Goal: Task Accomplishment & Management: Manage account settings

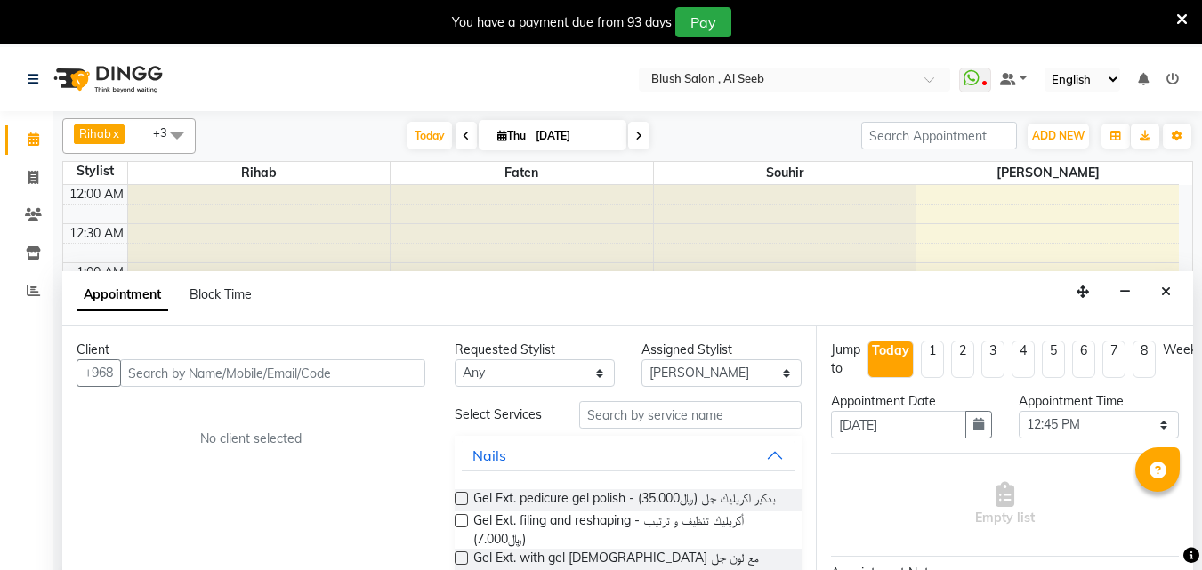
select select "64153"
select select "765"
select select "tentative"
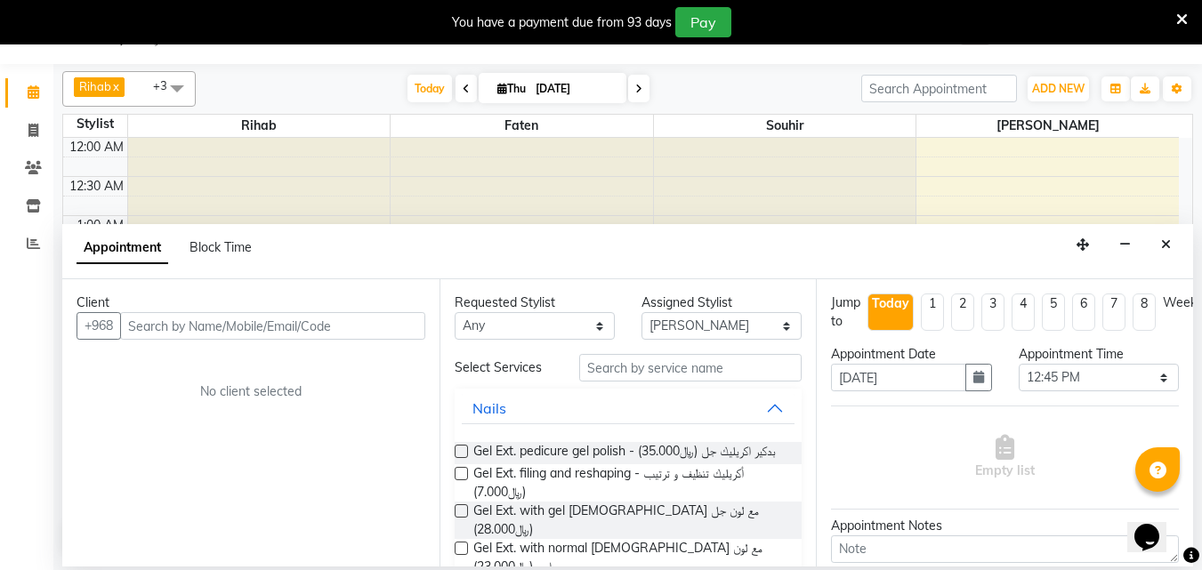
scroll to position [784, 0]
click at [1166, 238] on button "Close" at bounding box center [1166, 245] width 26 height 28
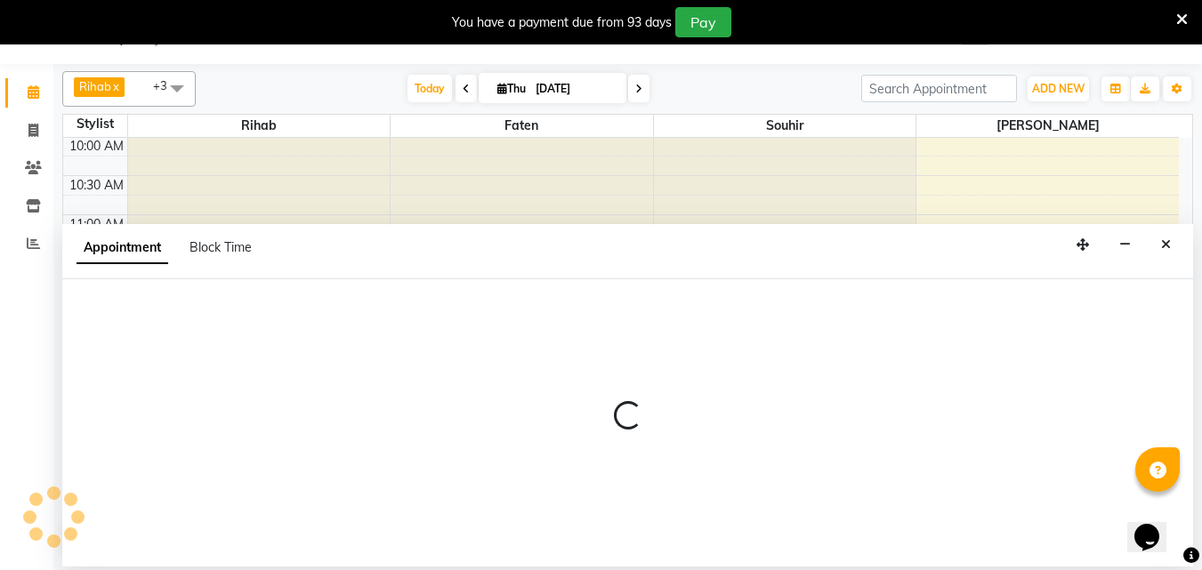
select select "38037"
select select "tentative"
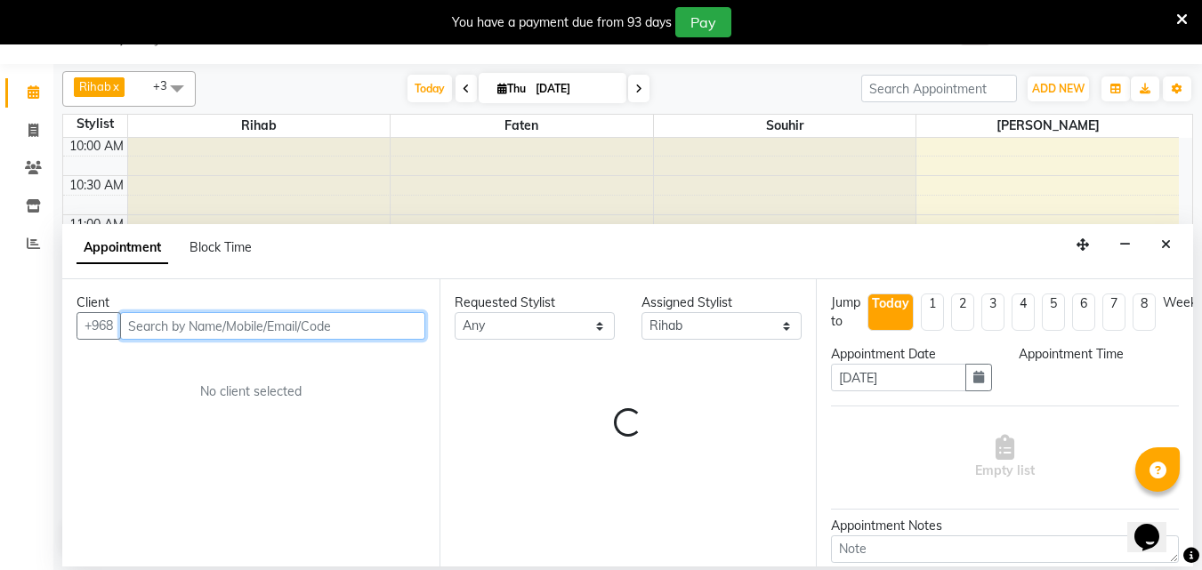
select select "780"
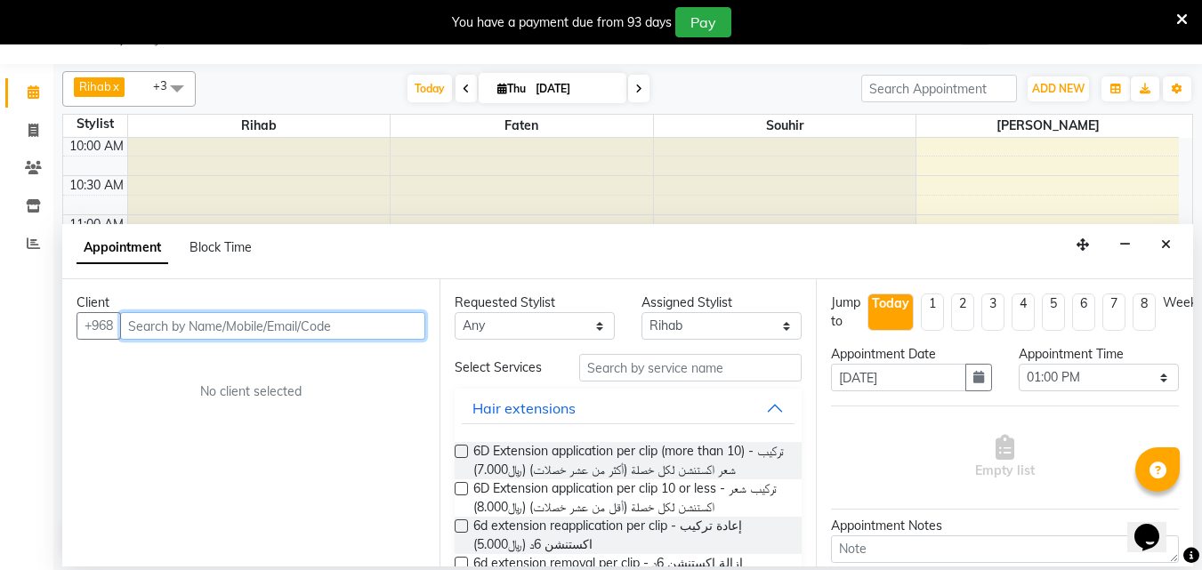
click at [202, 332] on input "text" at bounding box center [272, 326] width 305 height 28
click at [197, 331] on input "text" at bounding box center [272, 326] width 305 height 28
type input "9155241516"
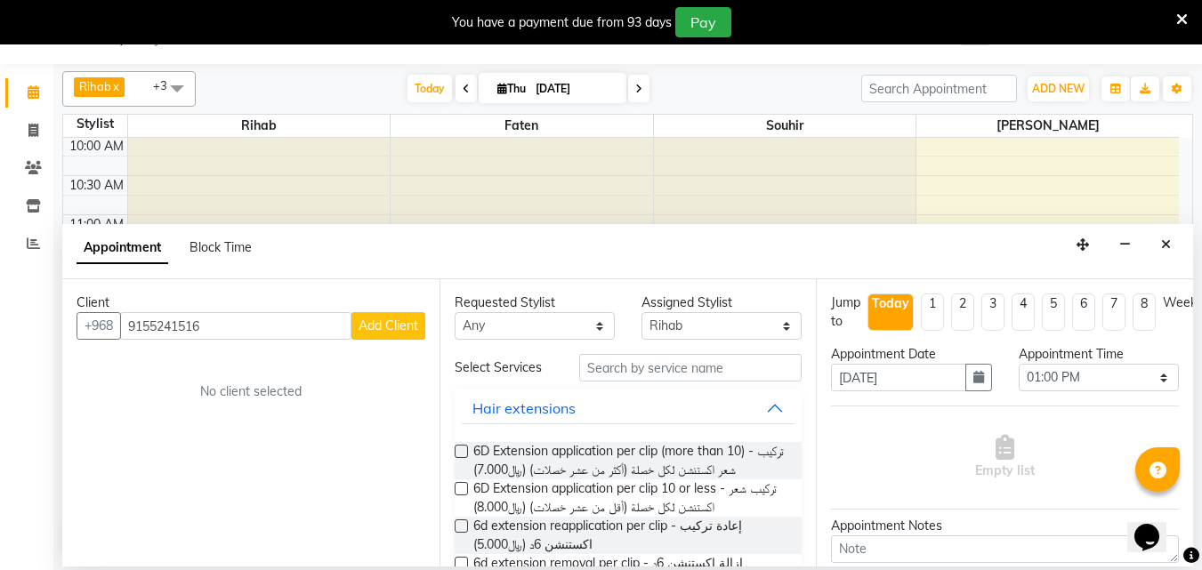
click at [372, 334] on span "Add Client" at bounding box center [389, 326] width 60 height 16
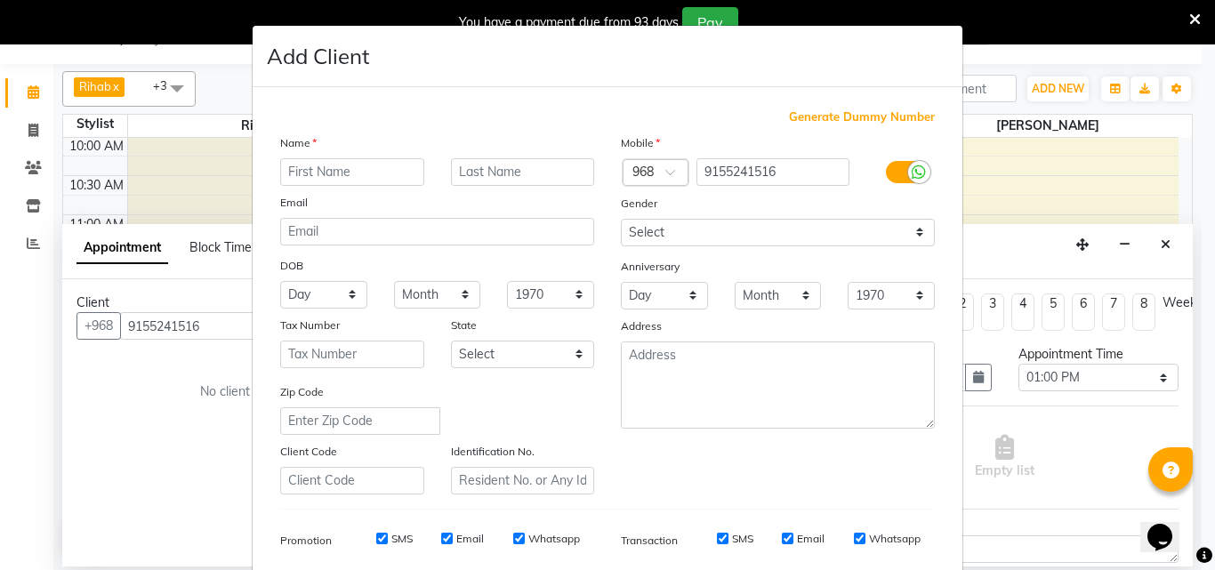
click at [355, 186] on input "text" at bounding box center [352, 172] width 144 height 28
click at [355, 180] on input "text" at bounding box center [352, 172] width 144 height 28
click at [370, 180] on input "text" at bounding box center [352, 172] width 144 height 28
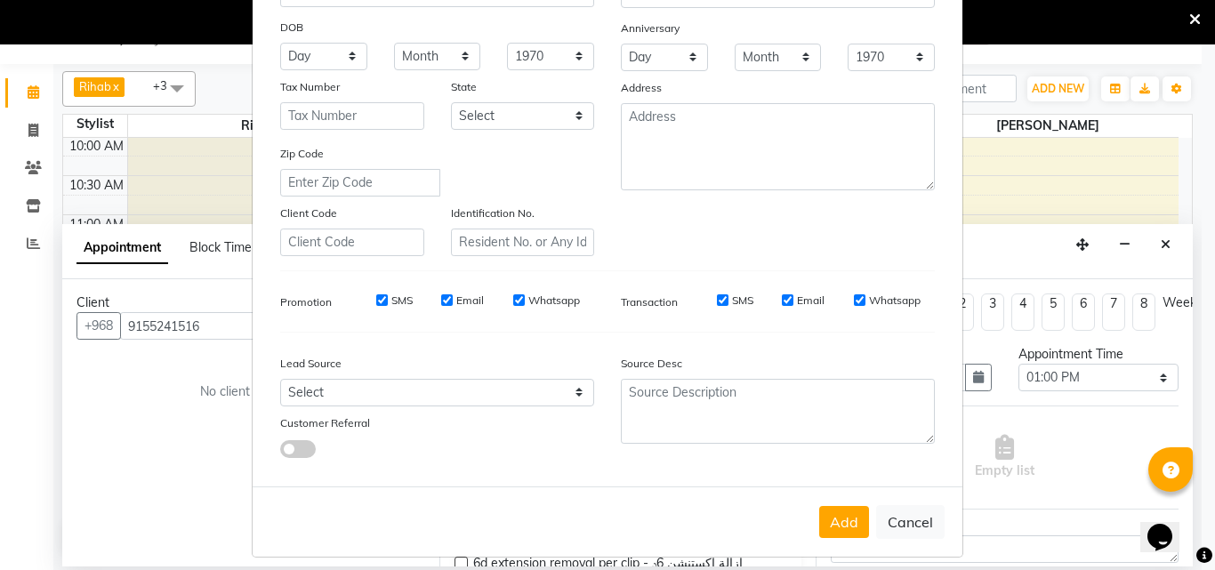
scroll to position [291, 0]
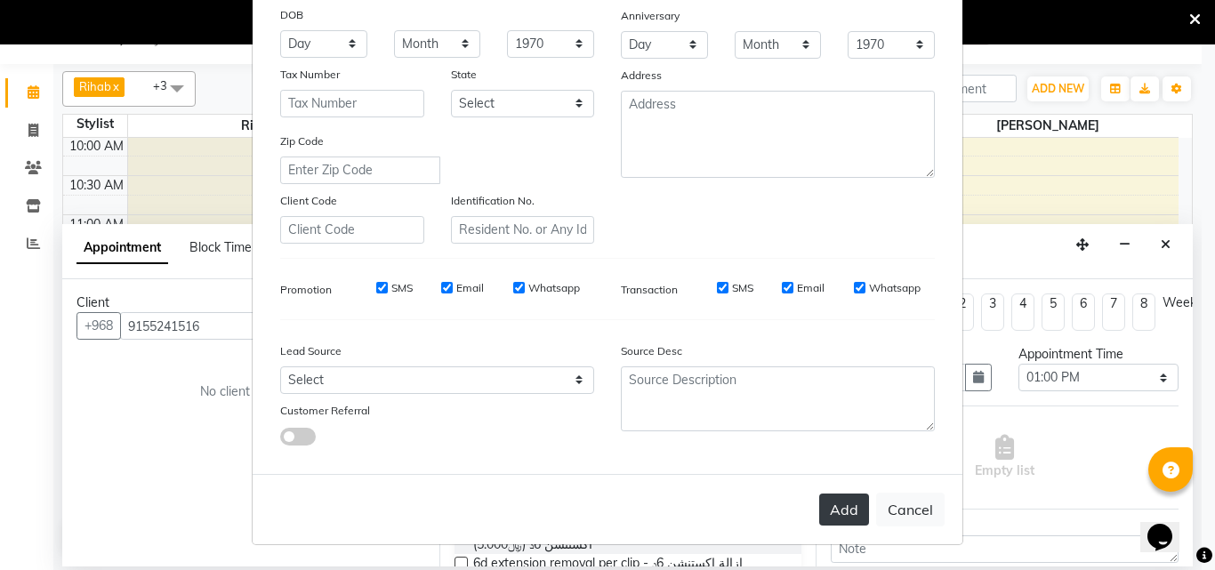
type input "ems"
click at [840, 505] on button "Add" at bounding box center [844, 510] width 50 height 32
click at [819, 502] on button "Add" at bounding box center [844, 510] width 50 height 32
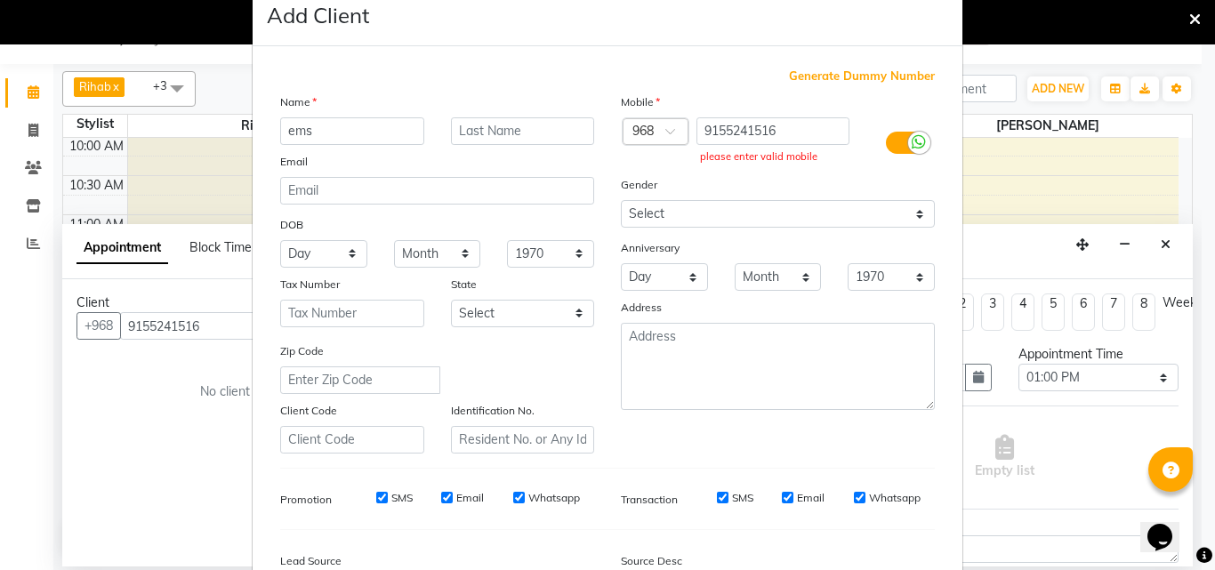
scroll to position [24, 0]
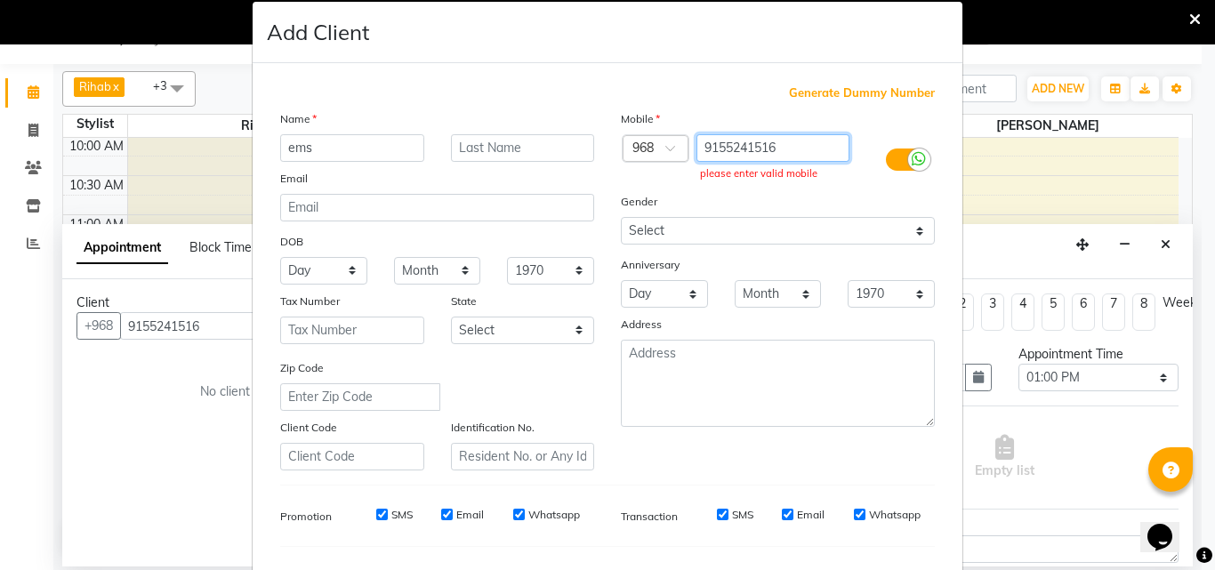
click at [780, 158] on input "9155241516" at bounding box center [774, 148] width 154 height 28
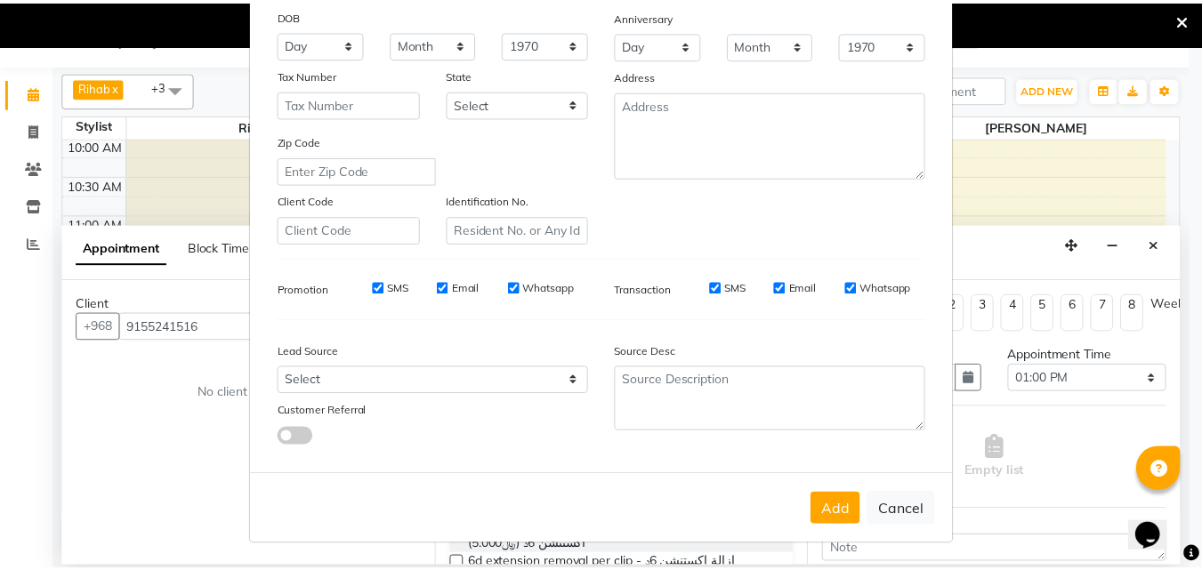
scroll to position [291, 0]
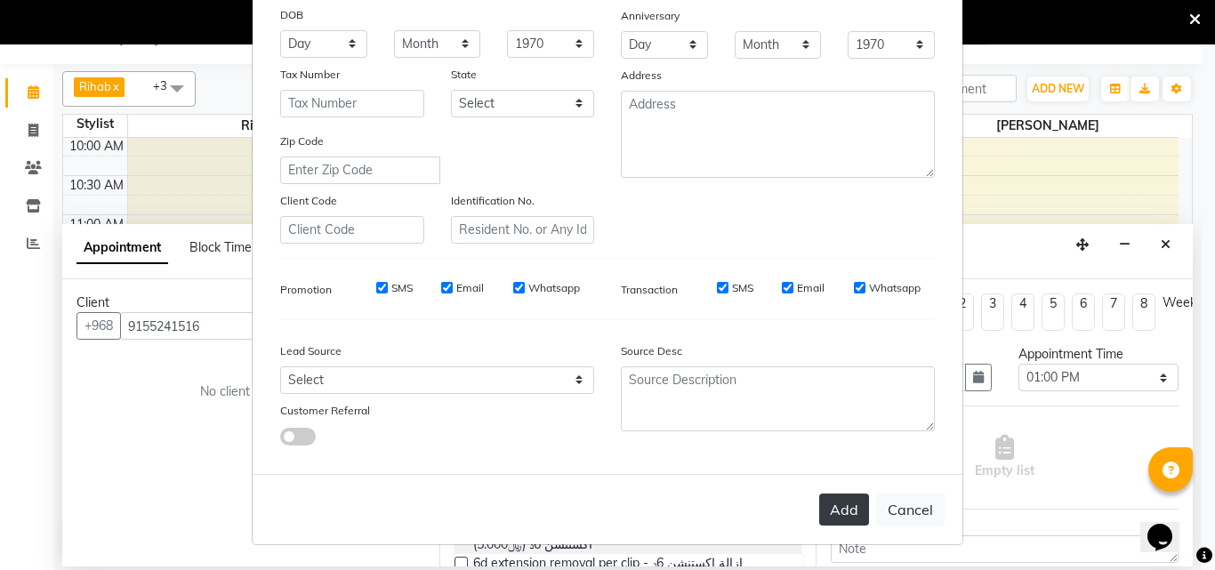
type input "915524151"
click at [844, 494] on button "Add" at bounding box center [844, 510] width 50 height 32
type input "91*****51"
select select
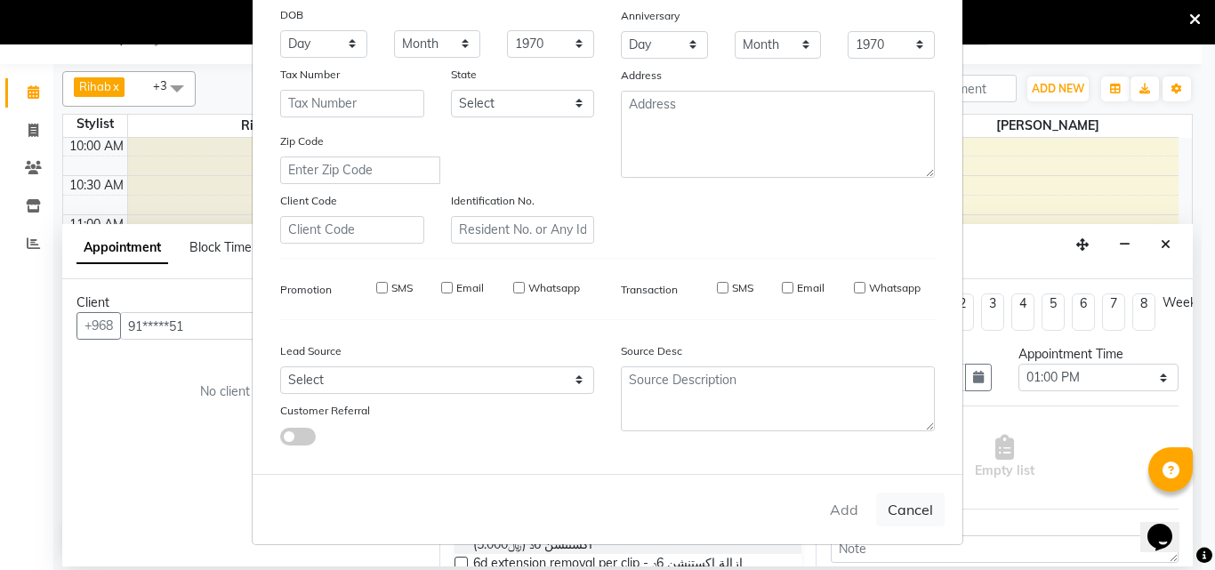
select select
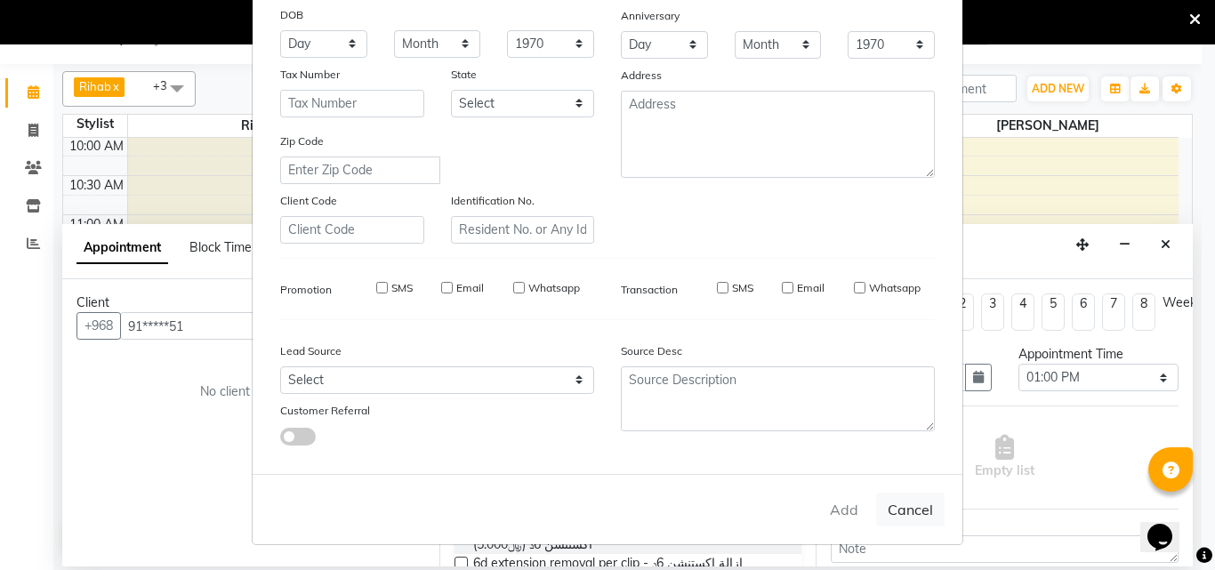
checkbox input "false"
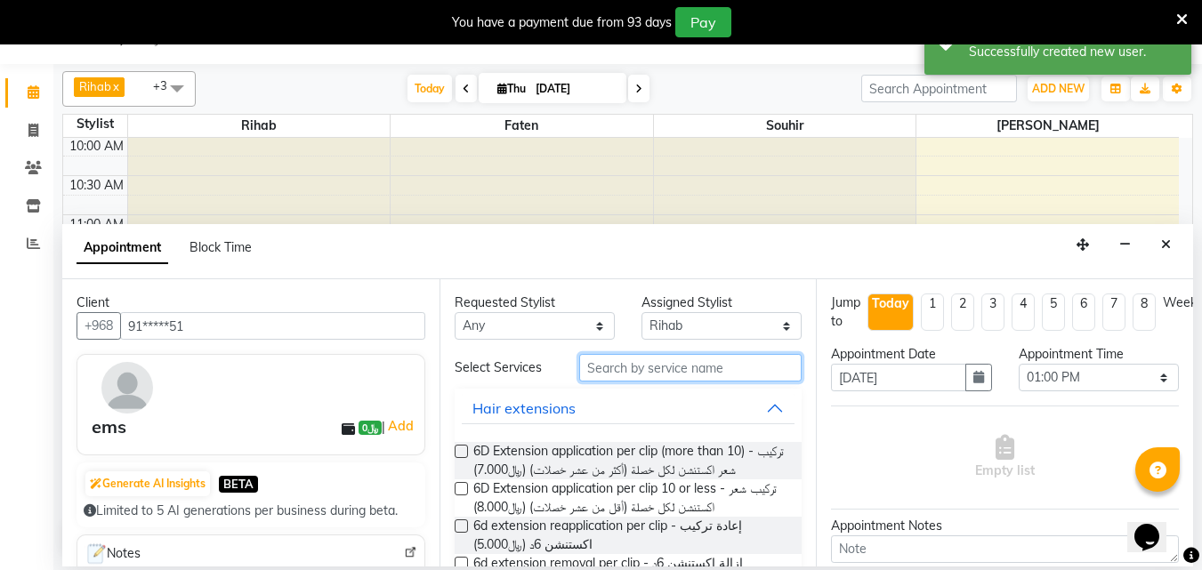
click at [632, 380] on input "text" at bounding box center [690, 368] width 222 height 28
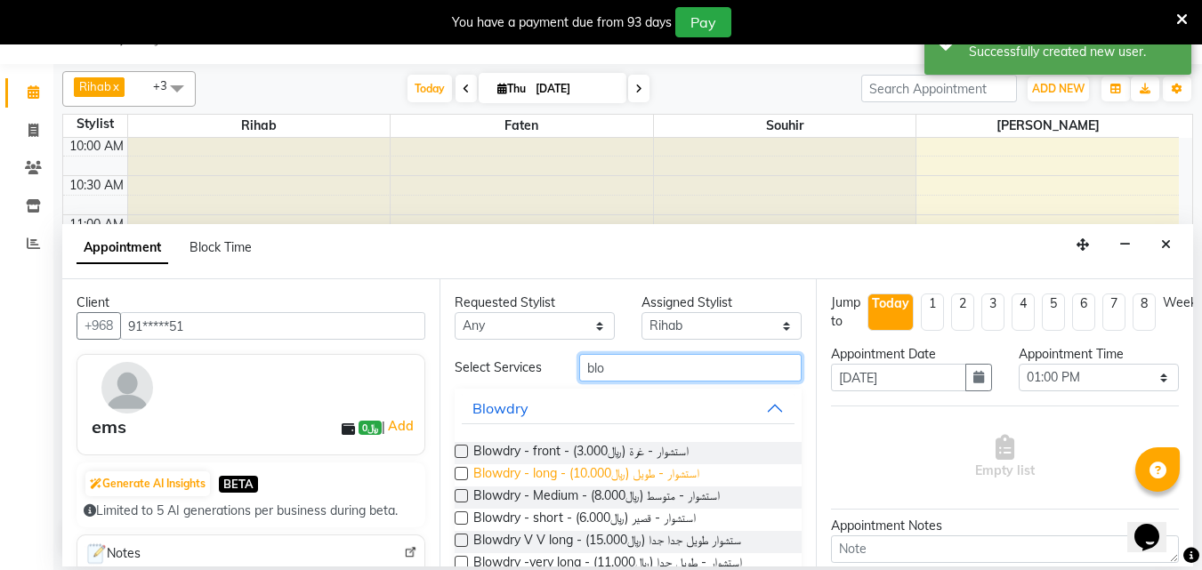
type input "blo"
click at [646, 487] on span "Blowdry - long - استشوار - طويل (﷼10.000)" at bounding box center [586, 475] width 226 height 22
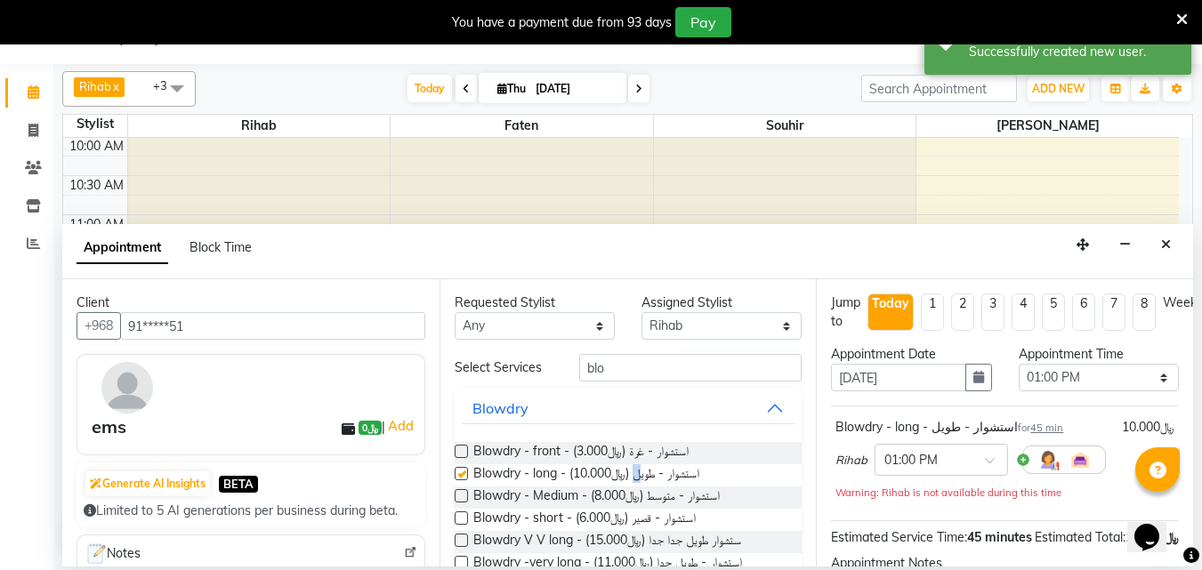
checkbox input "false"
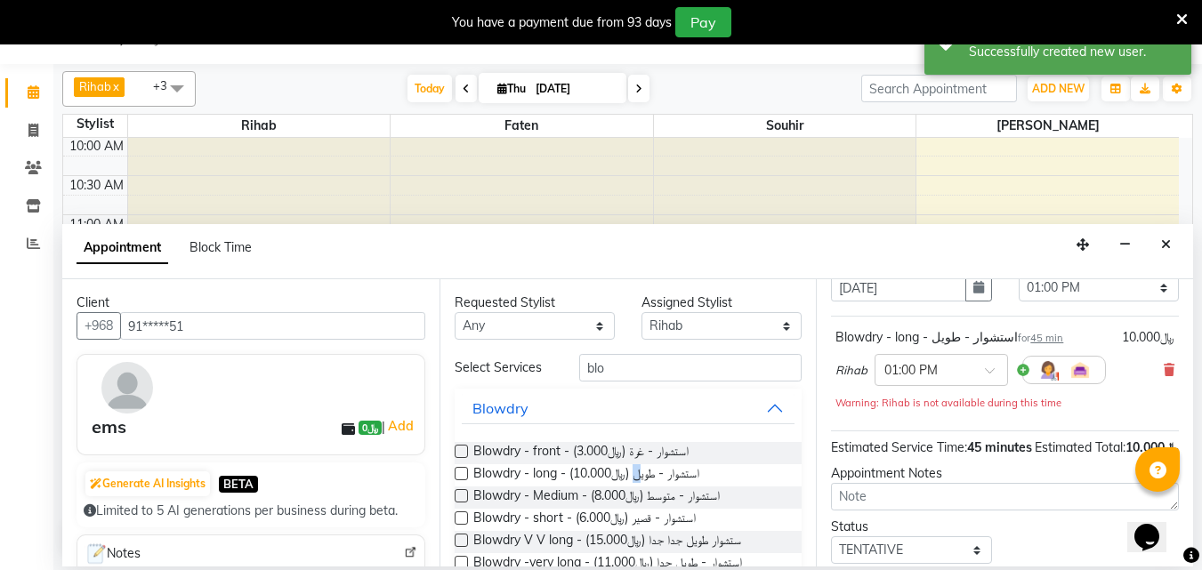
scroll to position [250, 0]
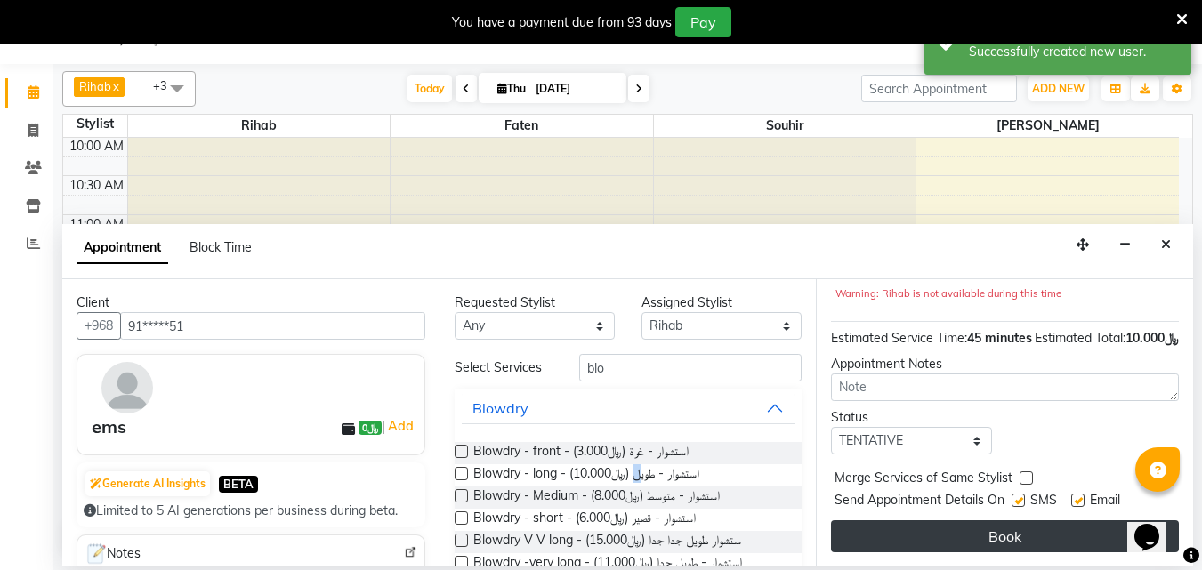
click at [925, 529] on button "Book" at bounding box center [1005, 537] width 348 height 32
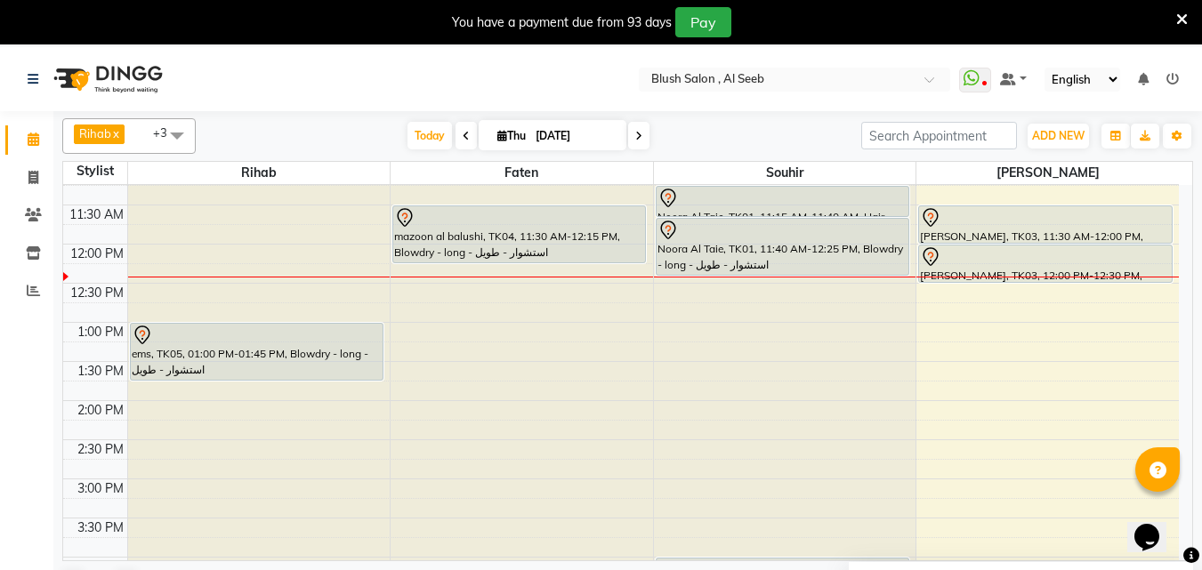
scroll to position [873, 0]
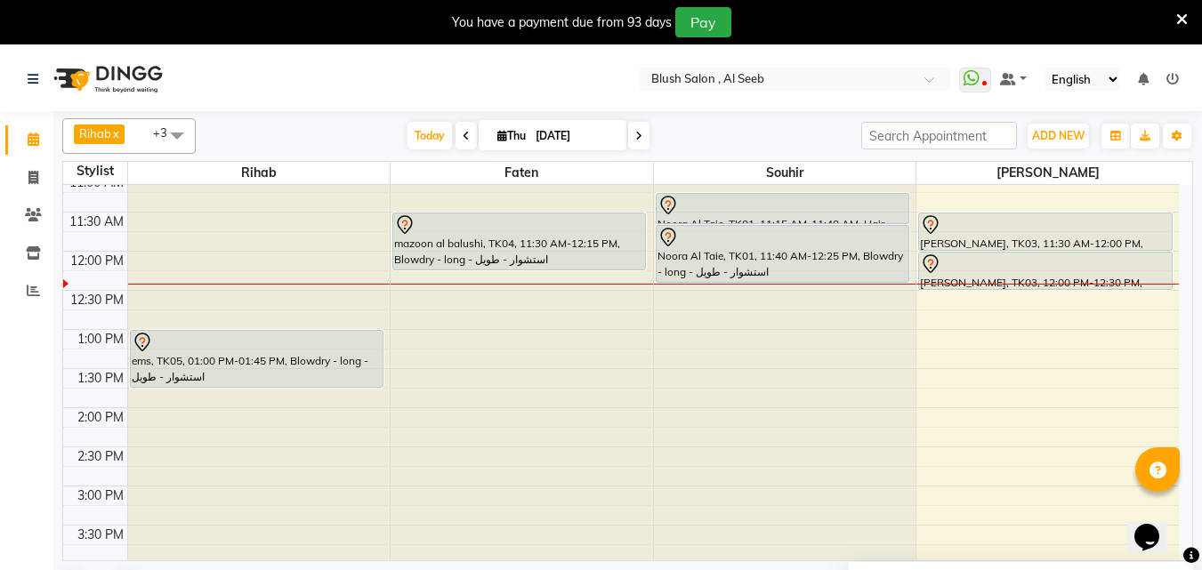
click at [776, 260] on div "Noora Al Taie, TK01, 11:40 AM-12:25 PM, Blowdry - long - استشوار - طويل" at bounding box center [783, 254] width 252 height 56
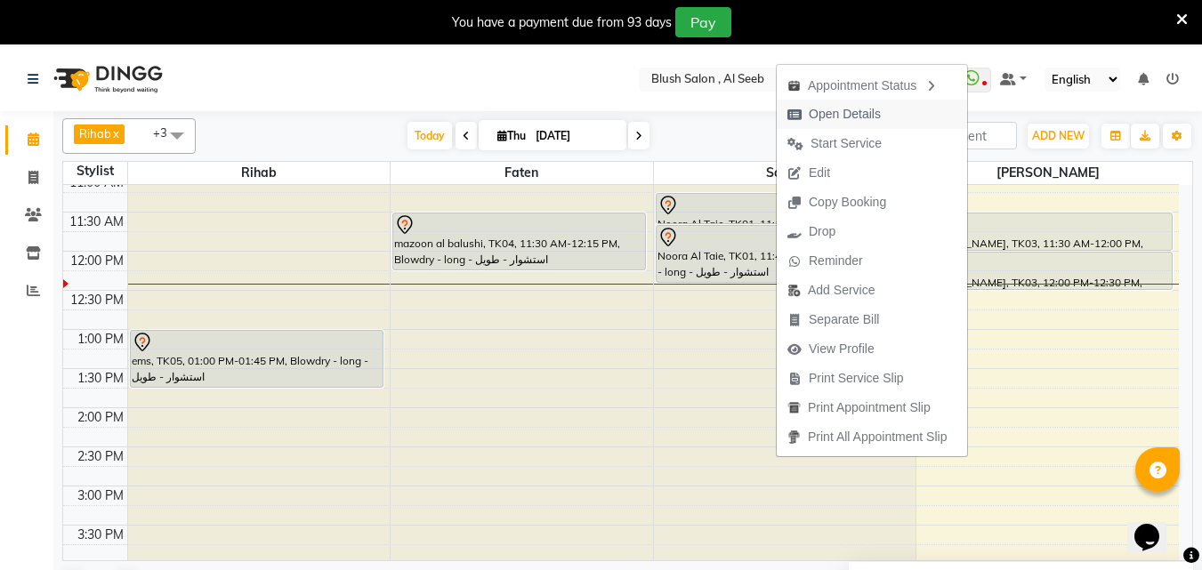
click at [867, 111] on span "Open Details" at bounding box center [845, 114] width 72 height 19
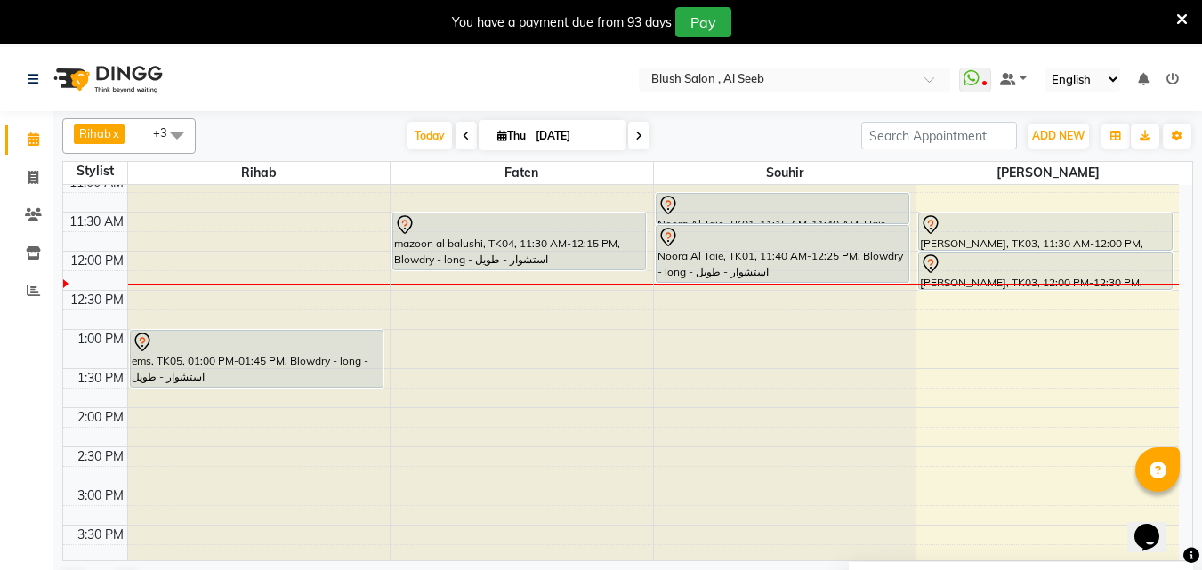
click at [823, 251] on div "Noora Al Taie, TK01, 11:40 AM-12:25 PM, Blowdry - long - استشوار - طويل" at bounding box center [783, 254] width 252 height 56
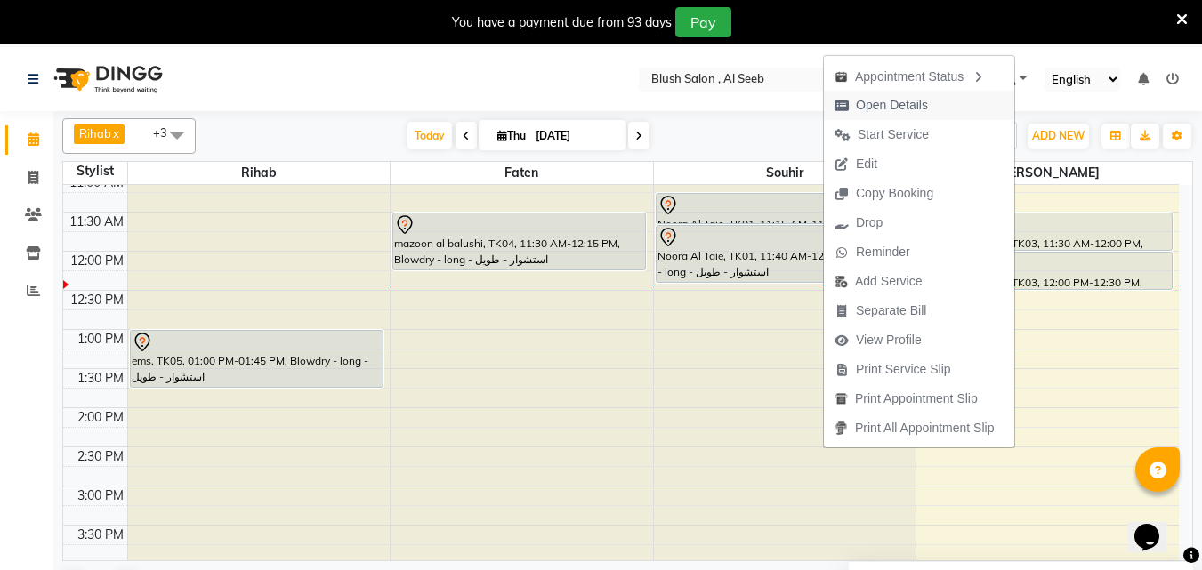
click at [879, 104] on span "Open Details" at bounding box center [892, 105] width 72 height 19
select select "7"
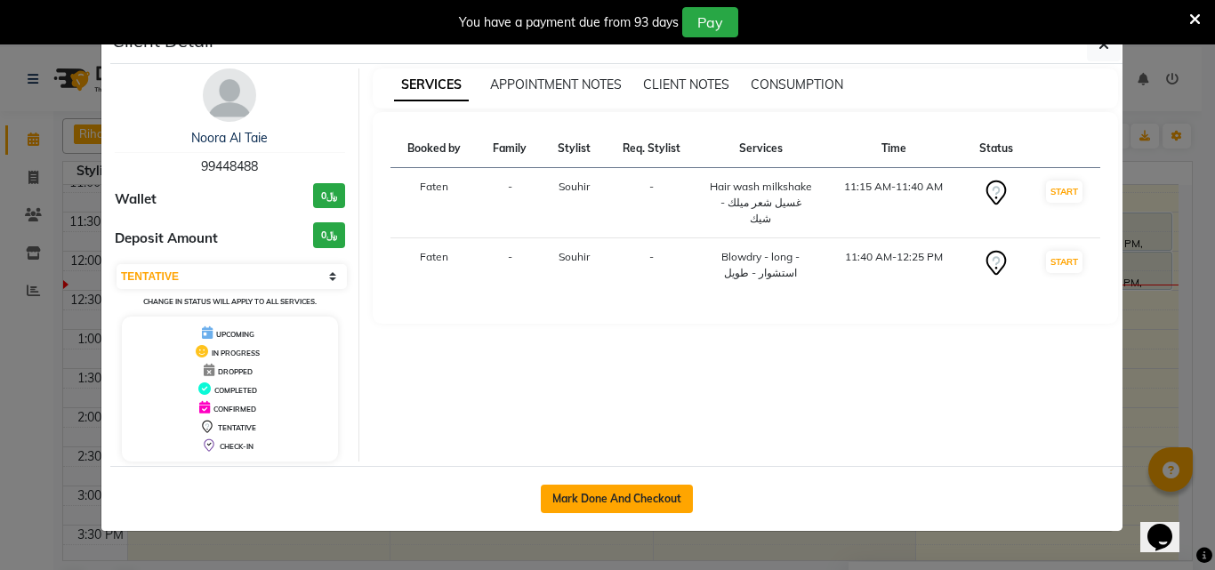
click at [632, 507] on button "Mark Done And Checkout" at bounding box center [617, 499] width 152 height 28
select select "service"
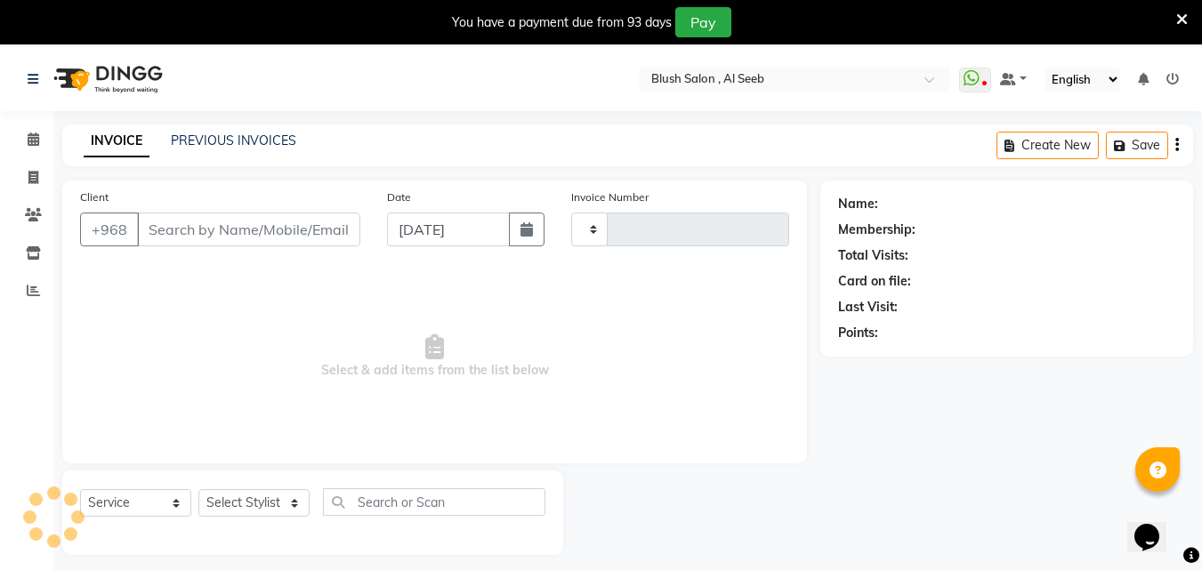
type input "0816"
select select "5589"
type input "99****88"
select select "40671"
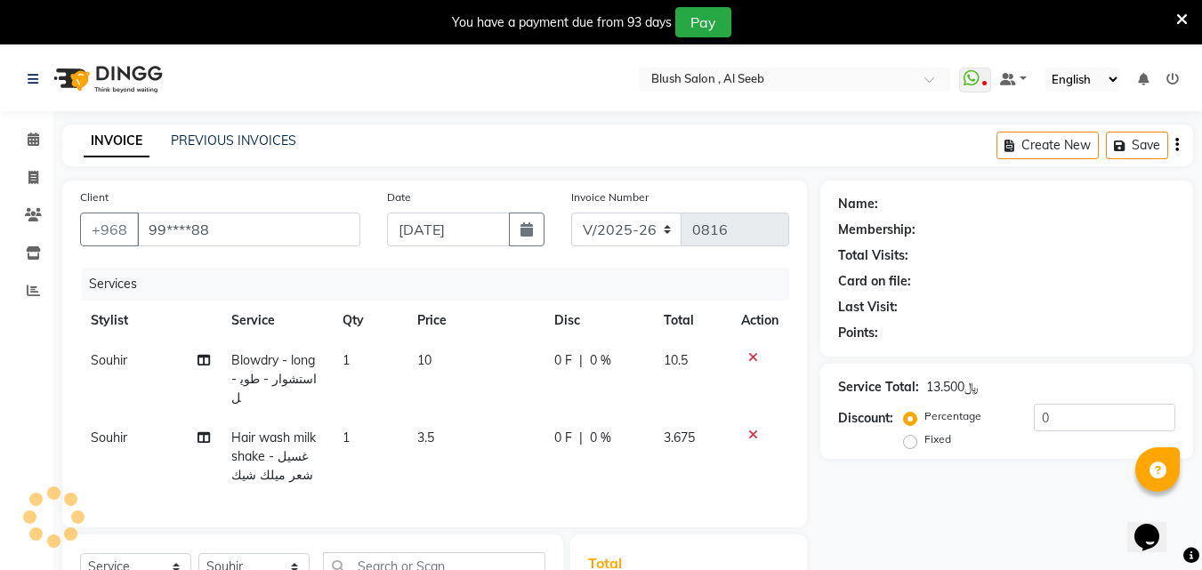
scroll to position [47, 0]
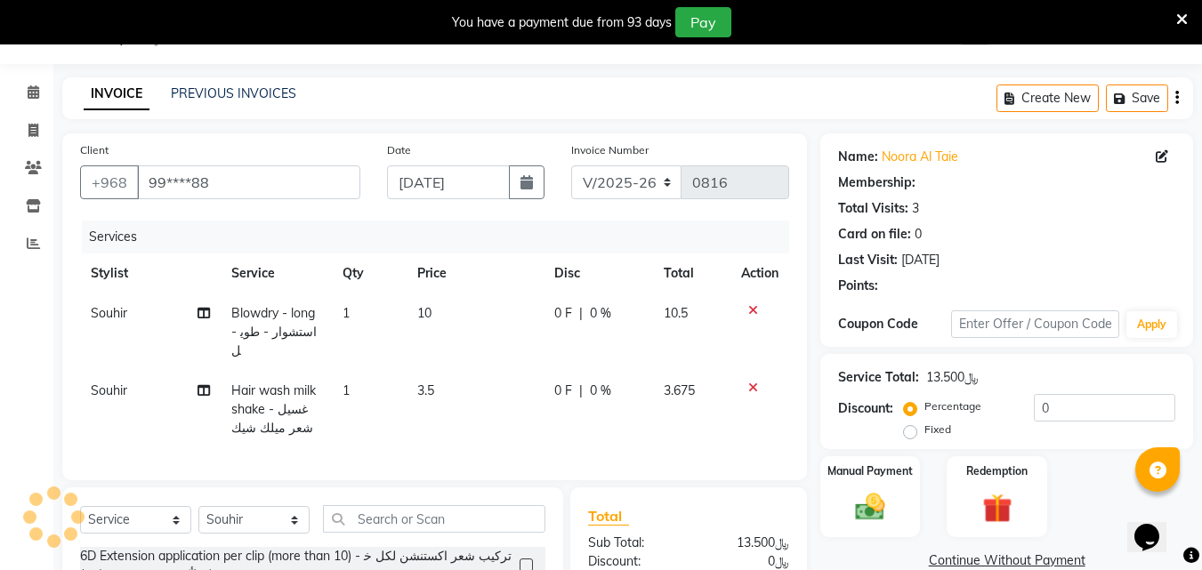
select select "1: Object"
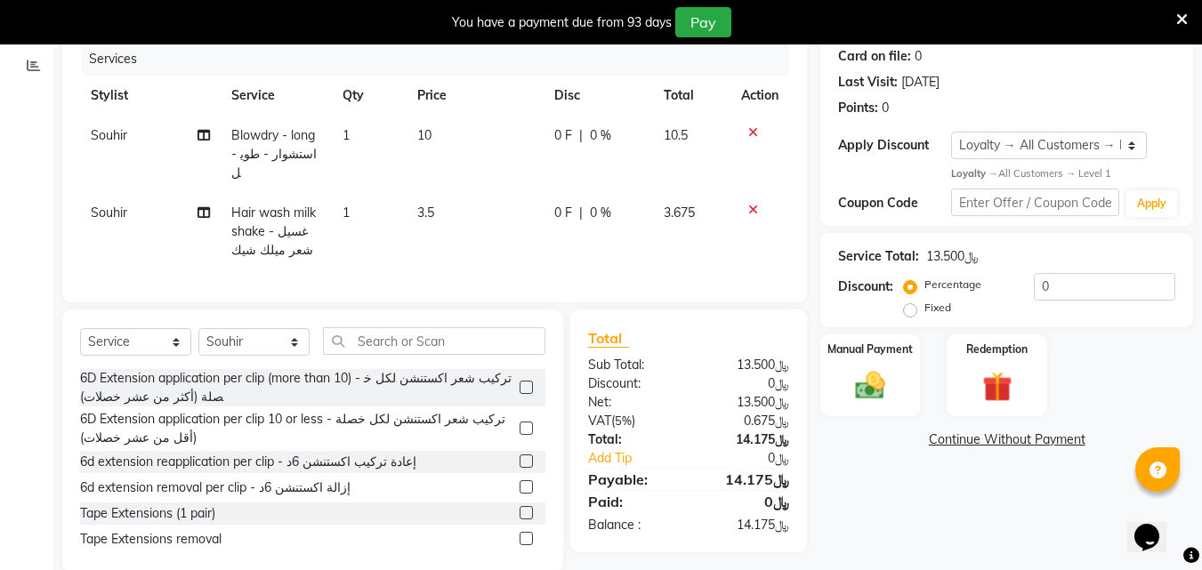
scroll to position [270, 0]
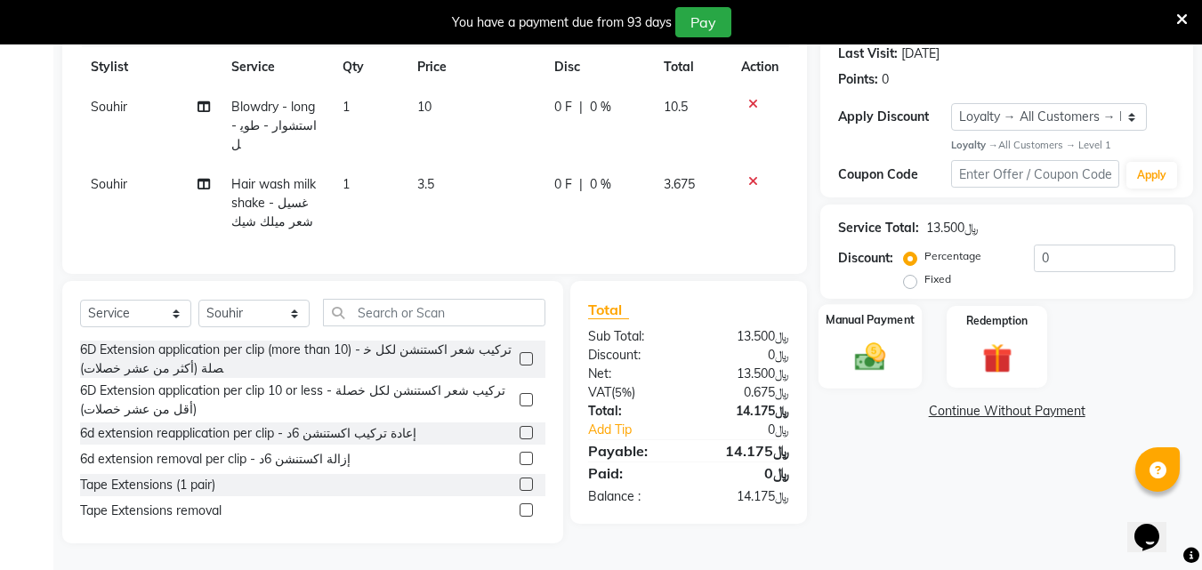
click at [859, 367] on img at bounding box center [870, 358] width 50 height 36
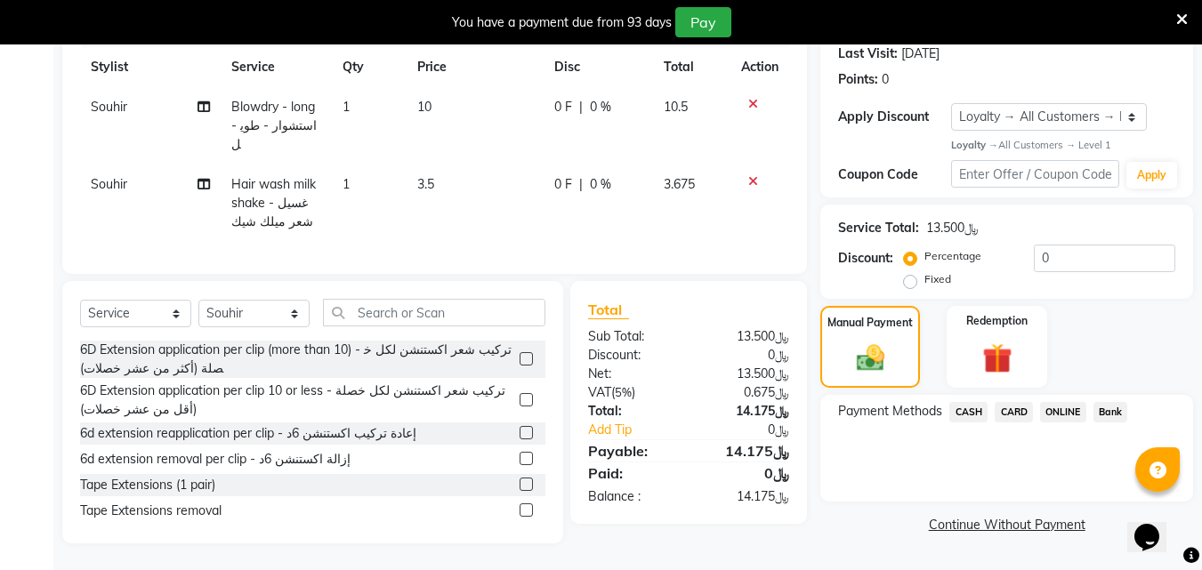
click at [1017, 417] on span "CARD" at bounding box center [1014, 412] width 38 height 20
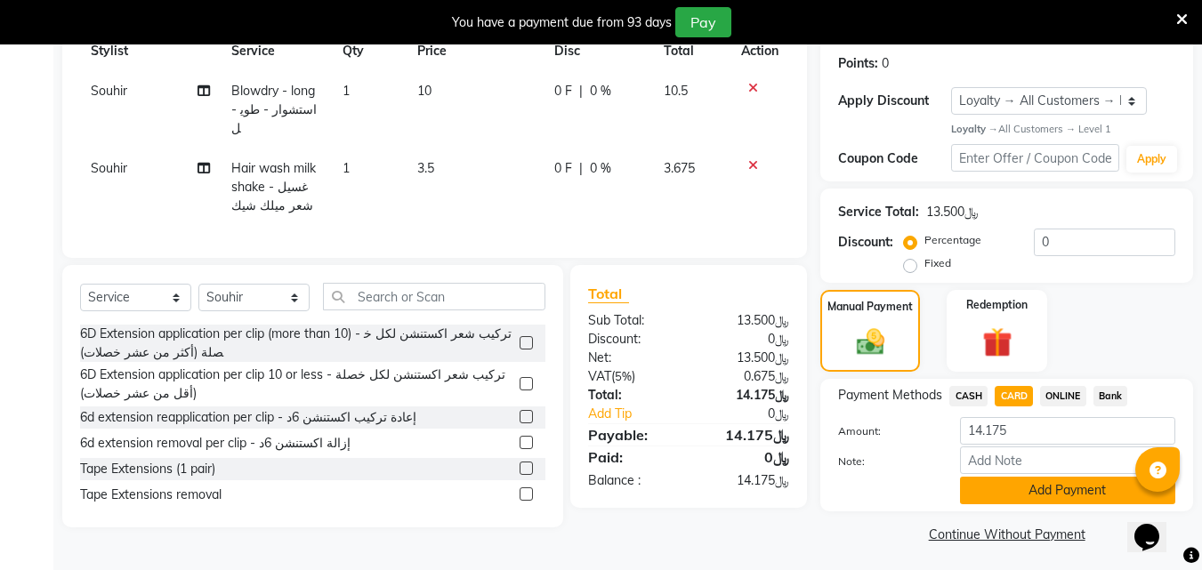
scroll to position [301, 0]
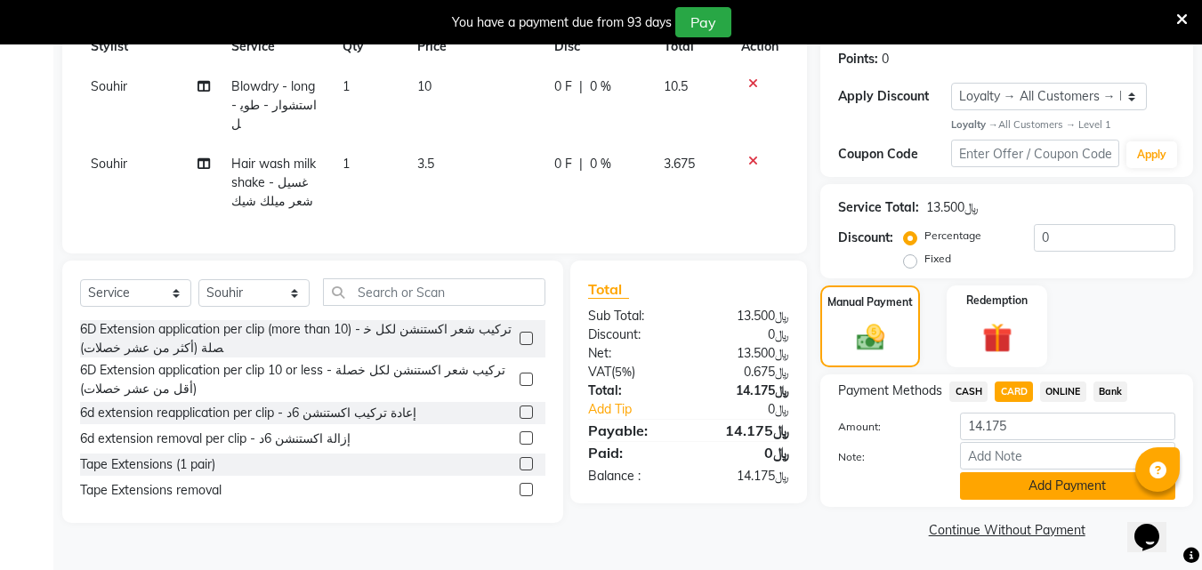
click at [996, 479] on button "Add Payment" at bounding box center [1067, 486] width 215 height 28
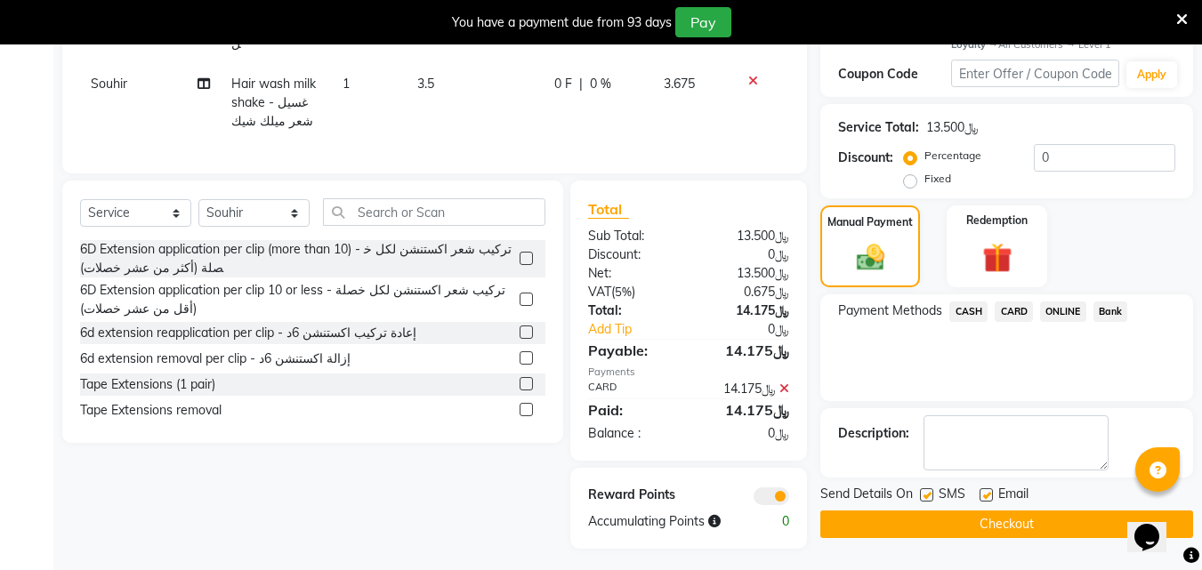
scroll to position [398, 0]
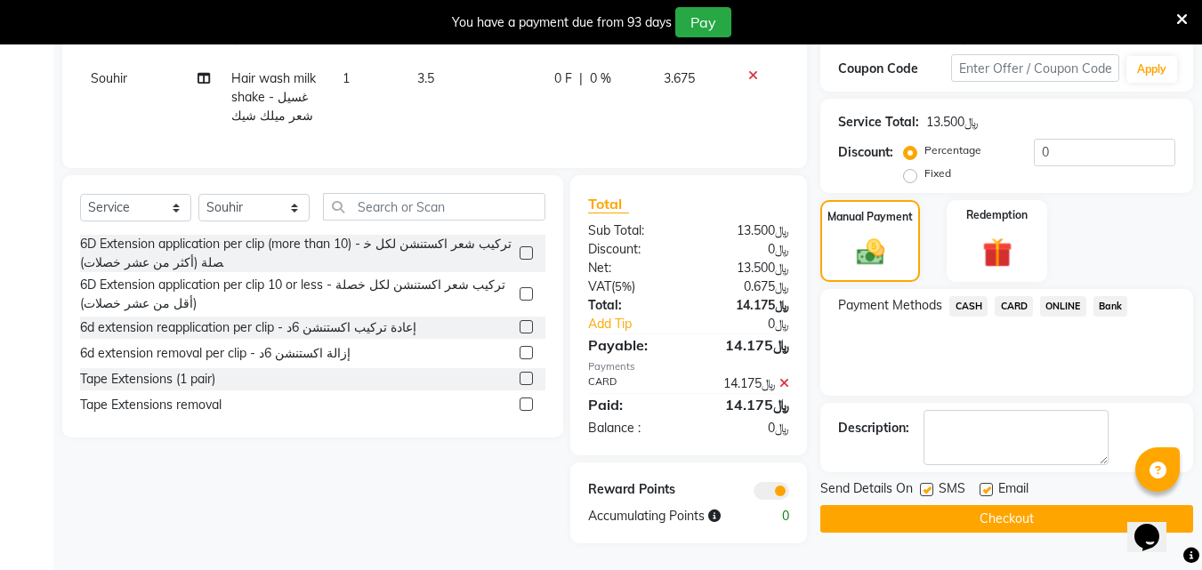
click at [971, 505] on button "Checkout" at bounding box center [1006, 519] width 373 height 28
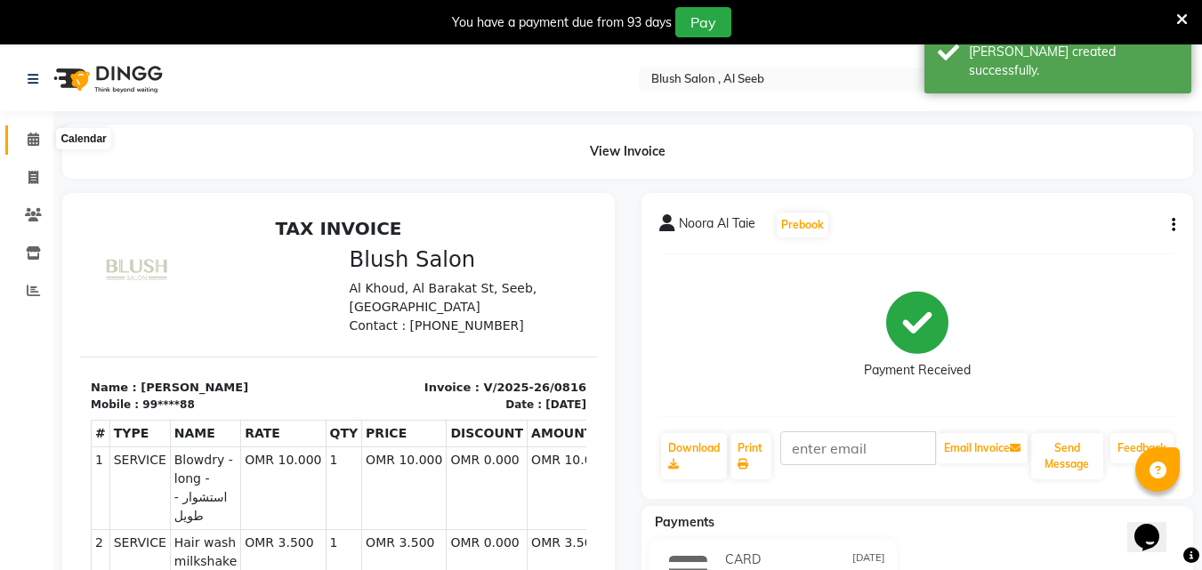
click at [30, 138] on icon at bounding box center [34, 139] width 12 height 13
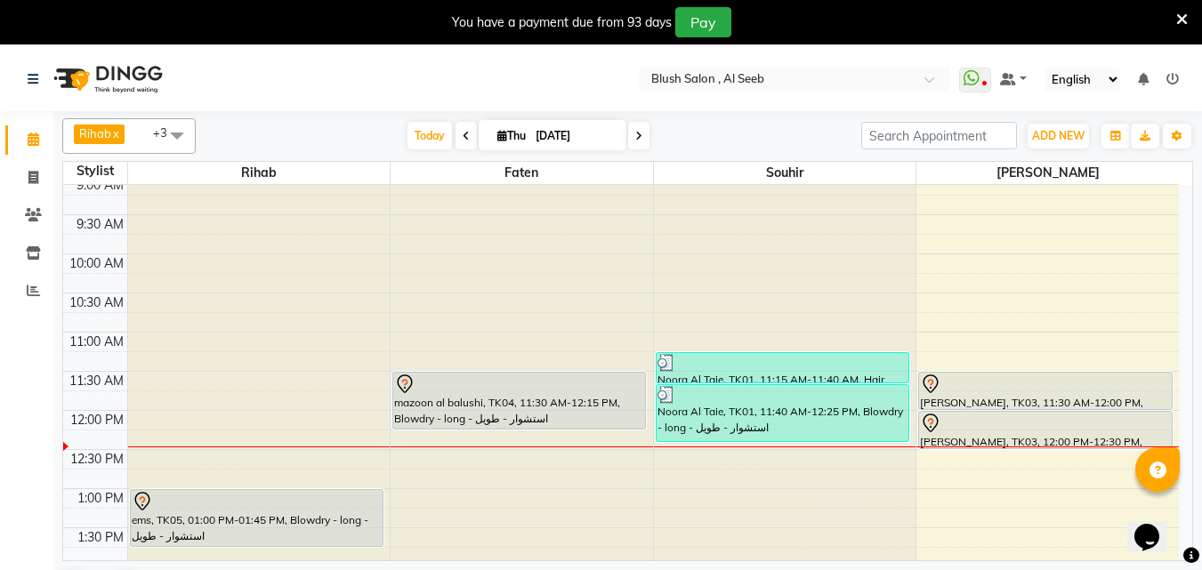
scroll to position [712, 0]
click at [769, 393] on div at bounding box center [783, 397] width 250 height 18
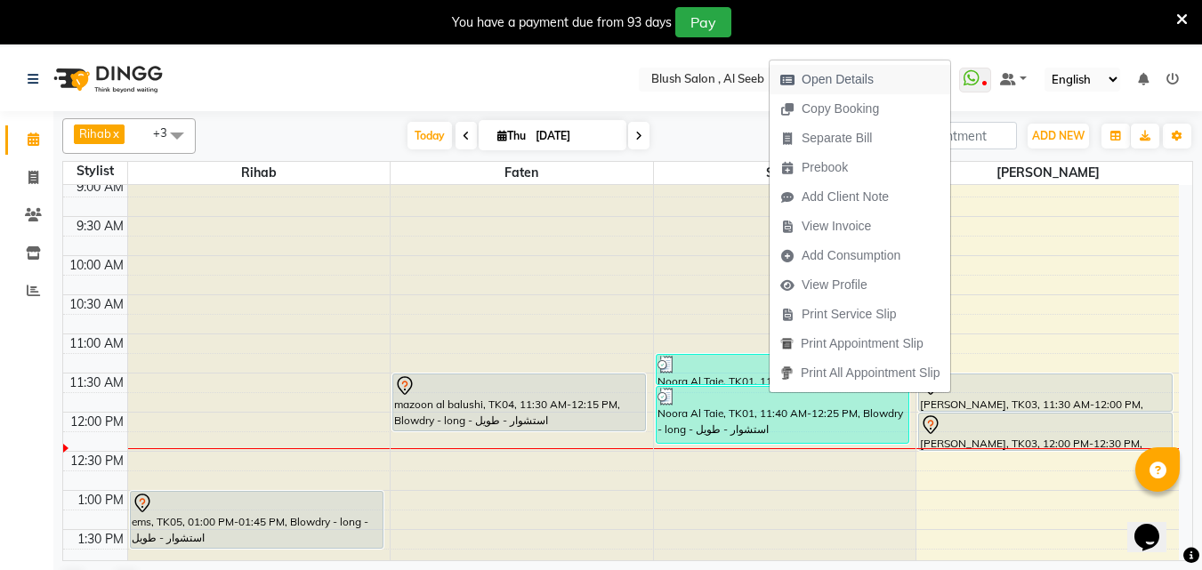
click at [846, 80] on span "Open Details" at bounding box center [838, 79] width 72 height 19
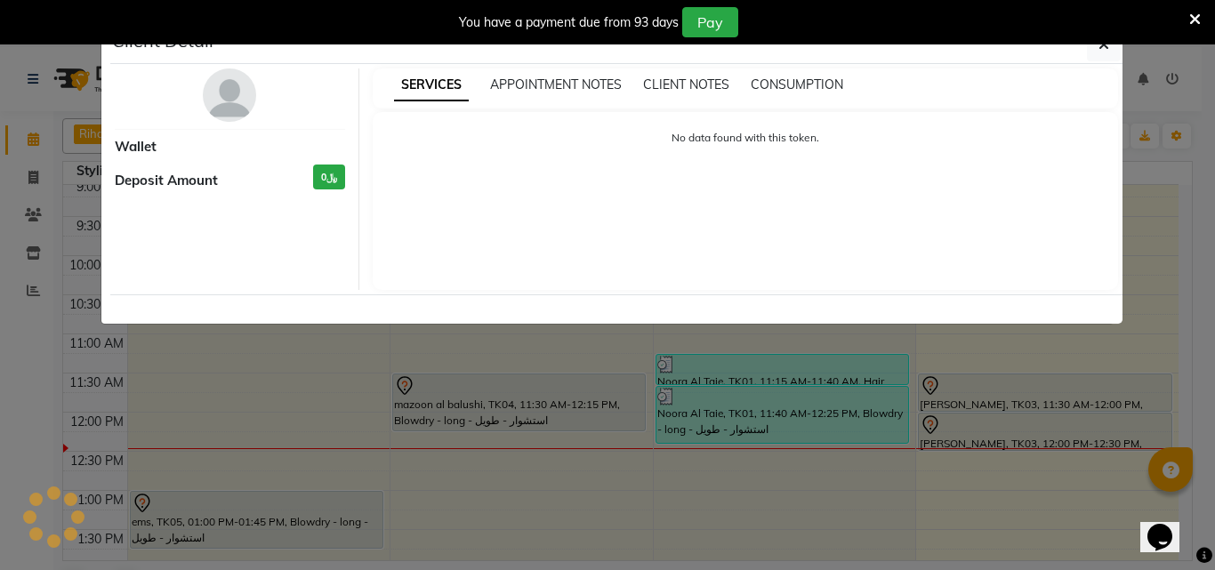
select select "3"
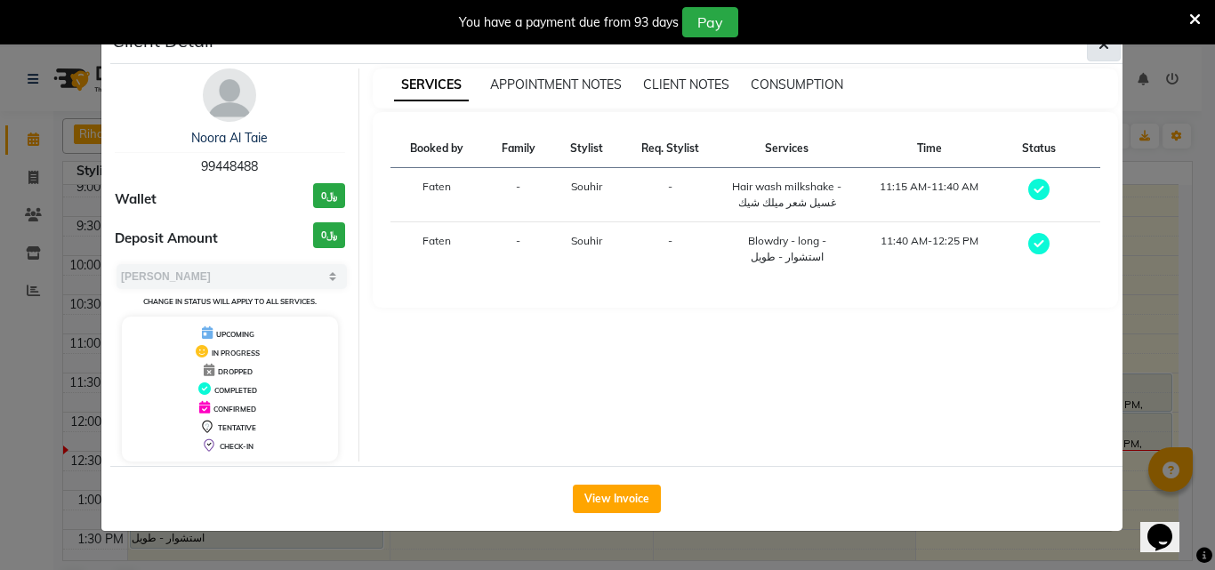
click at [1112, 55] on button "button" at bounding box center [1104, 45] width 34 height 34
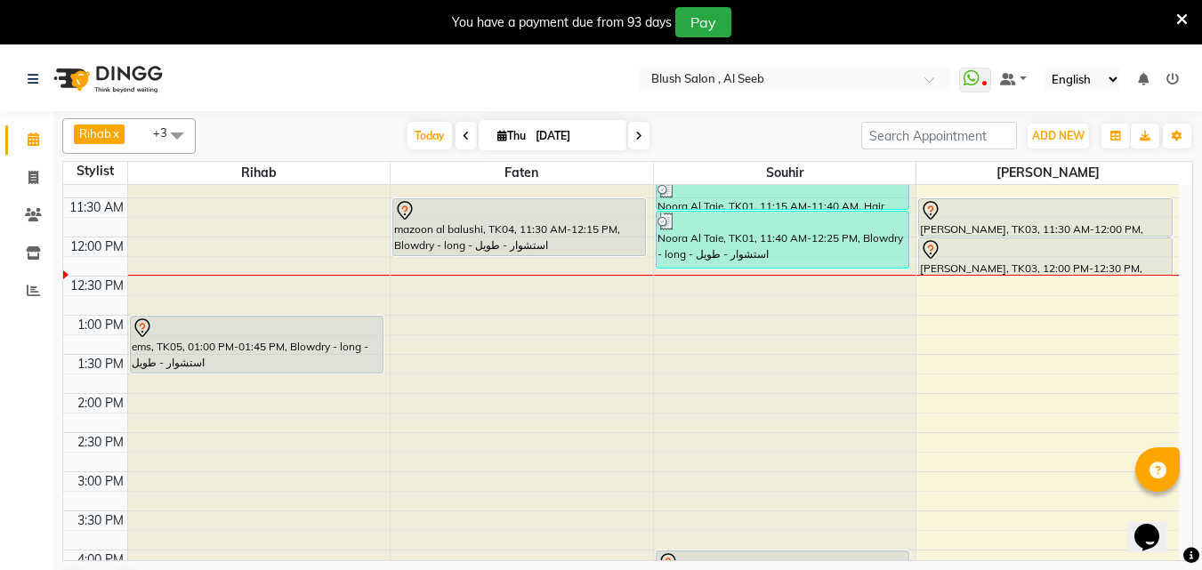
scroll to position [890, 0]
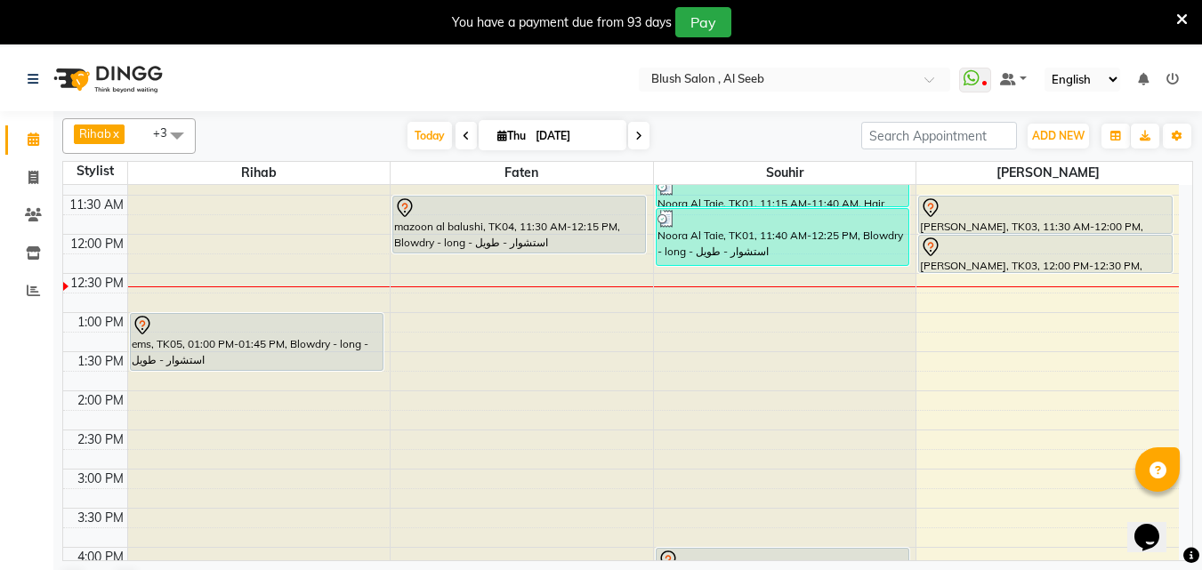
click at [567, 234] on div "mazoon al balushi, TK04, 11:30 AM-12:15 PM, Blowdry - long - استشوار - طويل" at bounding box center [519, 225] width 252 height 56
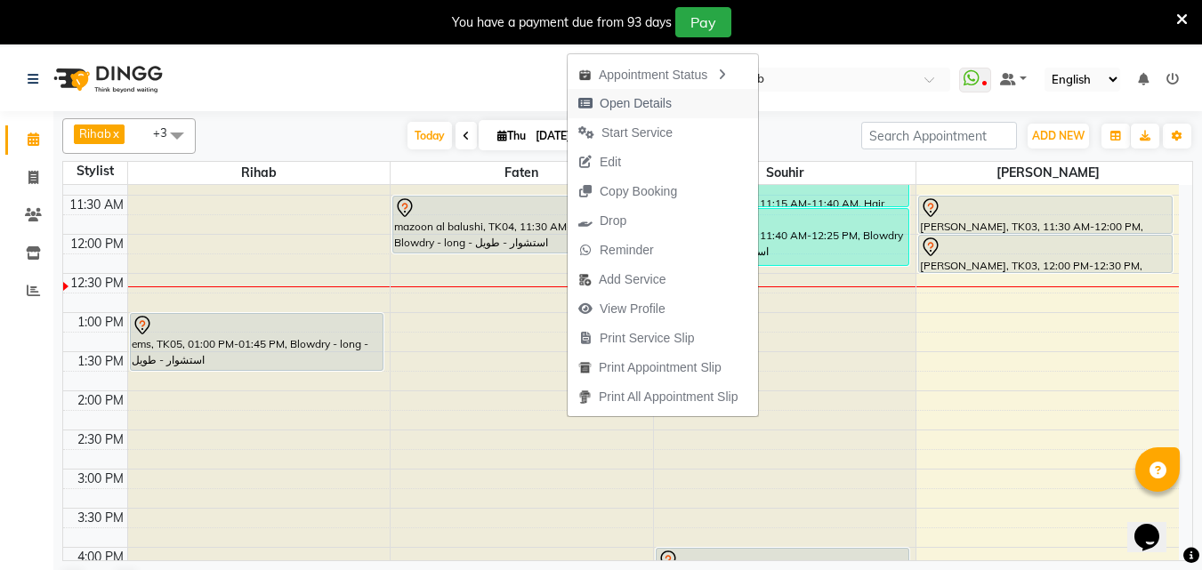
click at [660, 102] on span "Open Details" at bounding box center [636, 103] width 72 height 19
select select "7"
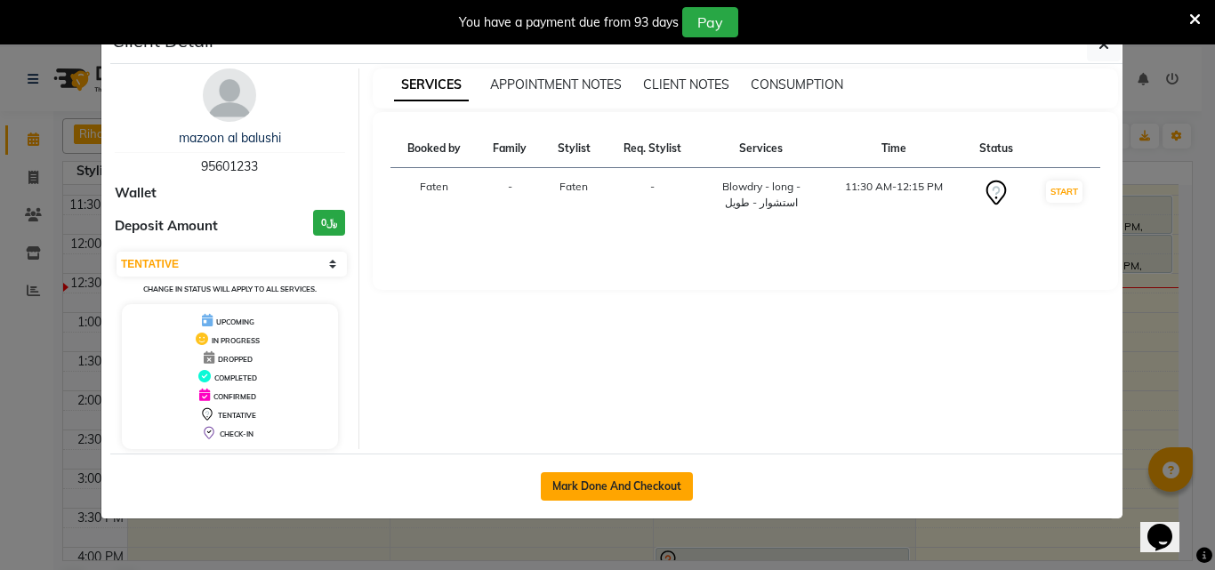
click at [634, 497] on button "Mark Done And Checkout" at bounding box center [617, 486] width 152 height 28
select select "service"
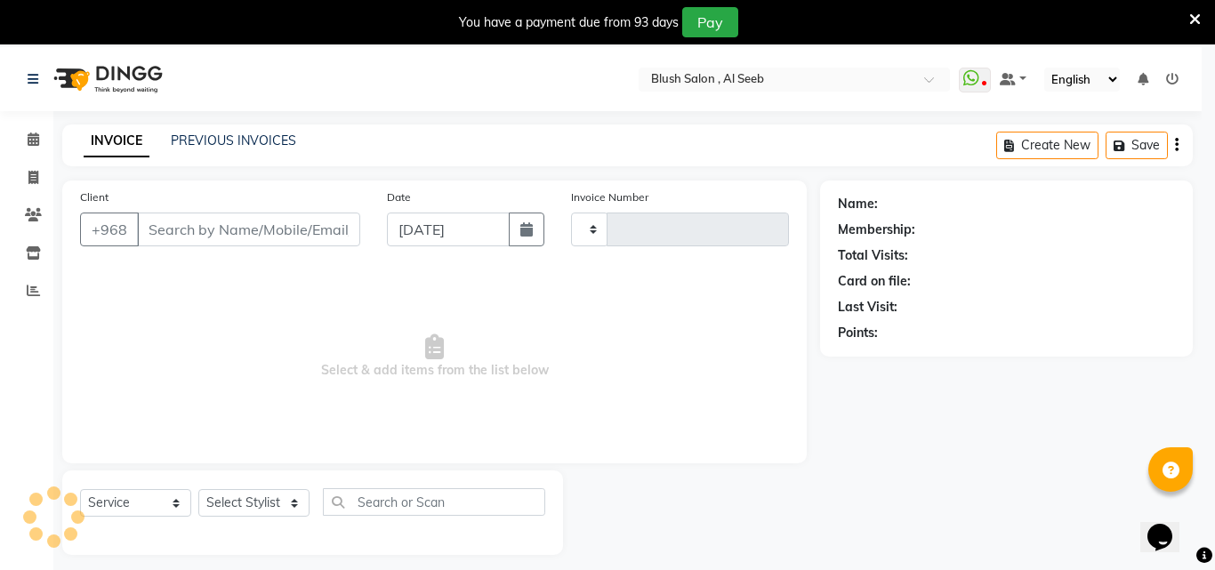
type input "0817"
select select "5589"
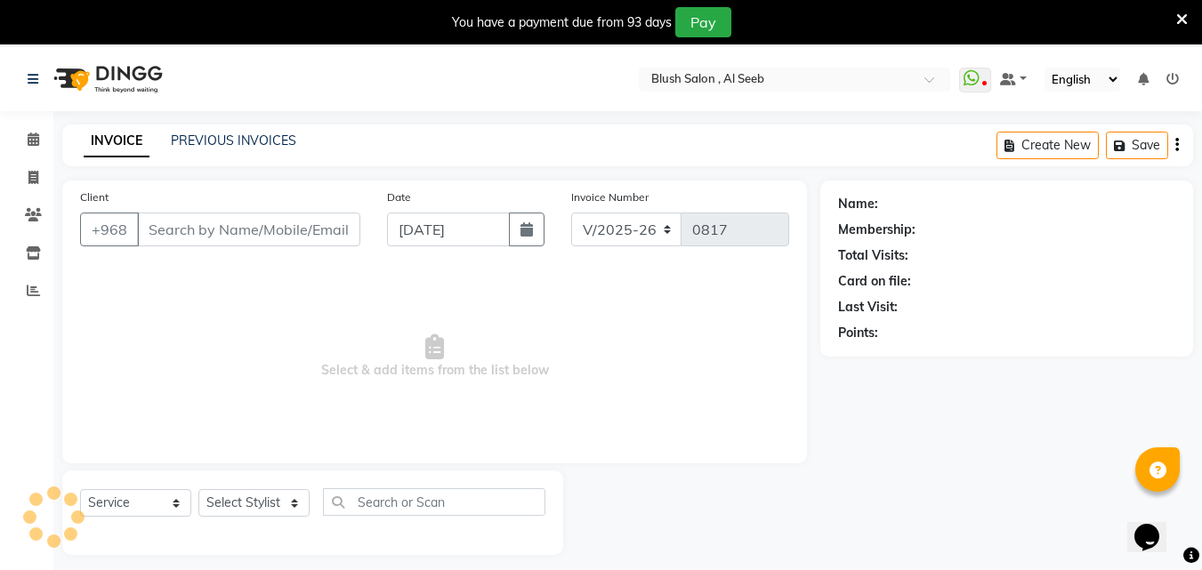
scroll to position [47, 0]
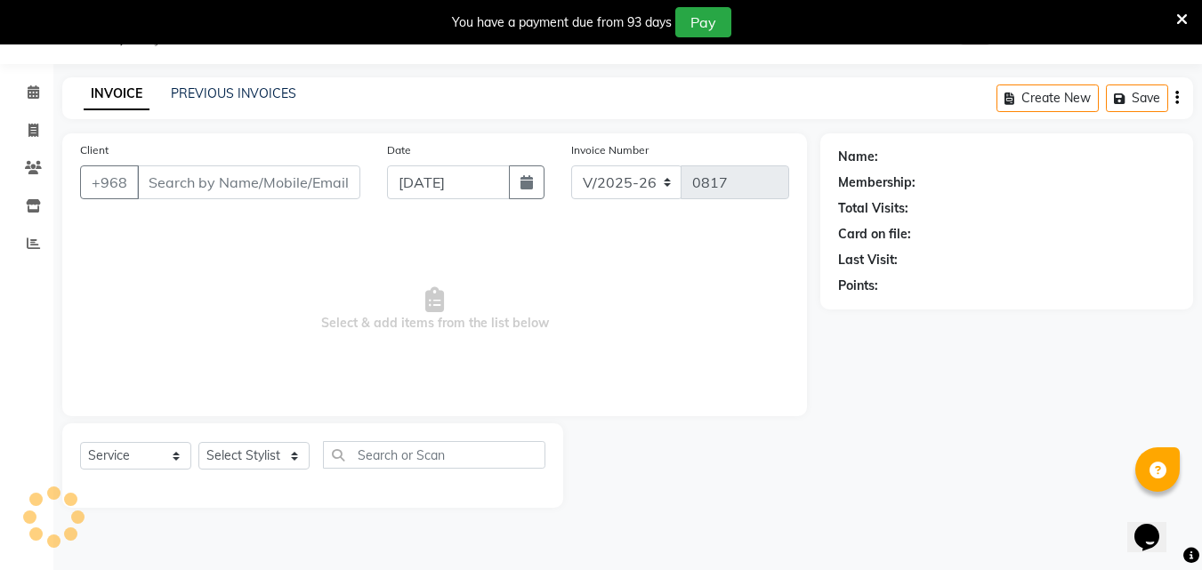
type input "95****33"
select select "38038"
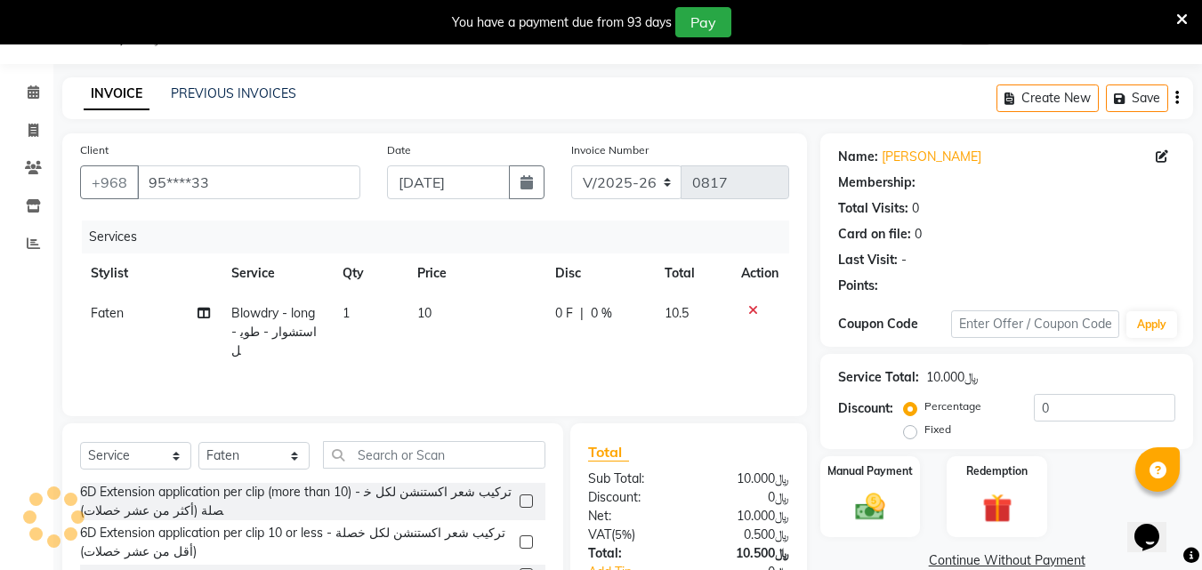
select select "1: Object"
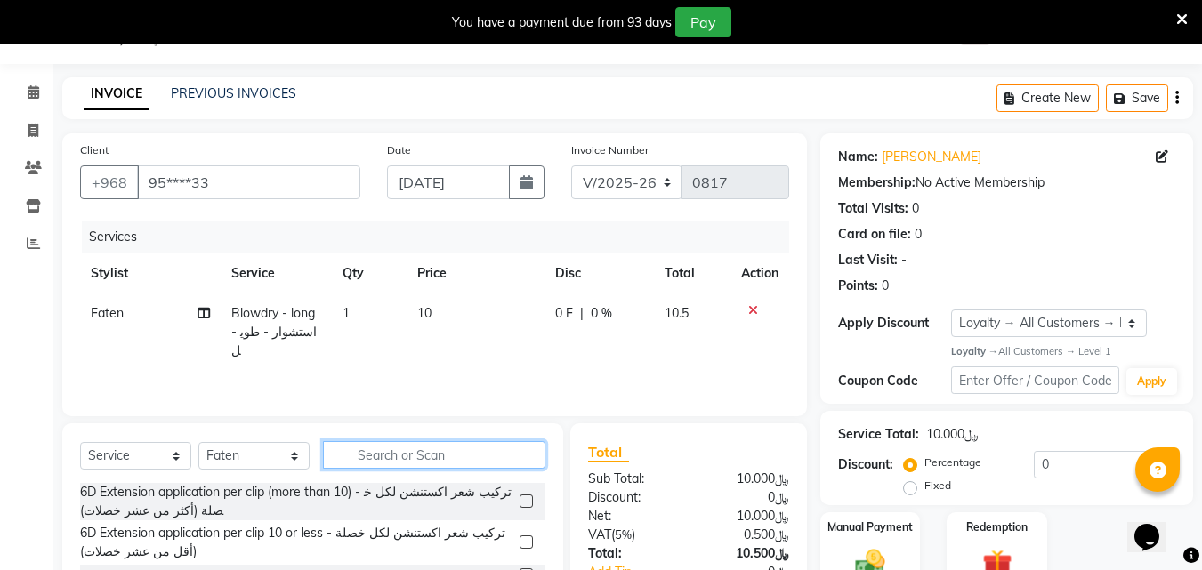
click at [371, 465] on input "text" at bounding box center [434, 455] width 222 height 28
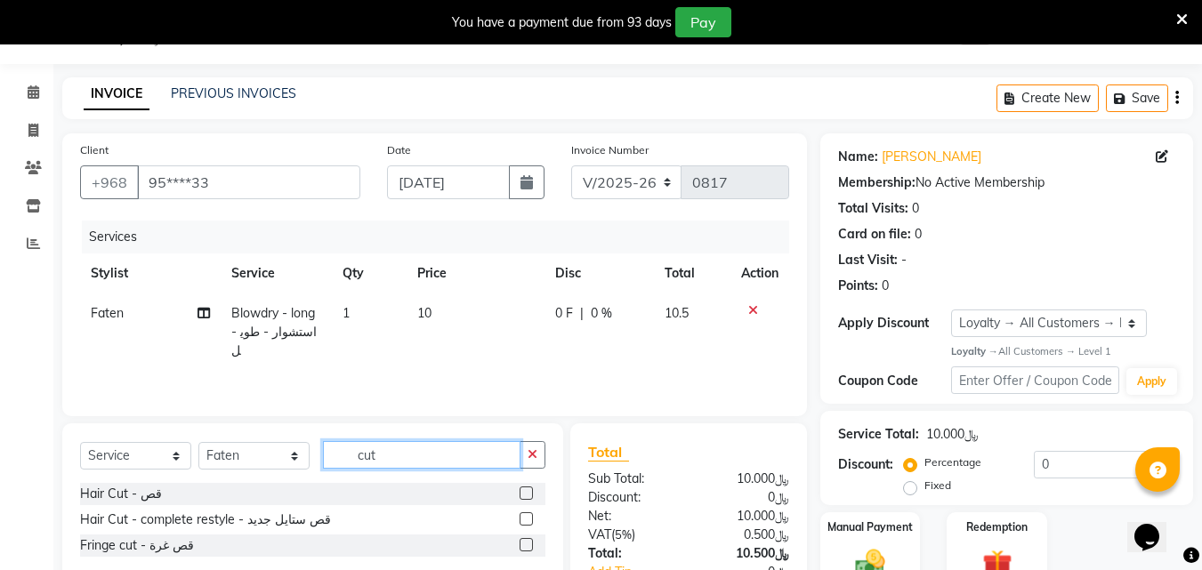
scroll to position [187, 0]
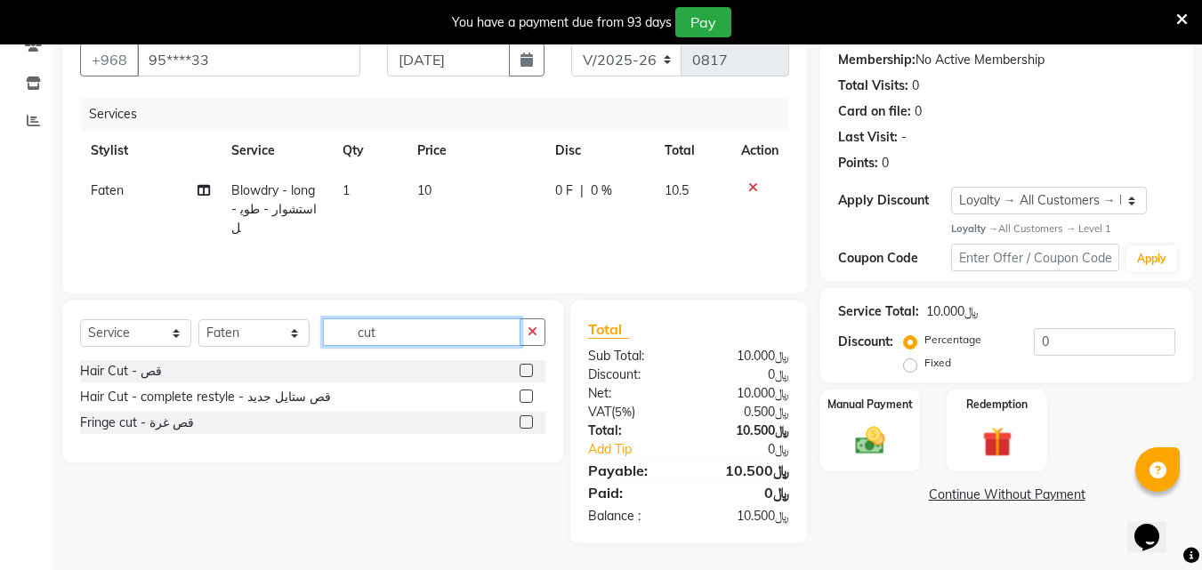
type input "cut"
click at [526, 416] on label at bounding box center [526, 422] width 13 height 13
click at [526, 417] on input "checkbox" at bounding box center [526, 423] width 12 height 12
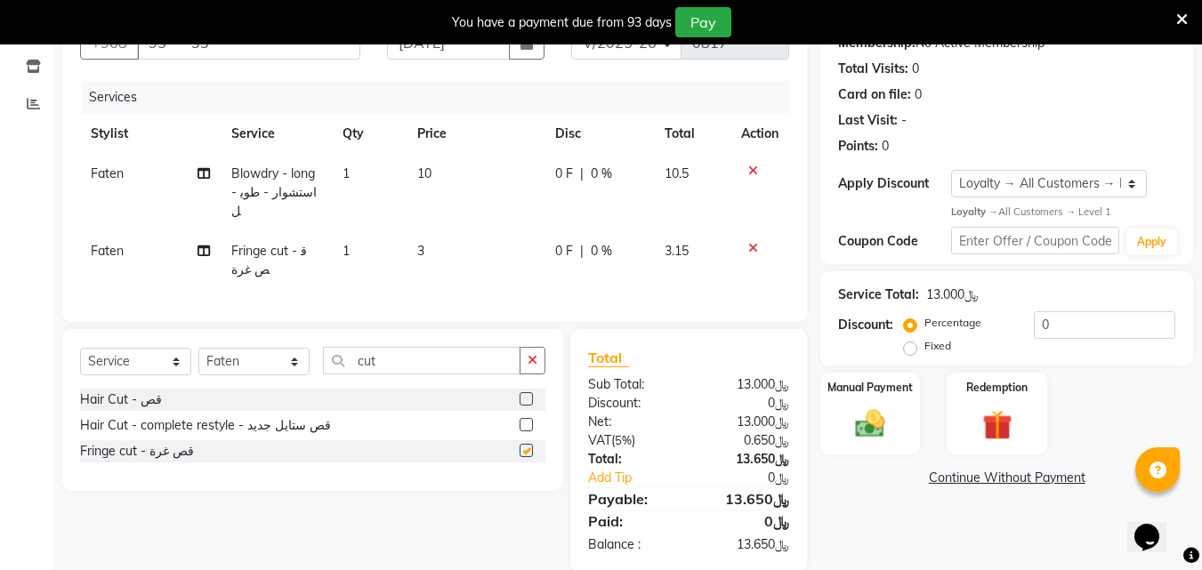
checkbox input "false"
drag, startPoint x: 377, startPoint y: 375, endPoint x: 381, endPoint y: 388, distance: 13.0
click at [375, 375] on input "cut" at bounding box center [422, 361] width 198 height 28
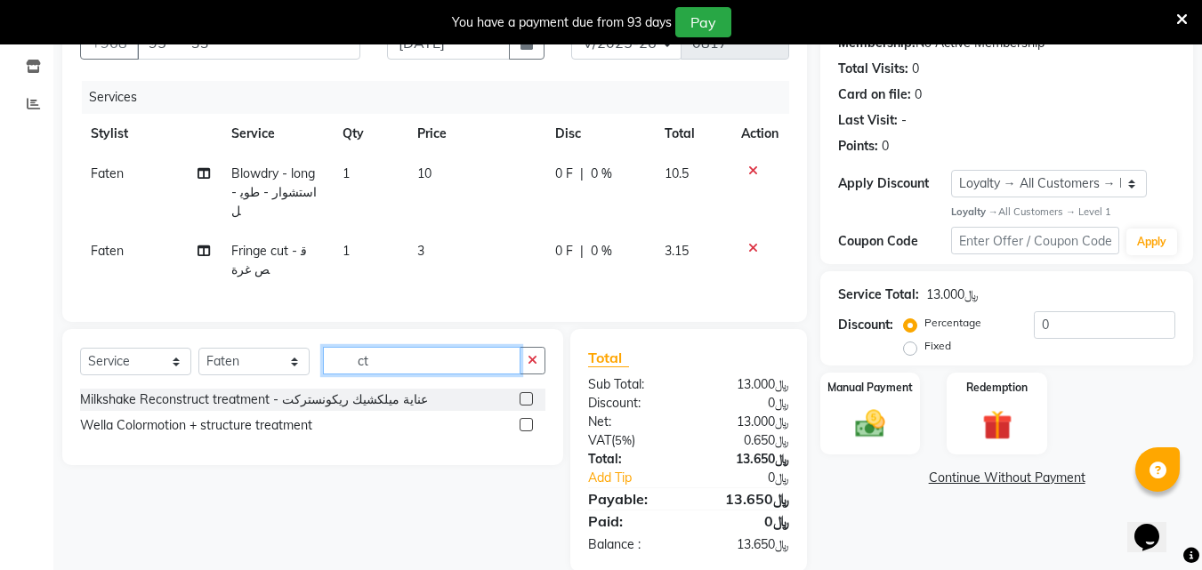
type input "t"
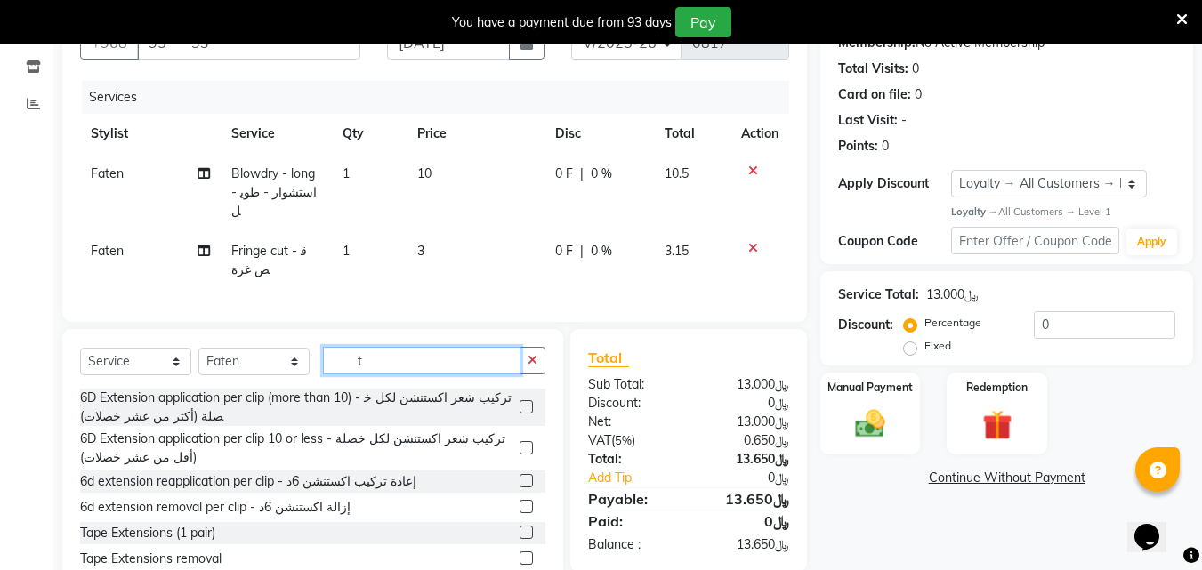
click at [375, 371] on input "t" at bounding box center [422, 361] width 198 height 28
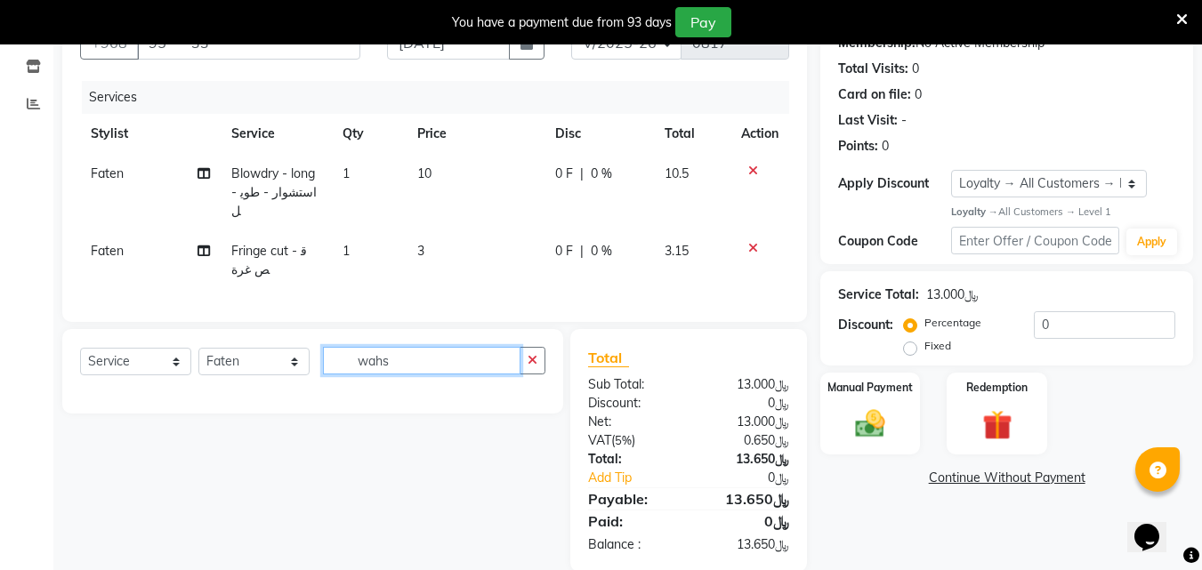
scroll to position [55, 0]
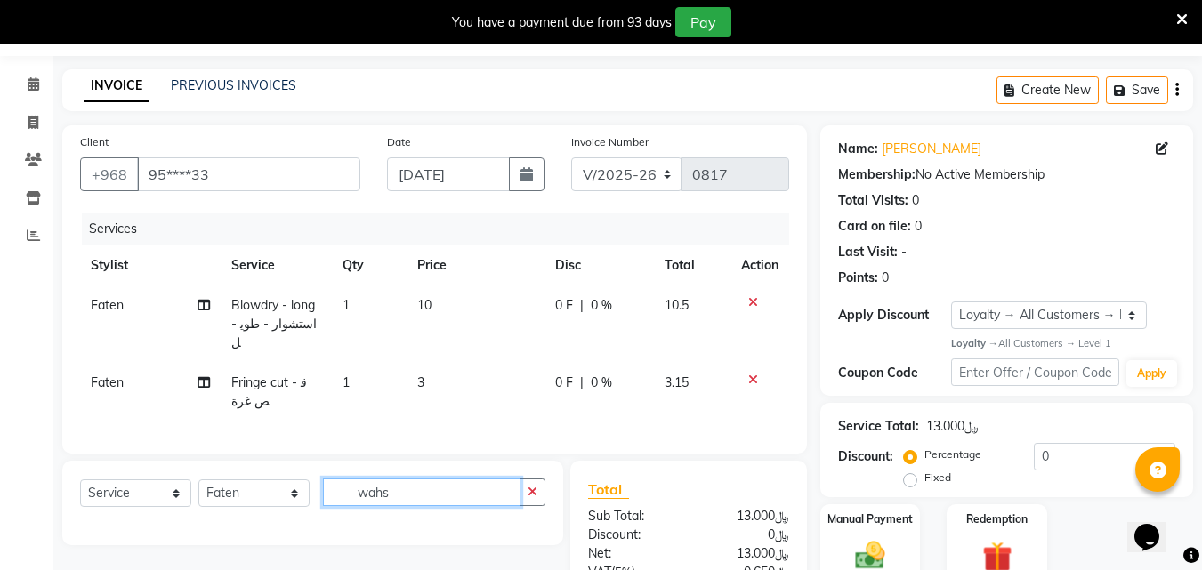
click at [398, 506] on input "wahs" at bounding box center [422, 493] width 198 height 28
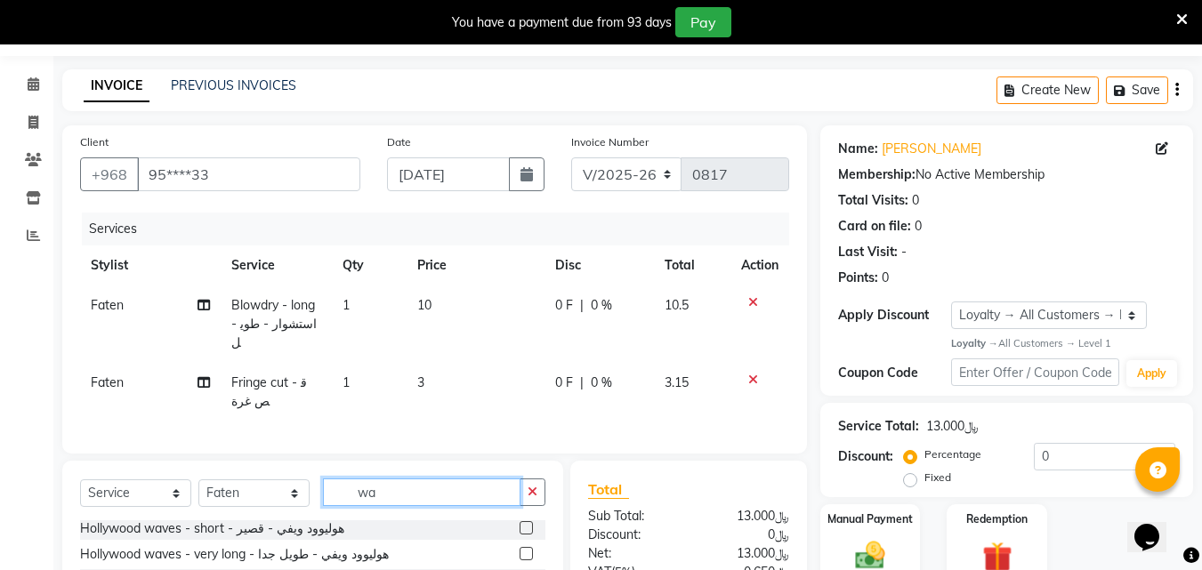
scroll to position [233, 0]
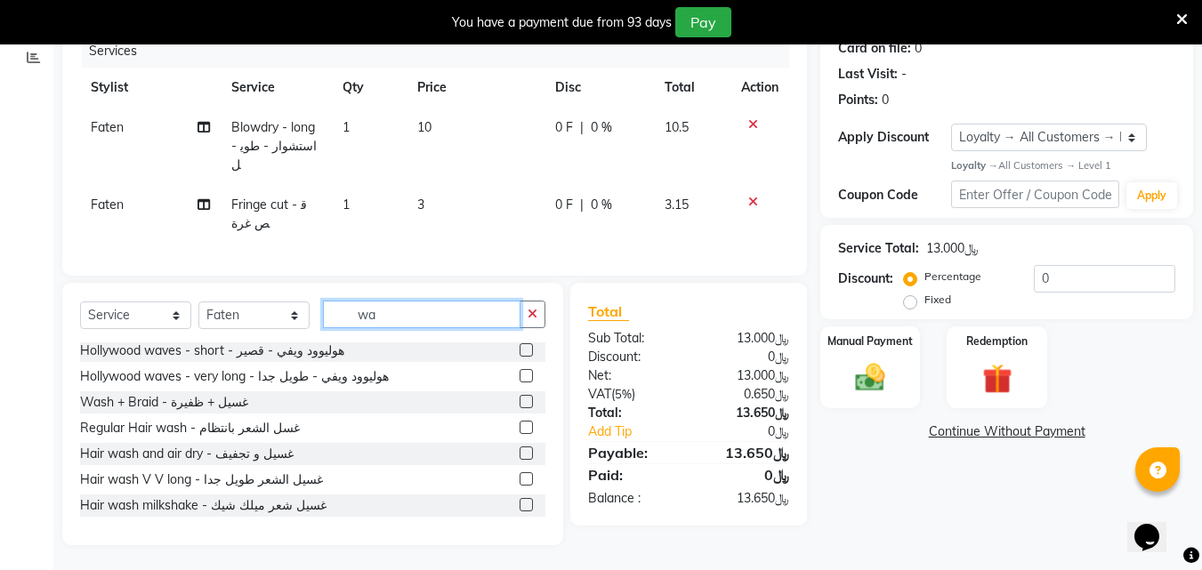
type input "wa"
click at [520, 512] on label at bounding box center [526, 504] width 13 height 13
click at [520, 512] on input "checkbox" at bounding box center [526, 506] width 12 height 12
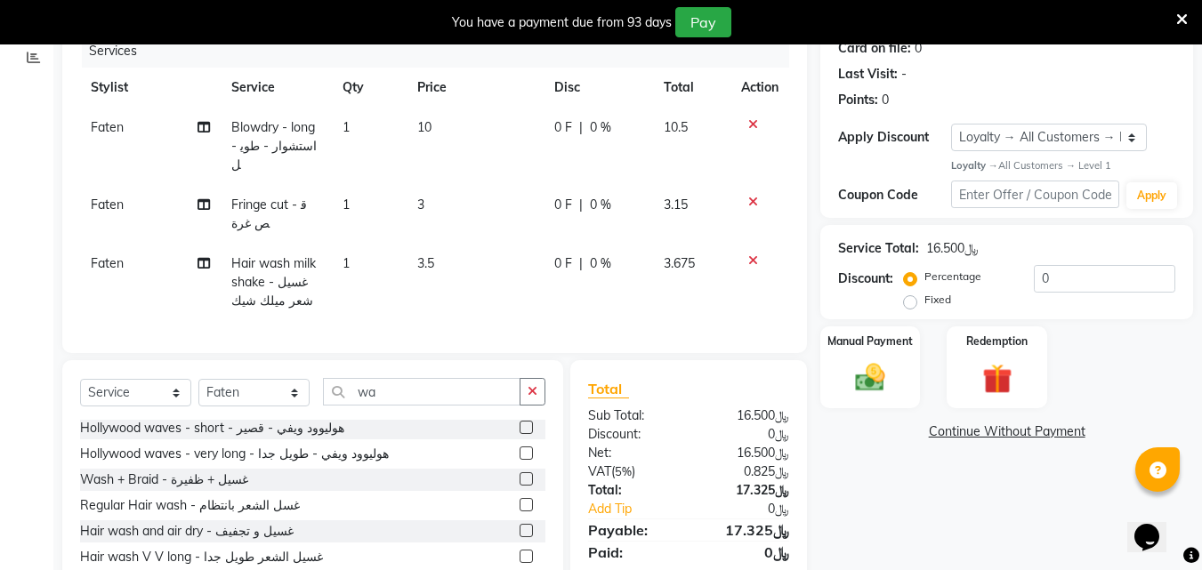
checkbox input "false"
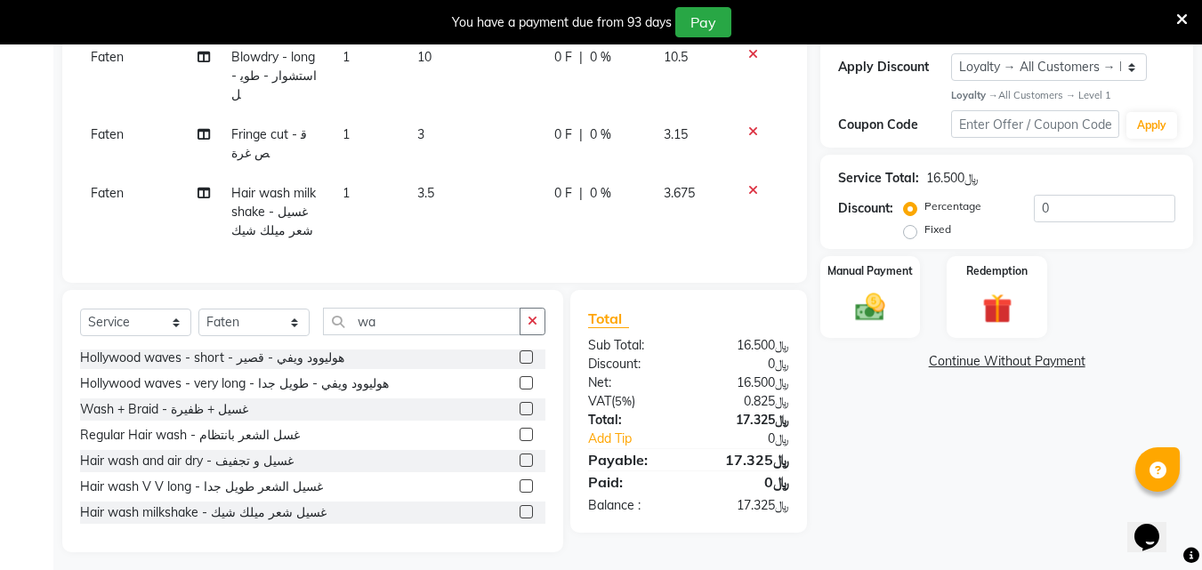
scroll to position [322, 0]
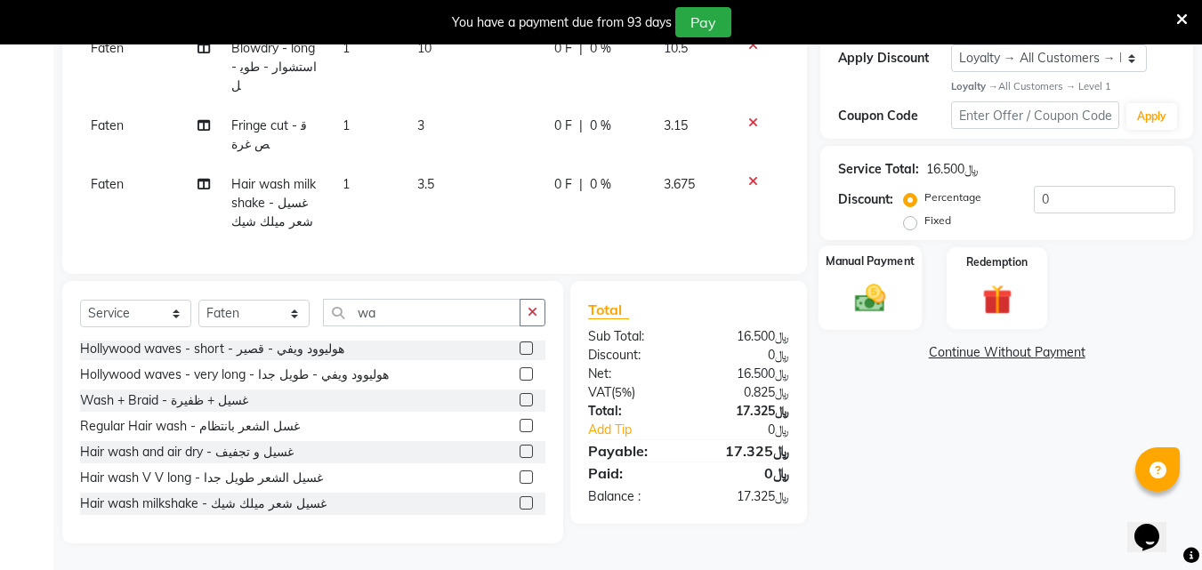
click at [844, 304] on div "Manual Payment" at bounding box center [871, 288] width 104 height 85
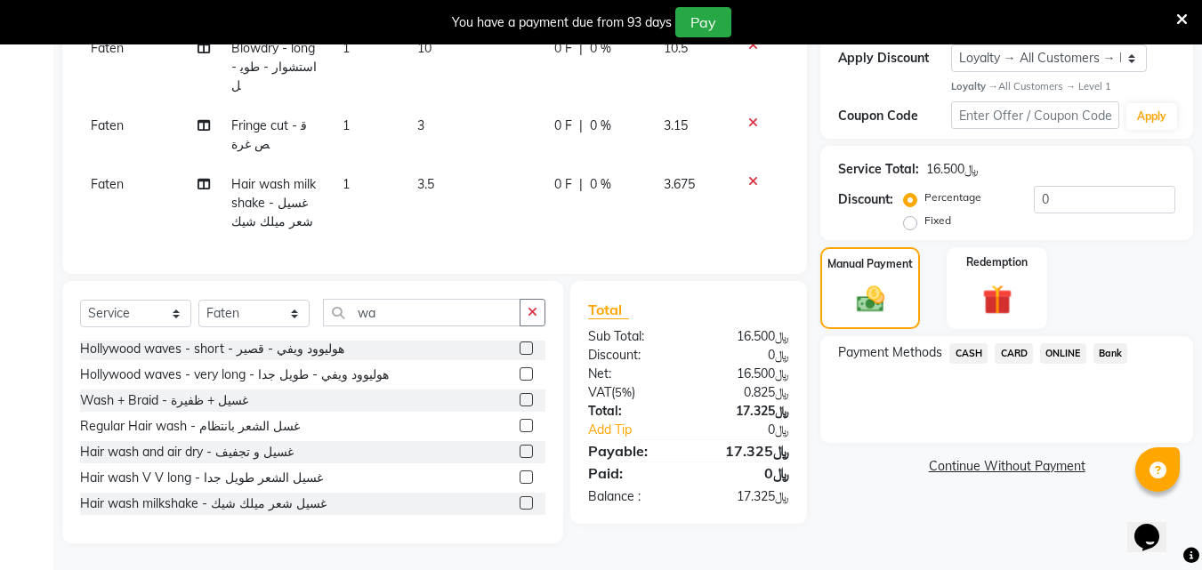
click at [1012, 363] on span "CARD" at bounding box center [1014, 353] width 38 height 20
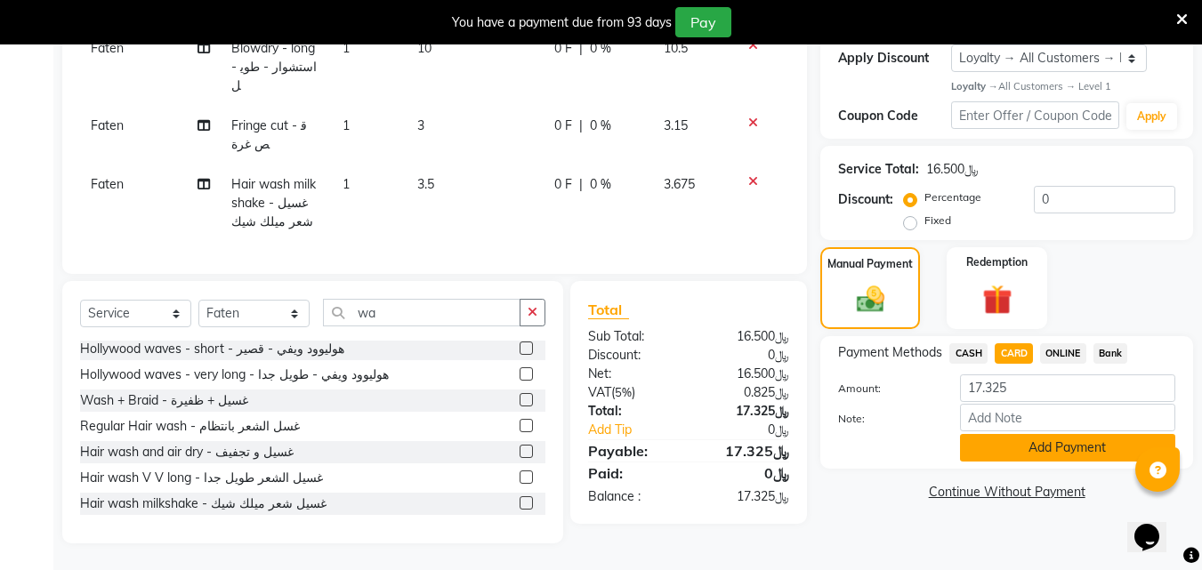
click at [1067, 460] on button "Add Payment" at bounding box center [1067, 448] width 215 height 28
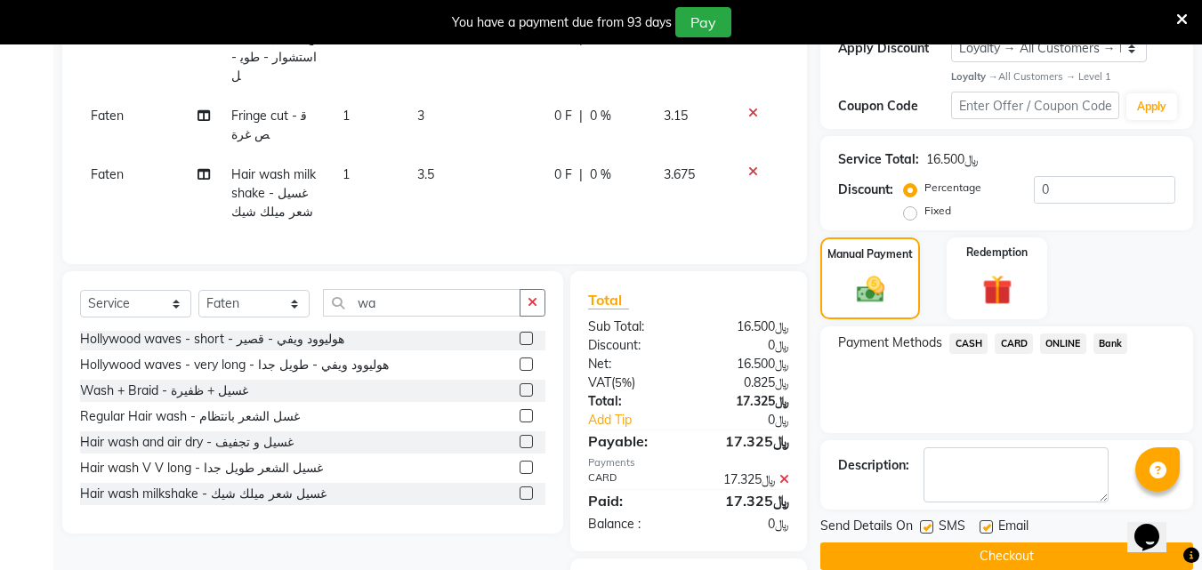
scroll to position [458, 0]
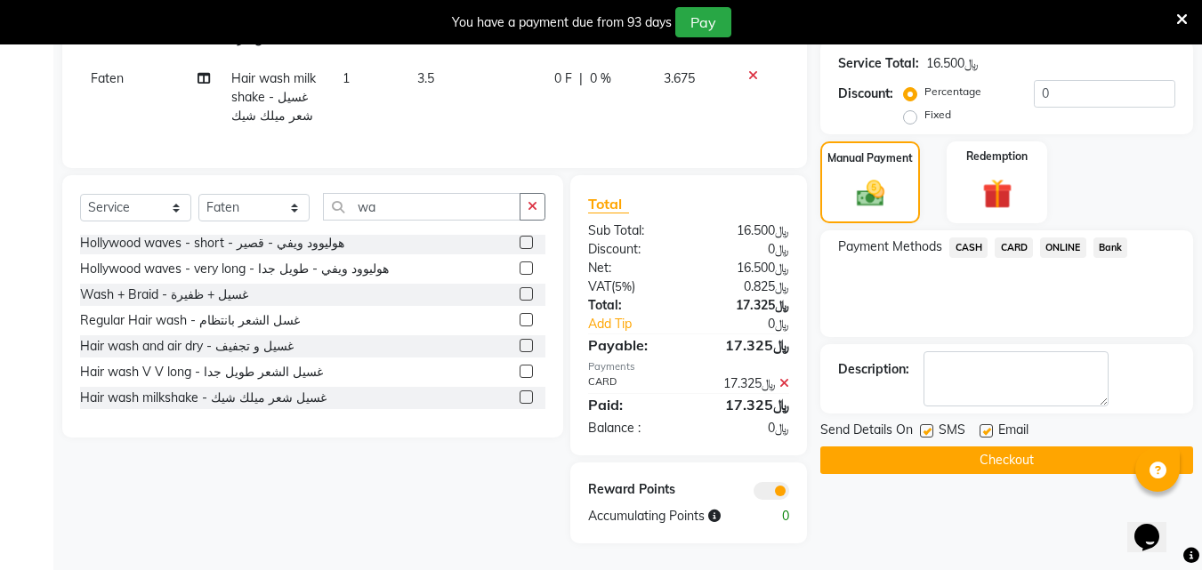
click at [1005, 447] on button "Checkout" at bounding box center [1006, 461] width 373 height 28
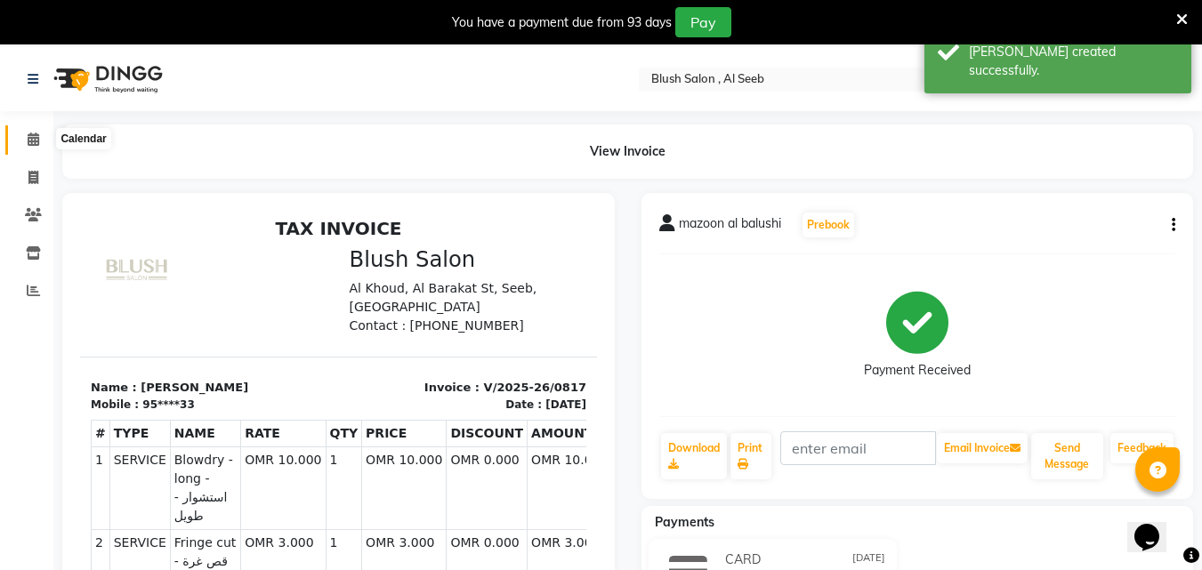
click at [32, 142] on icon at bounding box center [34, 139] width 12 height 13
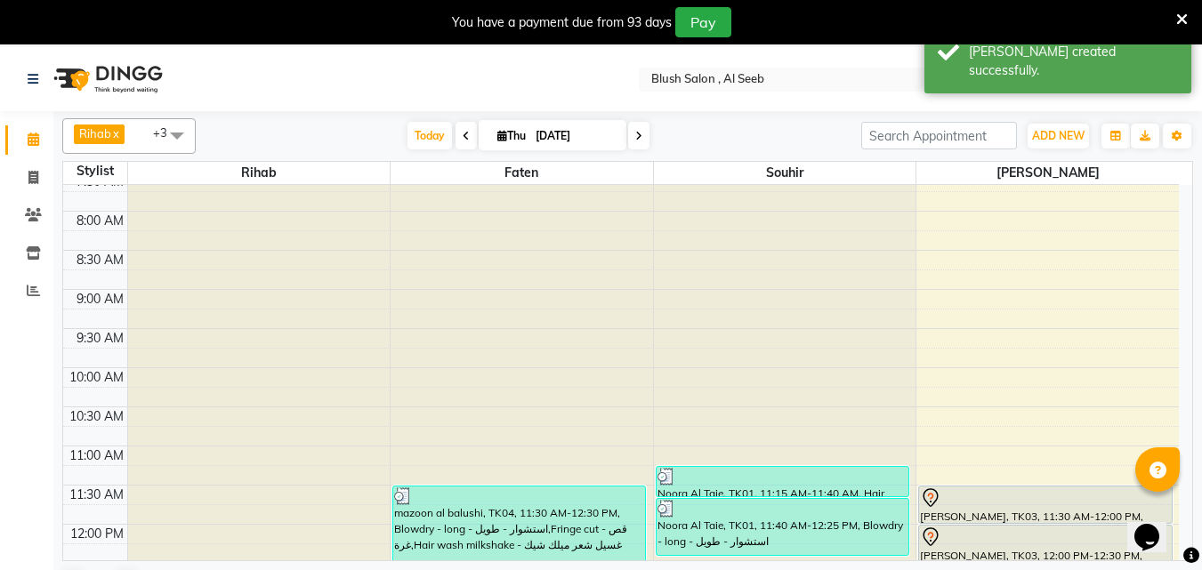
scroll to position [585, 0]
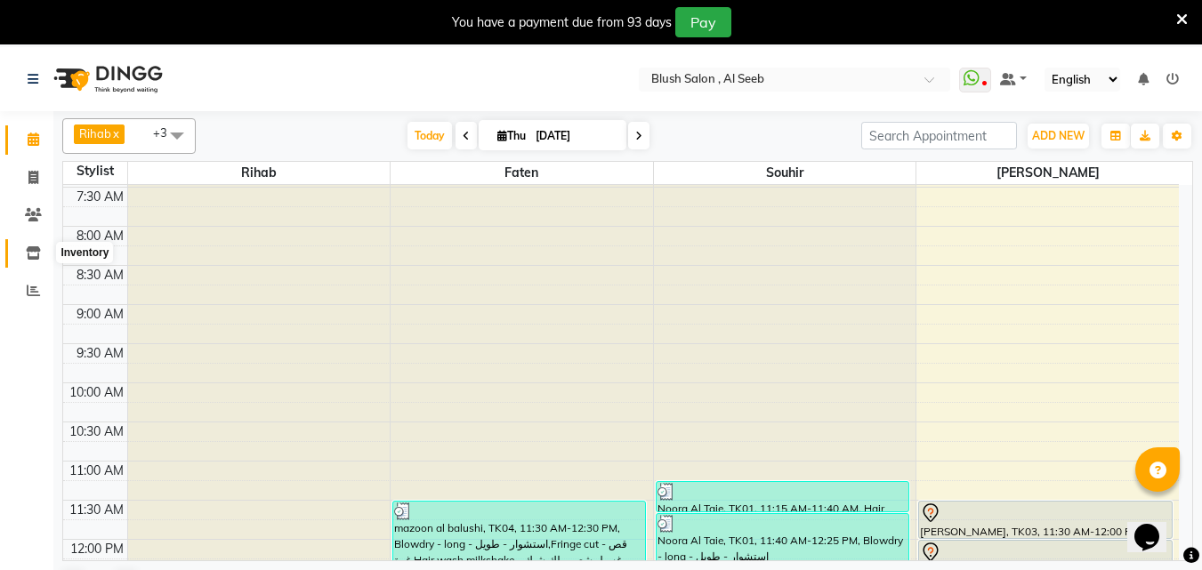
click at [34, 251] on icon at bounding box center [33, 252] width 15 height 13
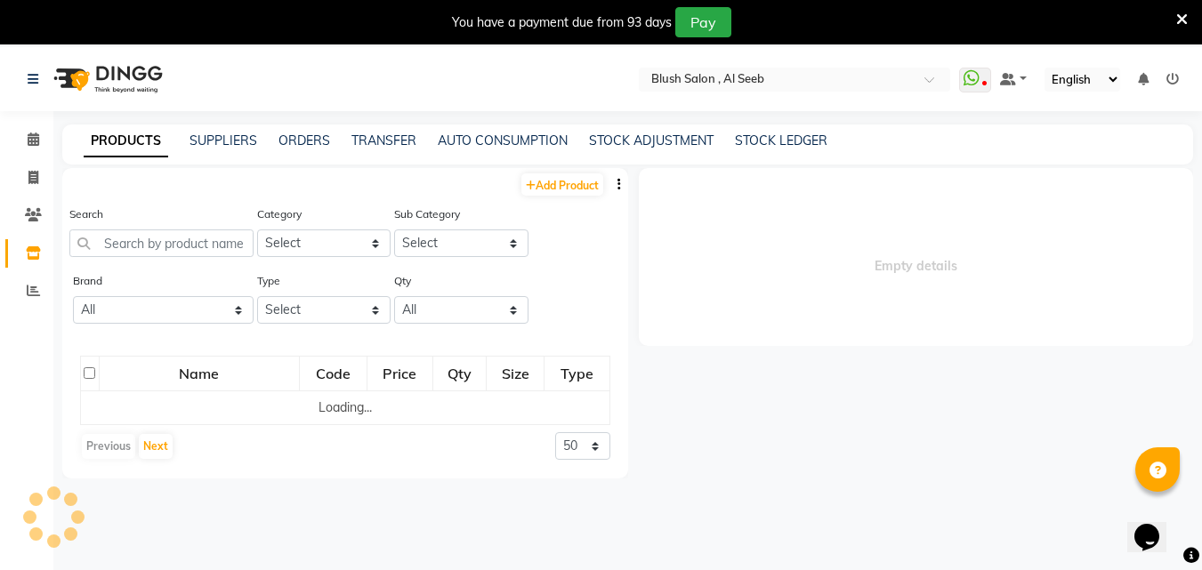
select select
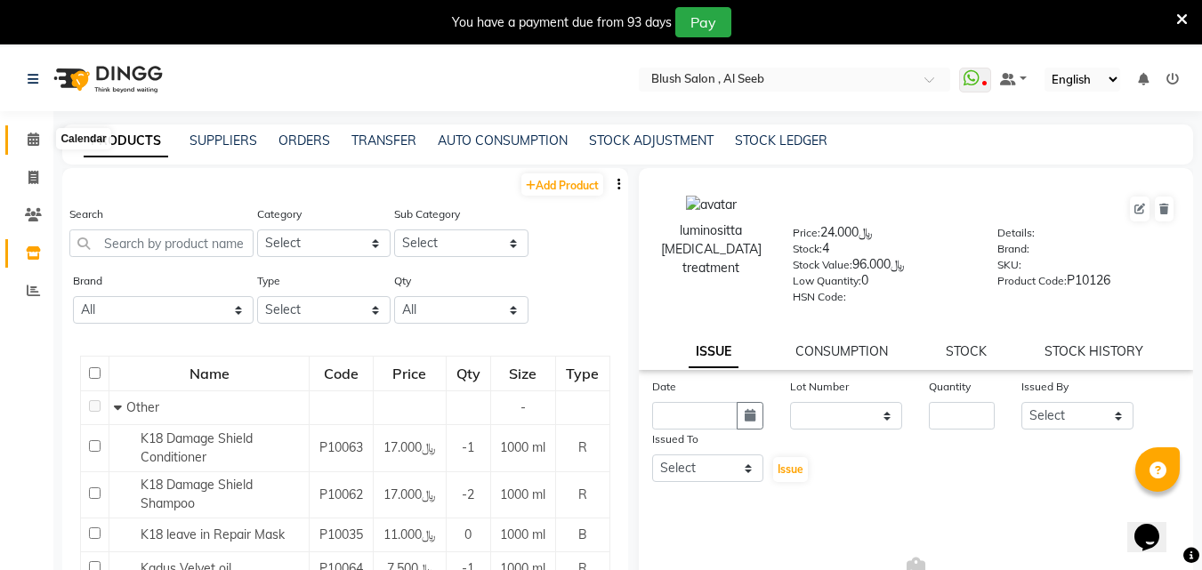
click at [31, 137] on icon at bounding box center [34, 139] width 12 height 13
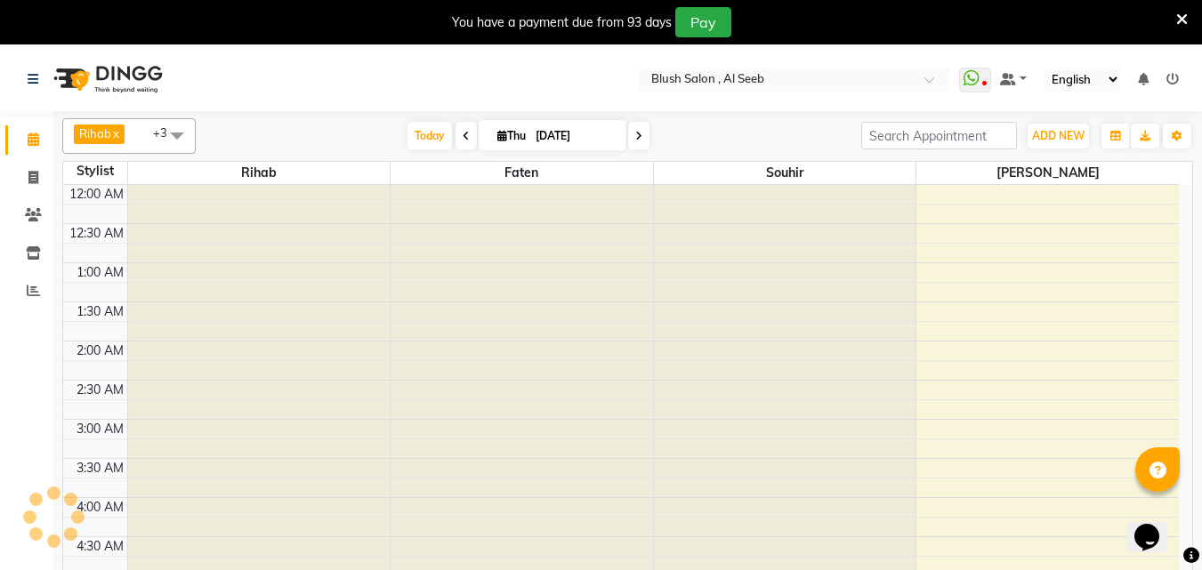
scroll to position [471, 0]
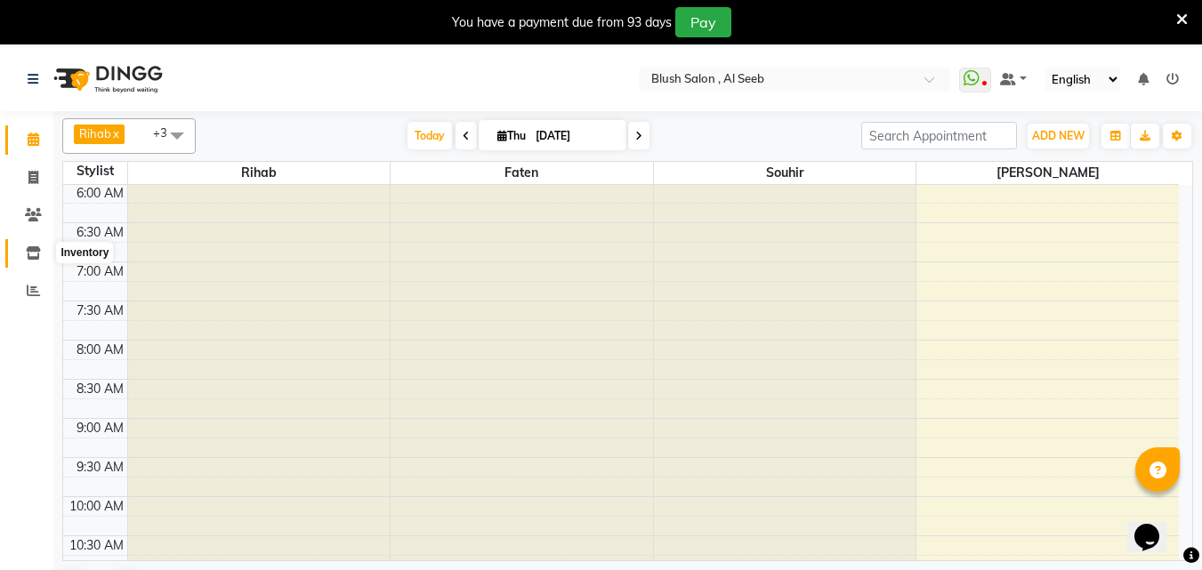
click at [33, 252] on icon at bounding box center [33, 252] width 15 height 13
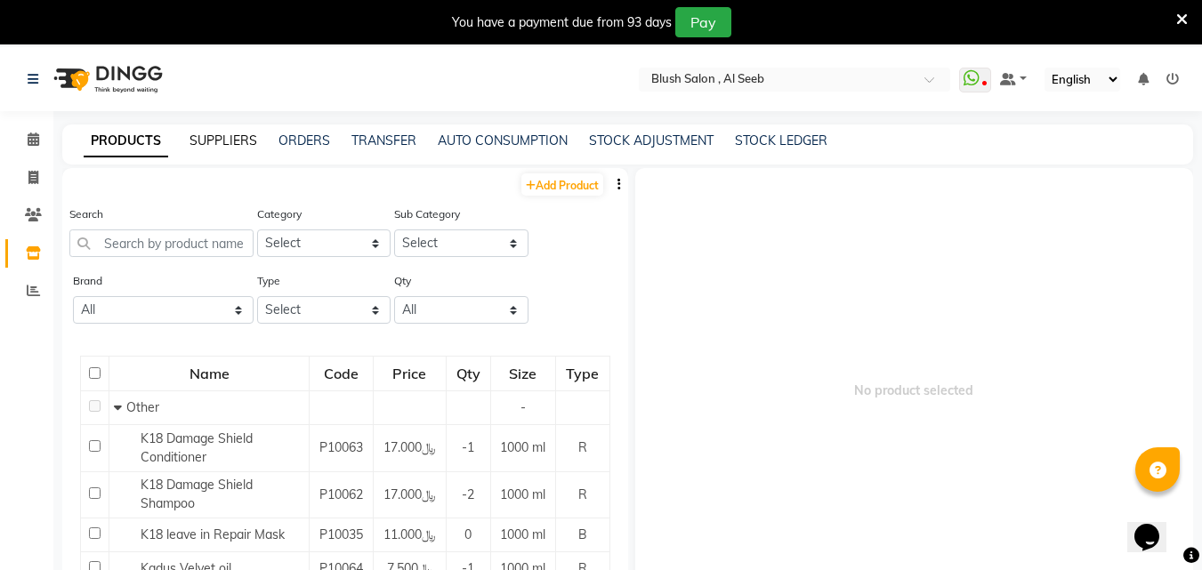
click at [234, 137] on link "SUPPLIERS" at bounding box center [224, 141] width 68 height 16
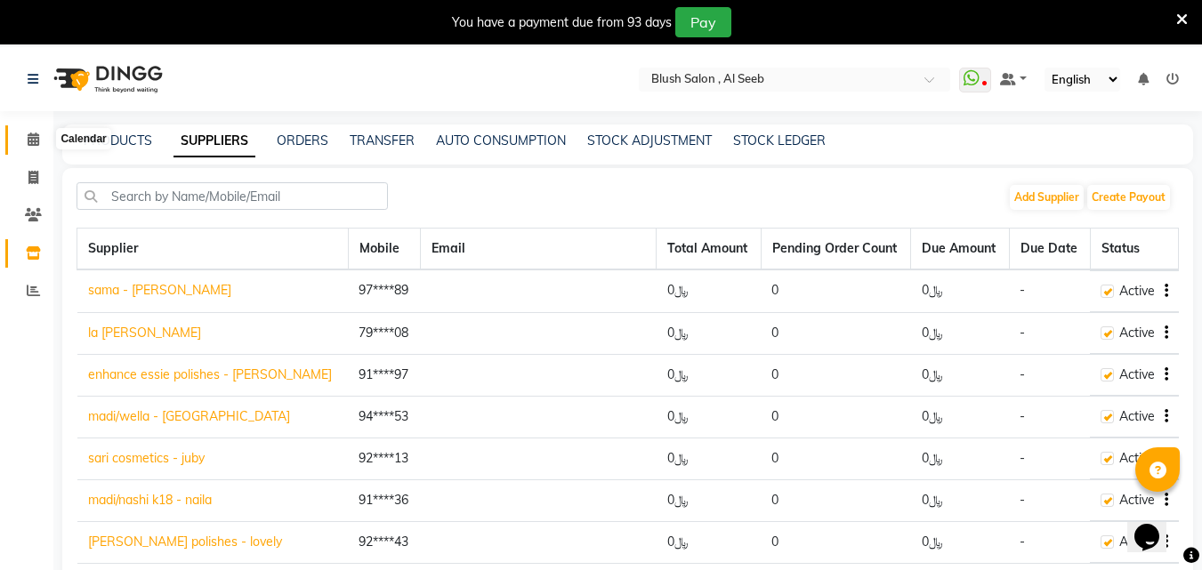
click at [36, 146] on span at bounding box center [33, 140] width 31 height 20
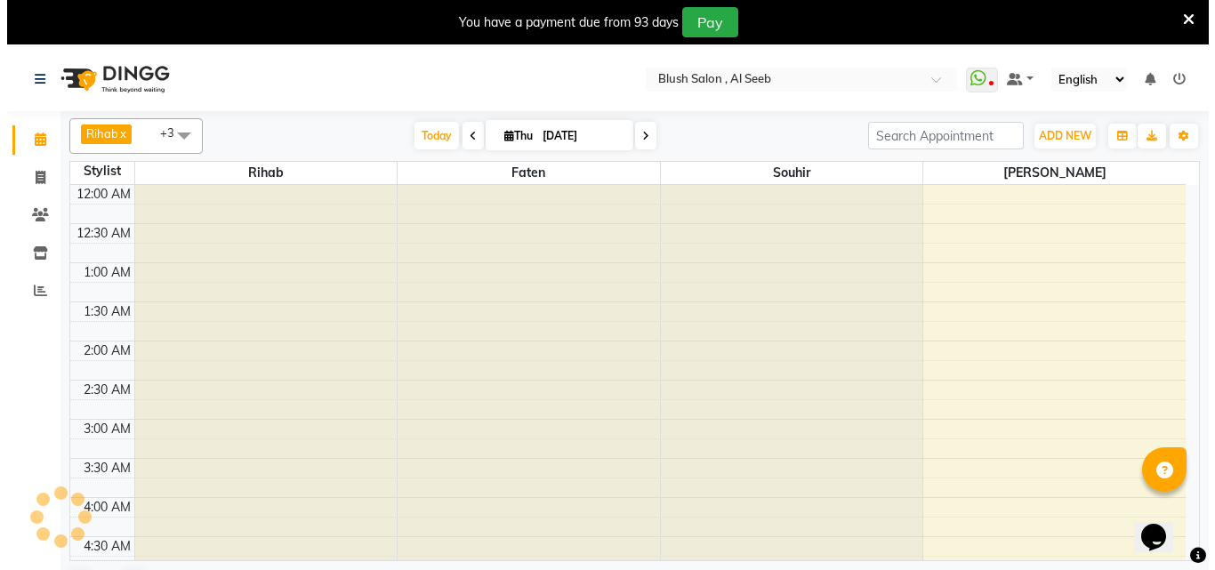
scroll to position [471, 0]
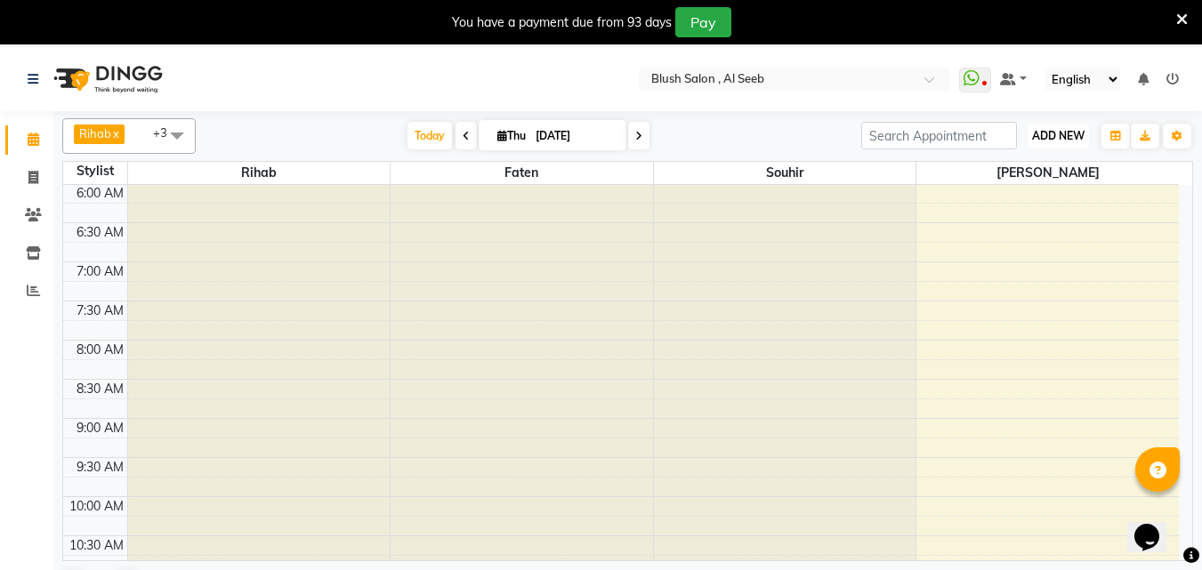
click at [1065, 141] on span "ADD NEW" at bounding box center [1058, 135] width 52 height 13
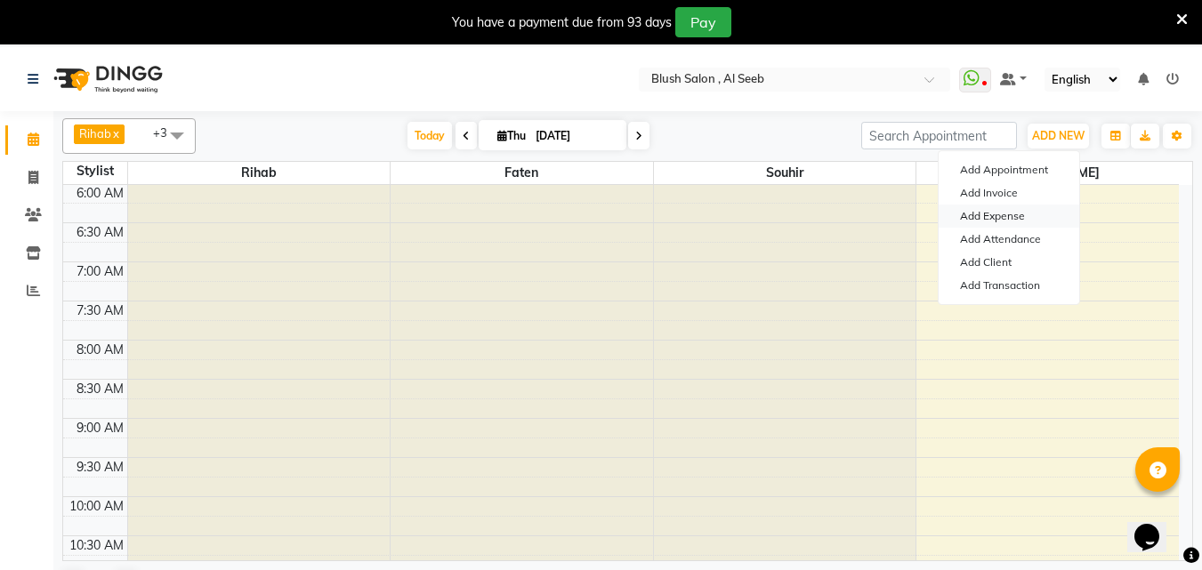
click at [1025, 218] on link "Add Expense" at bounding box center [1009, 216] width 141 height 23
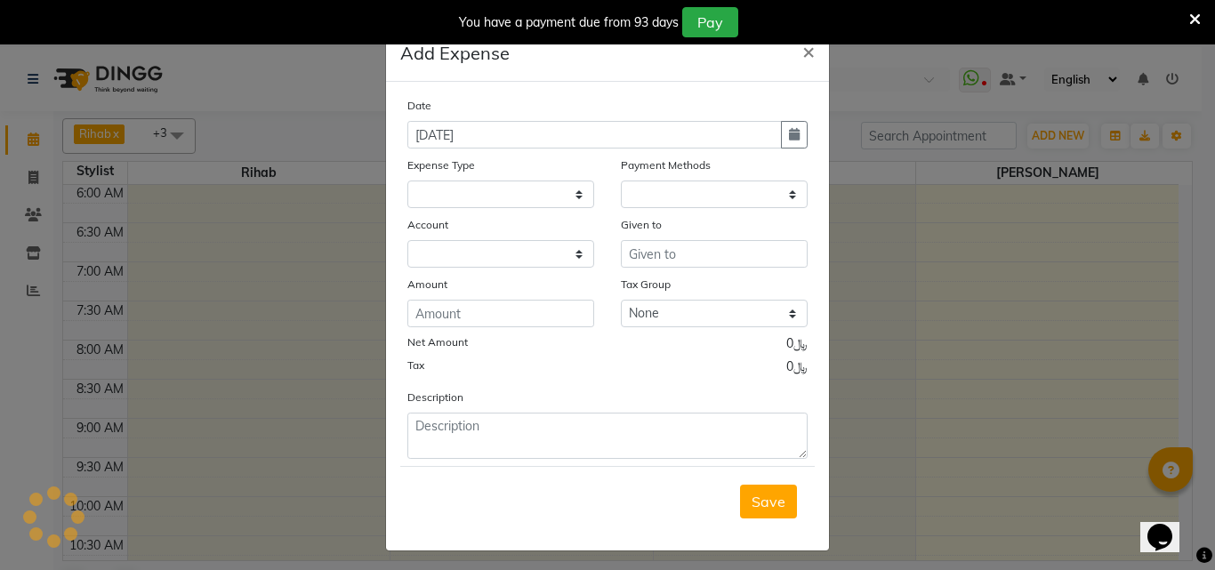
select select
select select "1"
select select "4525"
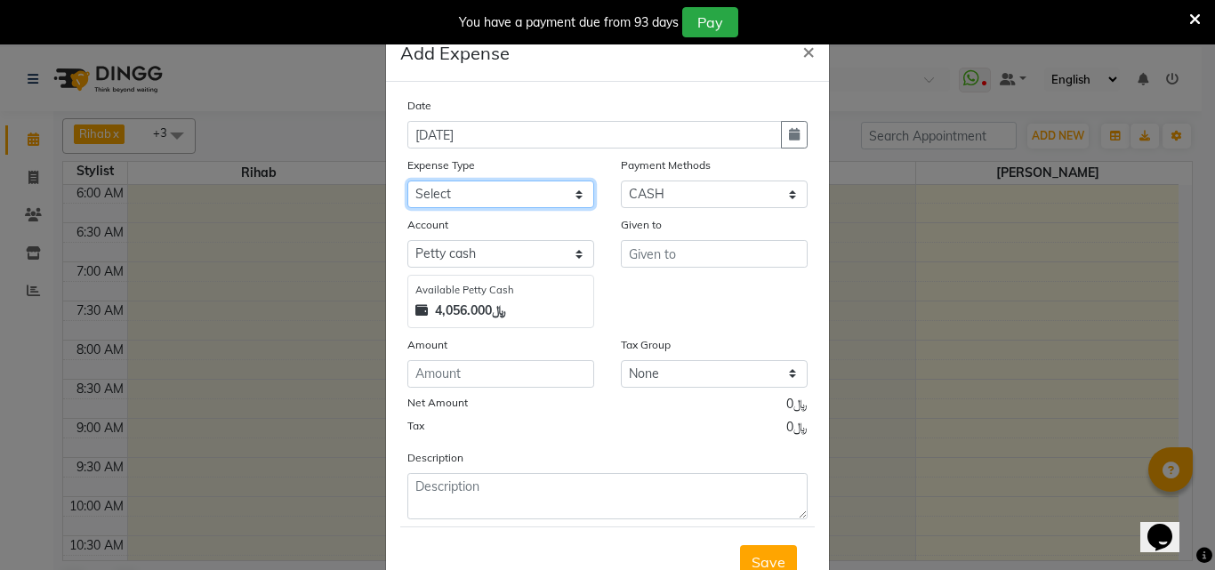
click at [567, 206] on select "Select Administrative fees Advance Salary Airfare Bank charges Branch 2 related…" at bounding box center [501, 195] width 187 height 28
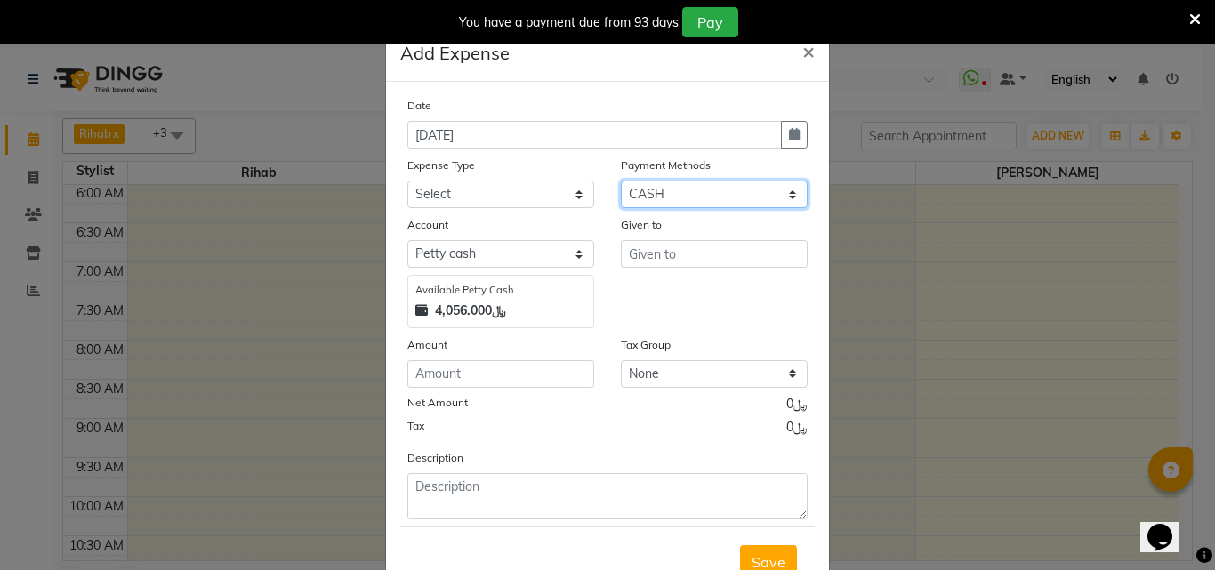
click at [790, 205] on select "Select CASH CARD ONLINE Bank Wallet" at bounding box center [714, 195] width 187 height 28
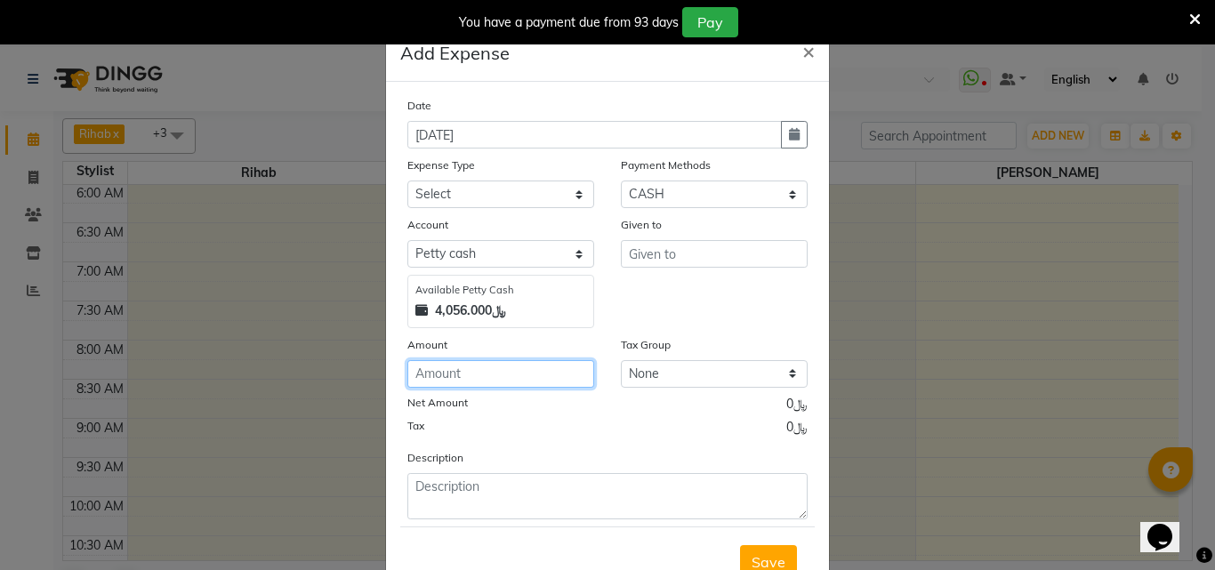
click at [460, 388] on input "number" at bounding box center [501, 374] width 187 height 28
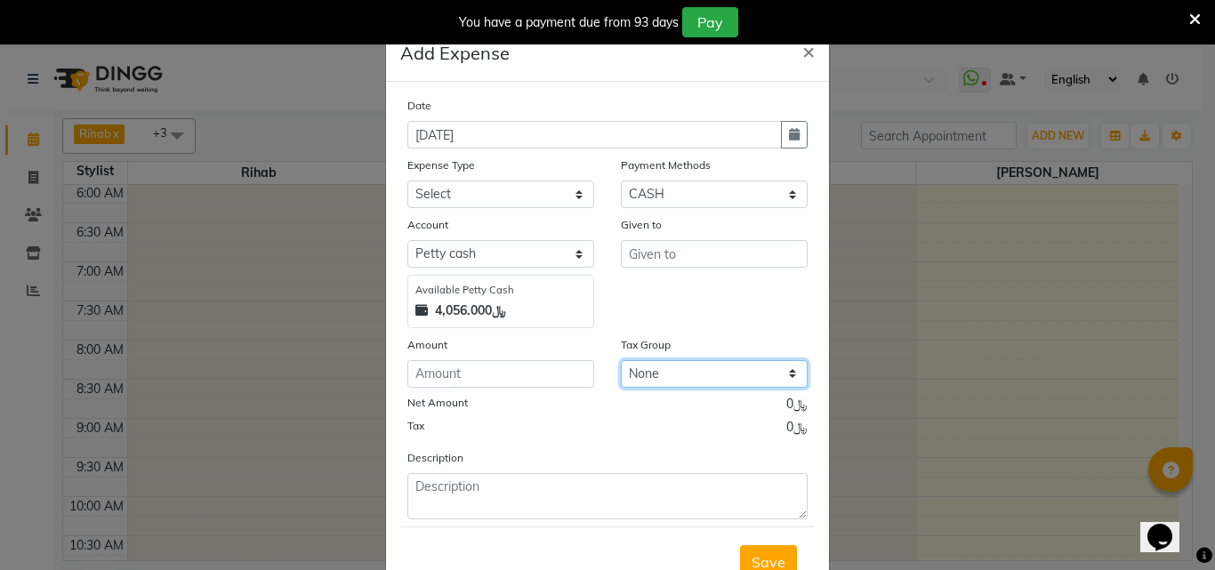
click at [782, 388] on select "None VAT" at bounding box center [714, 374] width 187 height 28
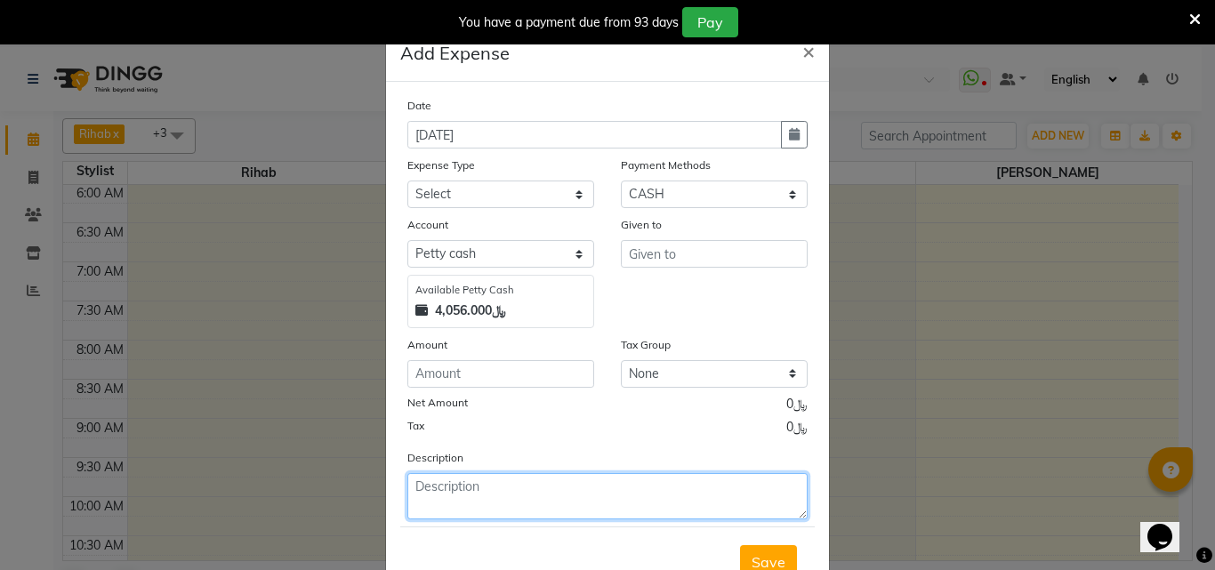
click at [456, 515] on textarea at bounding box center [608, 496] width 400 height 46
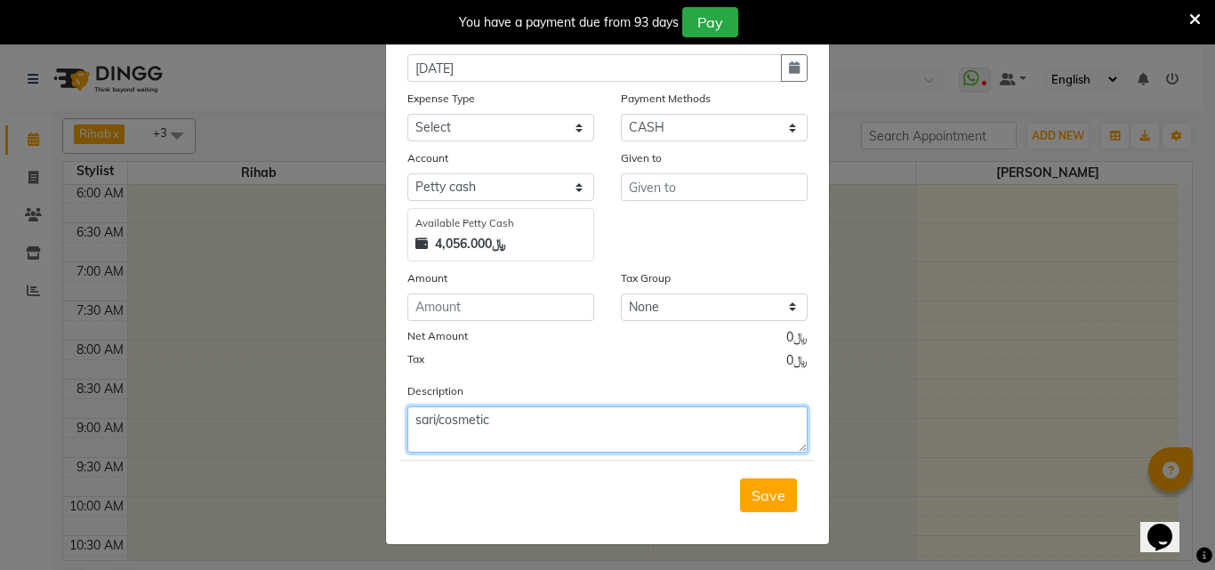
scroll to position [0, 0]
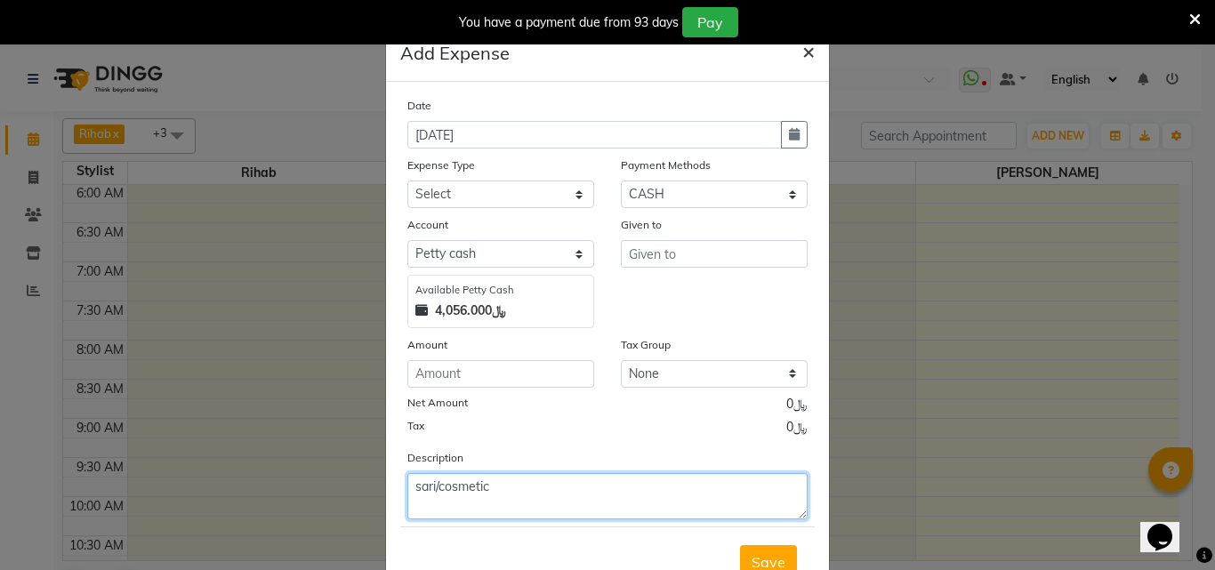
type textarea "sari/cosmetic"
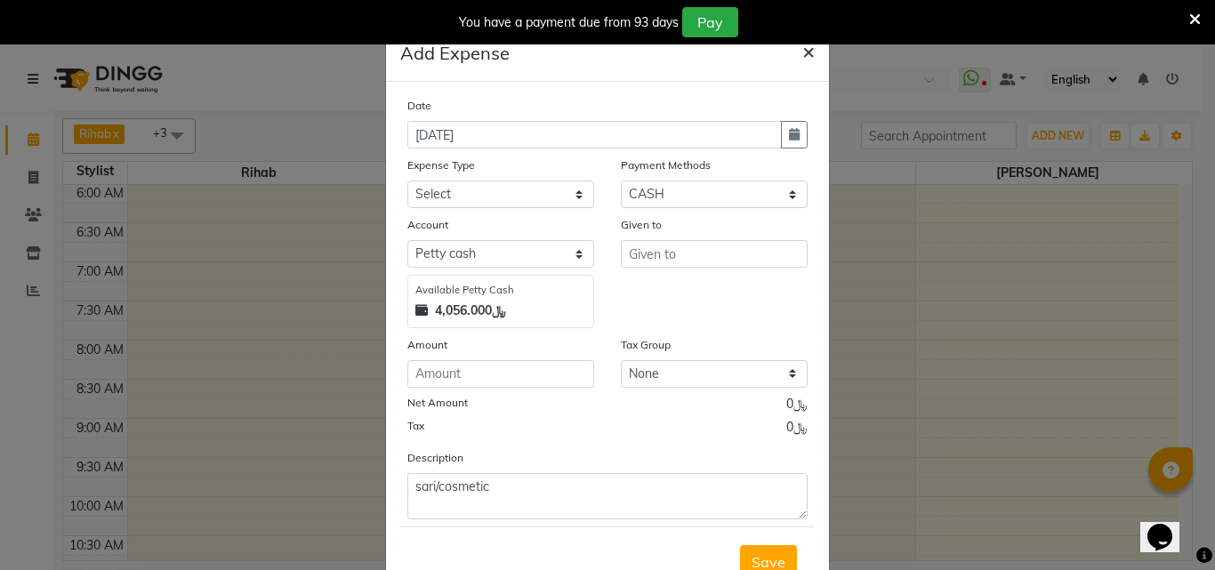
click at [805, 61] on span "×" at bounding box center [809, 50] width 12 height 27
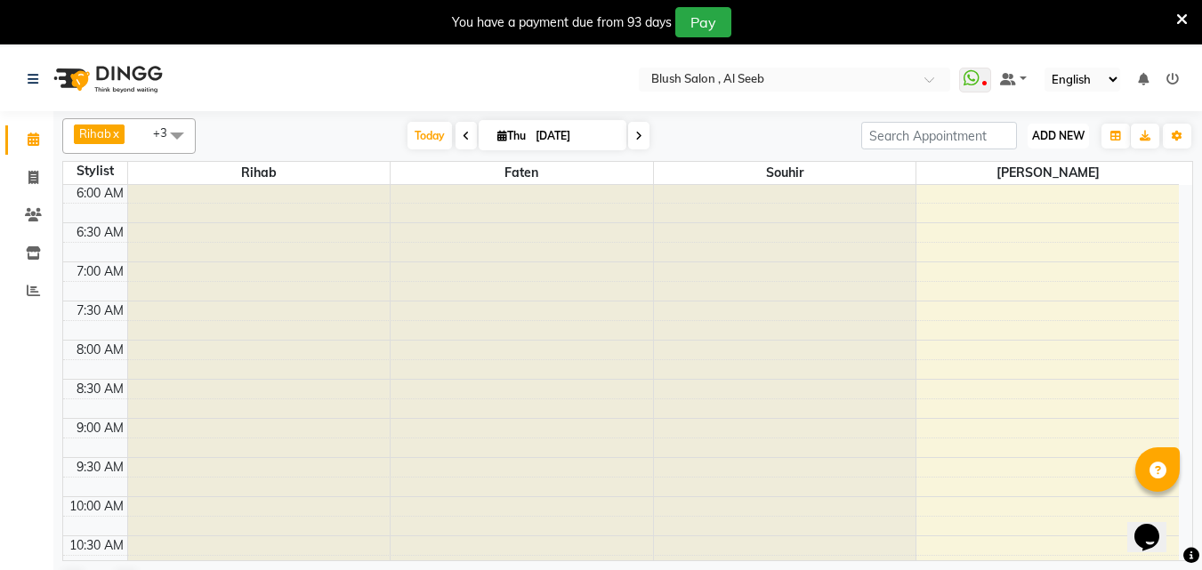
click at [1060, 139] on span "ADD NEW" at bounding box center [1058, 135] width 52 height 13
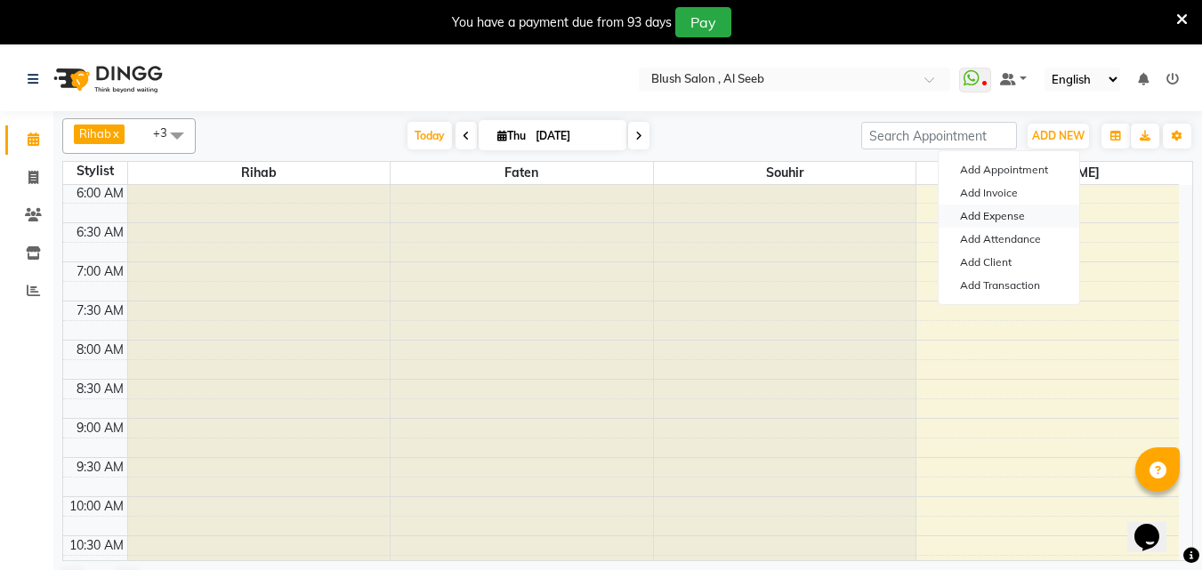
click at [1009, 225] on link "Add Expense" at bounding box center [1009, 216] width 141 height 23
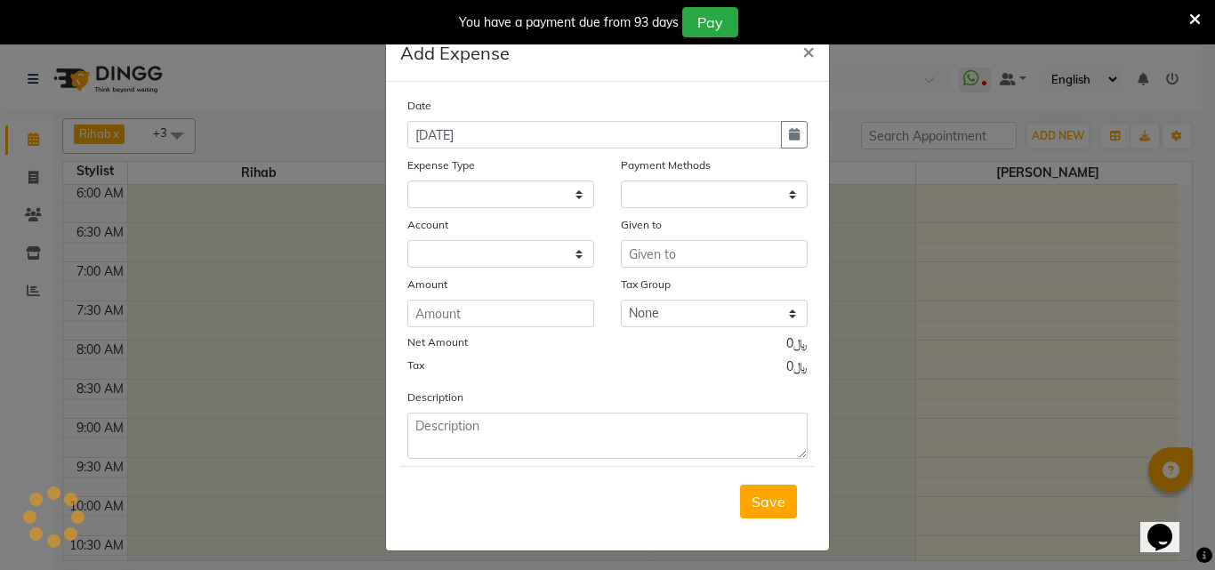
select select
select select "1"
select select "4525"
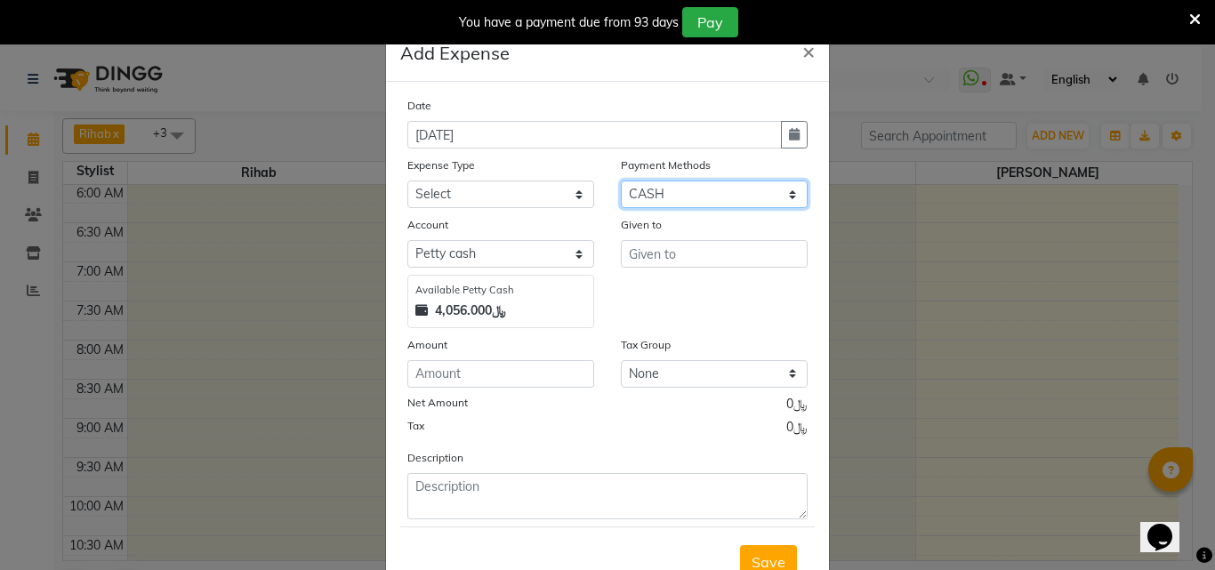
click at [767, 204] on select "Select CASH CARD ONLINE Bank Wallet" at bounding box center [714, 195] width 187 height 28
click at [621, 189] on select "Select CASH CARD ONLINE Bank Wallet" at bounding box center [714, 195] width 187 height 28
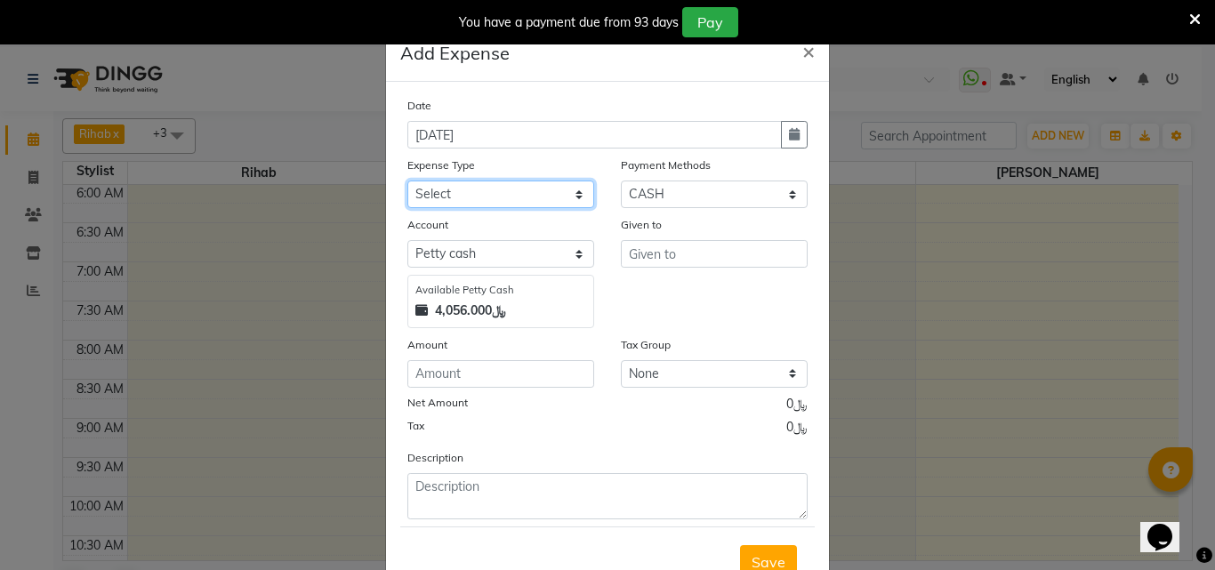
click at [577, 202] on select "Select Administrative fees Advance Salary Airfare Bank charges Branch 2 related…" at bounding box center [501, 195] width 187 height 28
select select "14665"
click at [408, 189] on select "Select Administrative fees Advance Salary Airfare Bank charges Branch 2 related…" at bounding box center [501, 195] width 187 height 28
click at [803, 61] on span "×" at bounding box center [809, 50] width 12 height 27
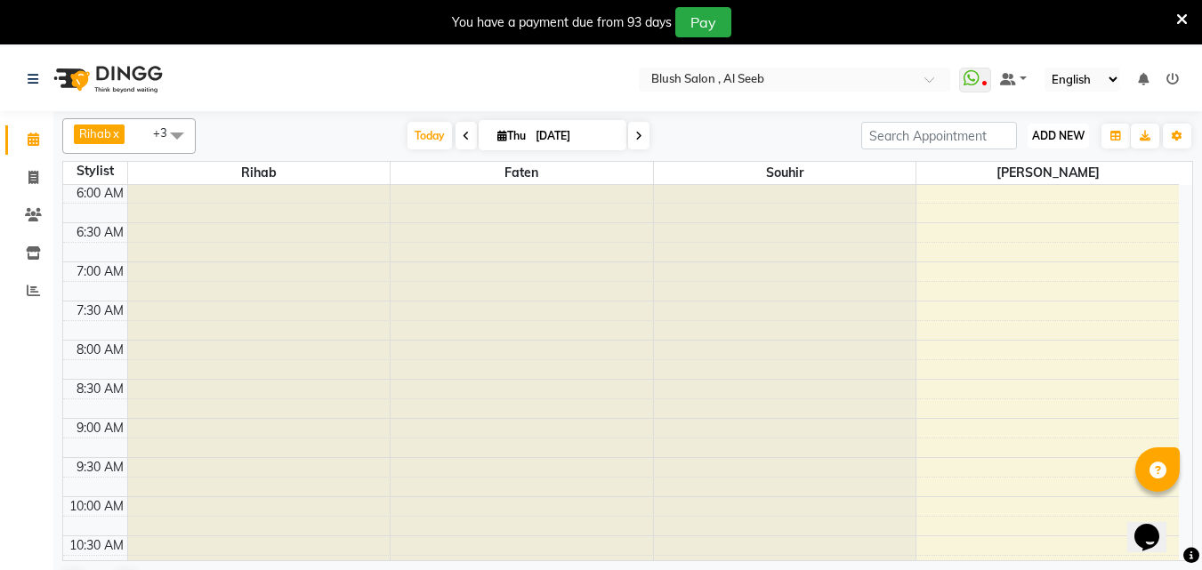
click at [1039, 141] on span "ADD NEW" at bounding box center [1058, 135] width 52 height 13
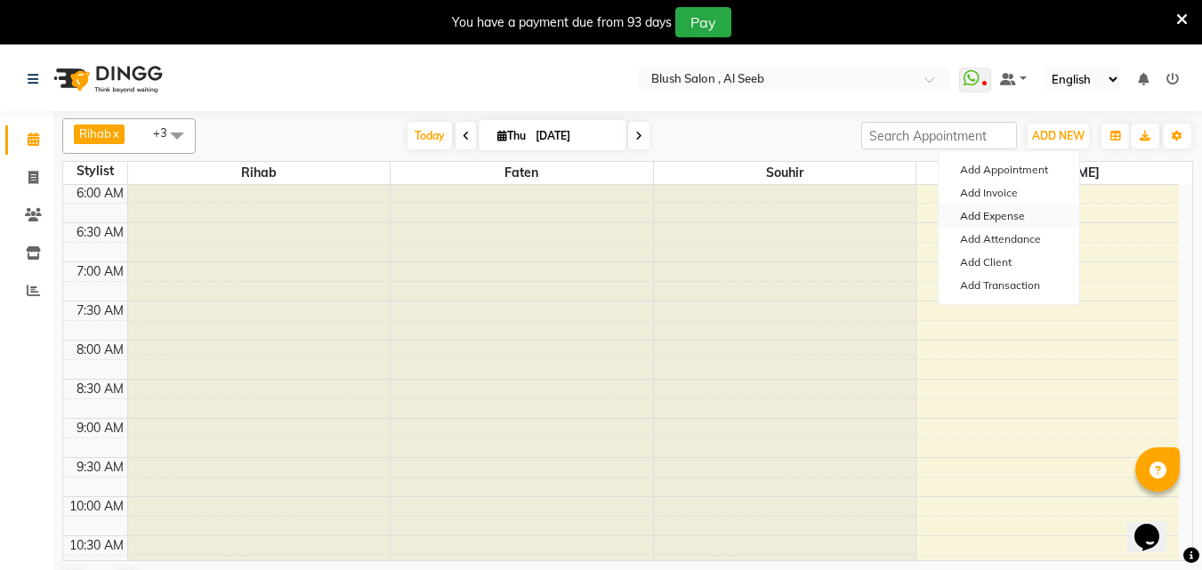
click at [1020, 216] on link "Add Expense" at bounding box center [1009, 216] width 141 height 23
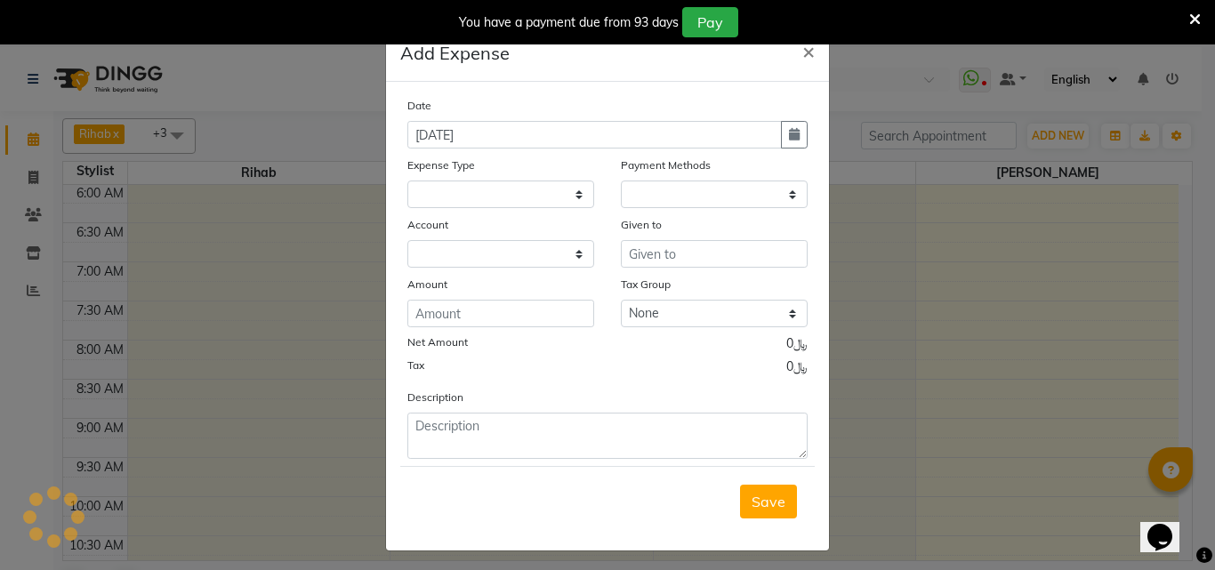
select select
select select "1"
select select "4525"
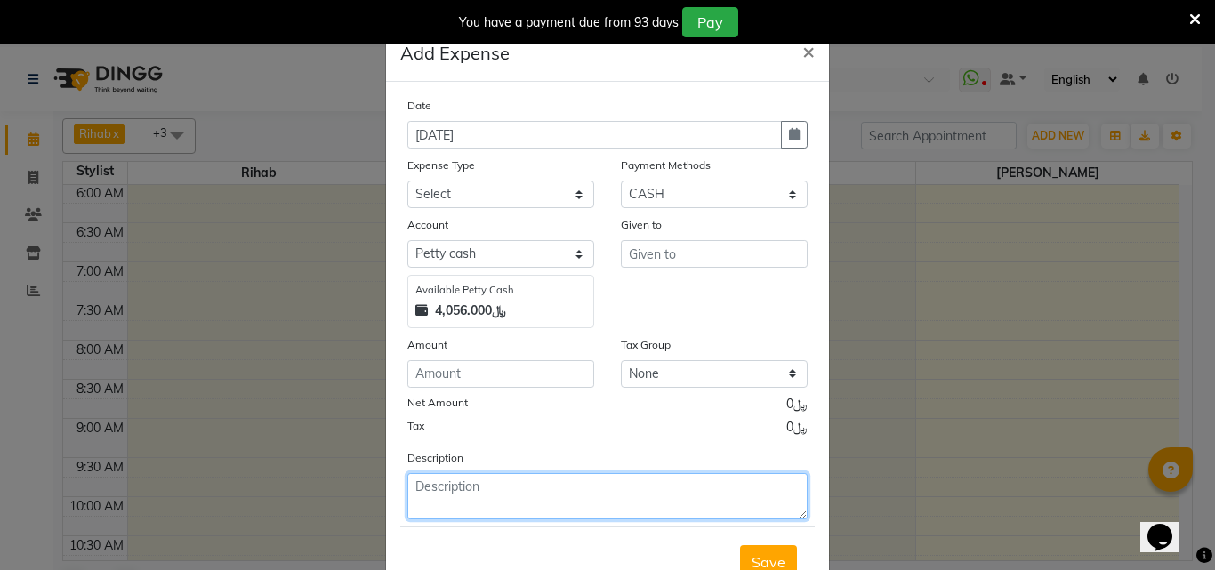
click at [470, 507] on textarea at bounding box center [608, 496] width 400 height 46
click at [464, 512] on textarea "retail" at bounding box center [608, 496] width 400 height 46
type textarea "r"
type textarea "salon use"
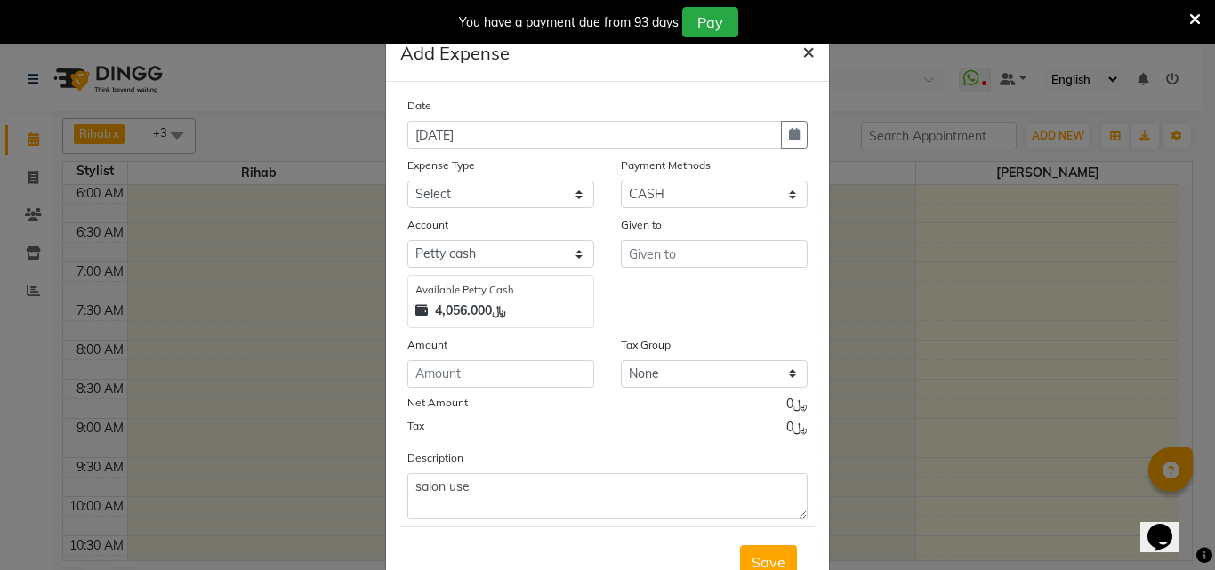
click at [803, 58] on span "×" at bounding box center [809, 50] width 12 height 27
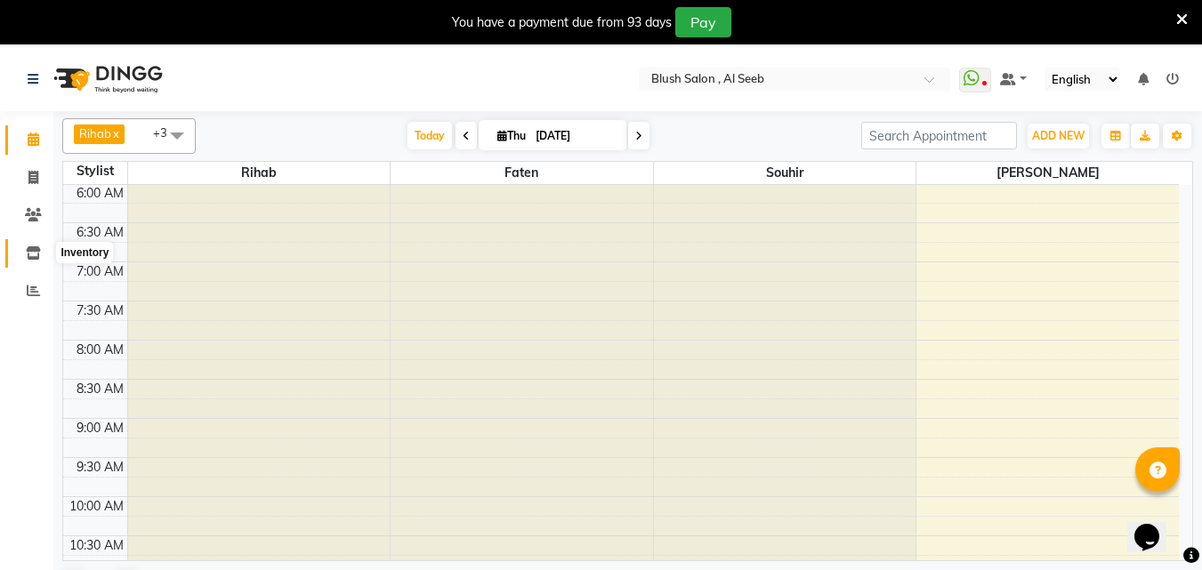
click at [28, 253] on icon at bounding box center [33, 252] width 15 height 13
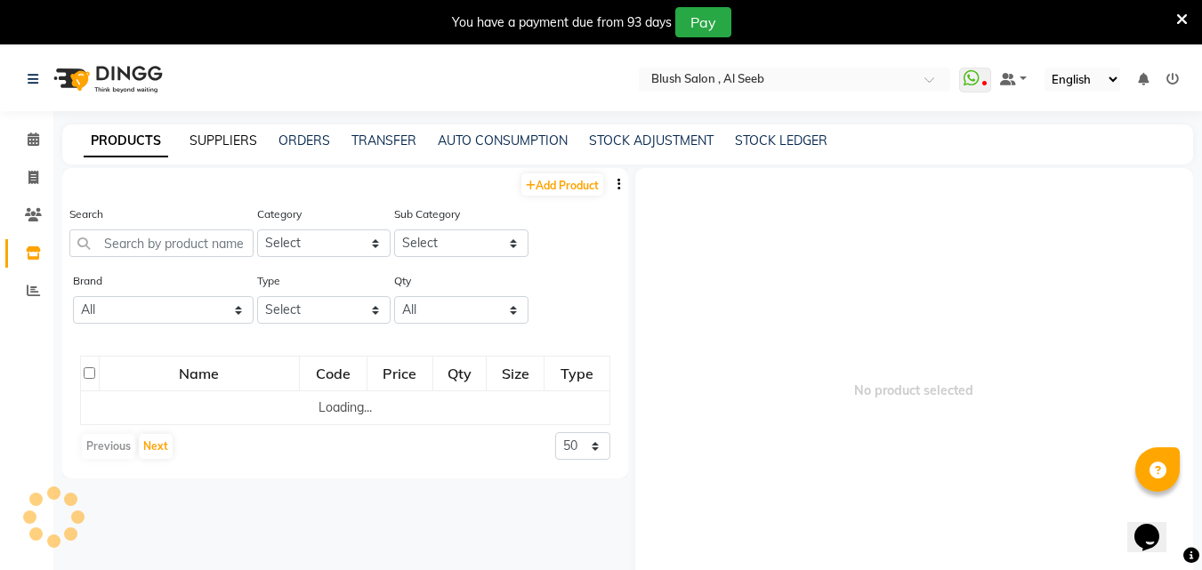
click at [244, 140] on link "SUPPLIERS" at bounding box center [224, 141] width 68 height 16
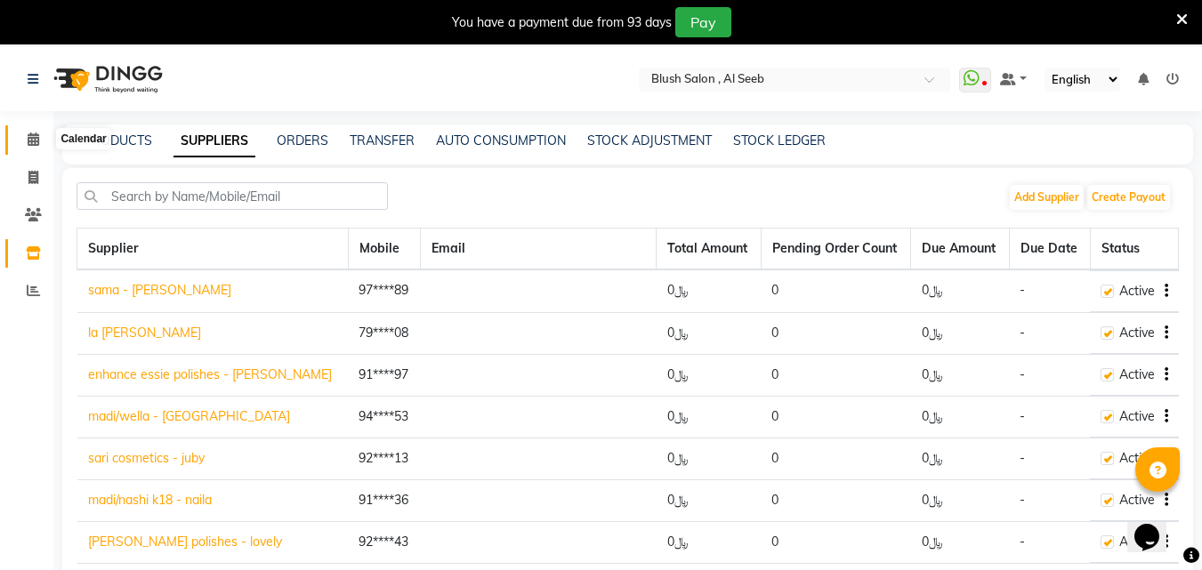
click at [38, 136] on icon at bounding box center [34, 139] width 12 height 13
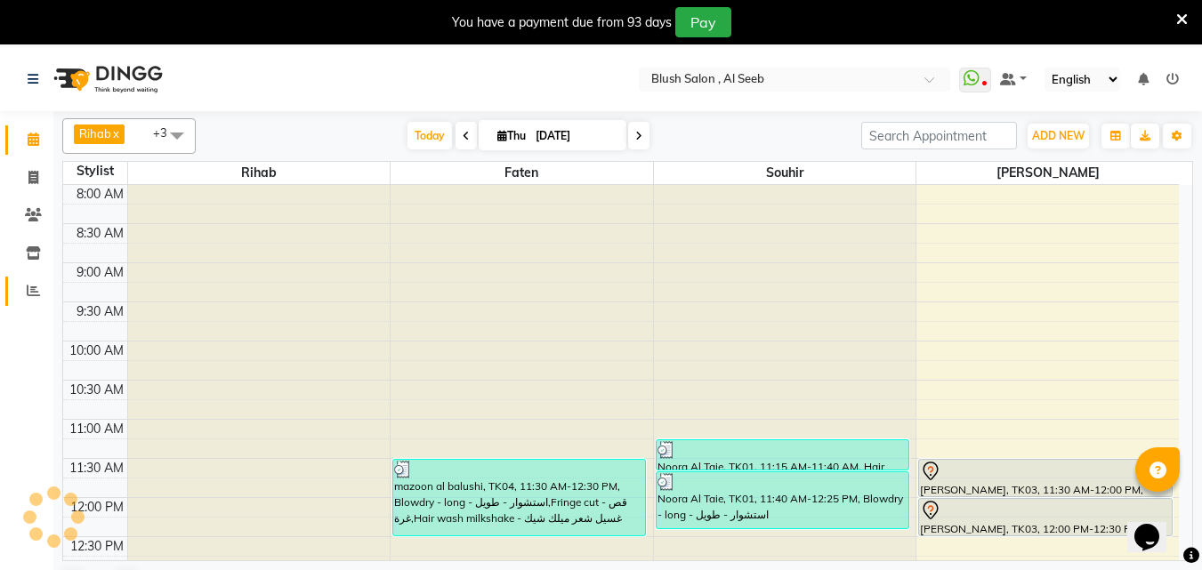
click at [36, 292] on icon at bounding box center [33, 290] width 13 height 13
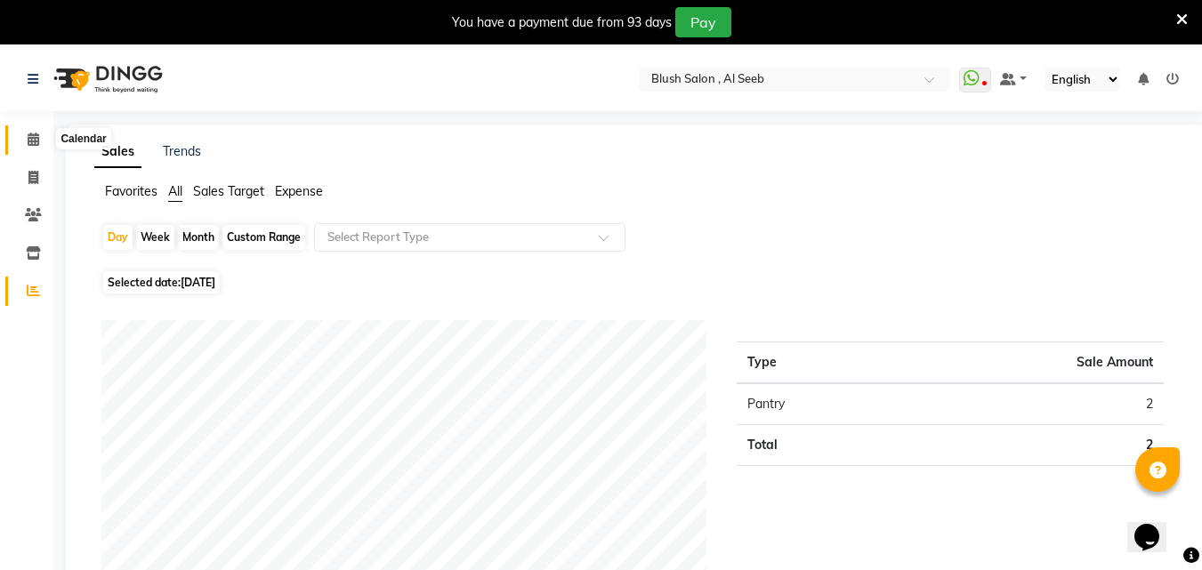
click at [28, 136] on icon at bounding box center [34, 139] width 12 height 13
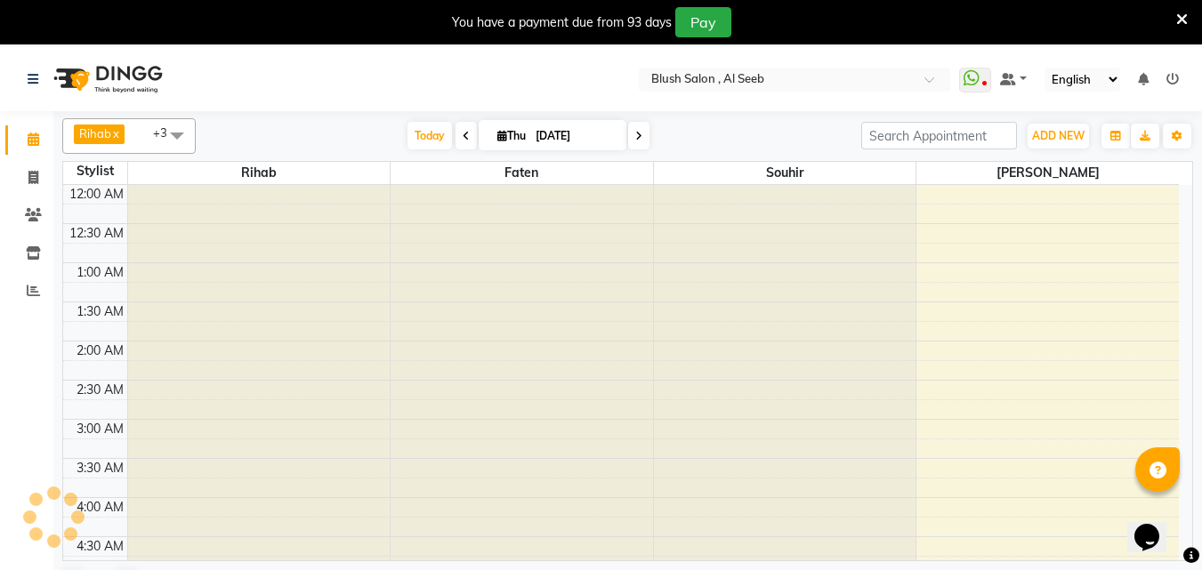
scroll to position [471, 0]
click at [36, 286] on icon at bounding box center [33, 290] width 13 height 13
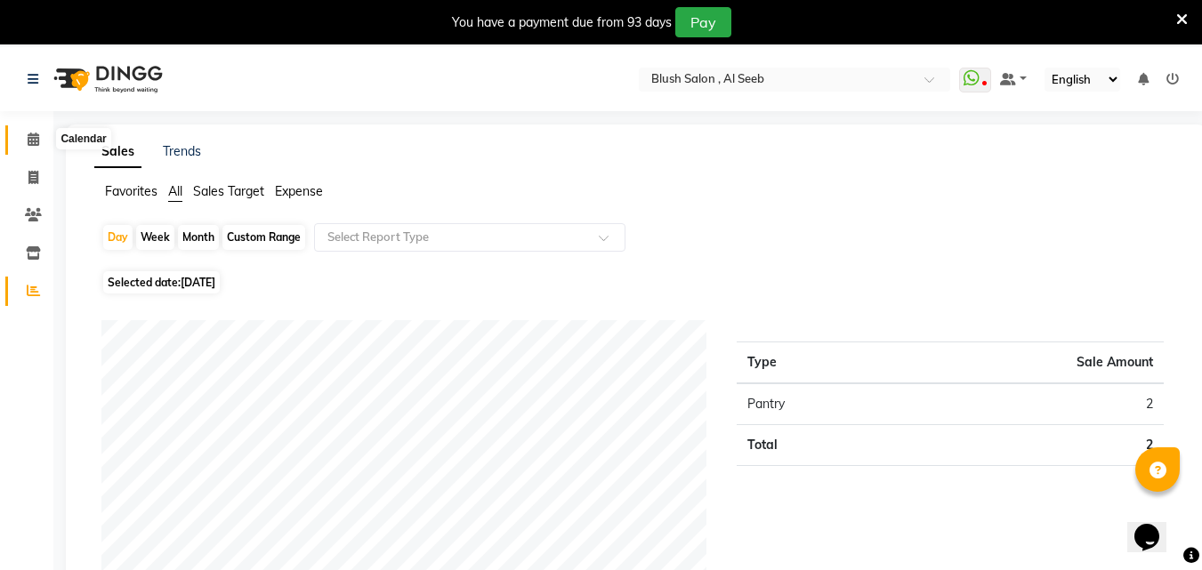
click at [32, 141] on icon at bounding box center [34, 139] width 12 height 13
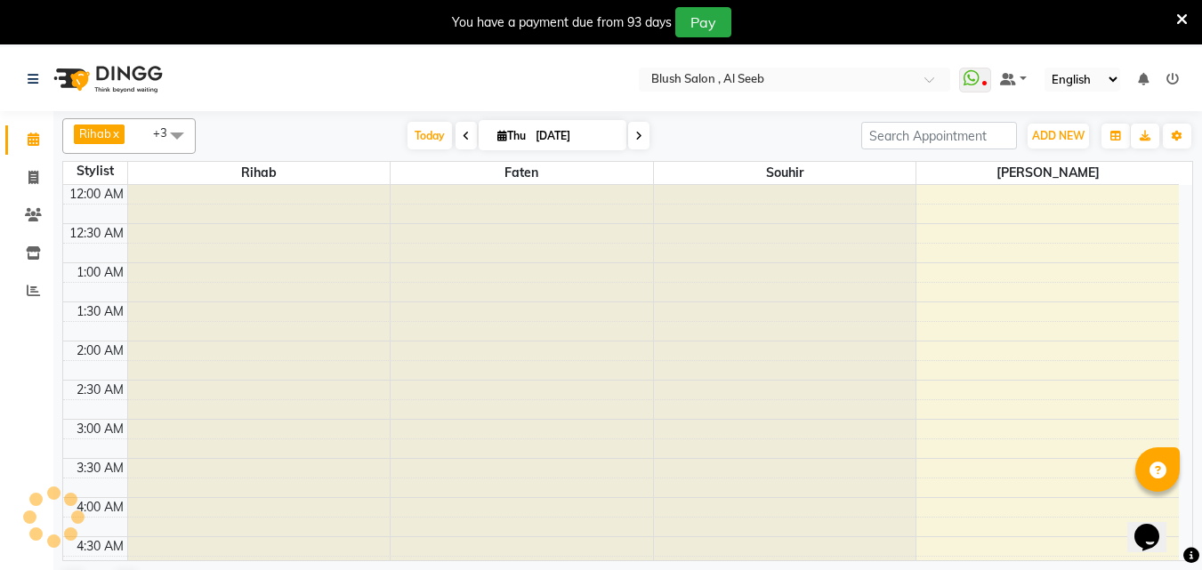
scroll to position [471, 0]
click at [31, 294] on icon at bounding box center [33, 290] width 13 height 13
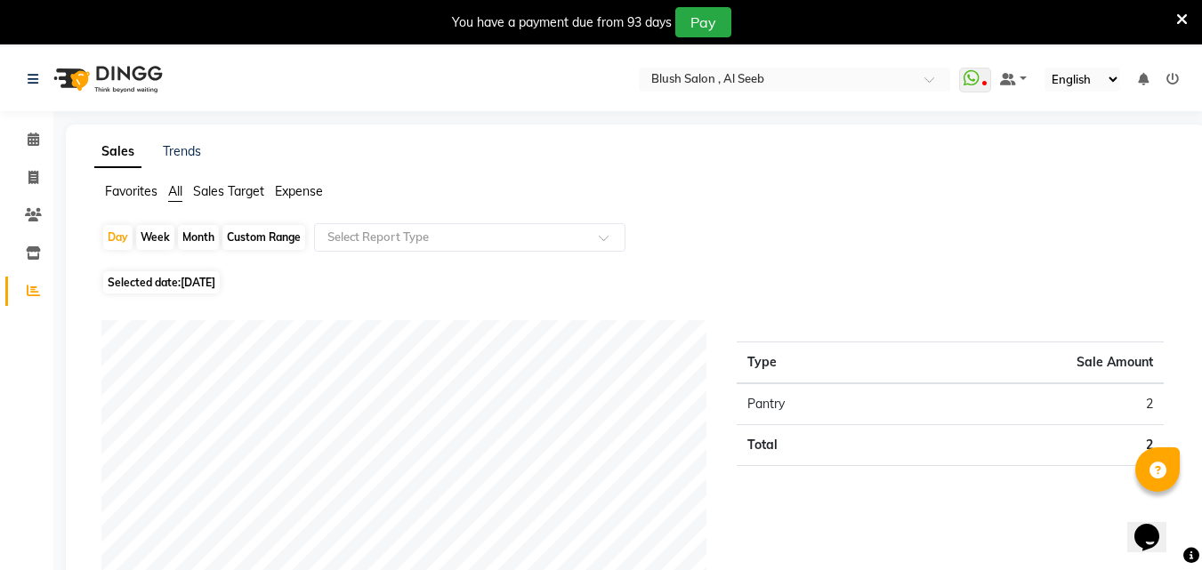
click at [194, 237] on div "Month" at bounding box center [198, 237] width 41 height 25
select select "9"
select select "2025"
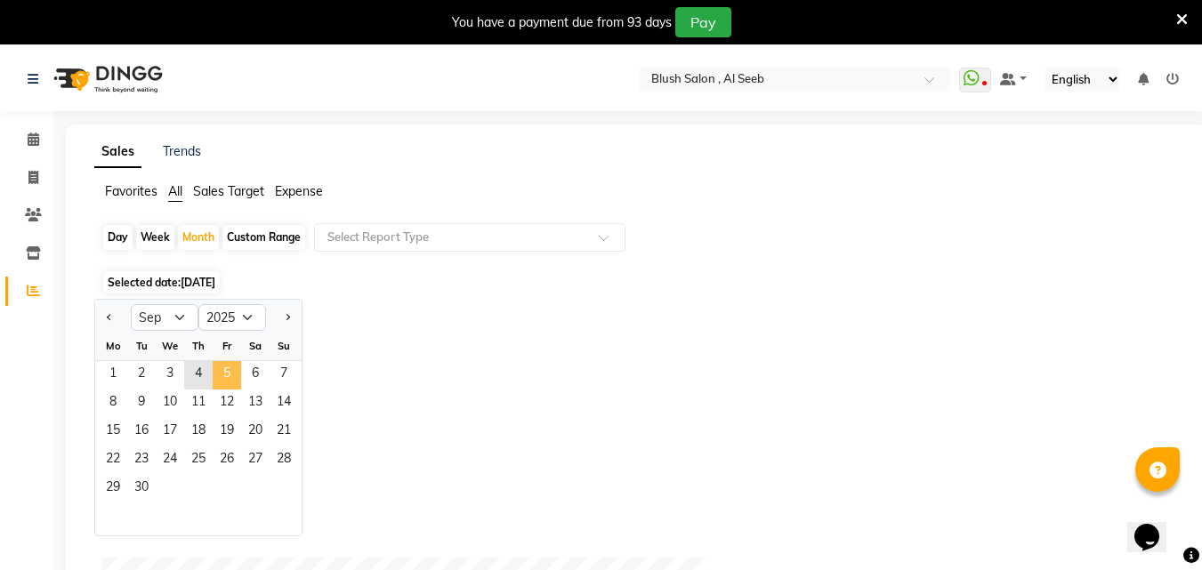
click at [232, 381] on span "5" at bounding box center [227, 375] width 28 height 28
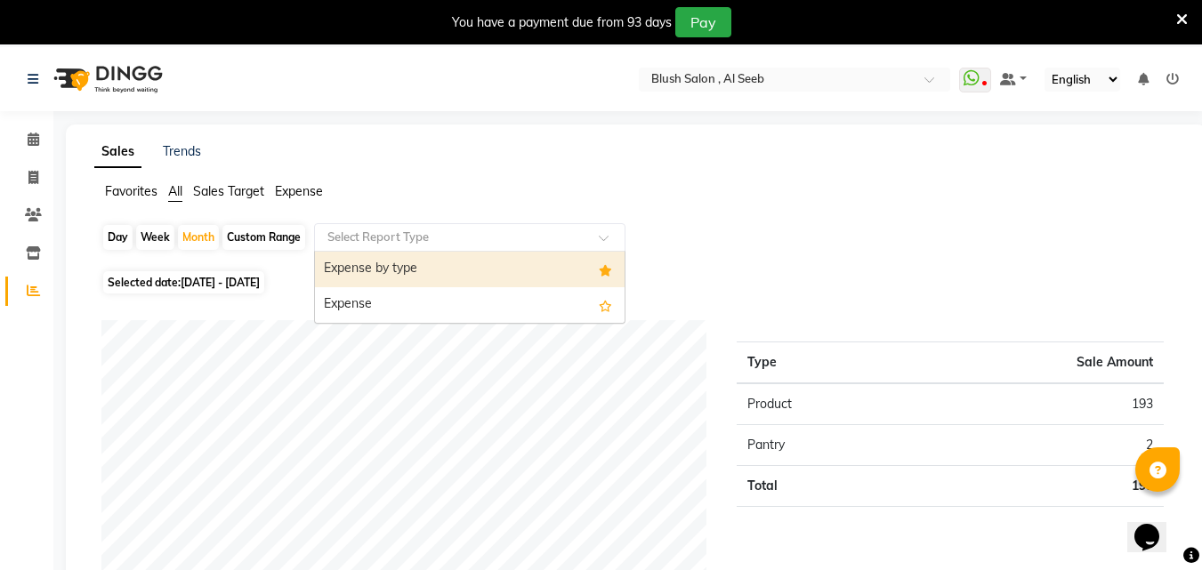
click at [592, 246] on div at bounding box center [470, 238] width 310 height 18
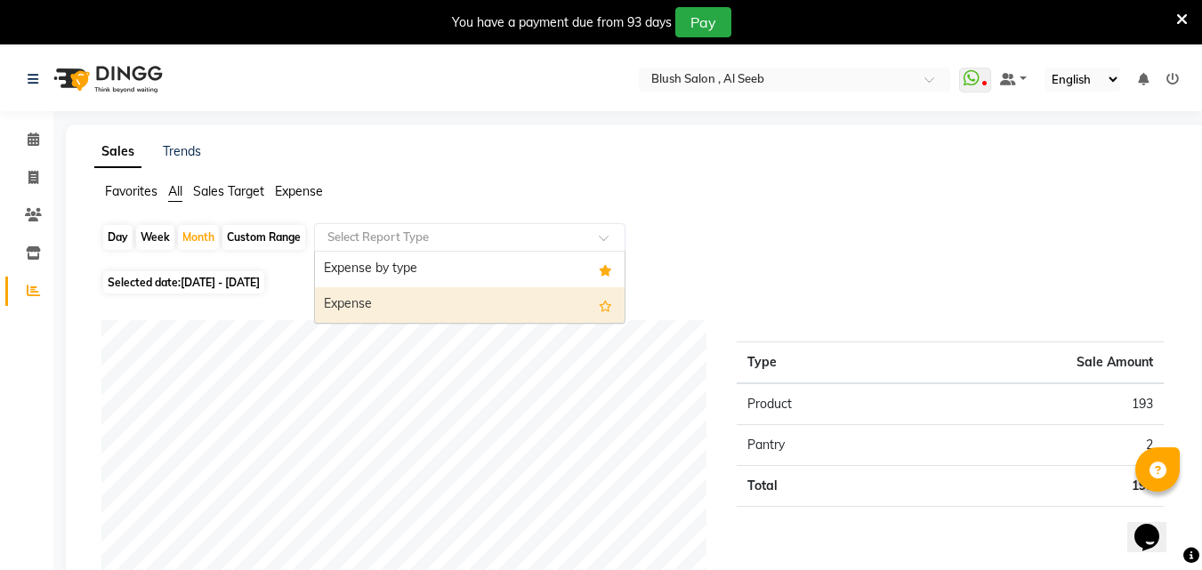
click at [346, 312] on div "Expense" at bounding box center [470, 305] width 310 height 36
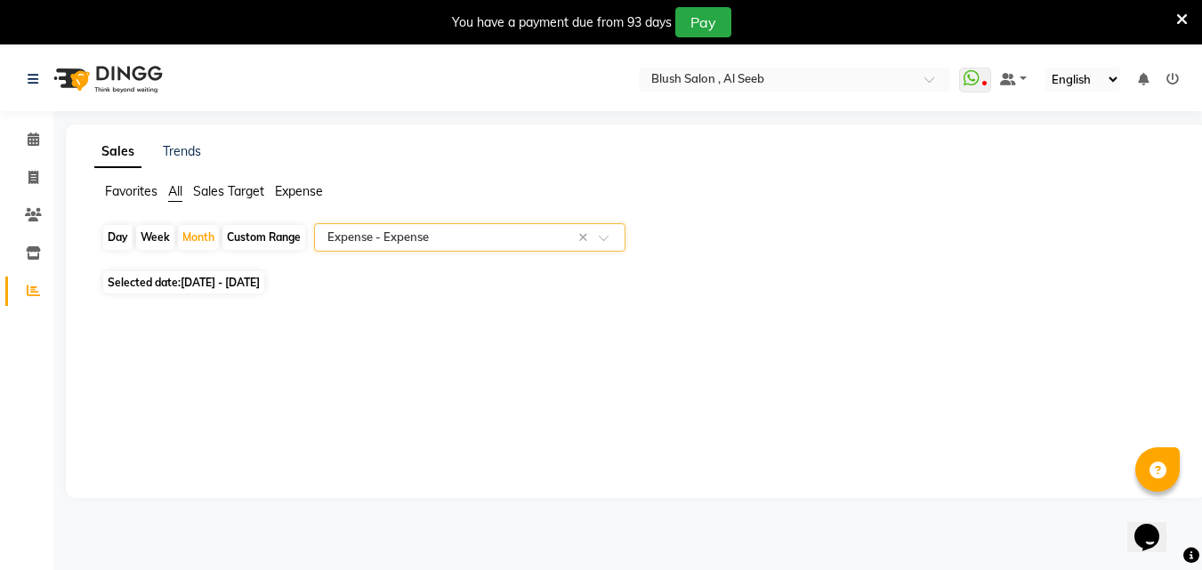
select select "csv"
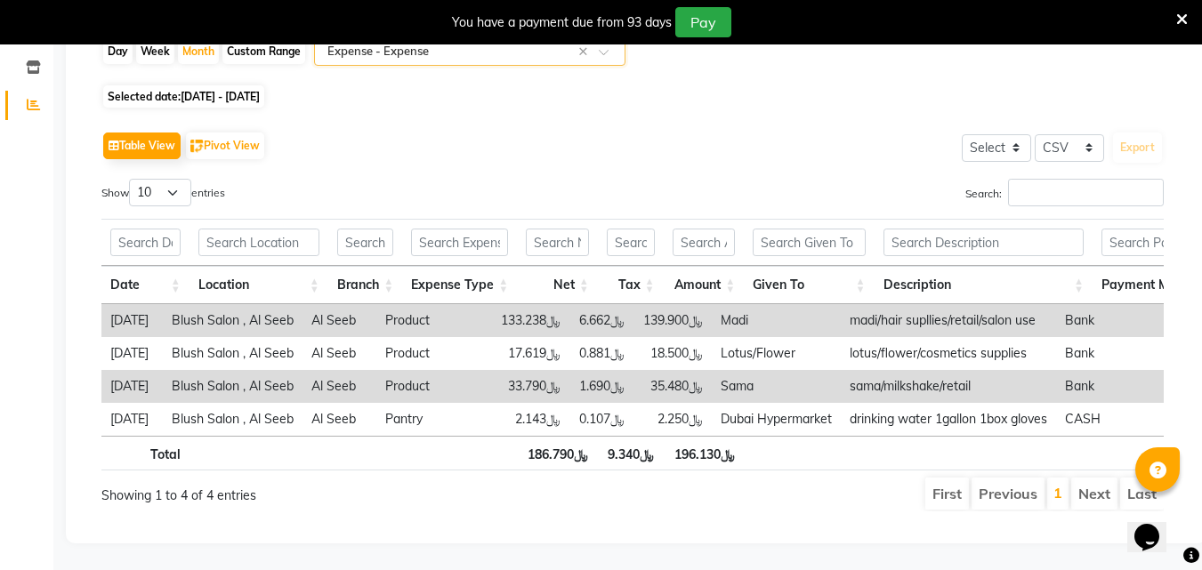
scroll to position [52, 0]
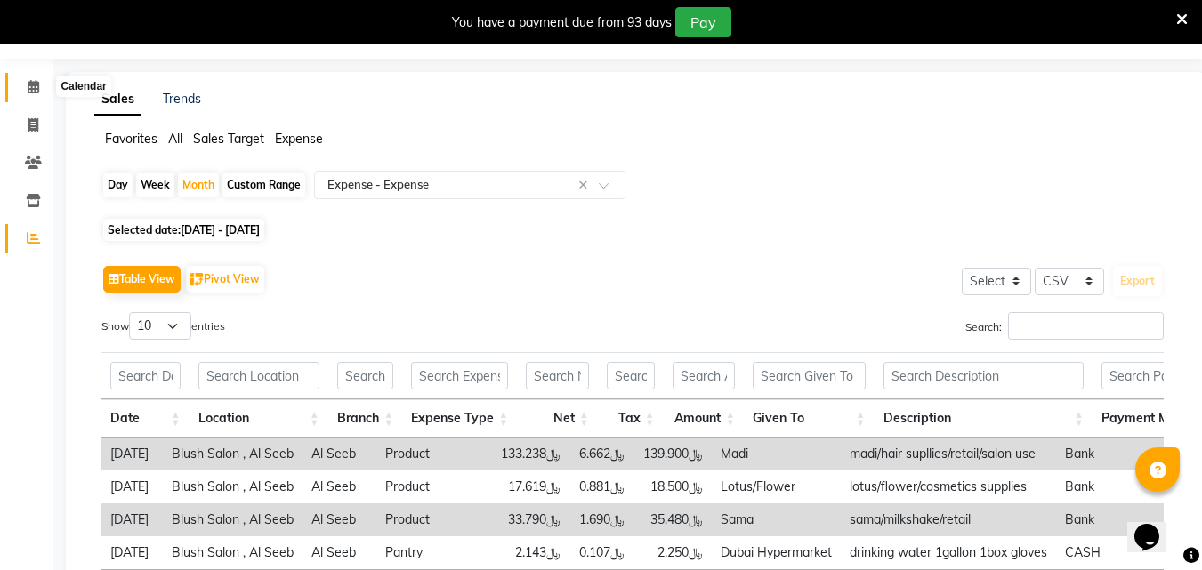
click at [30, 89] on icon at bounding box center [34, 86] width 12 height 13
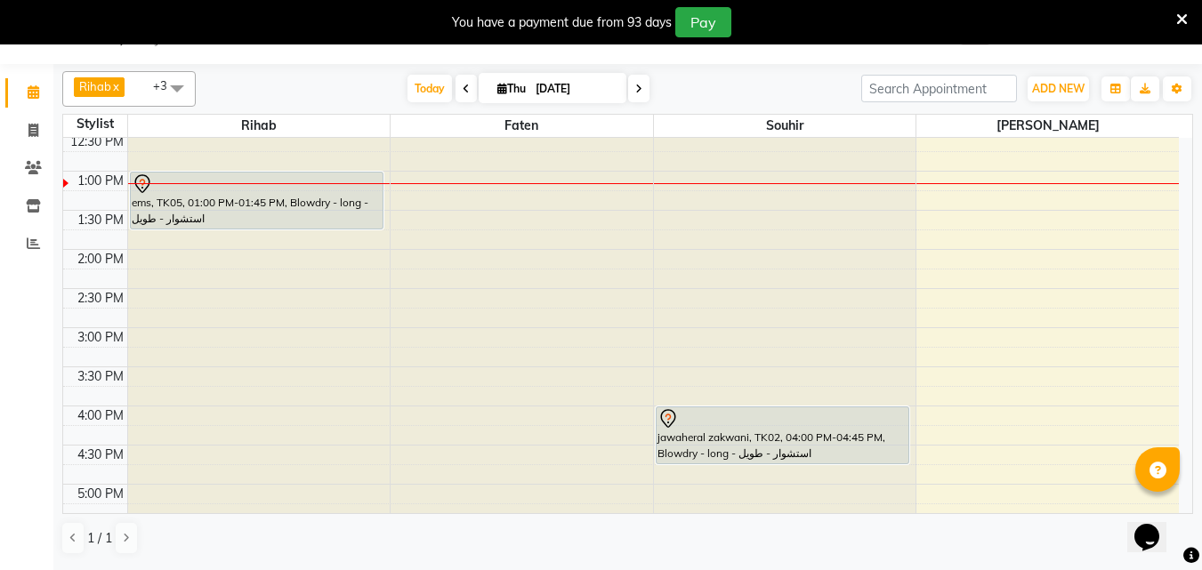
scroll to position [1005, 0]
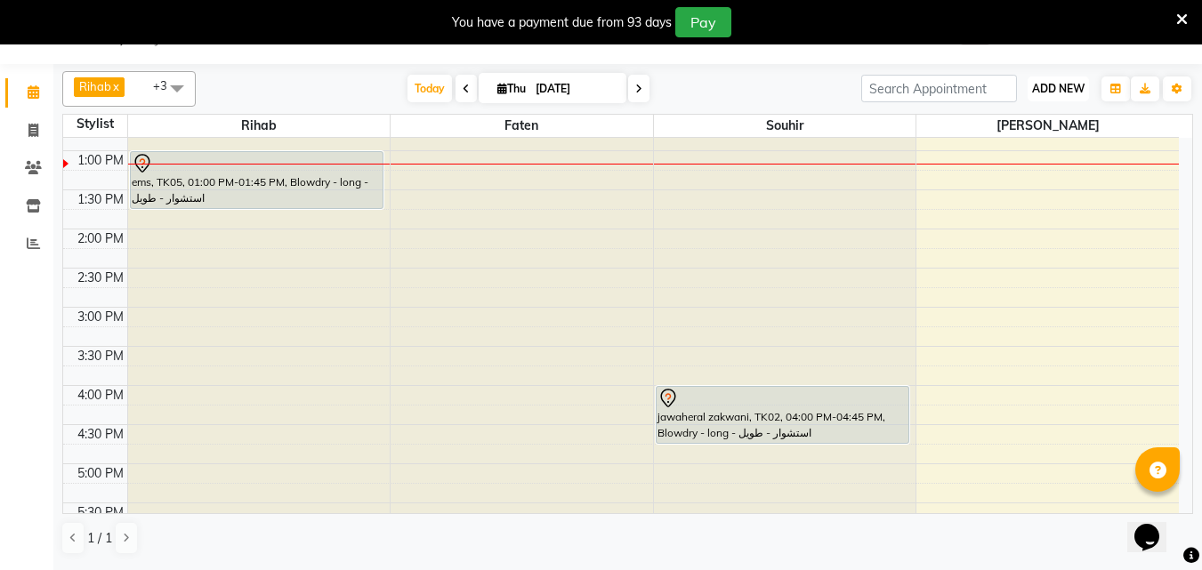
click at [1070, 85] on span "ADD NEW" at bounding box center [1058, 88] width 52 height 13
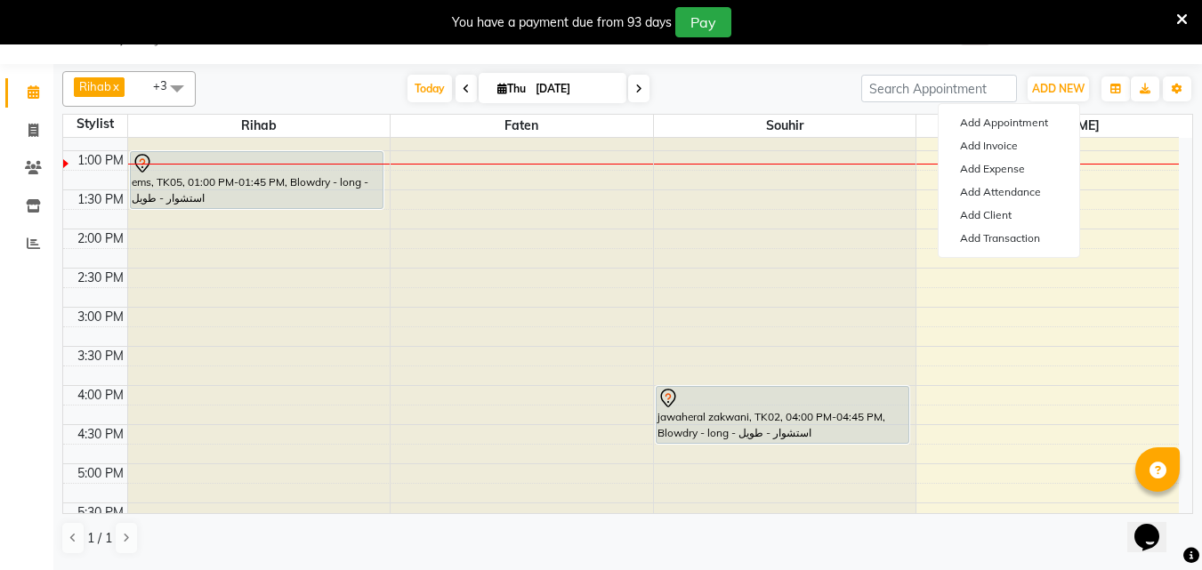
click at [0, 385] on div "Calendar Invoice Clients Inventory Reports Completed InProgress Upcoming Droppe…" at bounding box center [120, 298] width 240 height 492
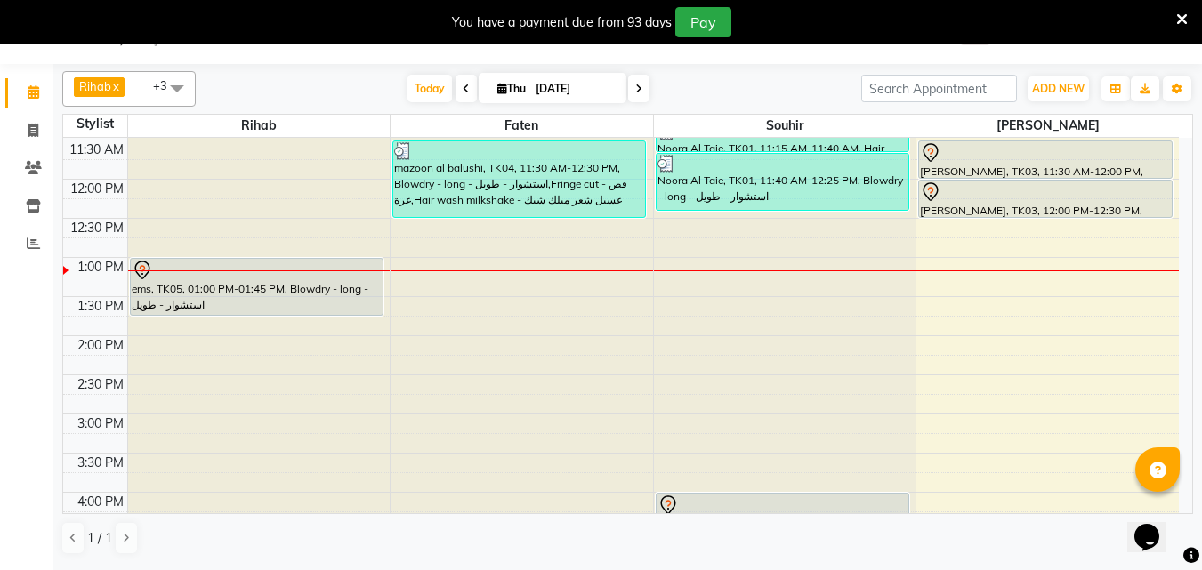
scroll to position [880, 0]
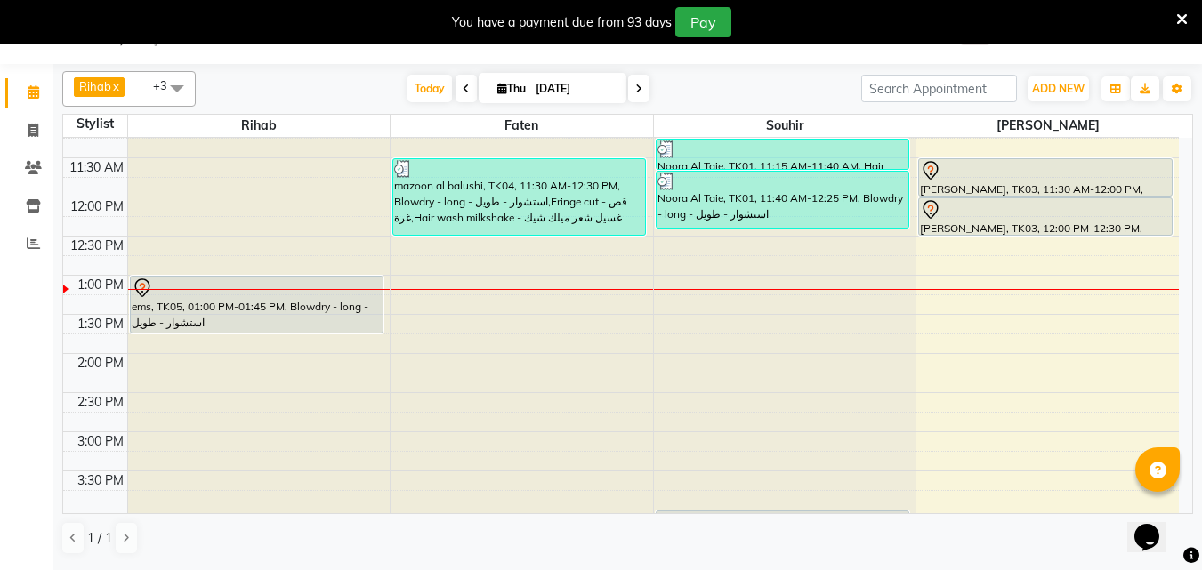
click at [1042, 179] on div at bounding box center [1045, 170] width 251 height 21
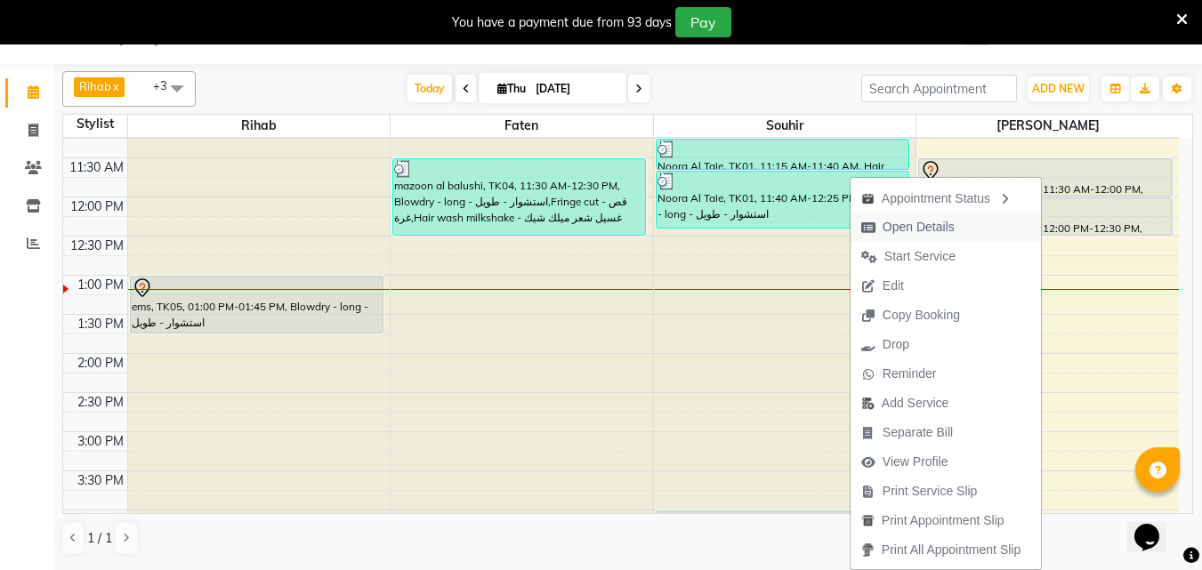
click at [938, 229] on span "Open Details" at bounding box center [919, 227] width 72 height 19
select select "7"
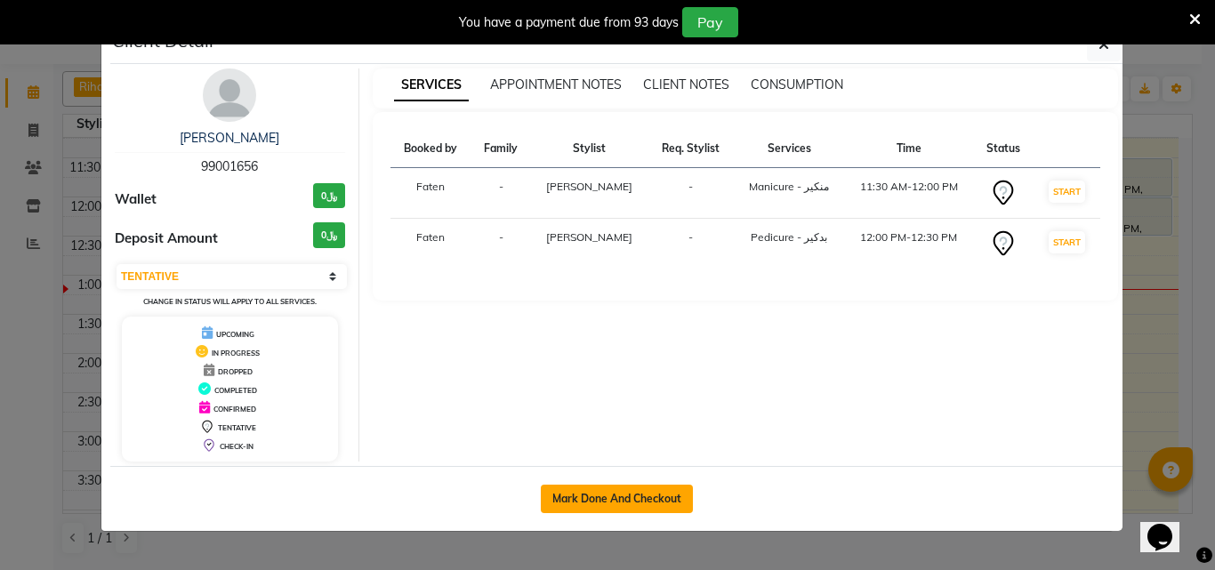
click at [580, 509] on button "Mark Done And Checkout" at bounding box center [617, 499] width 152 height 28
select select "service"
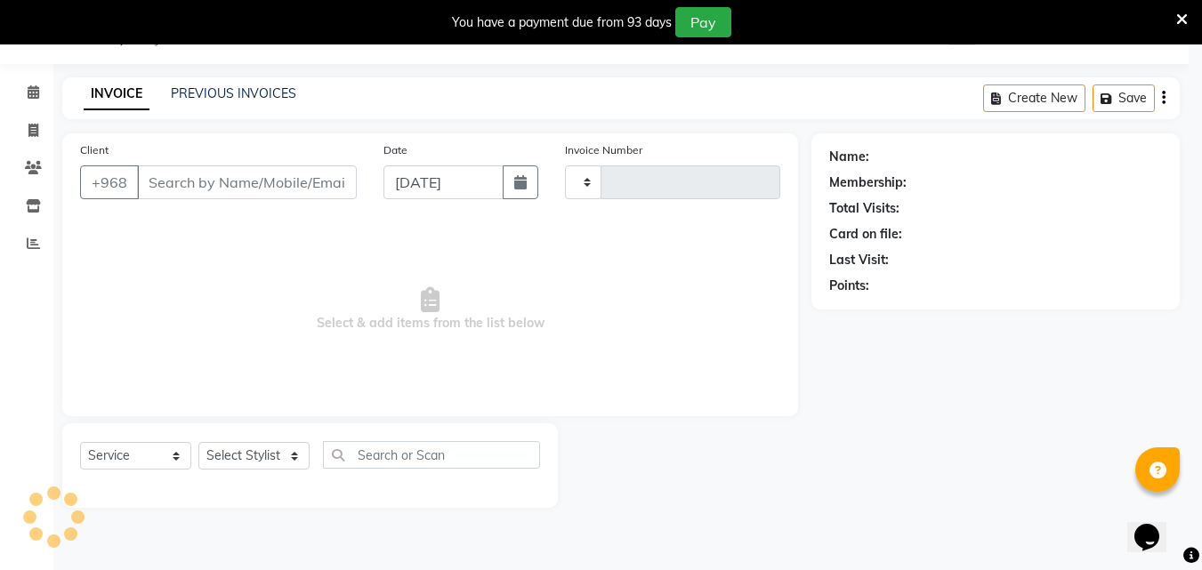
type input "0818"
select select "5589"
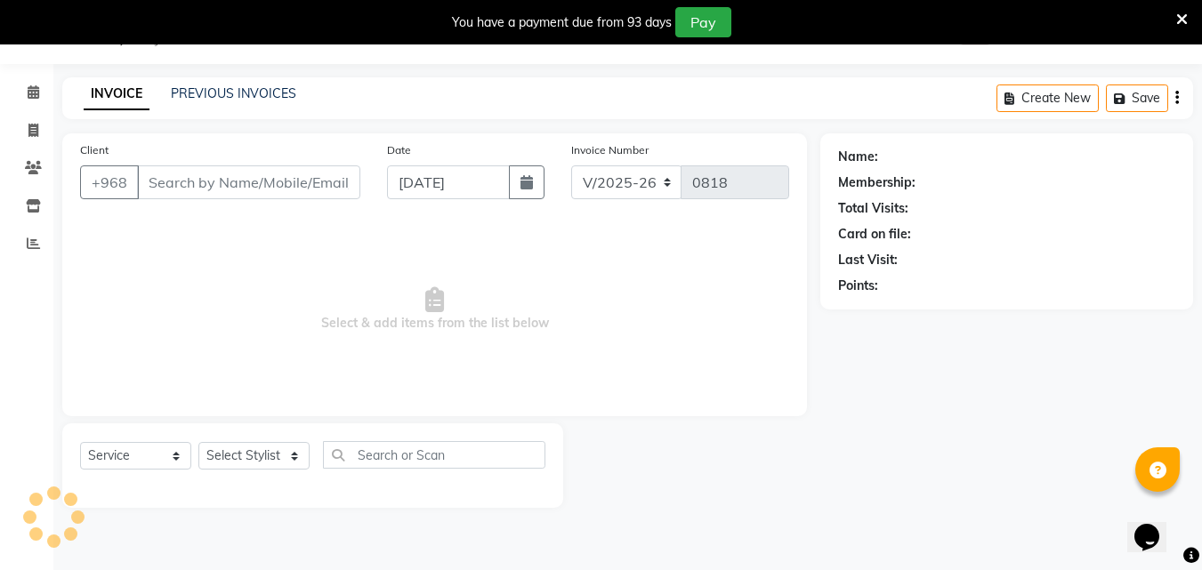
type input "99****56"
select select "64153"
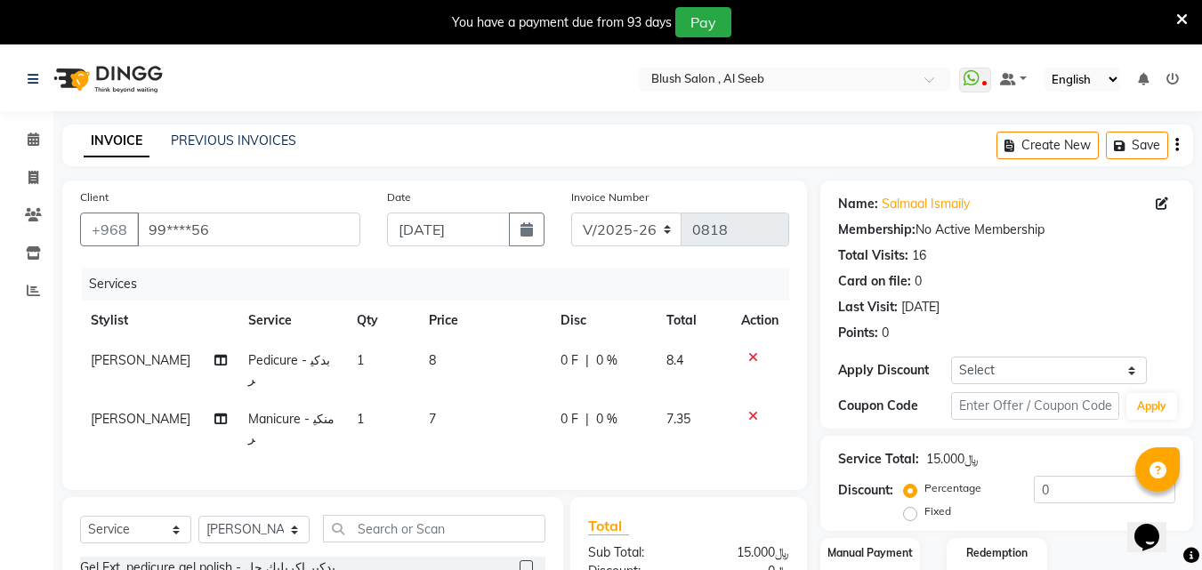
scroll to position [178, 0]
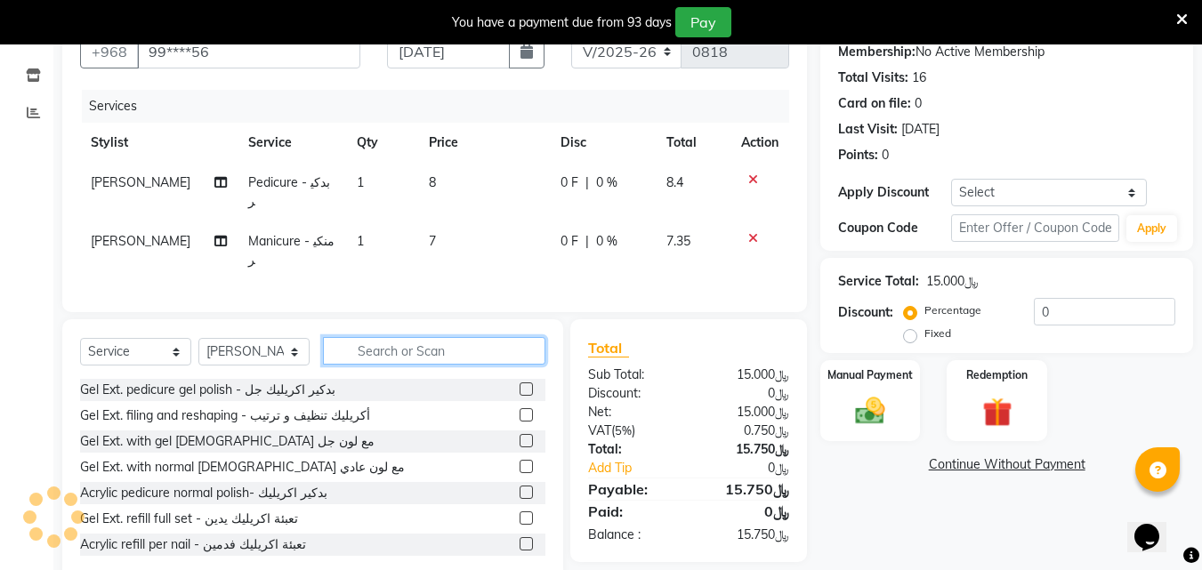
click at [444, 347] on input "text" at bounding box center [434, 351] width 222 height 28
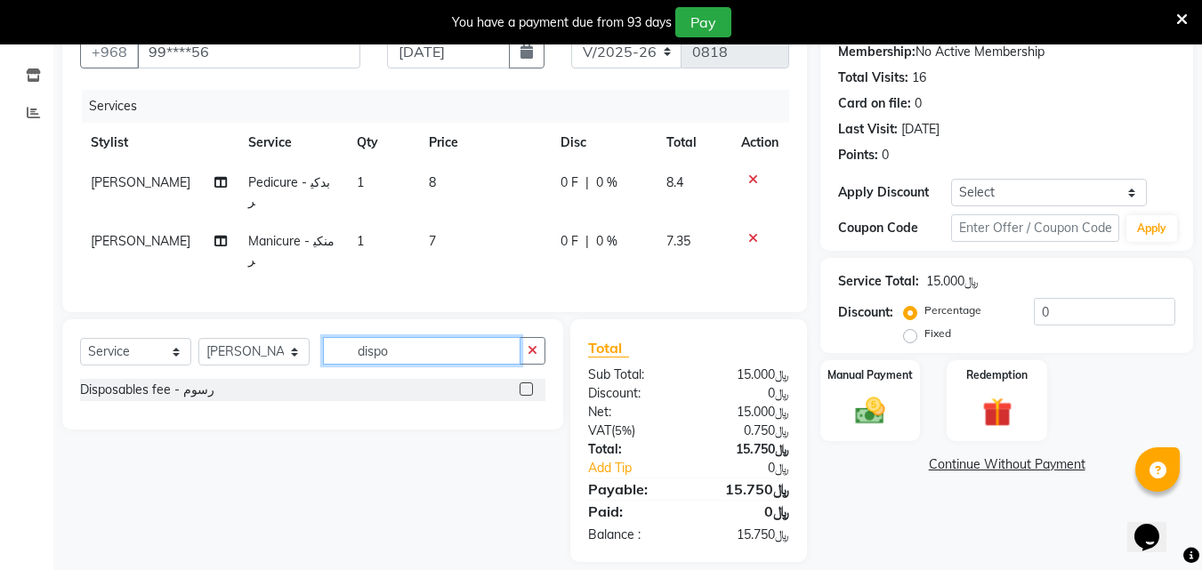
type input "dispo"
click at [521, 388] on label at bounding box center [526, 389] width 13 height 13
click at [521, 388] on input "checkbox" at bounding box center [526, 390] width 12 height 12
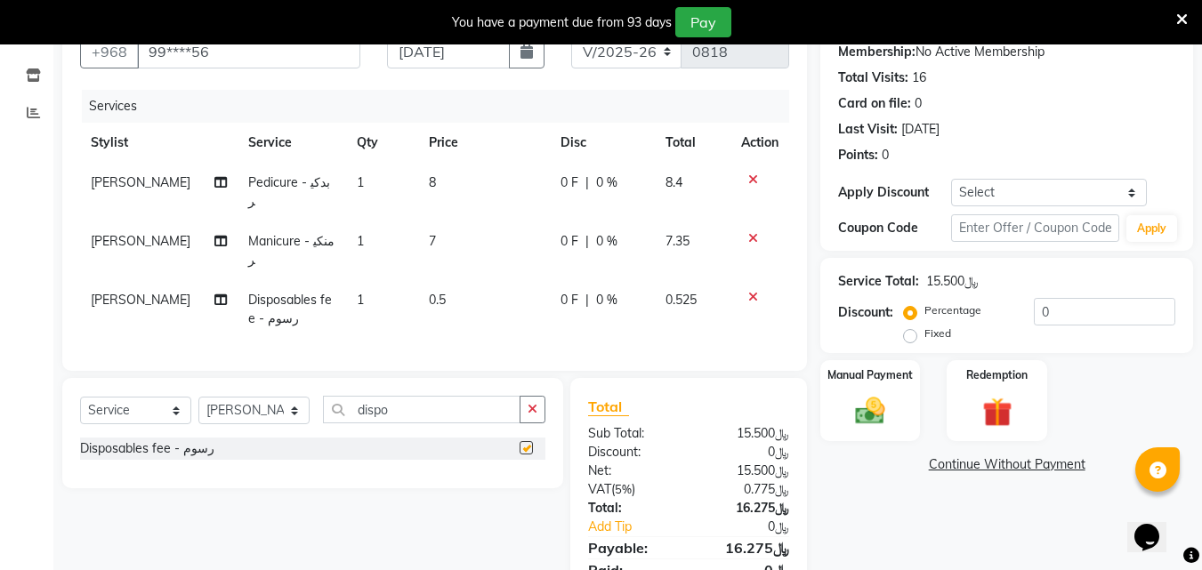
checkbox input "false"
click at [855, 419] on img at bounding box center [870, 411] width 50 height 36
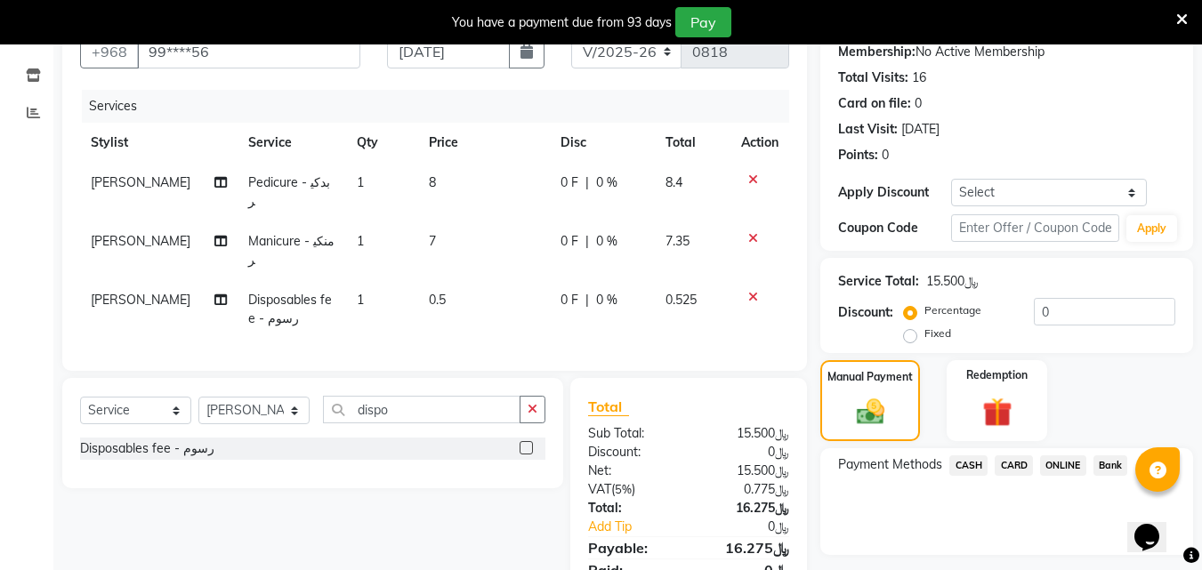
click at [1009, 476] on span "CARD" at bounding box center [1014, 466] width 38 height 20
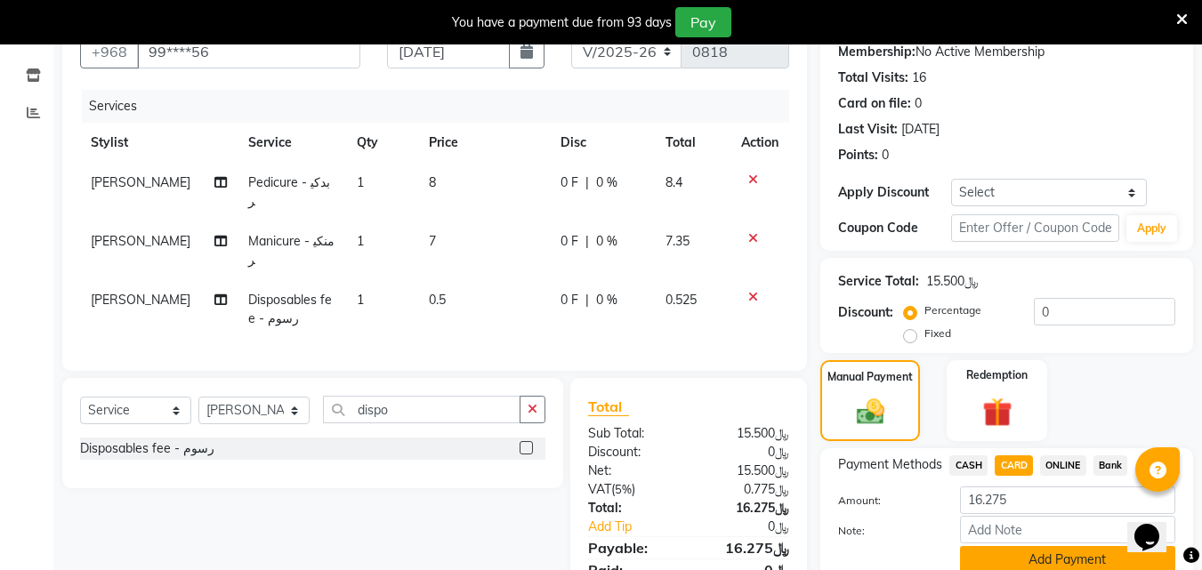
scroll to position [279, 0]
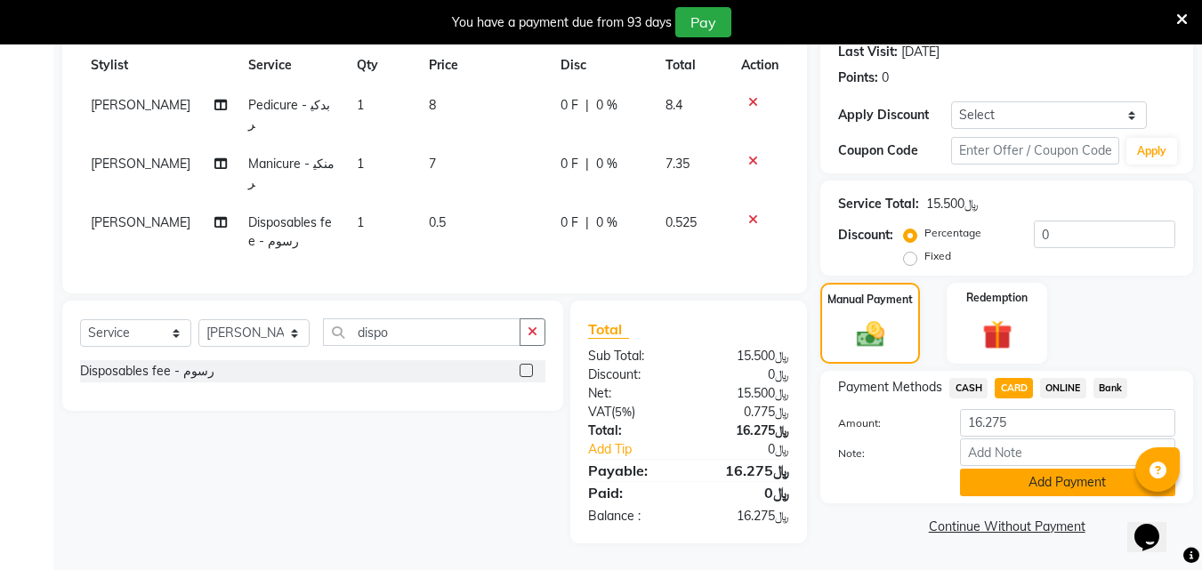
click at [1021, 480] on button "Add Payment" at bounding box center [1067, 483] width 215 height 28
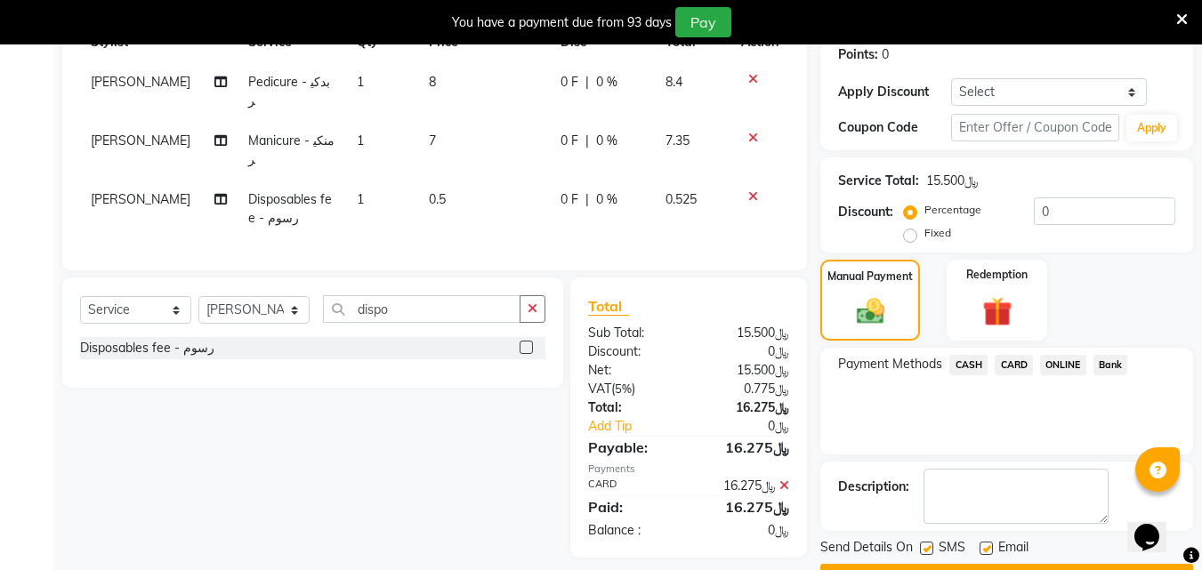
scroll to position [352, 0]
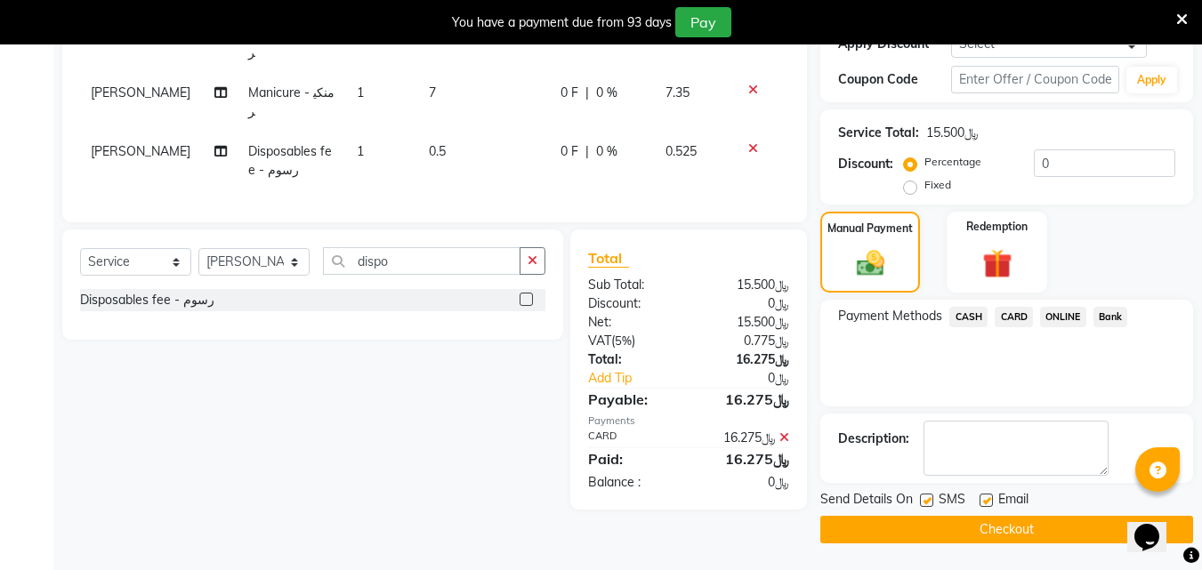
click at [1010, 529] on button "Checkout" at bounding box center [1006, 530] width 373 height 28
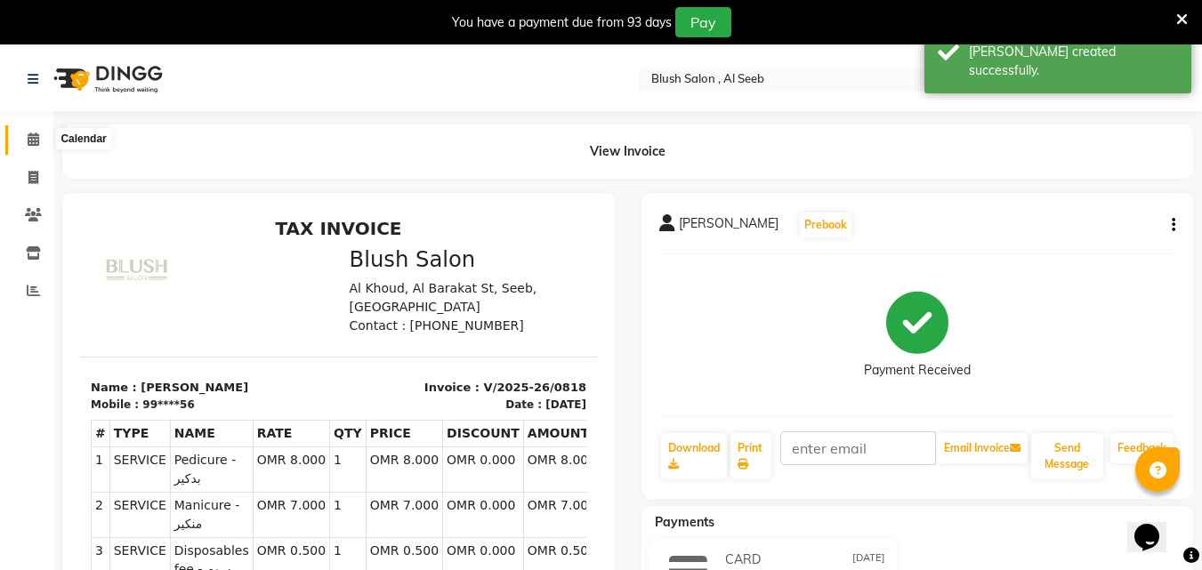
click at [33, 143] on icon at bounding box center [34, 139] width 12 height 13
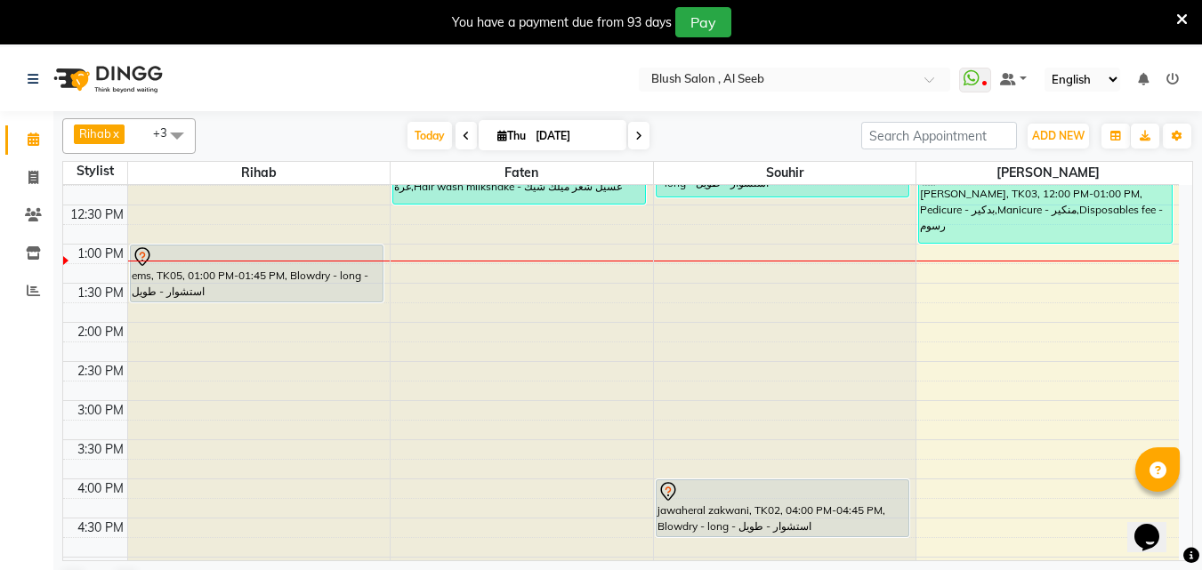
scroll to position [916, 0]
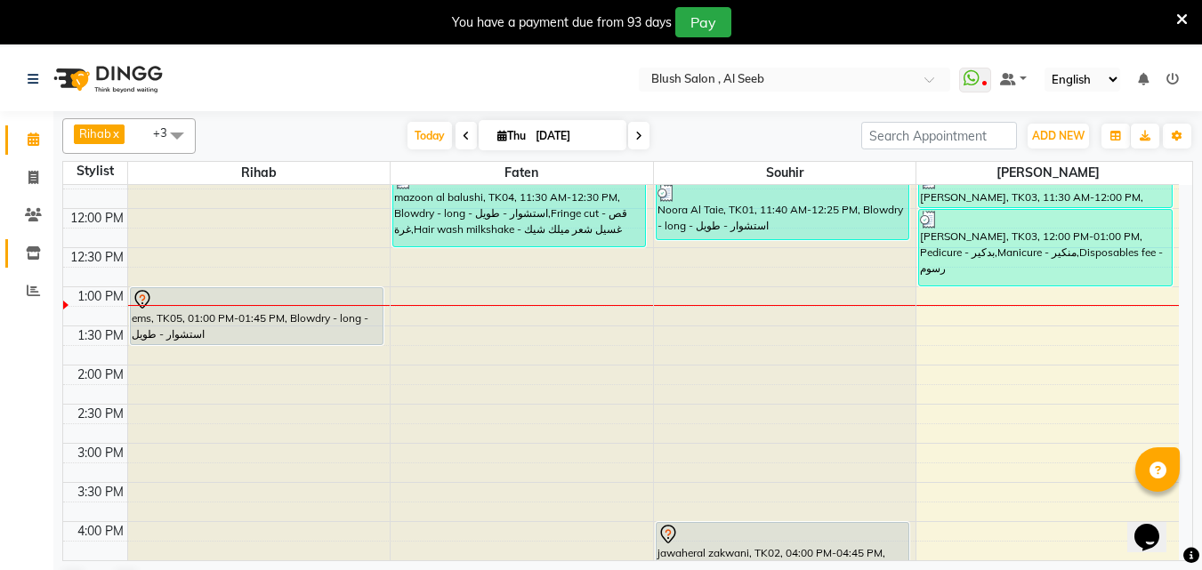
click at [30, 247] on icon at bounding box center [33, 252] width 15 height 13
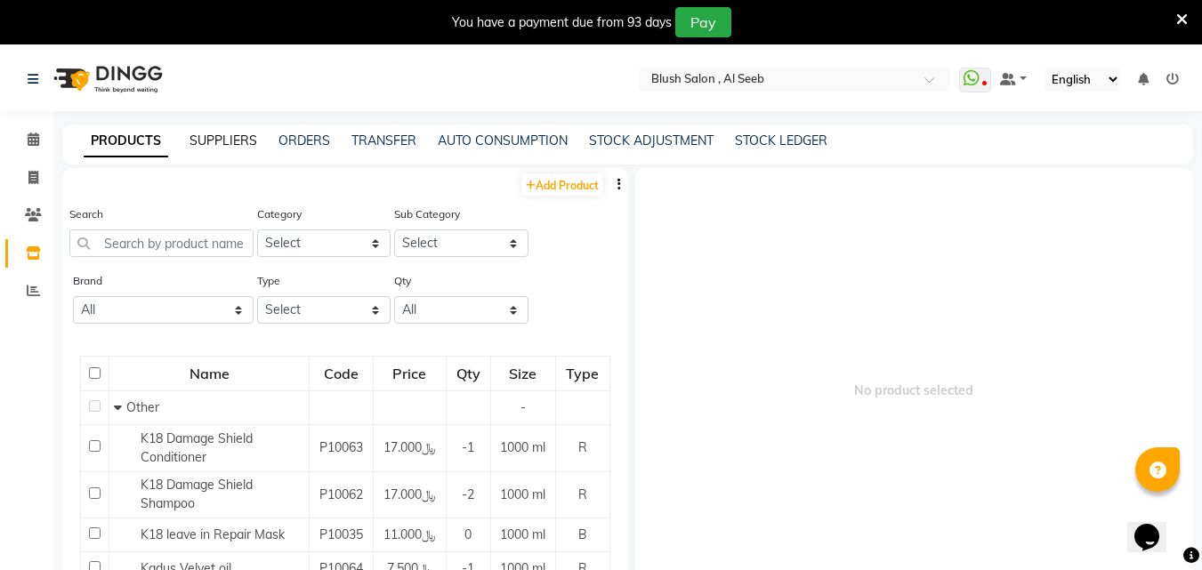
click at [236, 141] on link "SUPPLIERS" at bounding box center [224, 141] width 68 height 16
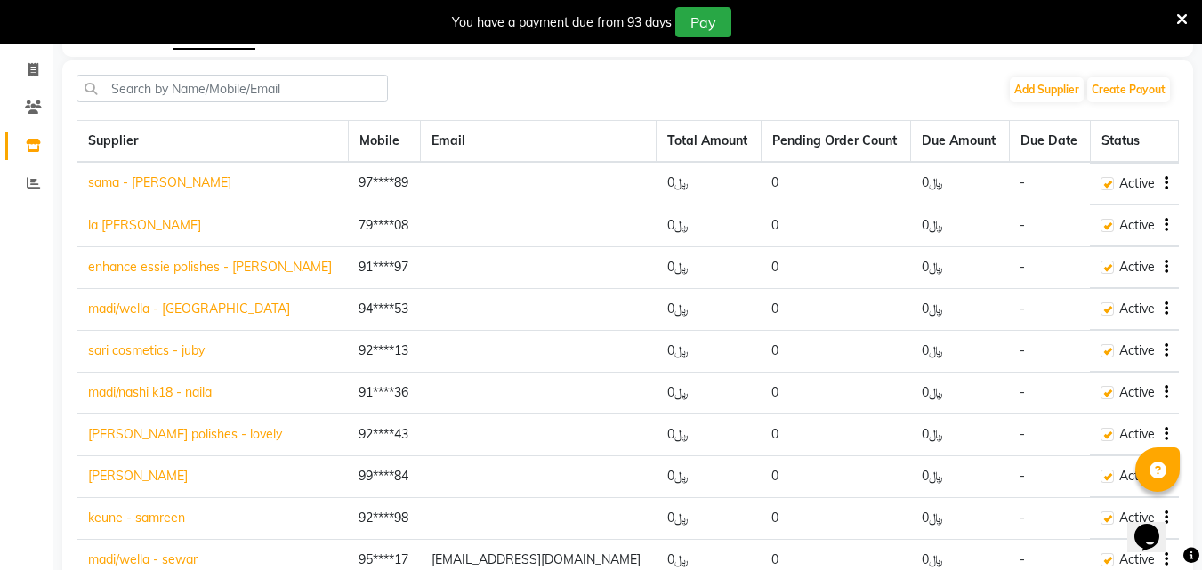
scroll to position [19, 0]
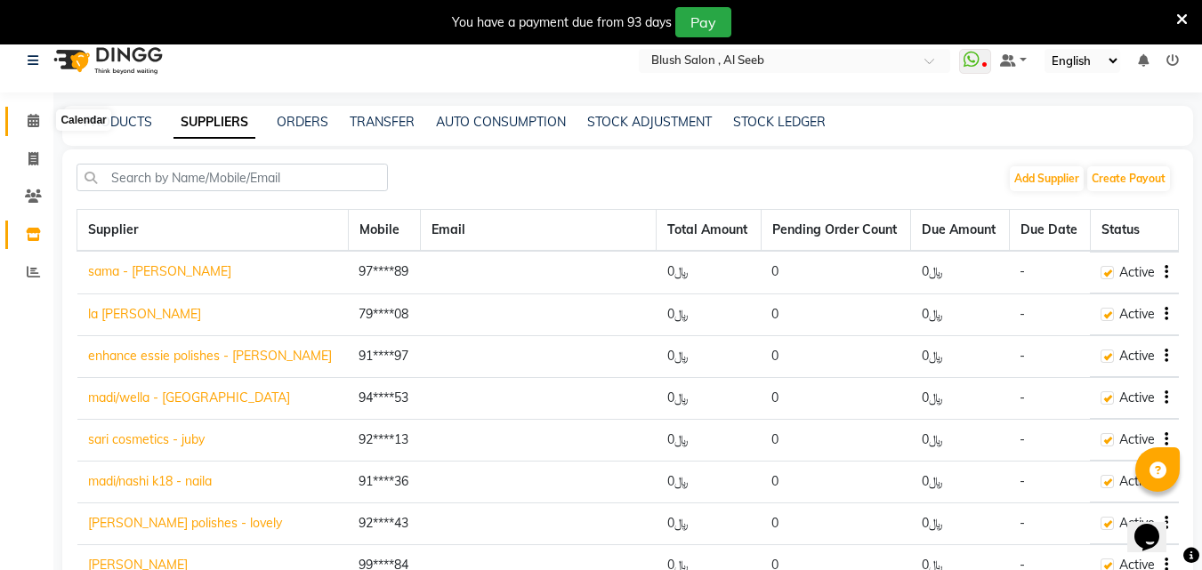
click at [35, 131] on span at bounding box center [33, 121] width 31 height 20
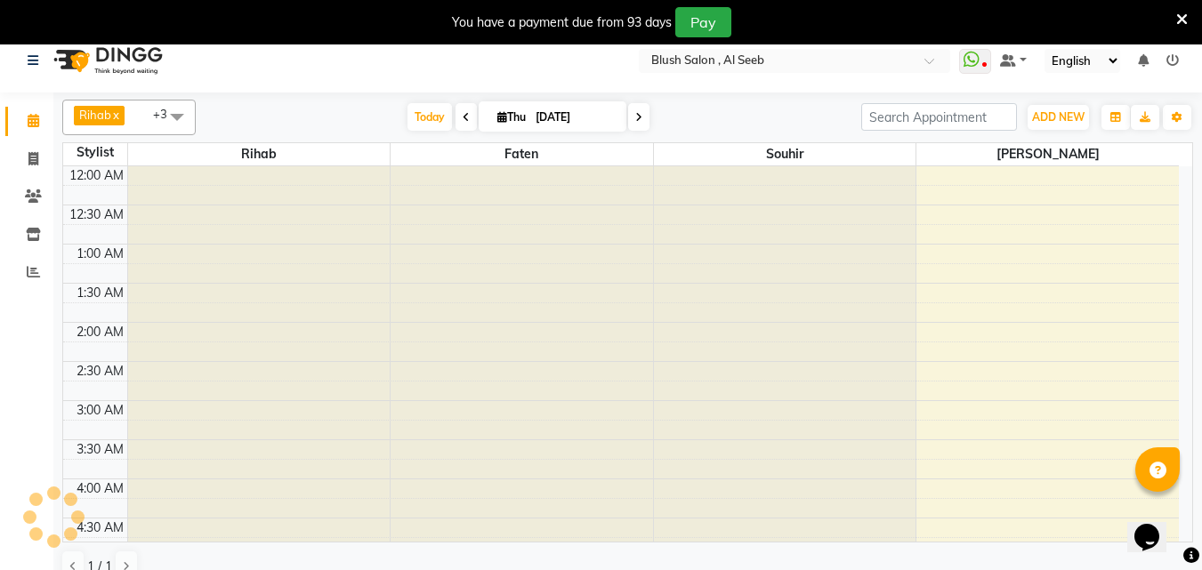
scroll to position [471, 0]
click at [1072, 118] on span "ADD NEW" at bounding box center [1058, 116] width 52 height 13
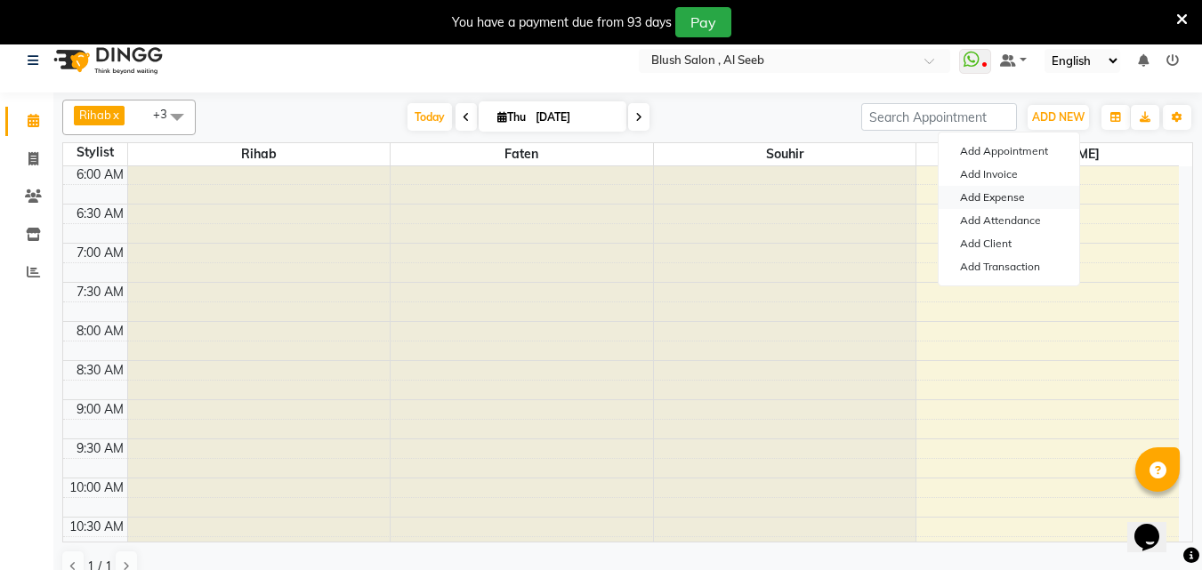
click at [1023, 204] on link "Add Expense" at bounding box center [1009, 197] width 141 height 23
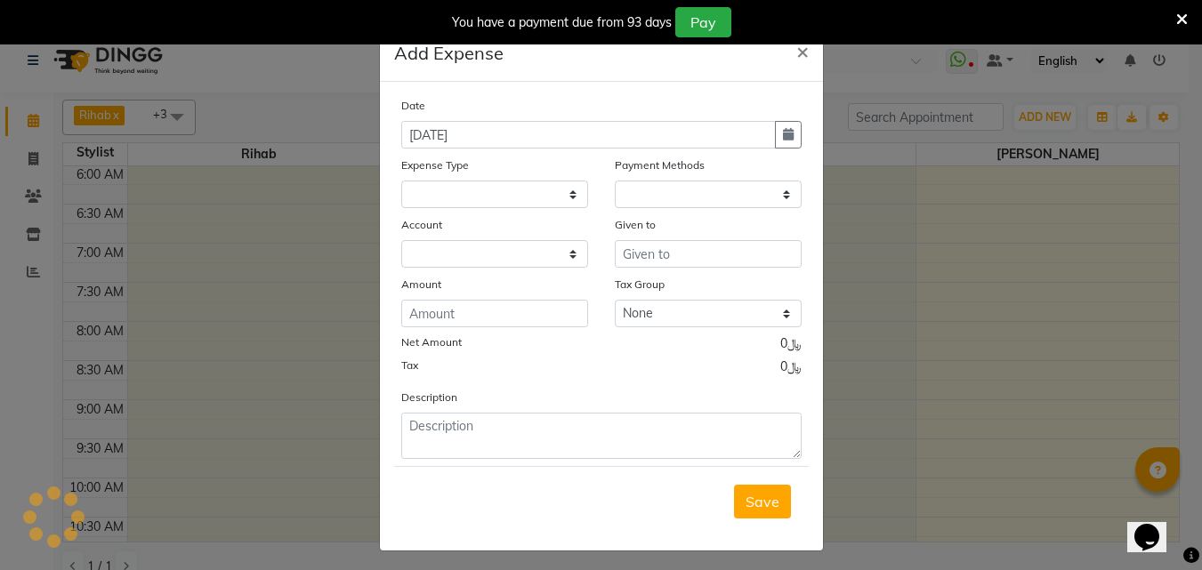
select select
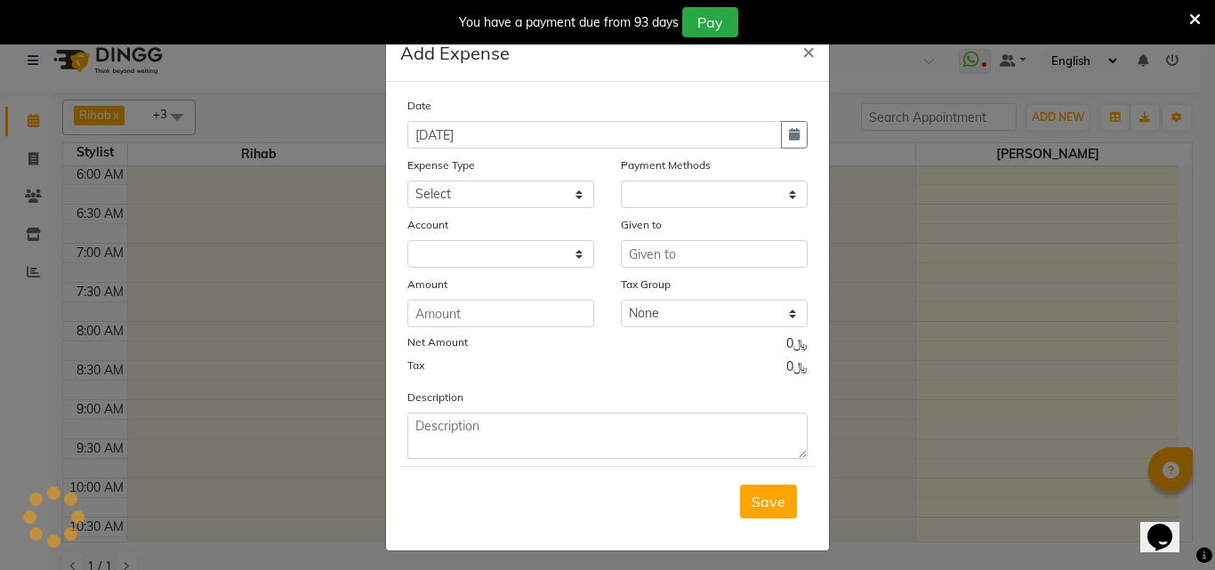
select select "1"
select select "4525"
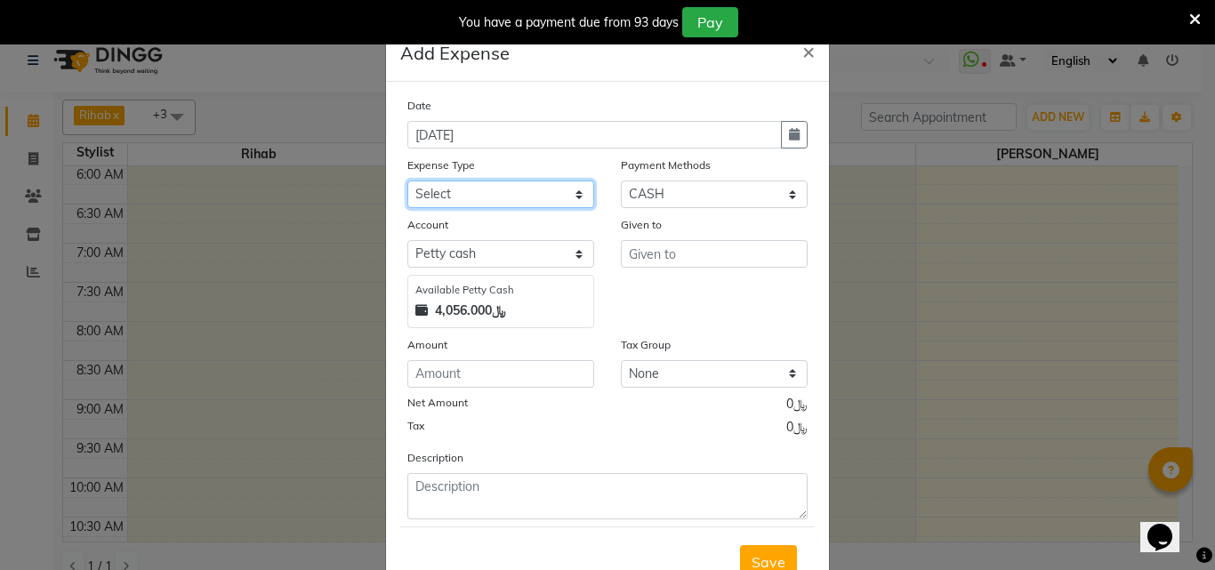
click at [572, 202] on select "Select Administrative fees Advance Salary Airfare Bank charges Branch 2 related…" at bounding box center [501, 195] width 187 height 28
select select "14655"
click at [408, 189] on select "Select Administrative fees Advance Salary Airfare Bank charges Branch 2 related…" at bounding box center [501, 195] width 187 height 28
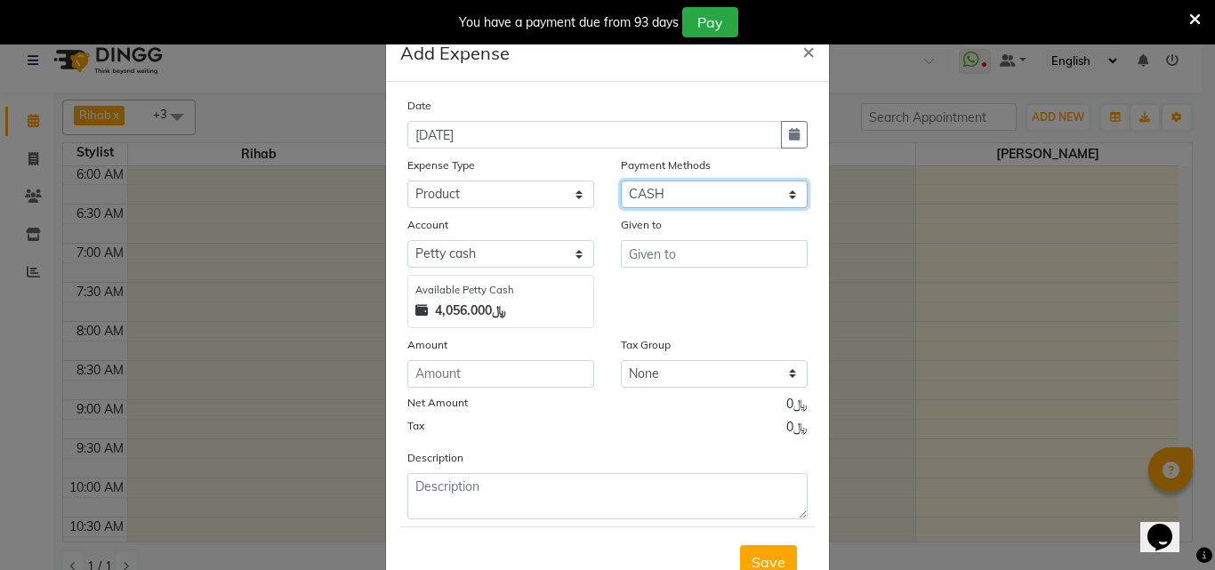
click at [774, 201] on select "Select CASH CARD ONLINE Bank Wallet" at bounding box center [714, 195] width 187 height 28
click at [803, 60] on span "×" at bounding box center [809, 50] width 12 height 27
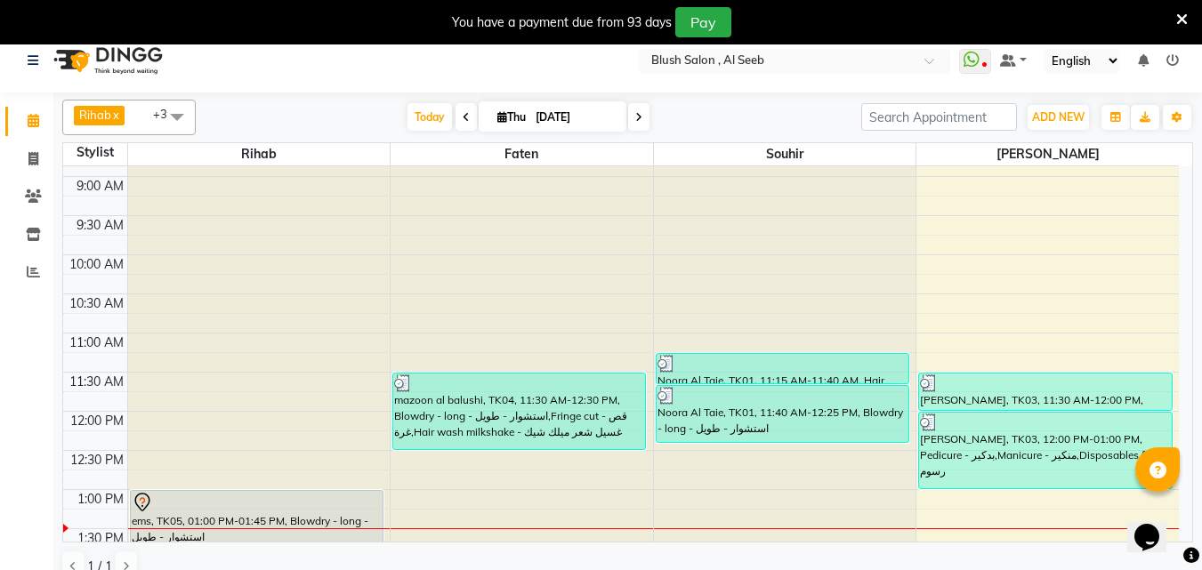
scroll to position [738, 0]
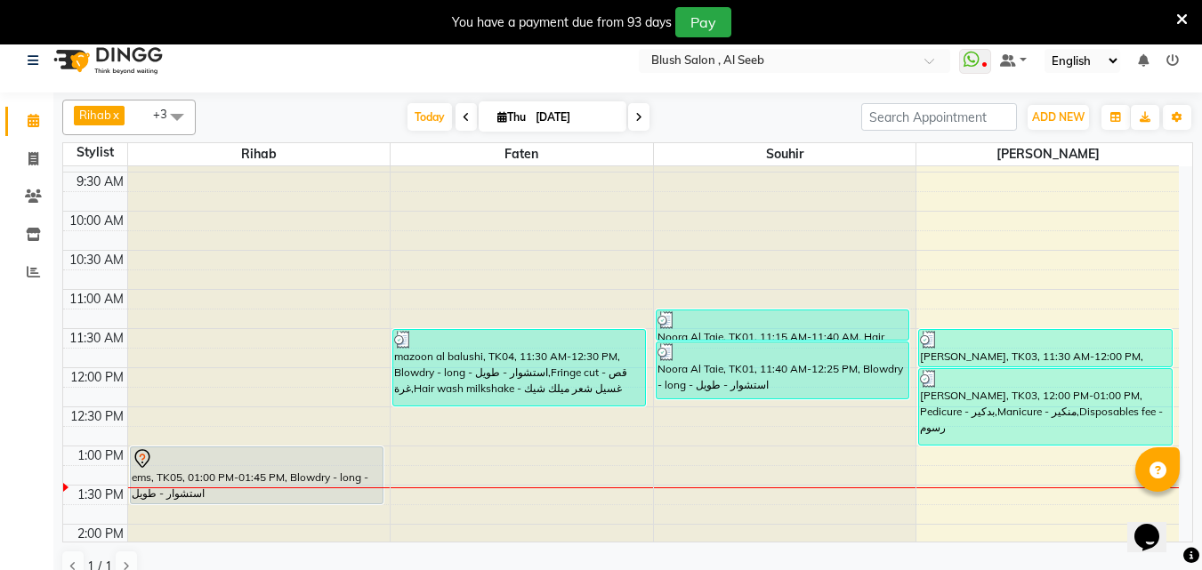
click at [466, 359] on div "mazoon al balushi, TK04, 11:30 AM-12:30 PM, Blowdry - long - استشوار - طويل,Fri…" at bounding box center [519, 368] width 252 height 76
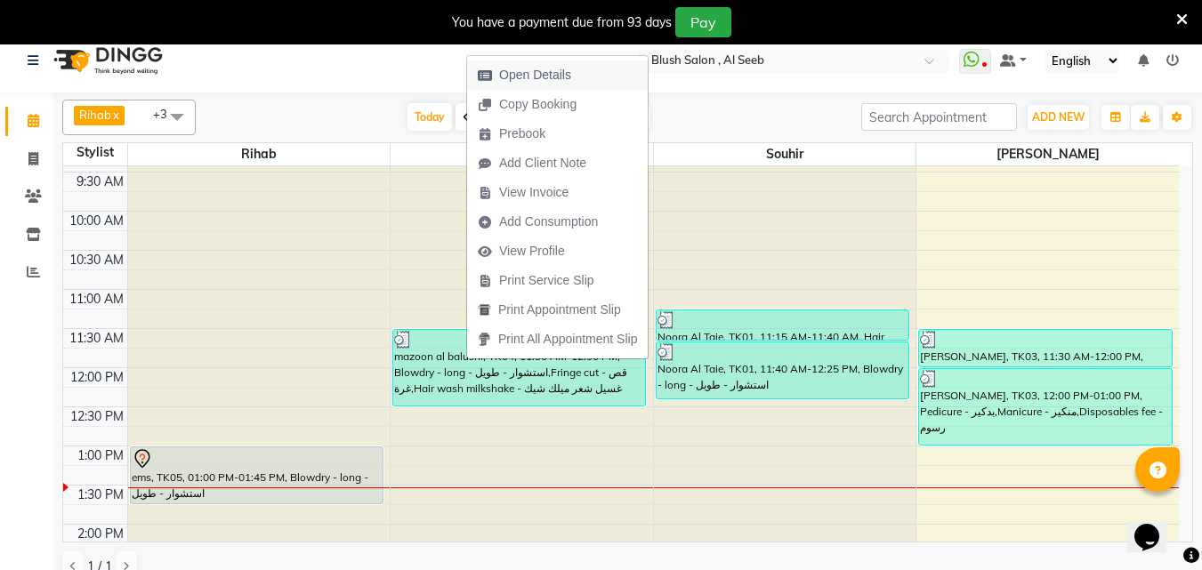
click at [546, 72] on span "Open Details" at bounding box center [535, 75] width 72 height 19
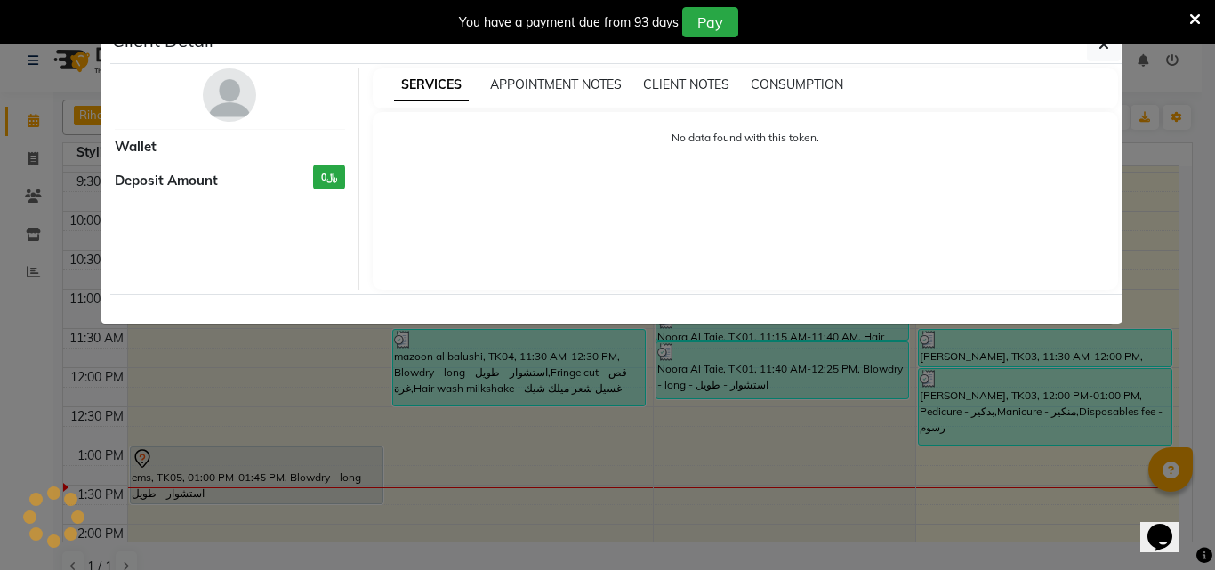
select select "3"
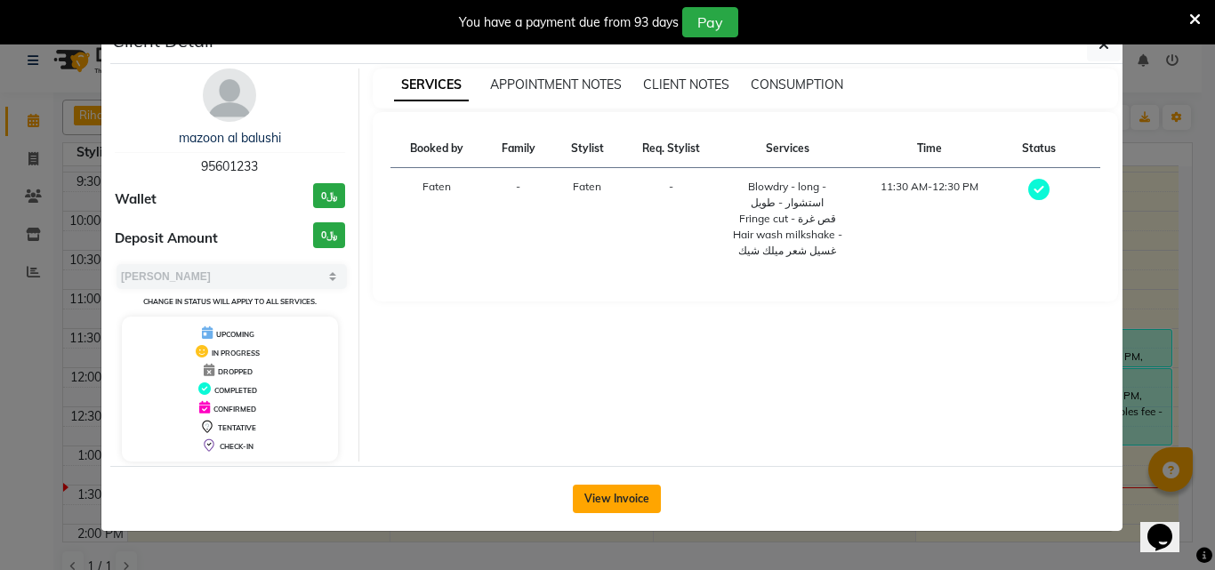
click at [593, 497] on button "View Invoice" at bounding box center [617, 499] width 88 height 28
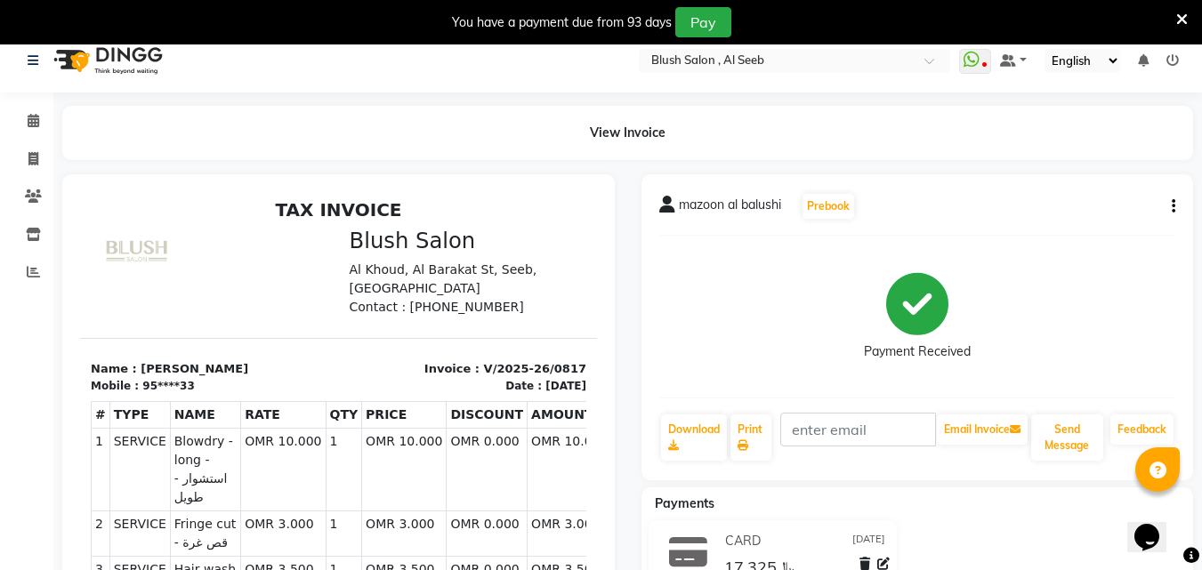
click at [18, 333] on div "Calendar Invoice Clients Inventory Reports Completed InProgress Upcoming Droppe…" at bounding box center [120, 470] width 240 height 781
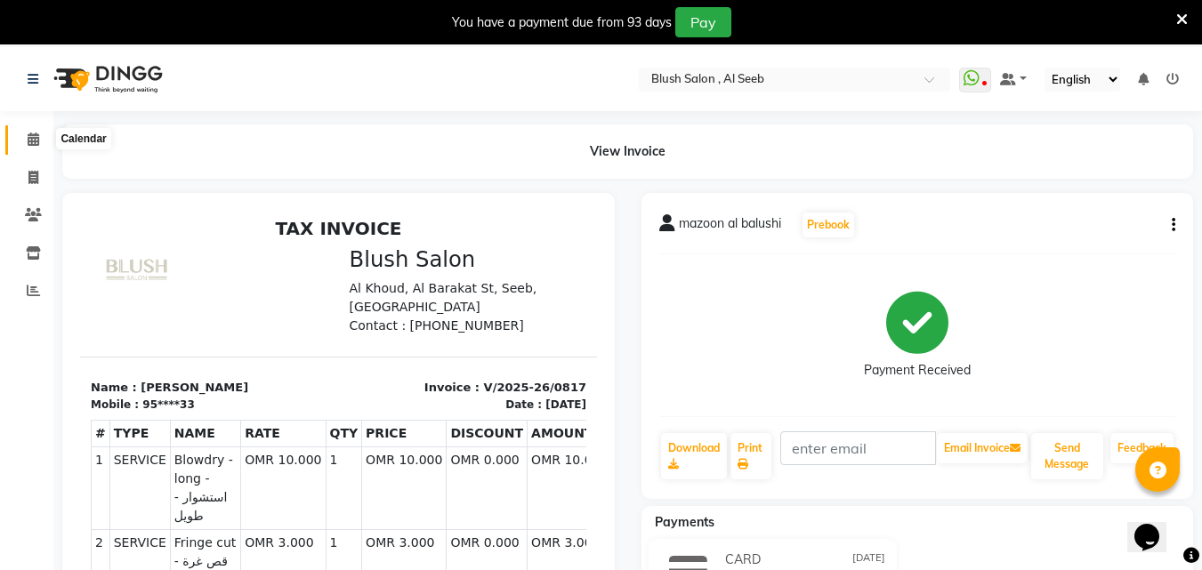
click at [30, 142] on icon at bounding box center [34, 139] width 12 height 13
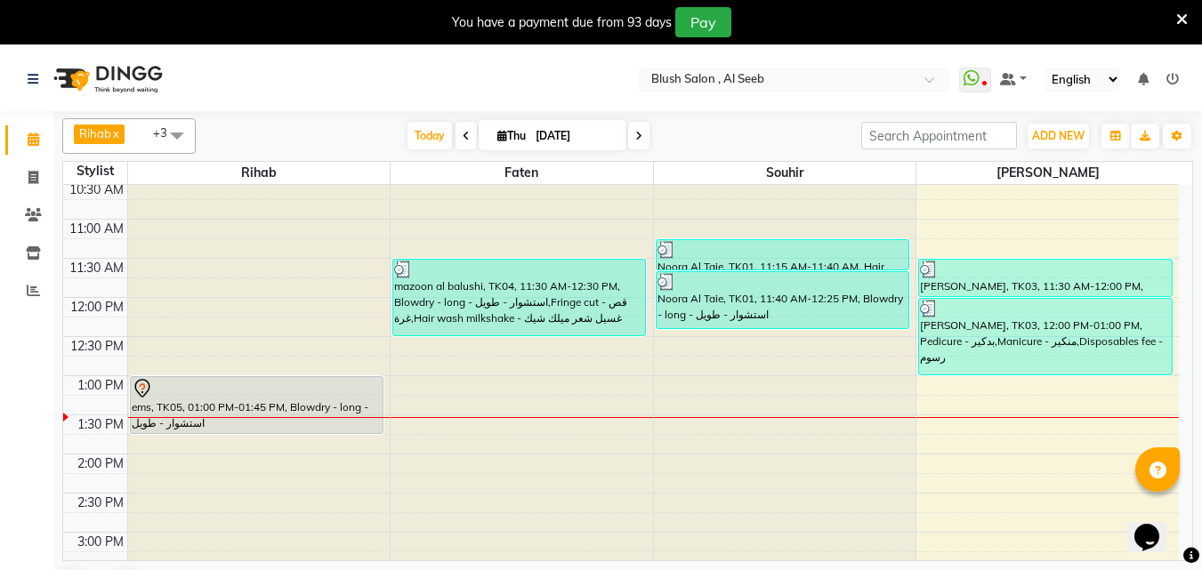
scroll to position [916, 0]
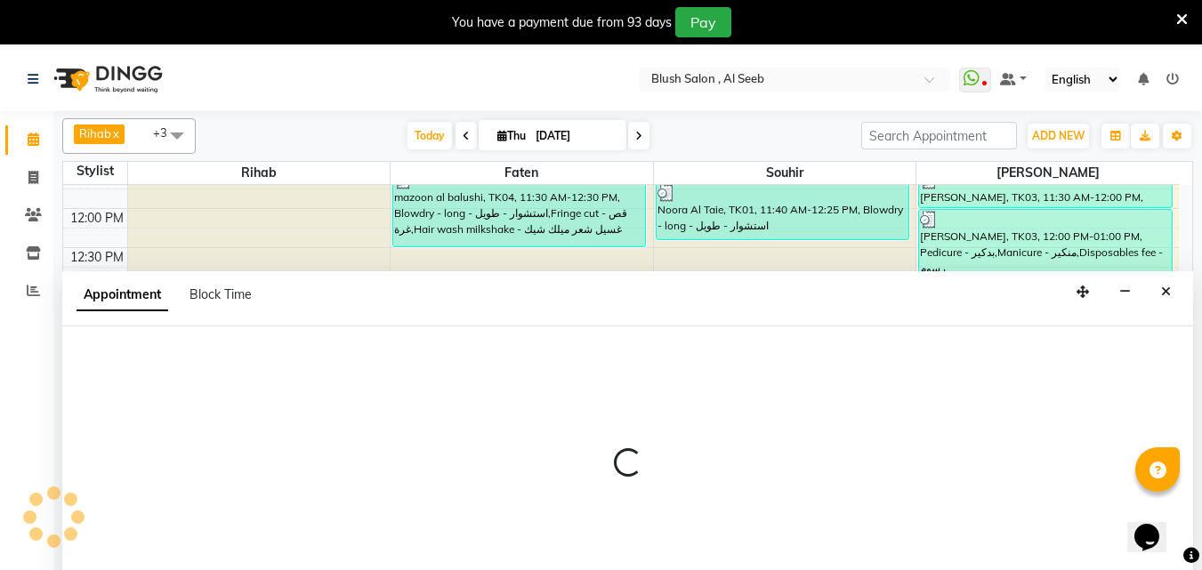
select select "40671"
select select "tentative"
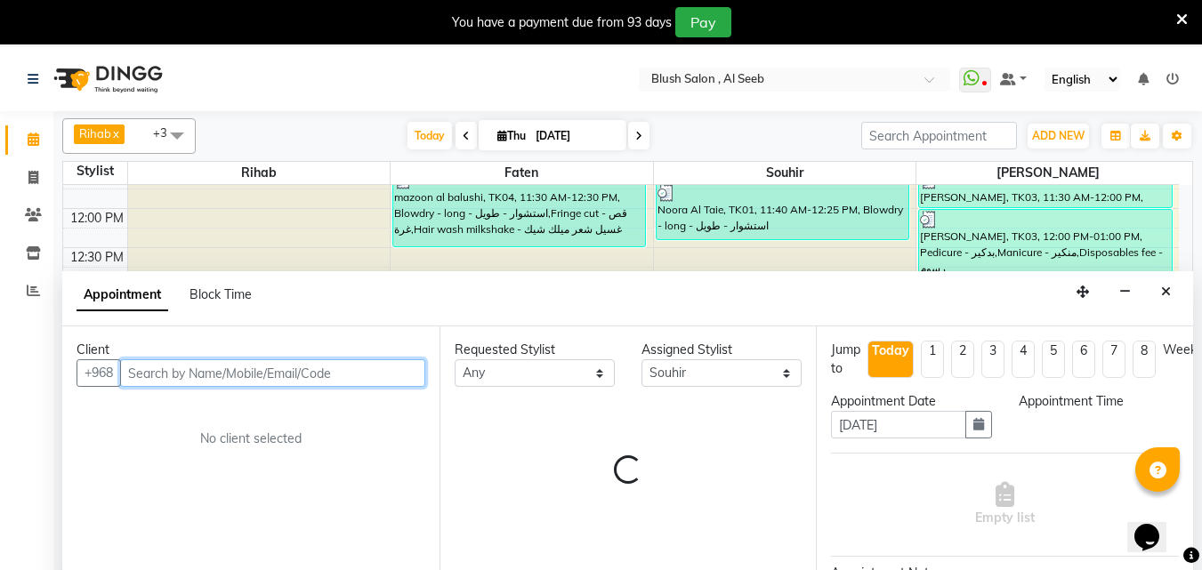
select select "810"
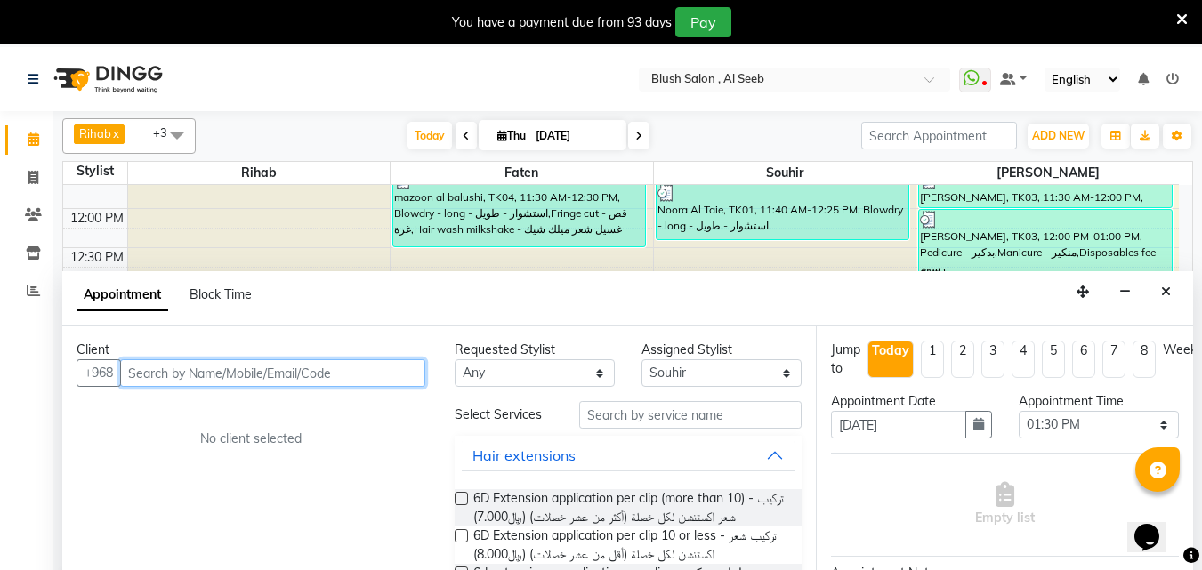
scroll to position [47, 0]
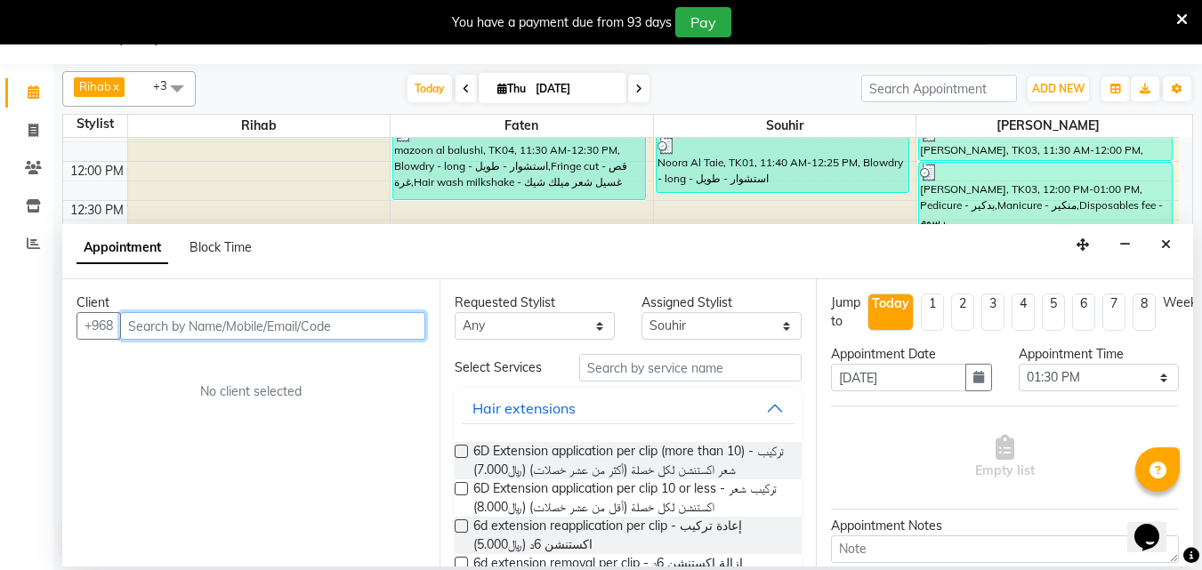
click at [270, 325] on input "text" at bounding box center [272, 326] width 305 height 28
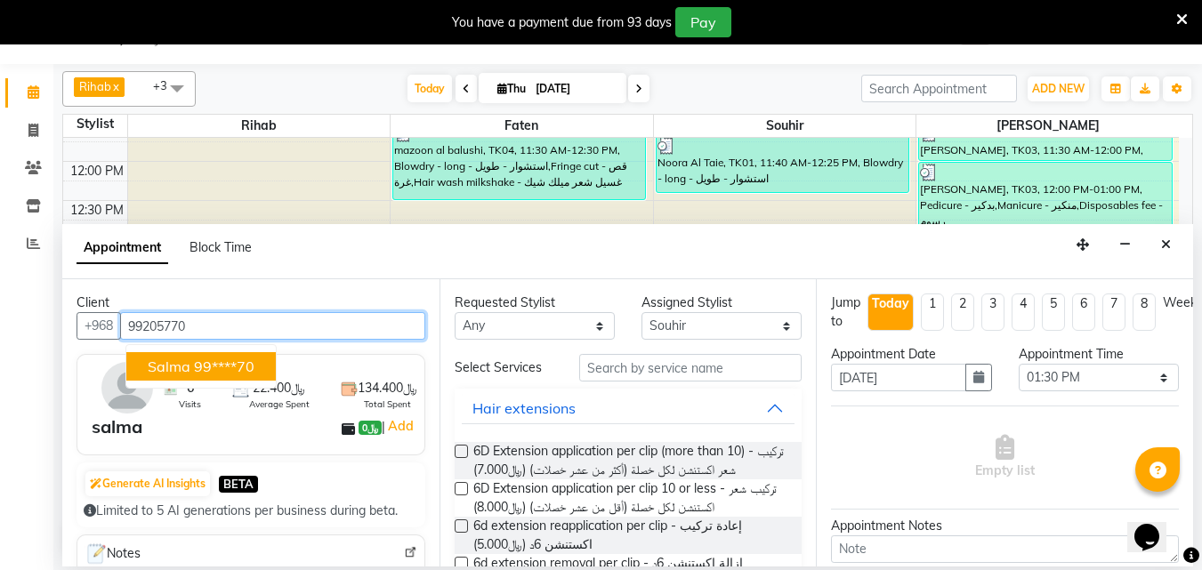
click at [247, 365] on ngb-highlight "99****70" at bounding box center [224, 367] width 61 height 18
type input "99****70"
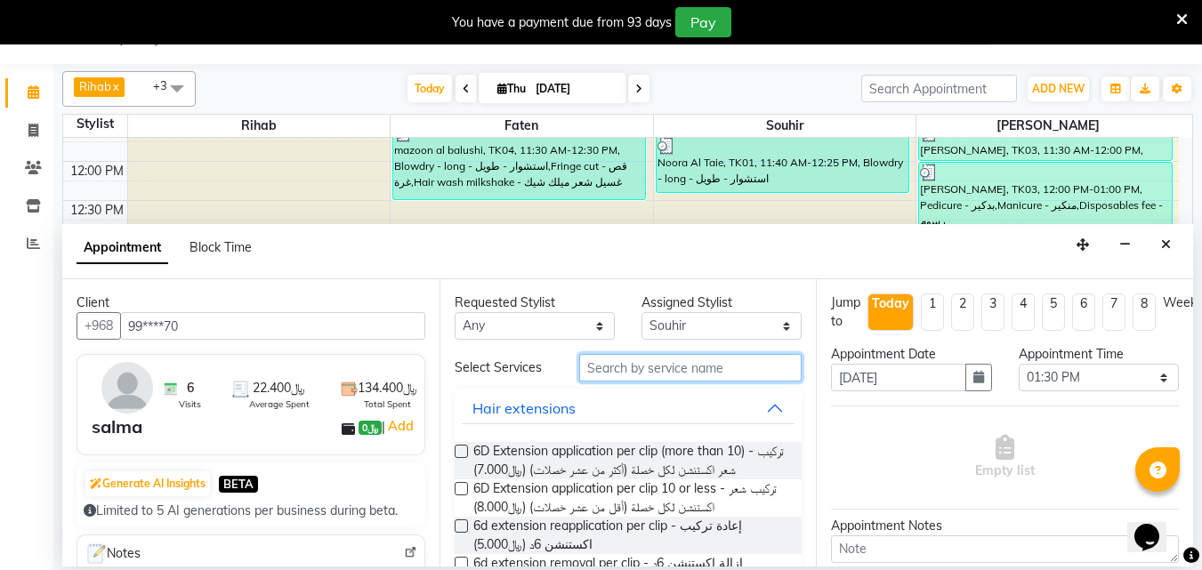
click at [611, 377] on input "text" at bounding box center [690, 368] width 222 height 28
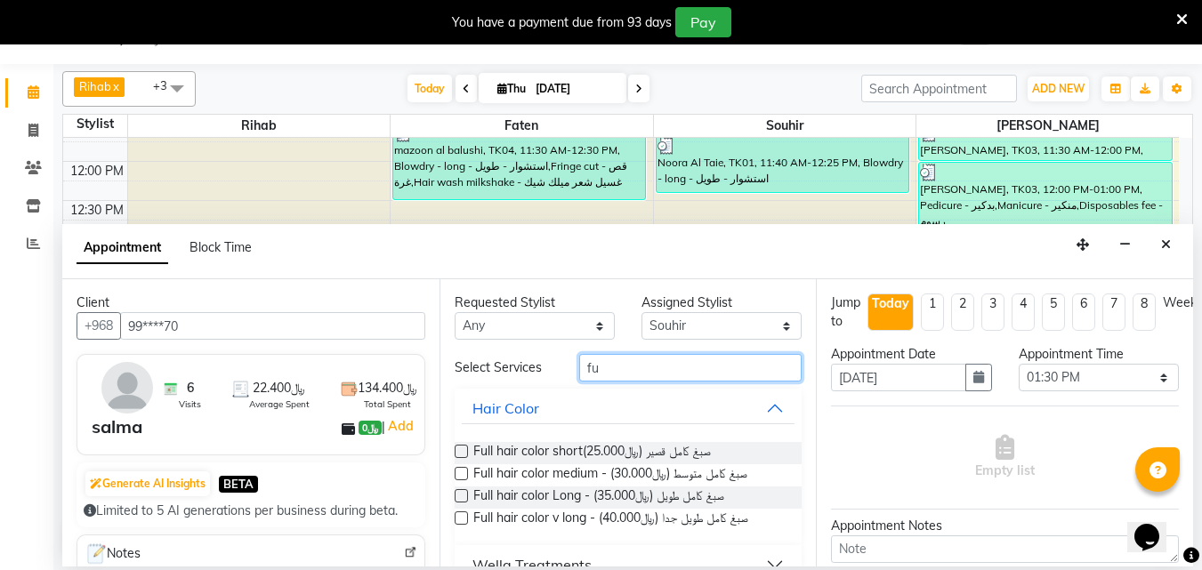
type input "fu"
click at [459, 503] on label at bounding box center [461, 495] width 13 height 13
click at [459, 504] on input "checkbox" at bounding box center [461, 498] width 12 height 12
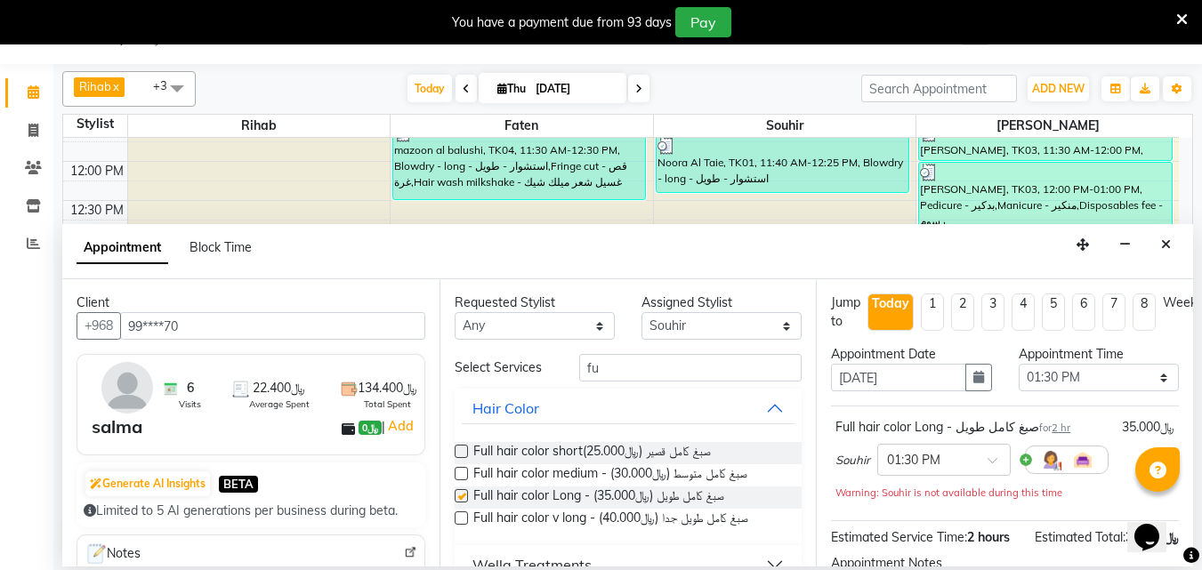
checkbox input "false"
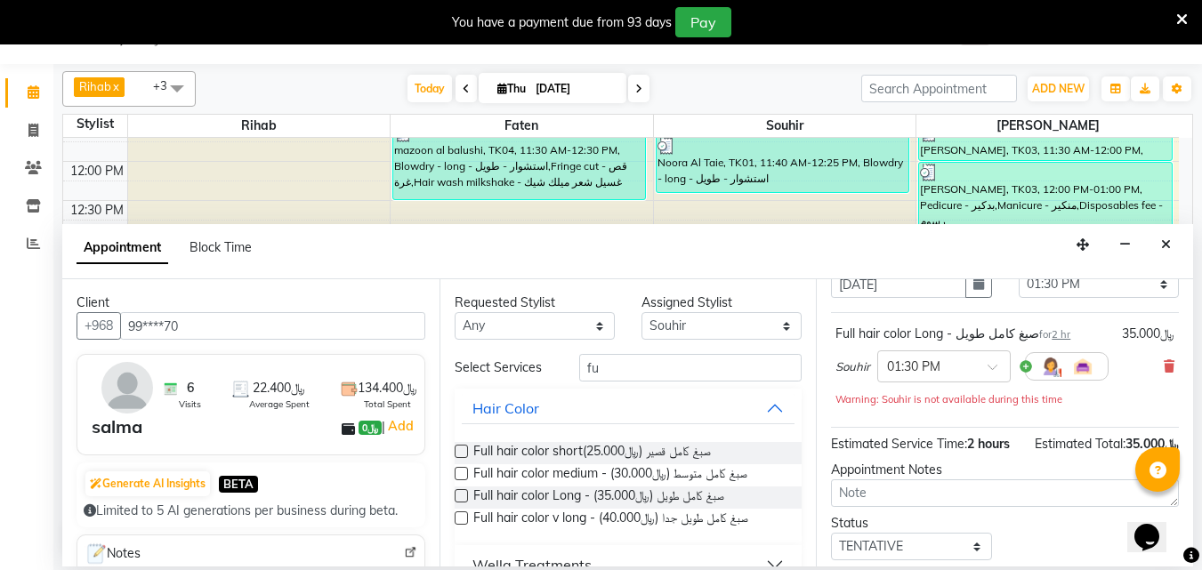
scroll to position [250, 0]
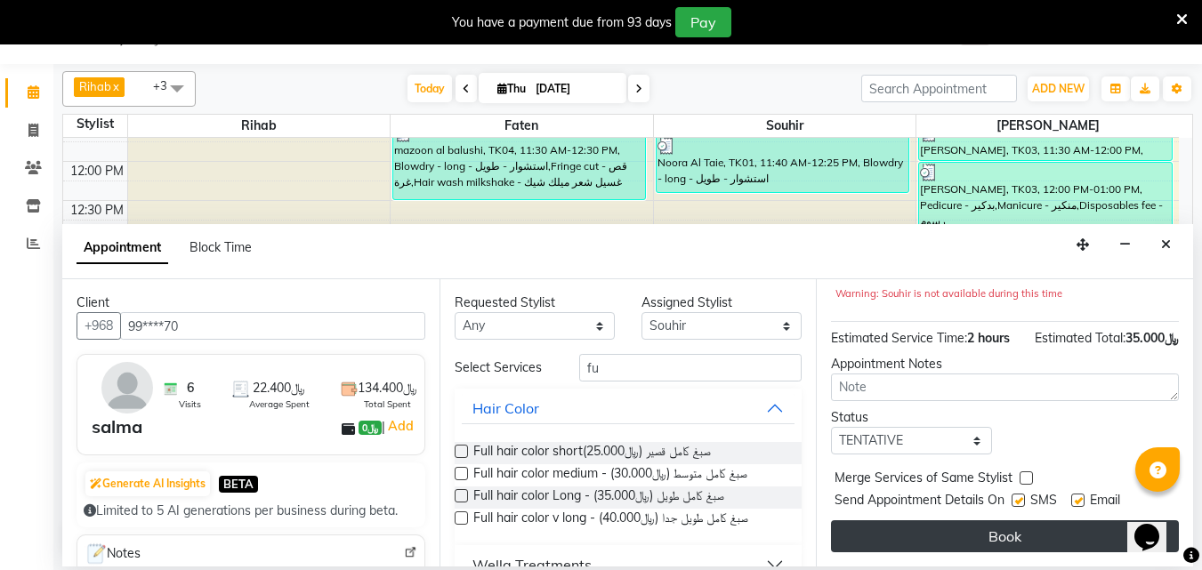
click at [981, 526] on button "Book" at bounding box center [1005, 537] width 348 height 32
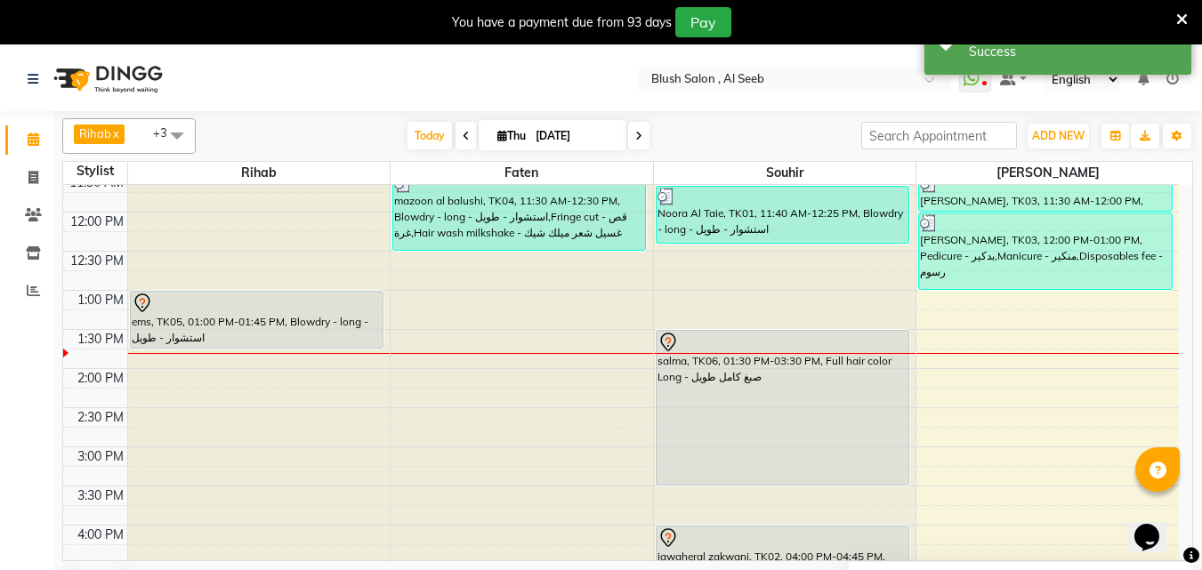
scroll to position [916, 0]
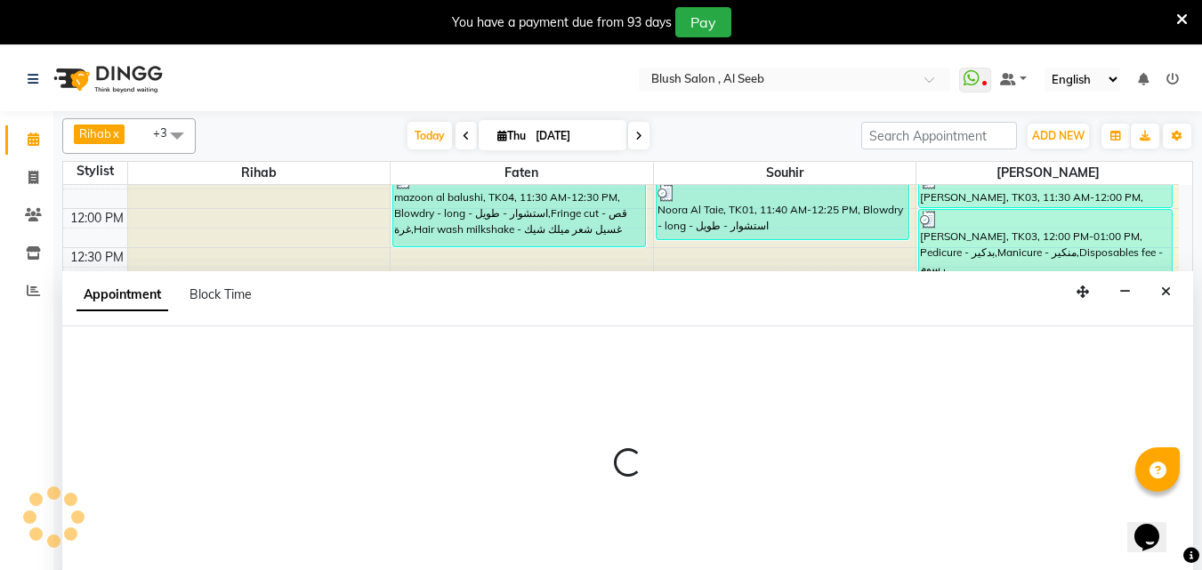
select select "38038"
select select "tentative"
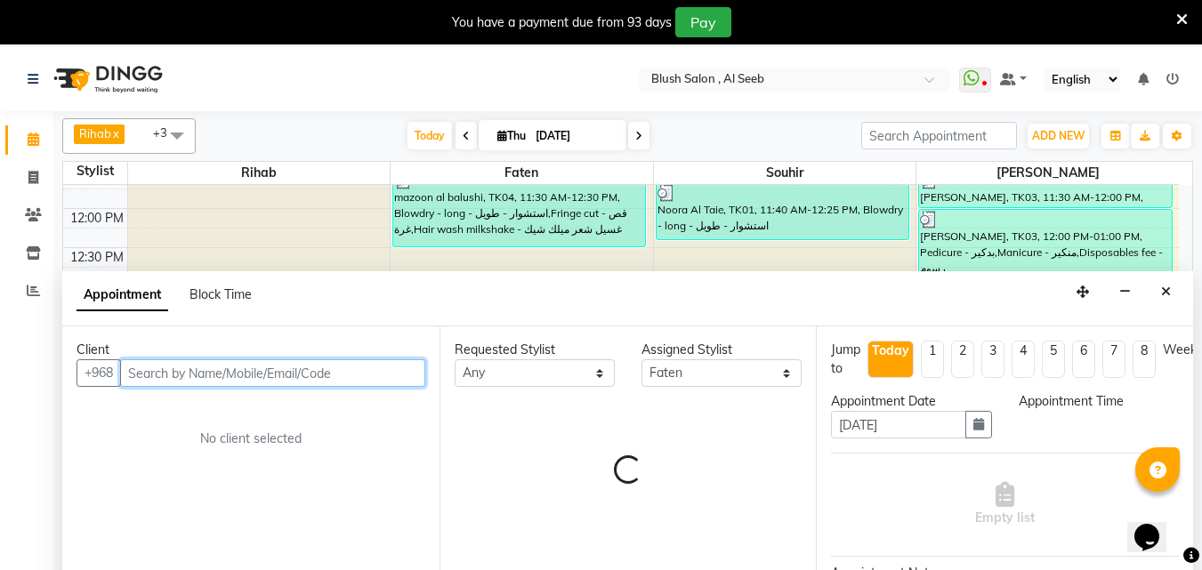
select select "795"
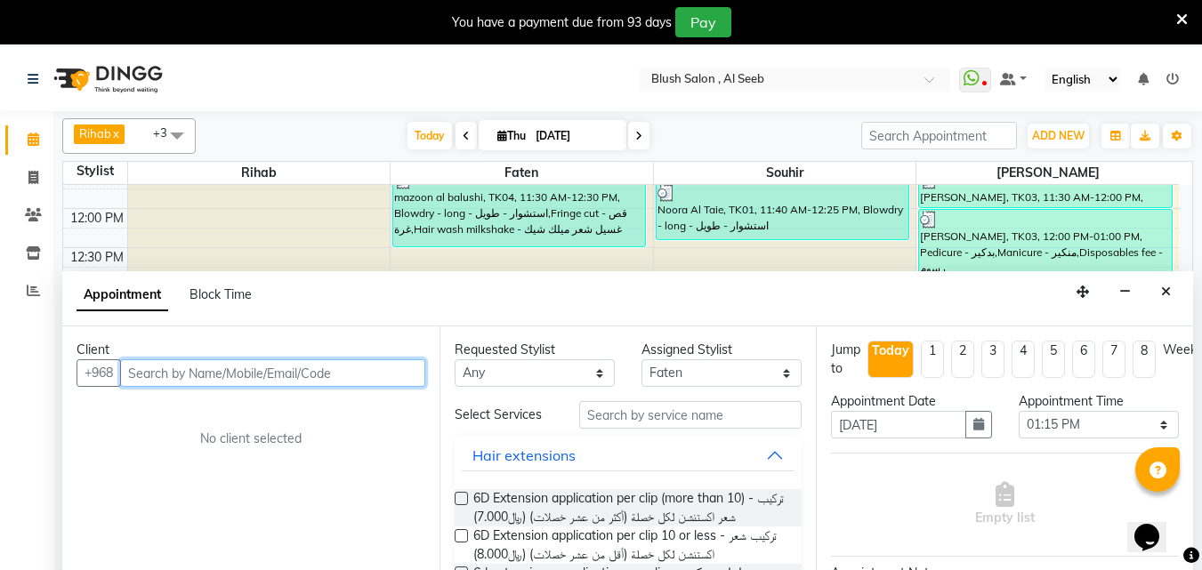
scroll to position [47, 0]
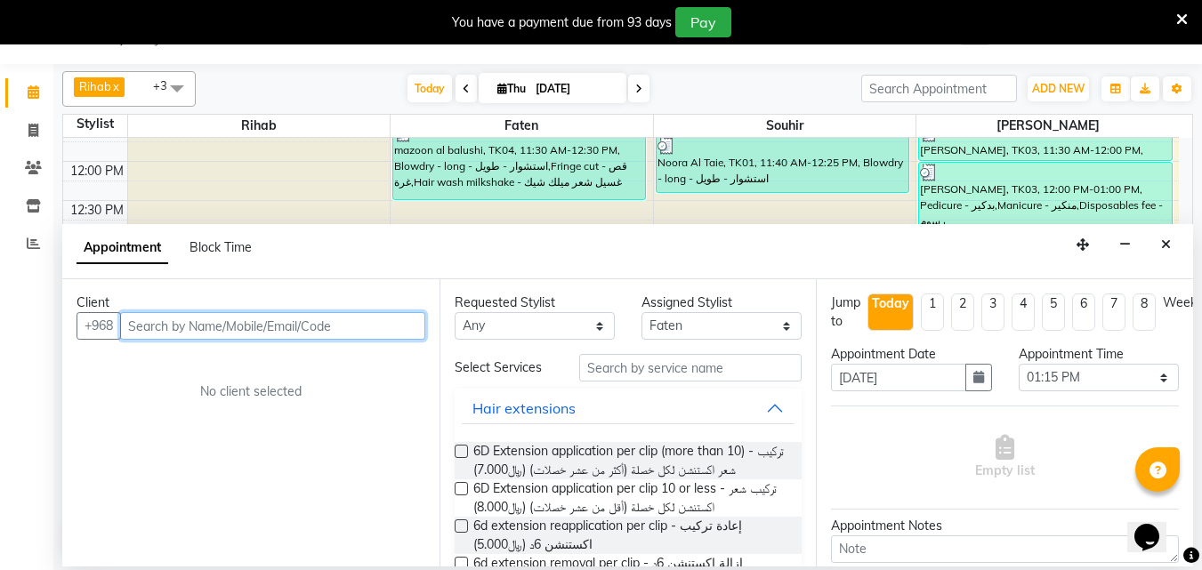
click at [141, 335] on input "text" at bounding box center [272, 326] width 305 height 28
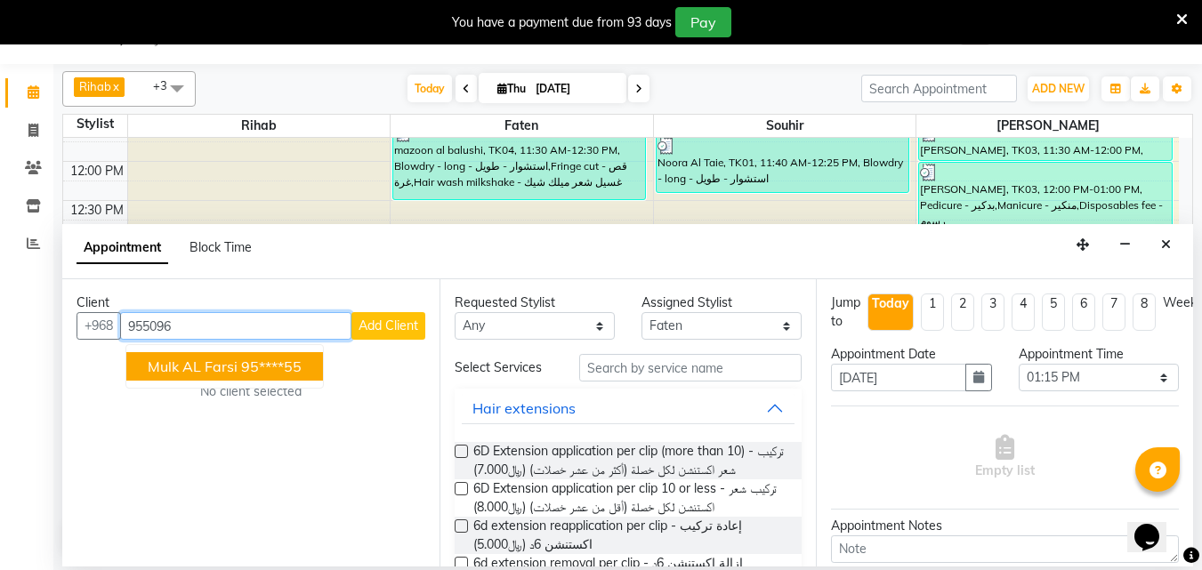
click at [222, 375] on span "Mulk AL Farsi" at bounding box center [193, 367] width 90 height 18
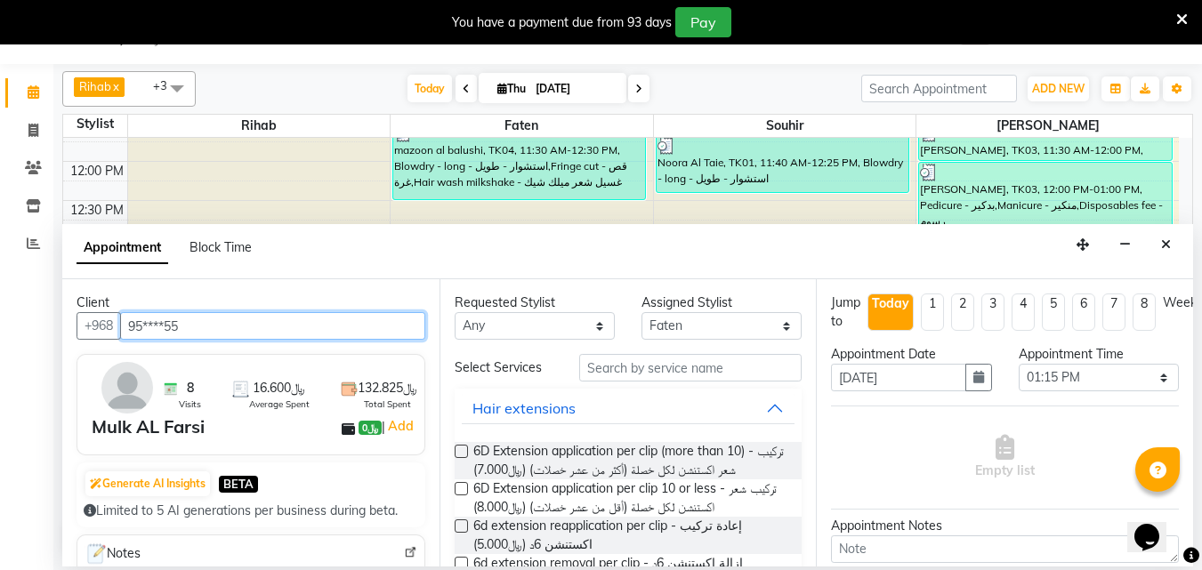
type input "95****55"
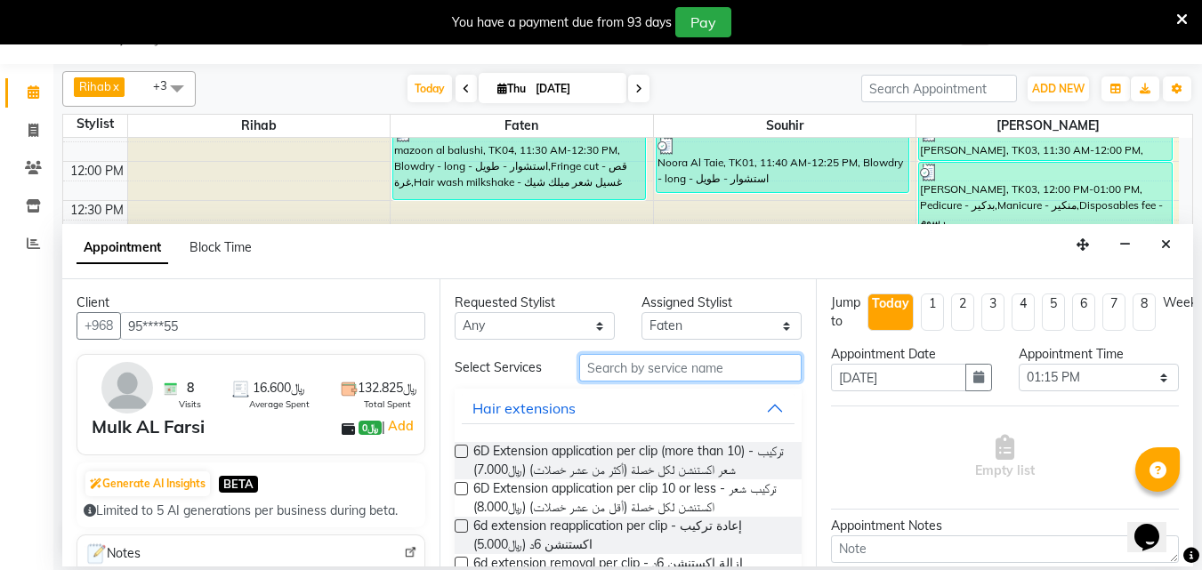
click at [593, 376] on input "text" at bounding box center [690, 368] width 222 height 28
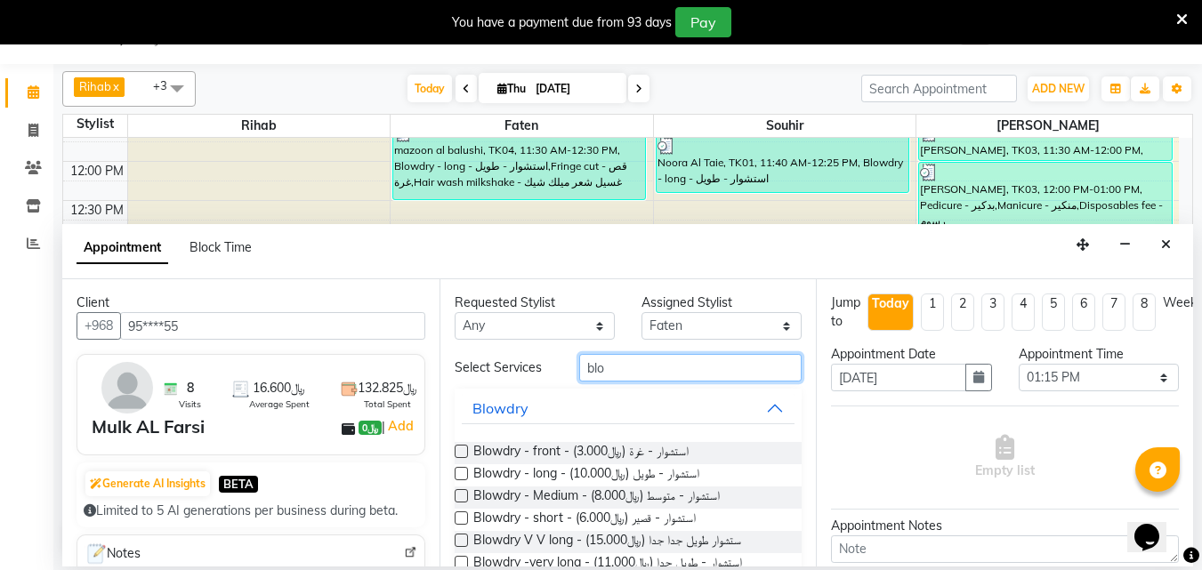
type input "blo"
click at [467, 503] on label at bounding box center [461, 495] width 13 height 13
click at [466, 504] on input "checkbox" at bounding box center [461, 498] width 12 height 12
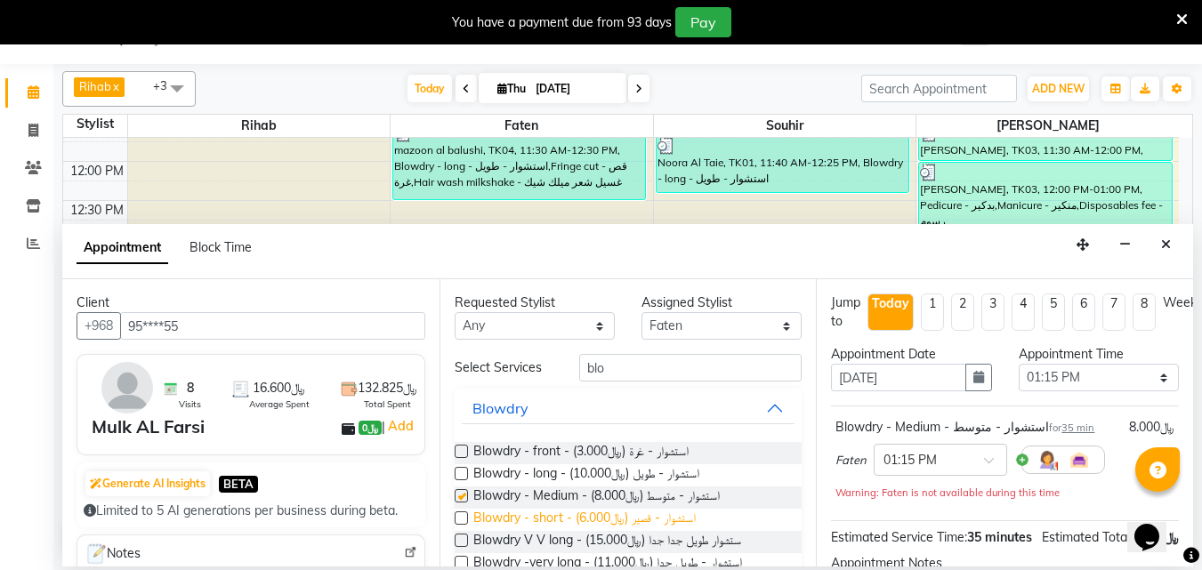
checkbox input "false"
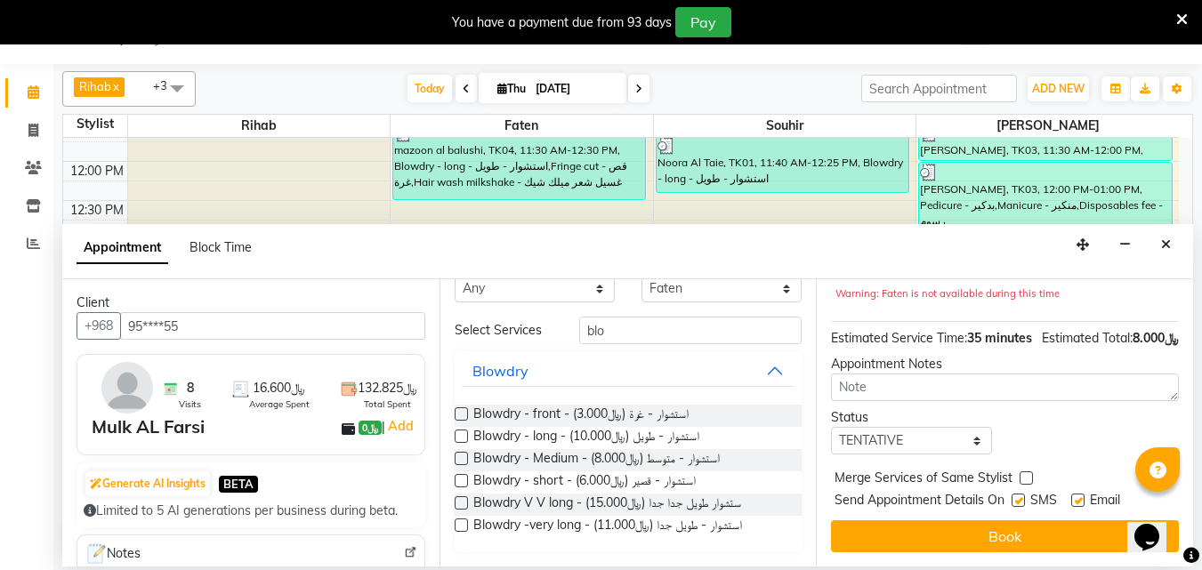
scroll to position [250, 0]
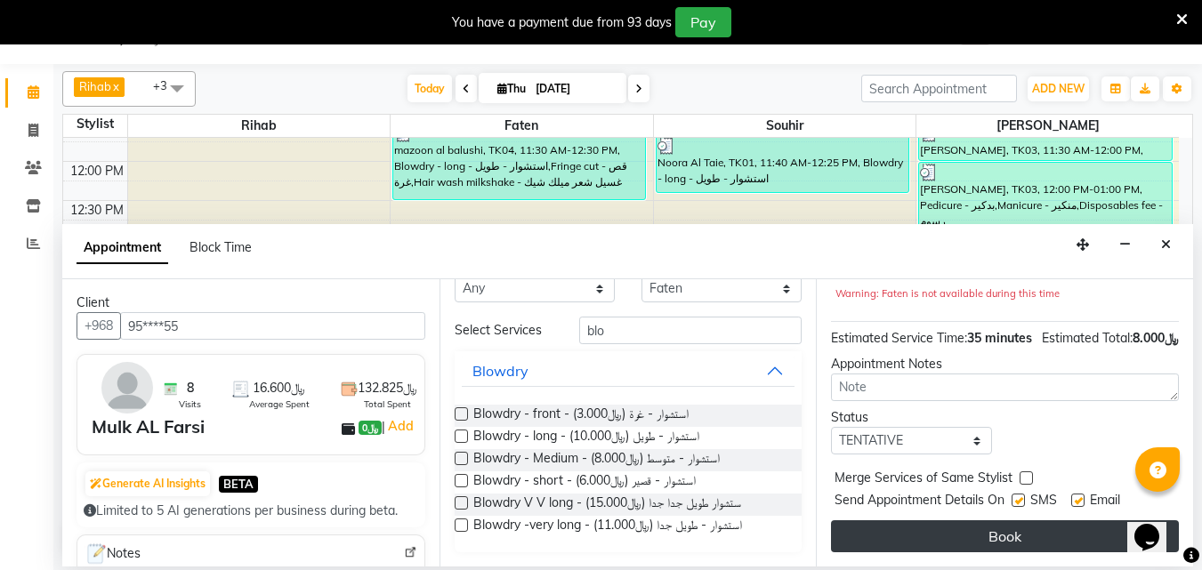
click at [1014, 521] on button "Book" at bounding box center [1005, 537] width 348 height 32
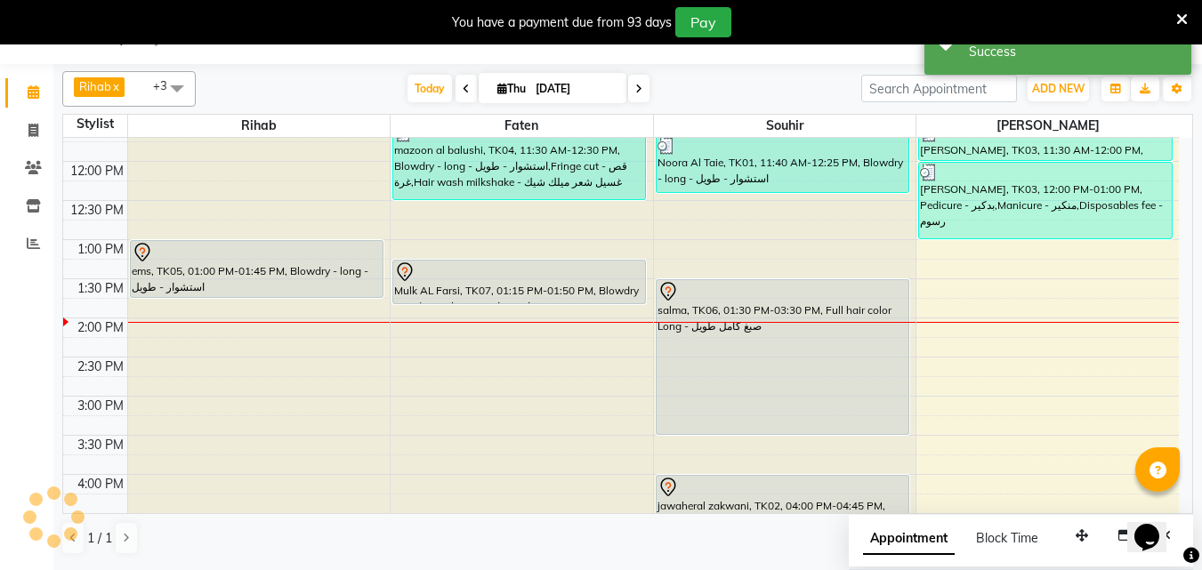
scroll to position [0, 0]
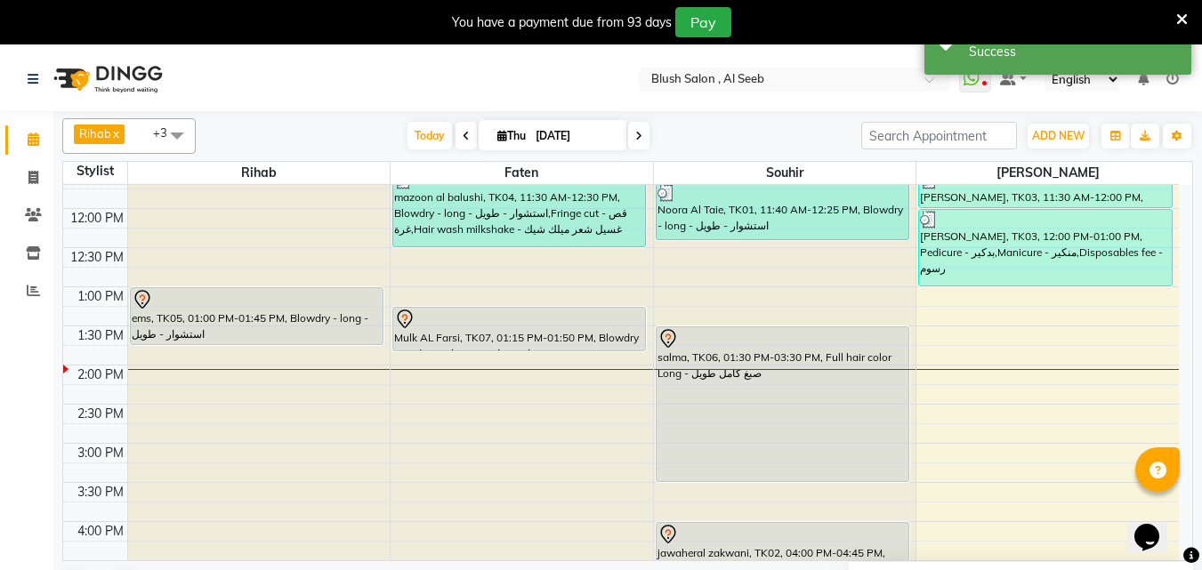
click at [501, 328] on div at bounding box center [519, 319] width 250 height 21
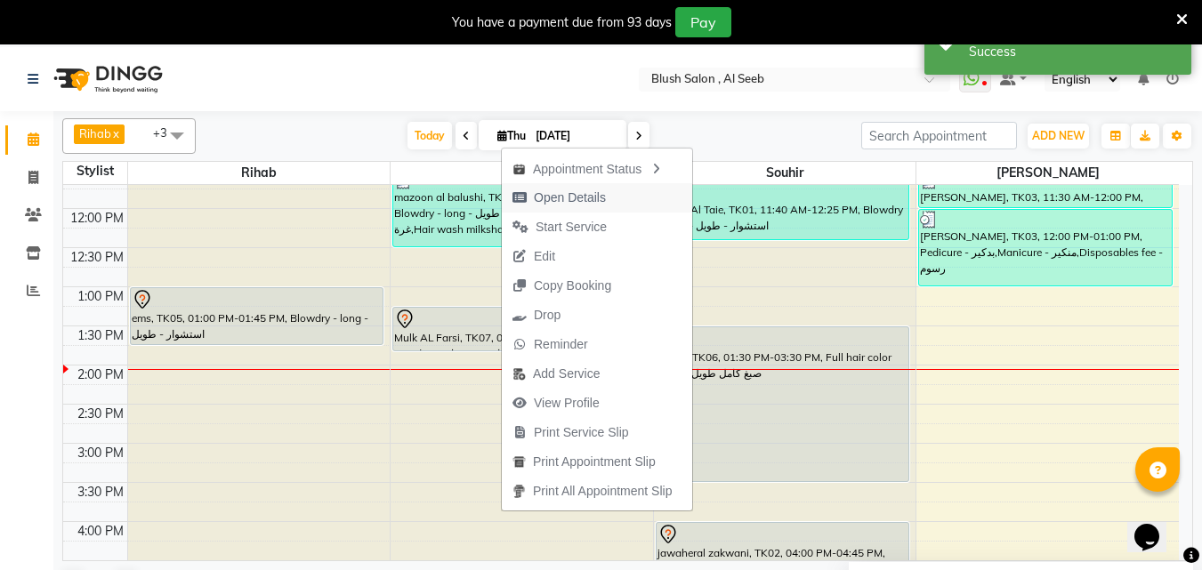
click at [573, 198] on span "Open Details" at bounding box center [570, 198] width 72 height 19
select select "7"
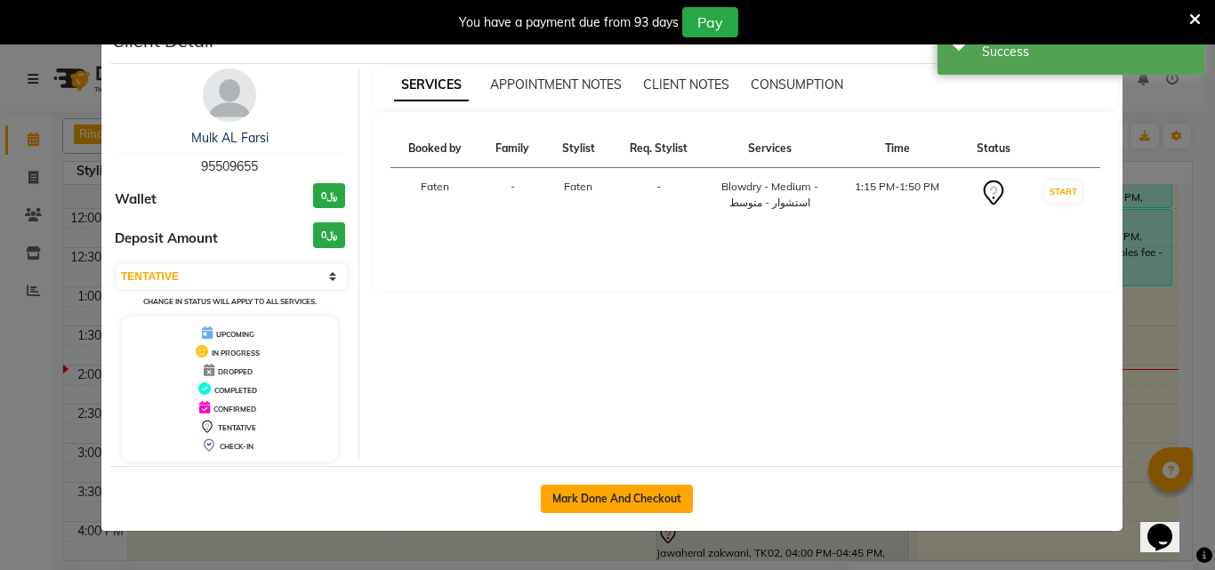
click at [588, 511] on button "Mark Done And Checkout" at bounding box center [617, 499] width 152 height 28
select select "service"
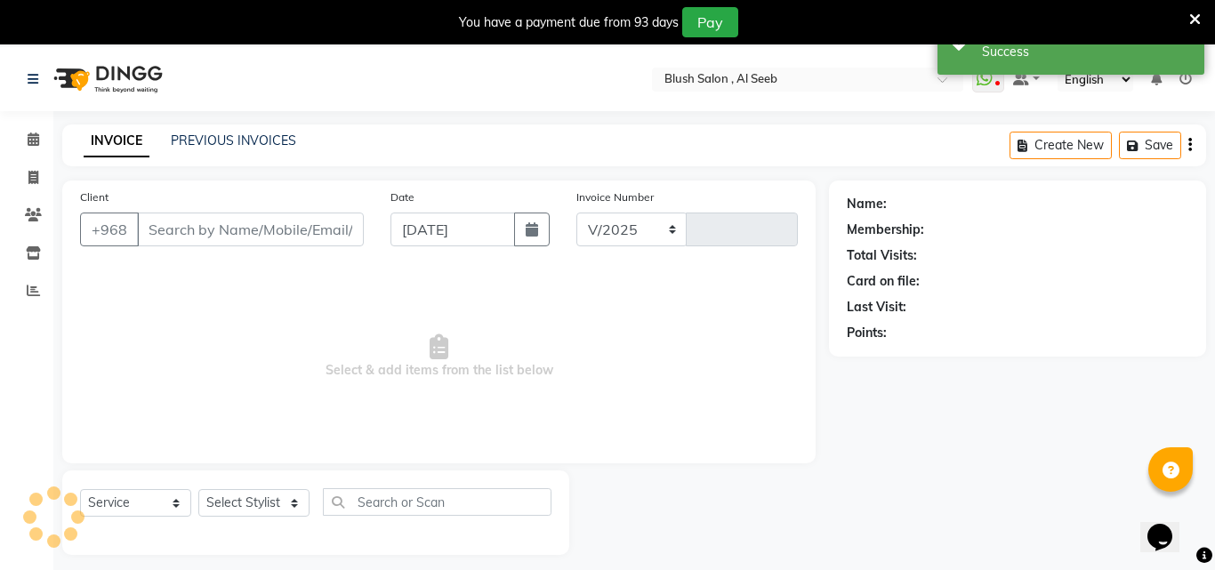
select select "5589"
type input "0819"
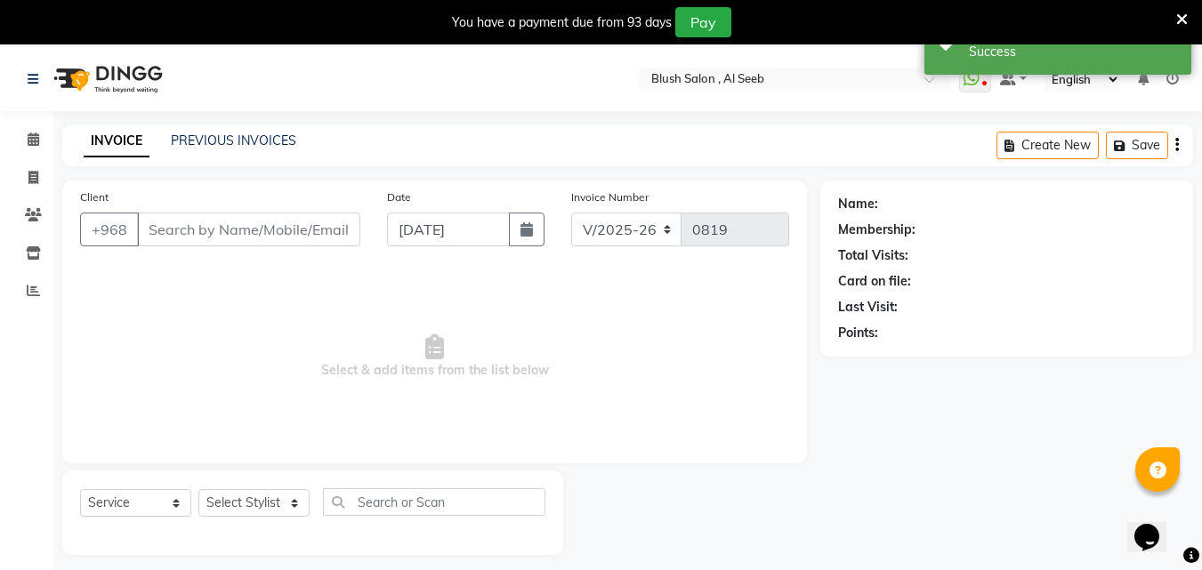
scroll to position [47, 0]
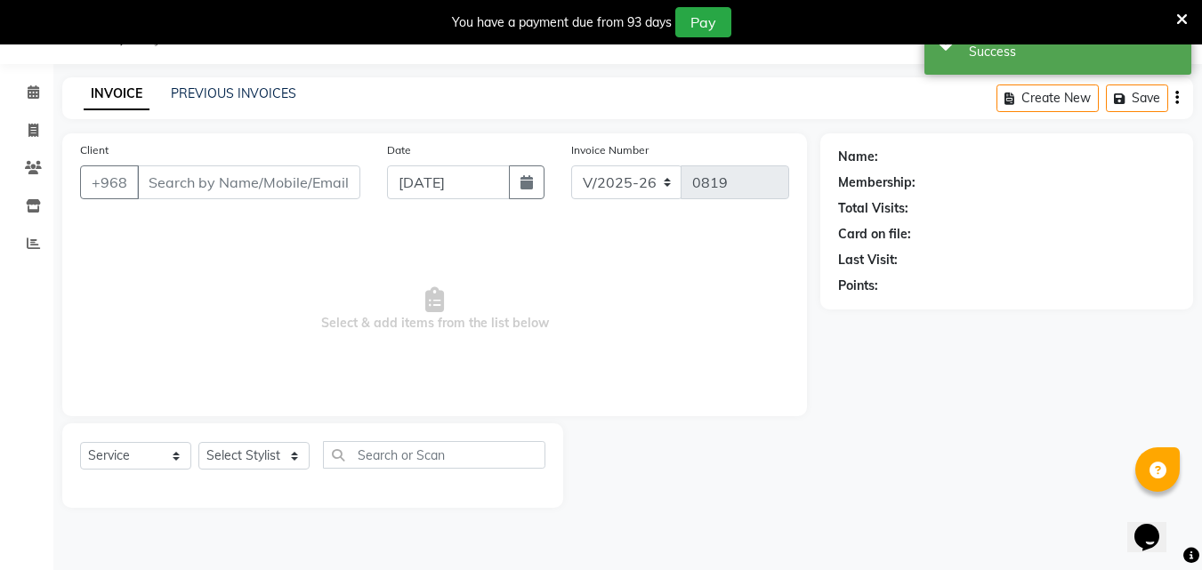
type input "95****55"
select select "38038"
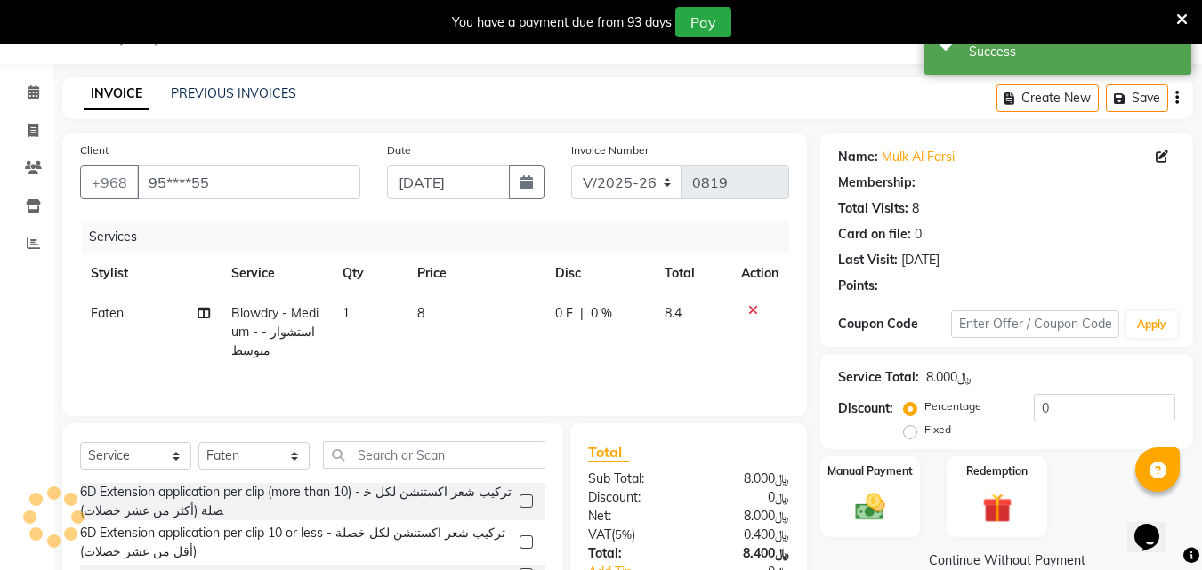
scroll to position [209, 0]
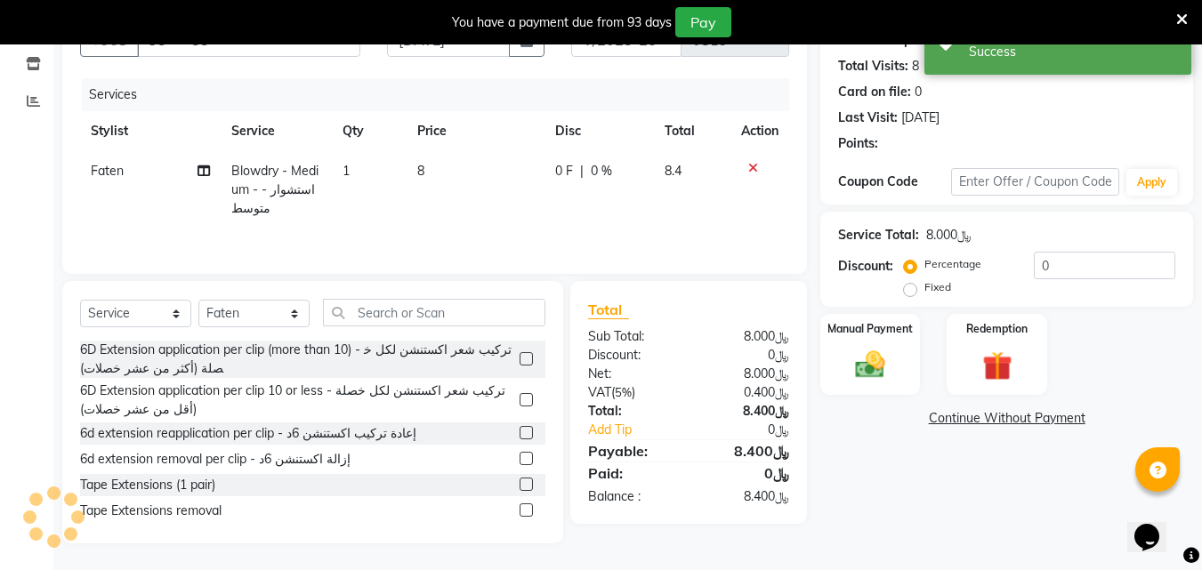
select select "1: Object"
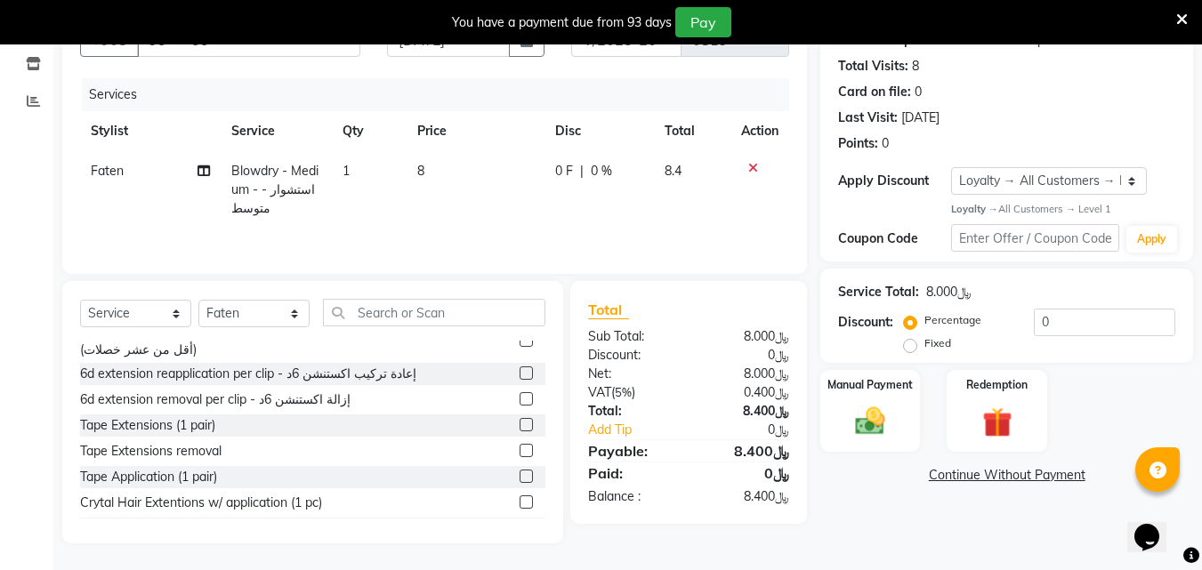
scroll to position [89, 0]
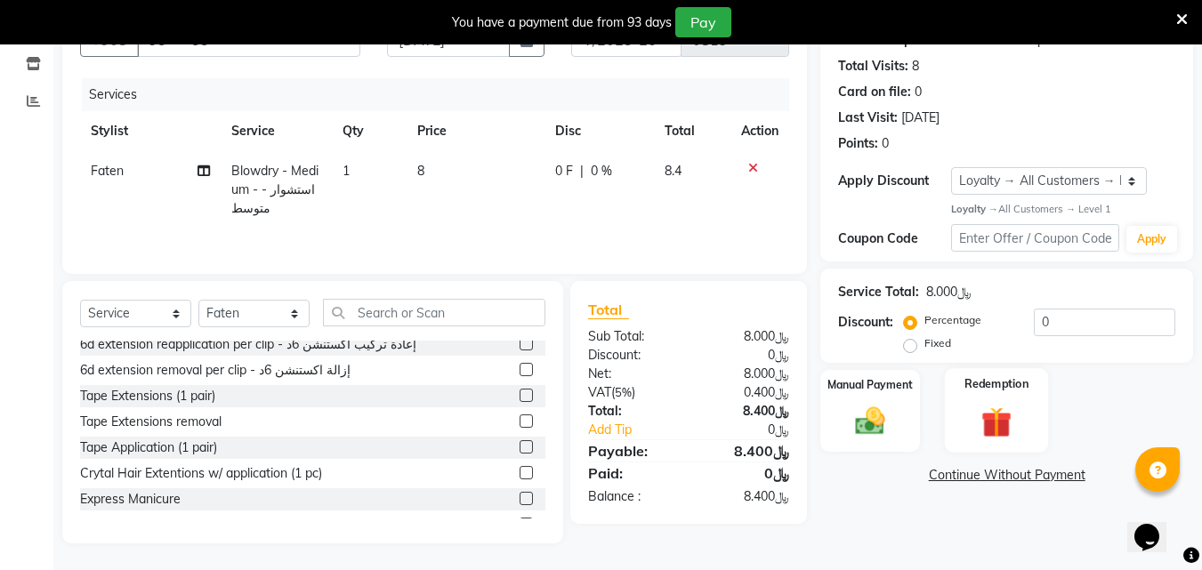
click at [989, 406] on img at bounding box center [997, 423] width 50 height 38
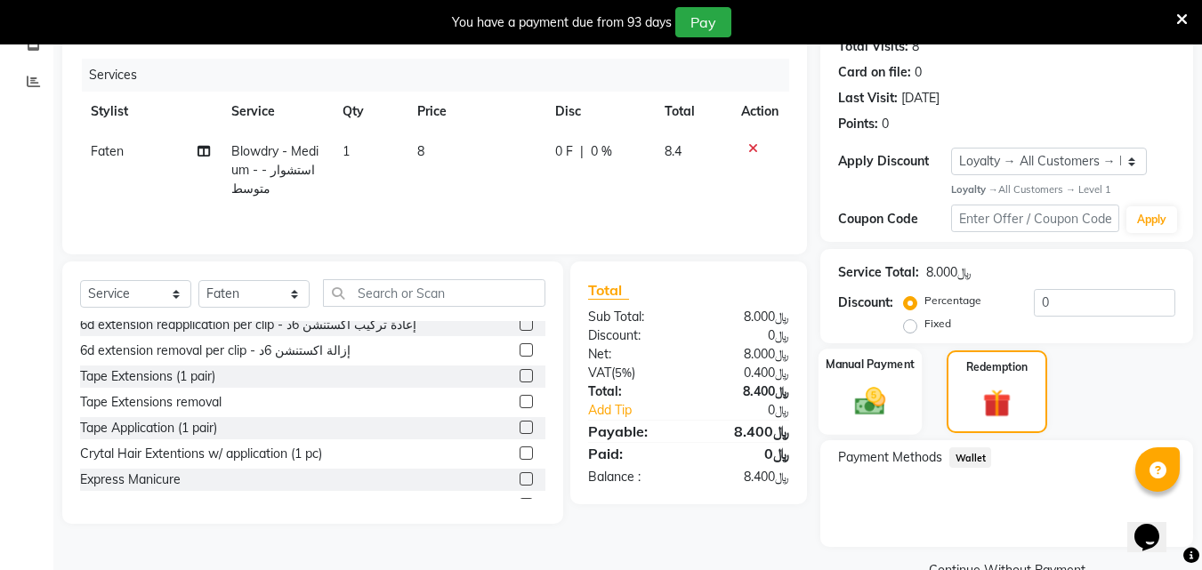
click at [852, 415] on img at bounding box center [870, 402] width 50 height 36
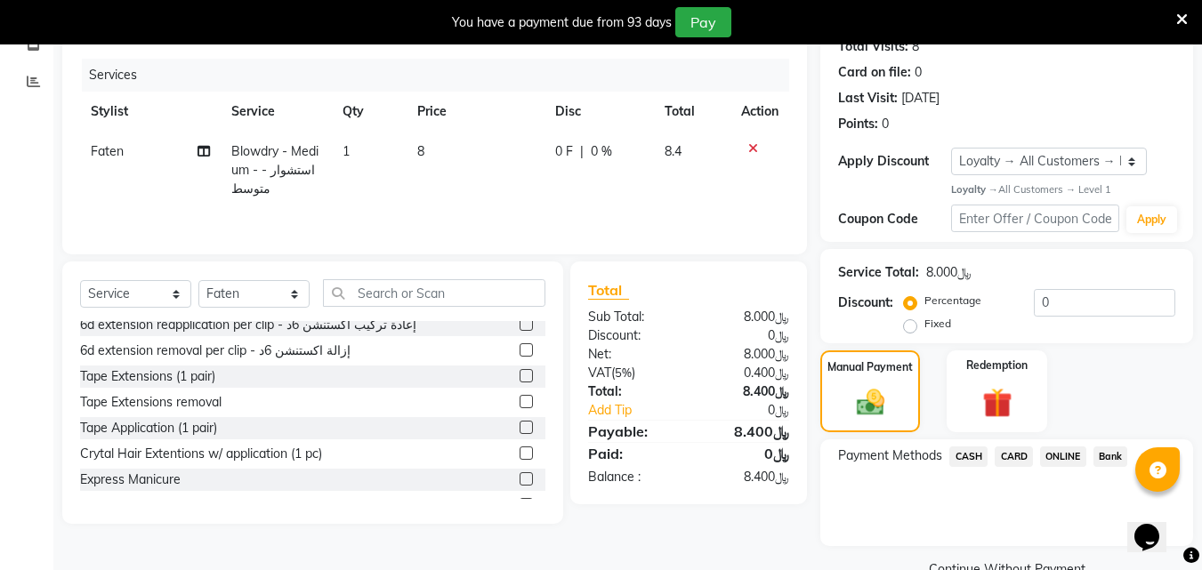
click at [1016, 467] on span "CARD" at bounding box center [1014, 457] width 38 height 20
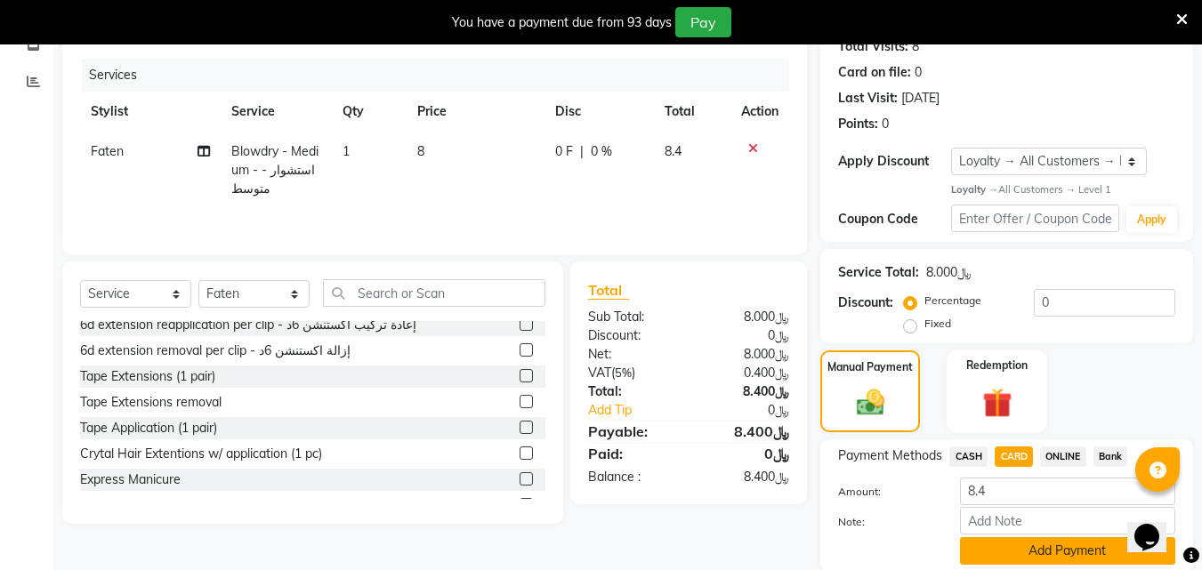
scroll to position [301, 0]
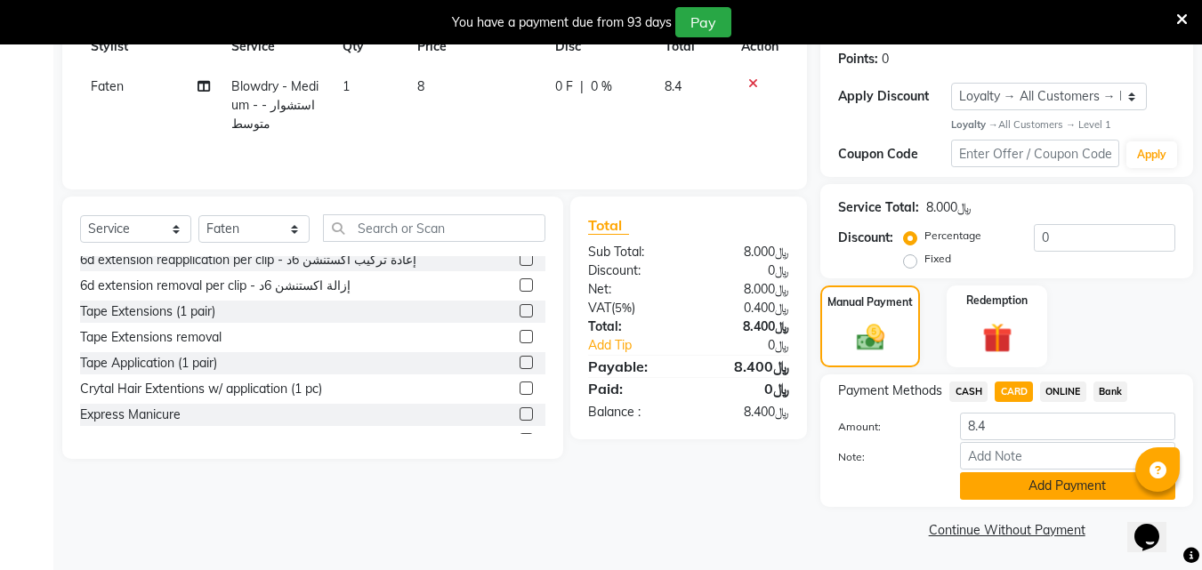
click at [1051, 486] on button "Add Payment" at bounding box center [1067, 486] width 215 height 28
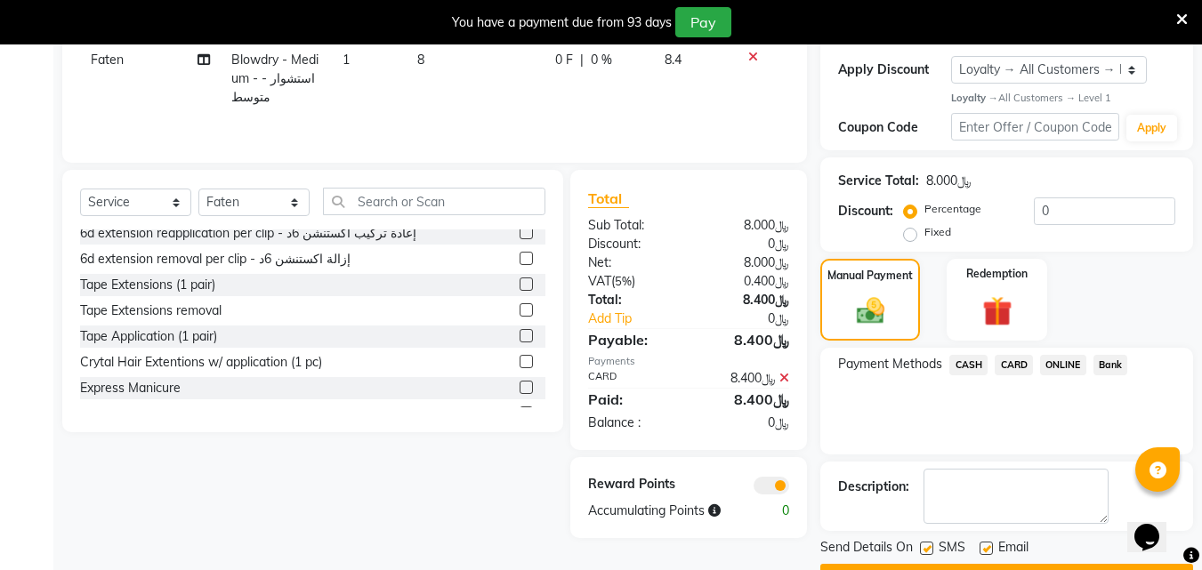
scroll to position [375, 0]
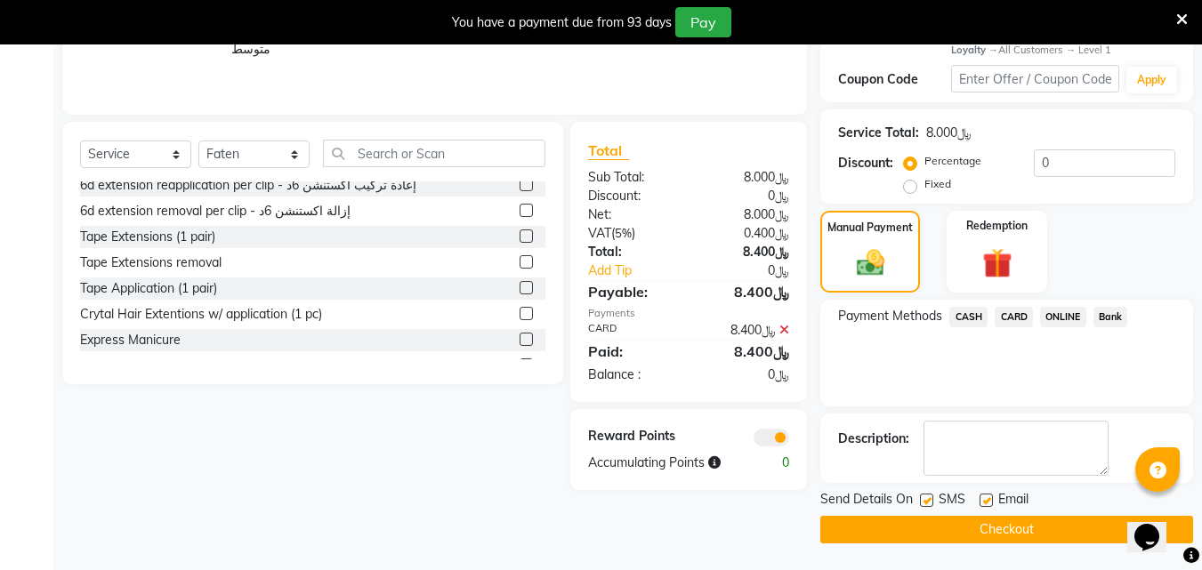
click at [1010, 526] on button "Checkout" at bounding box center [1006, 530] width 373 height 28
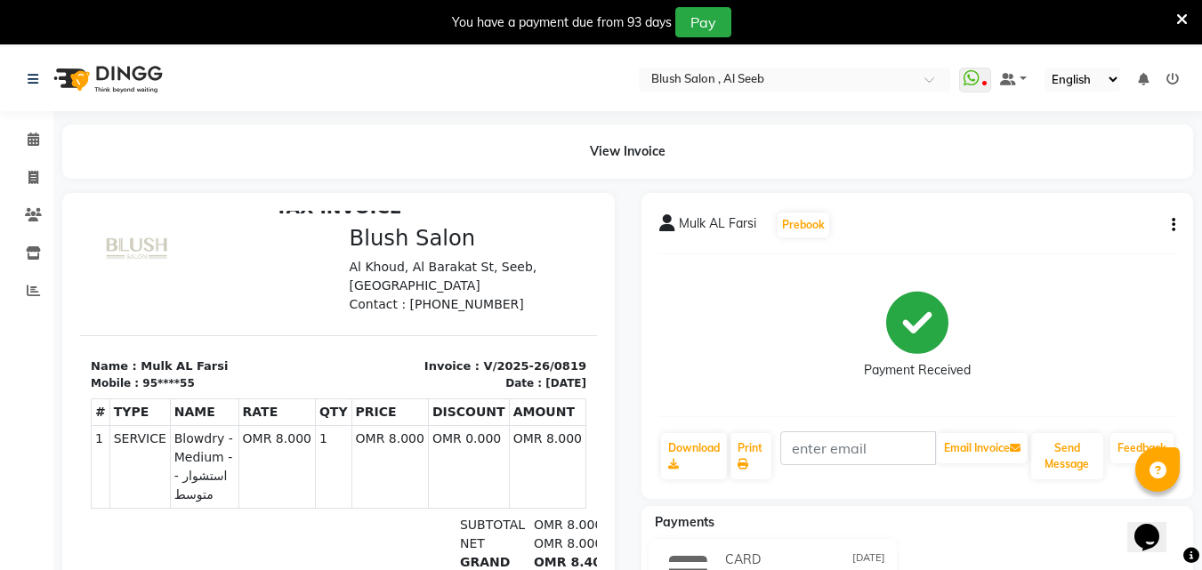
scroll to position [28, 0]
click at [33, 141] on icon at bounding box center [34, 139] width 12 height 13
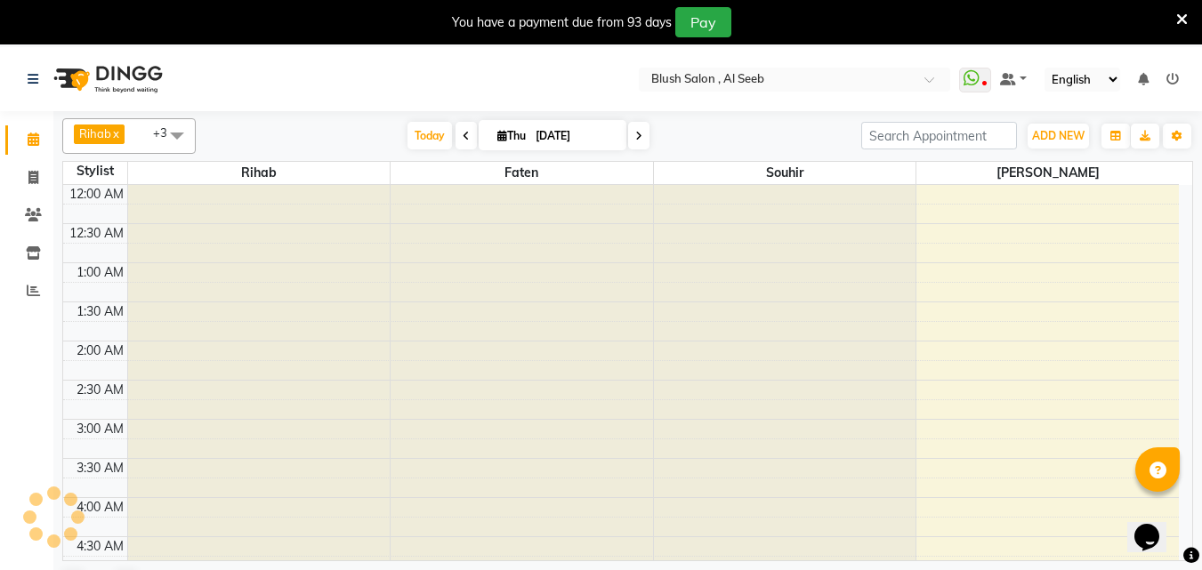
scroll to position [471, 0]
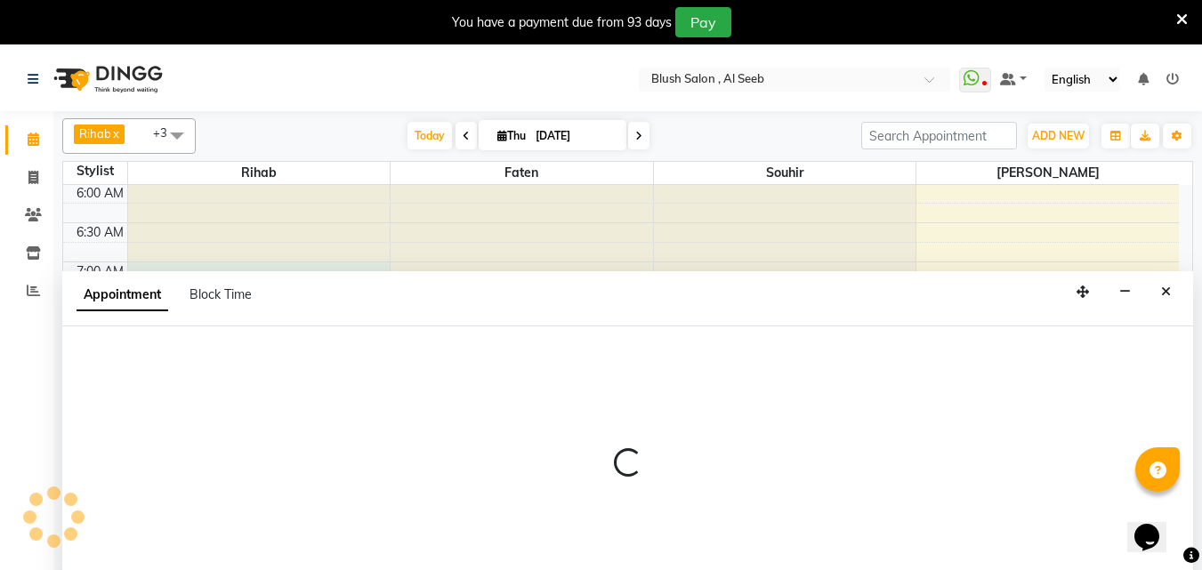
select select "38037"
select select "tentative"
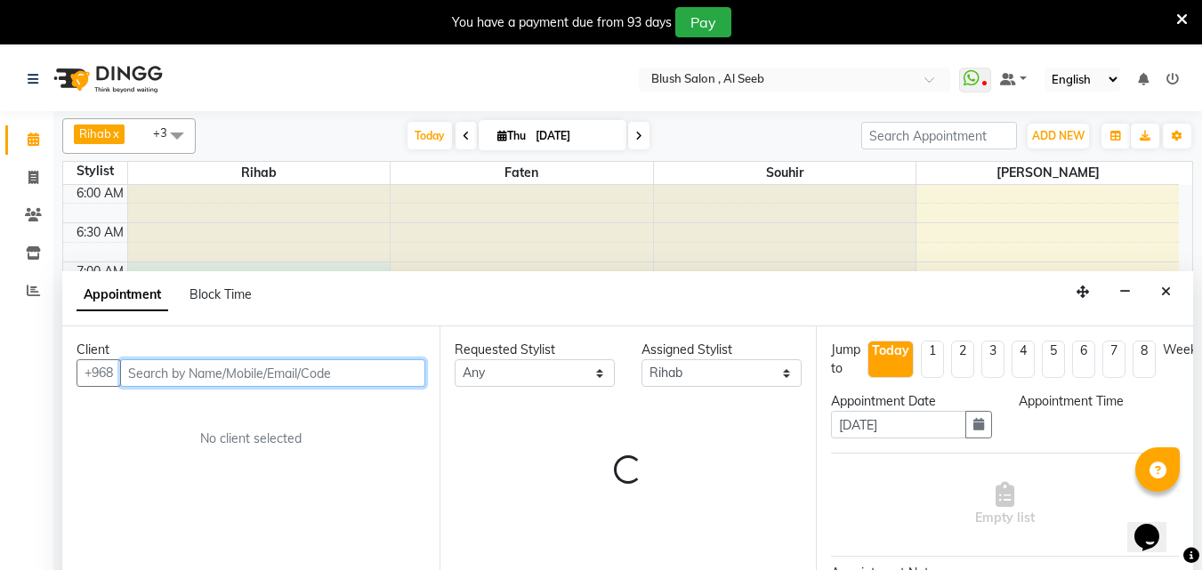
select select "420"
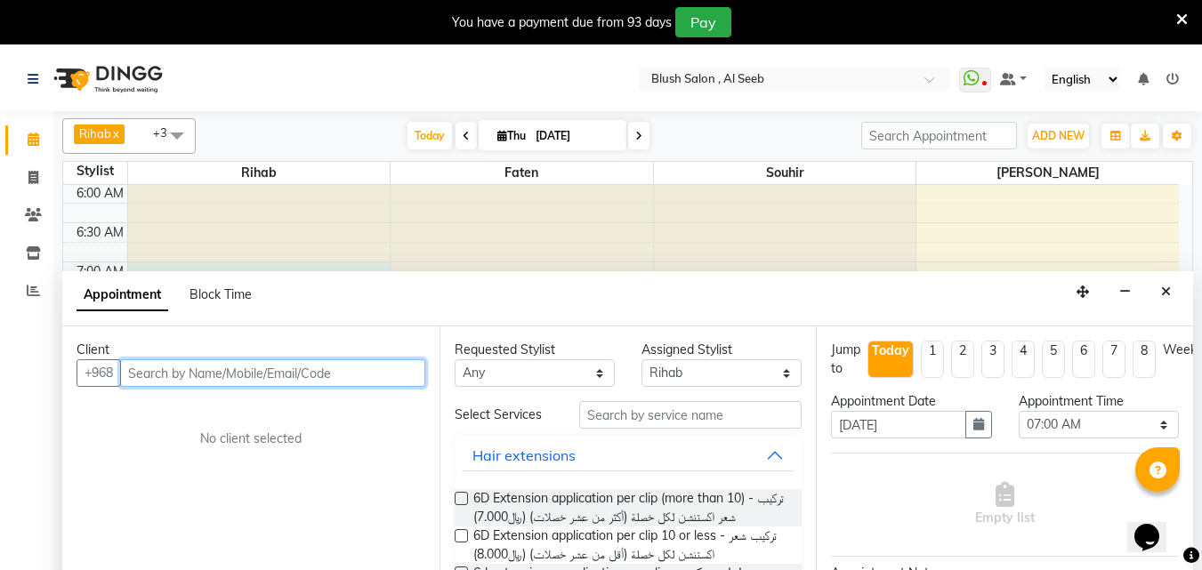
scroll to position [47, 0]
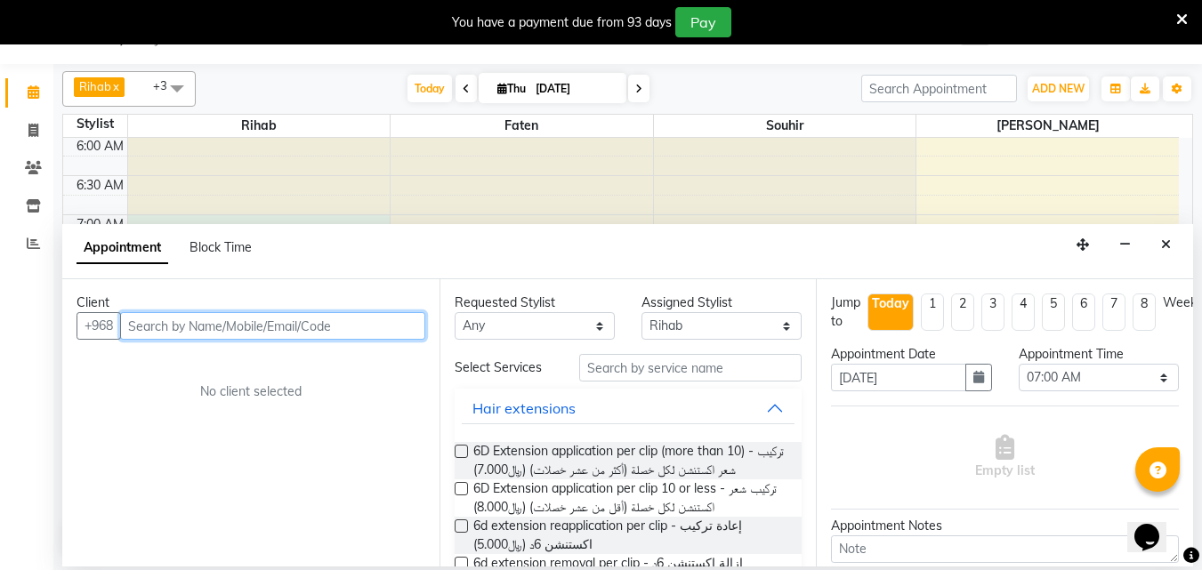
click at [217, 332] on input "text" at bounding box center [272, 326] width 305 height 28
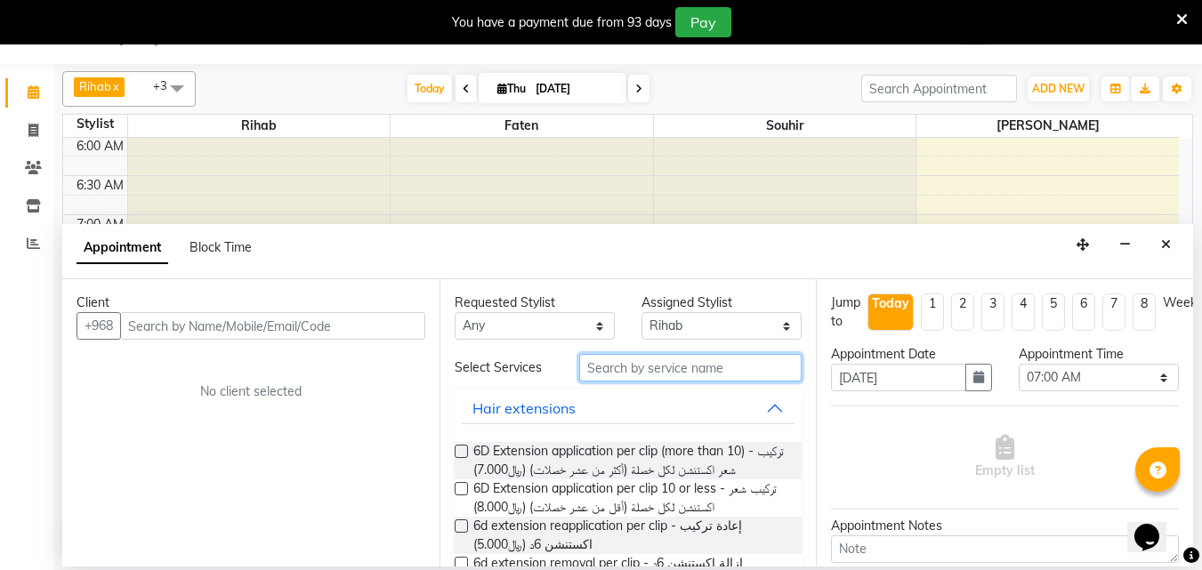
click at [626, 377] on input "text" at bounding box center [690, 368] width 222 height 28
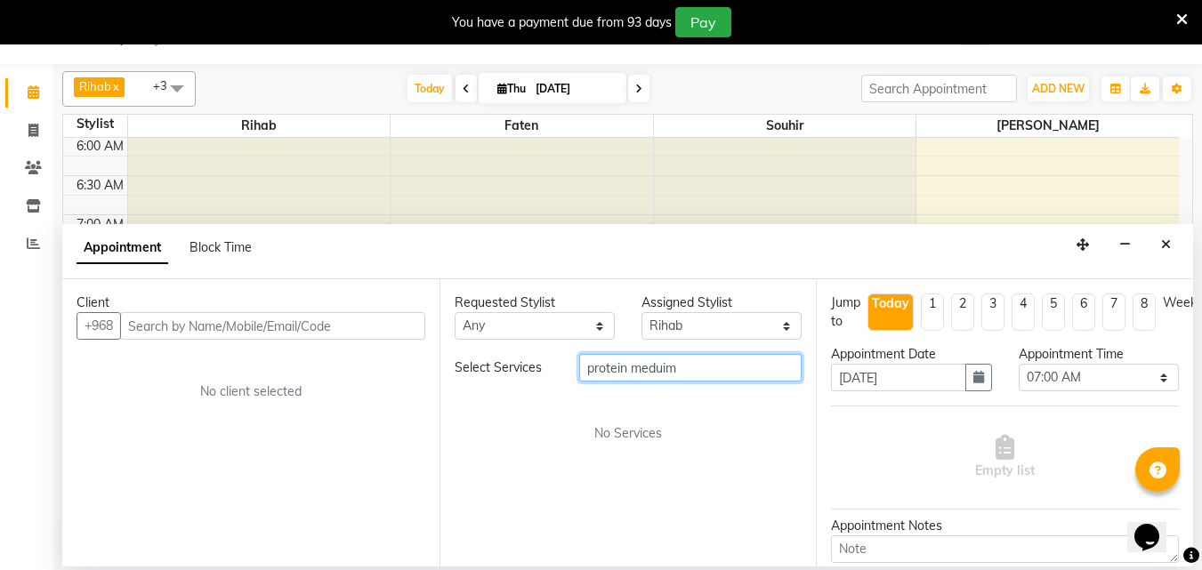
type input "protein meduim"
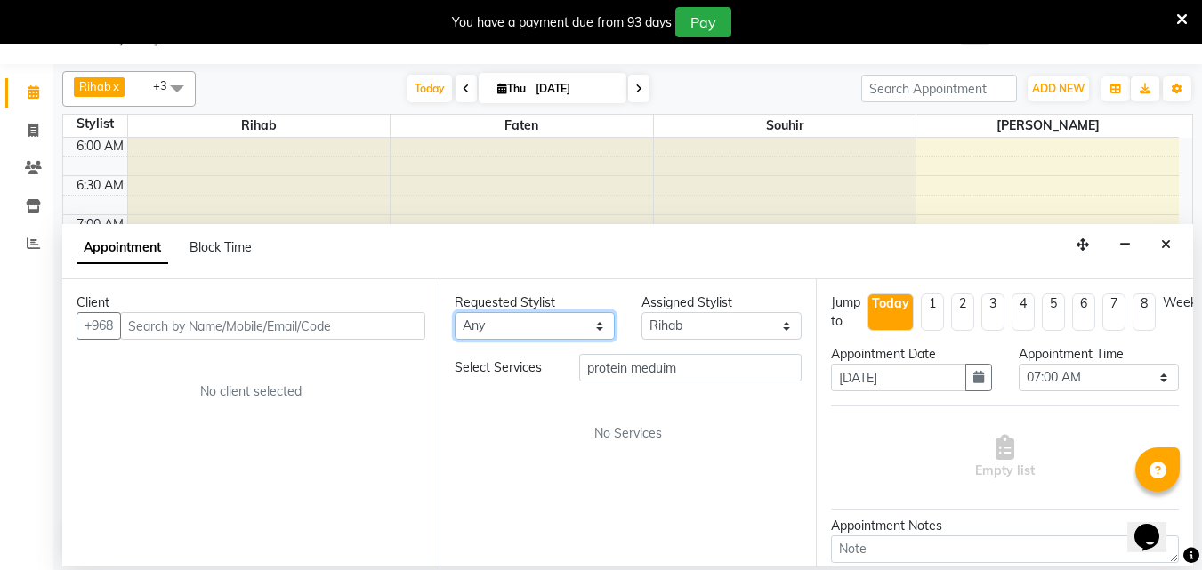
click at [598, 327] on select "Any [PERSON_NAME]" at bounding box center [535, 326] width 160 height 28
select select "40671"
click at [455, 318] on select "Any [PERSON_NAME]" at bounding box center [535, 326] width 160 height 28
select select "40671"
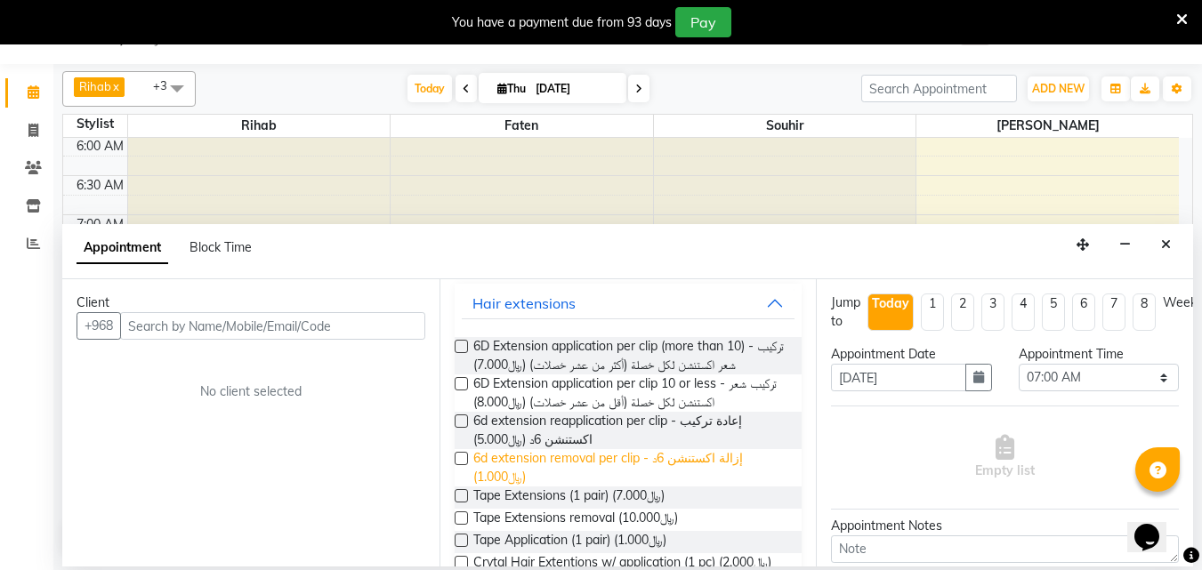
scroll to position [0, 0]
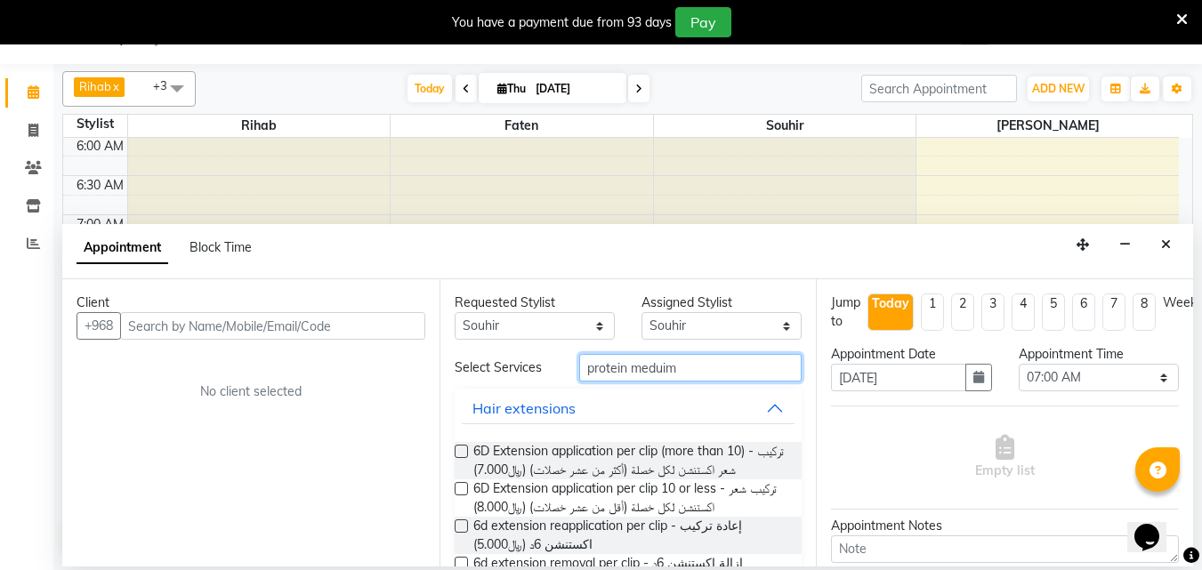
click at [681, 378] on input "protein meduim" at bounding box center [690, 368] width 222 height 28
type input "p"
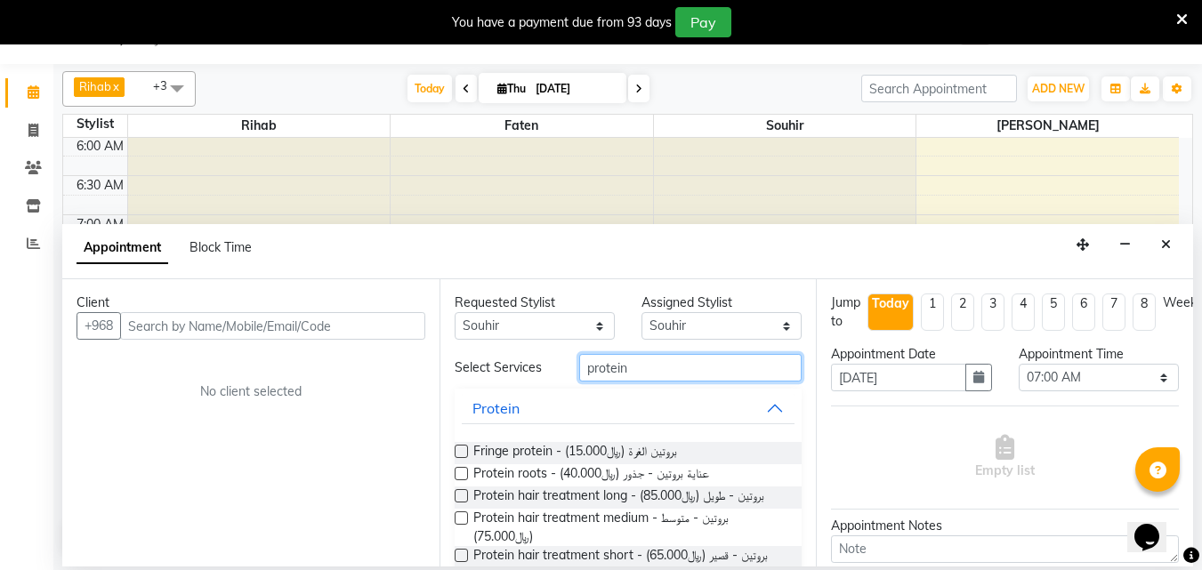
click at [650, 381] on input "protein" at bounding box center [690, 368] width 222 height 28
type input "p"
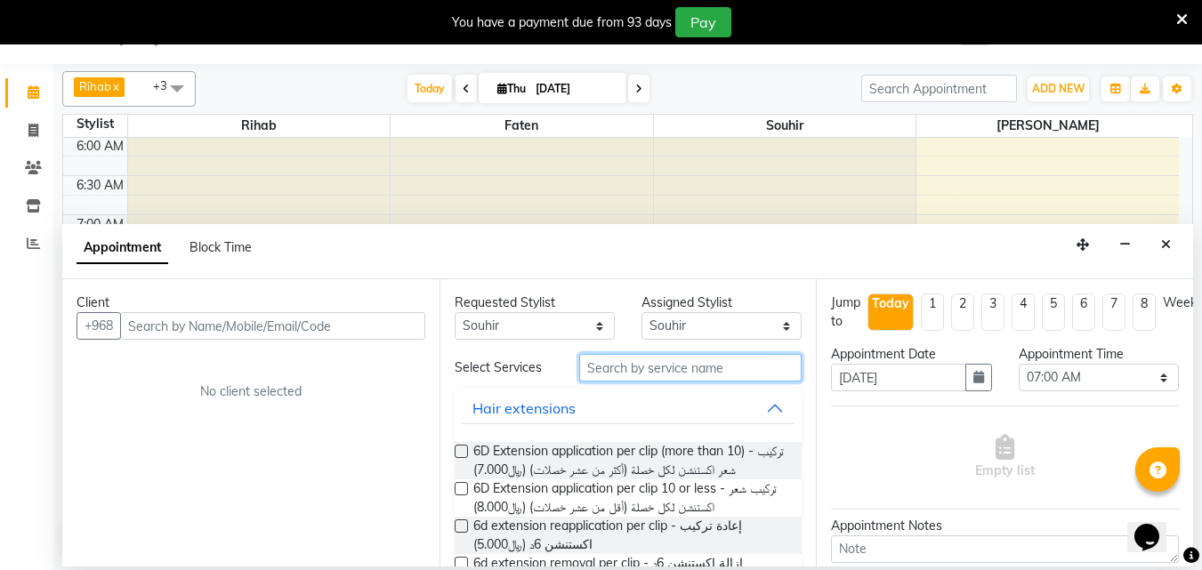
click at [628, 370] on input "text" at bounding box center [690, 368] width 222 height 28
click at [1162, 251] on icon "Close" at bounding box center [1166, 244] width 10 height 12
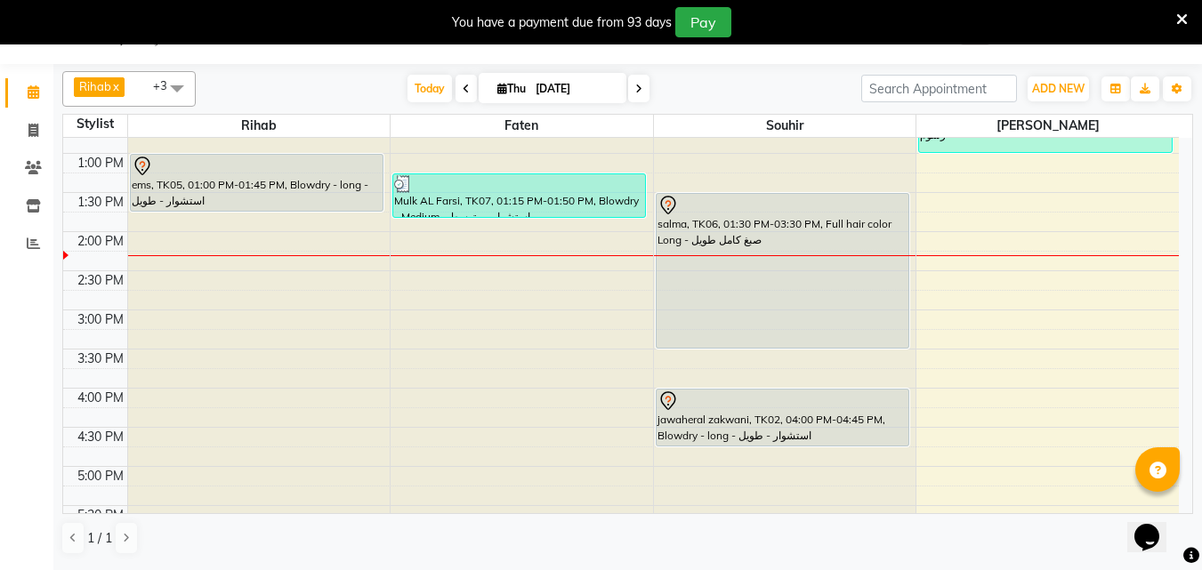
scroll to position [1068, 0]
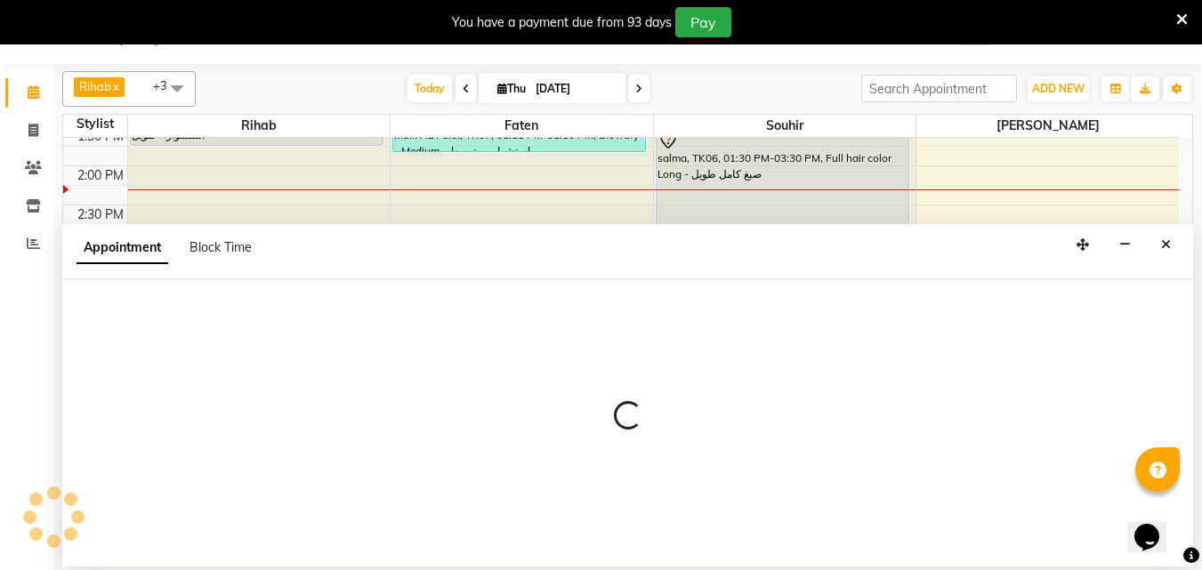
select select "40671"
select select "tentative"
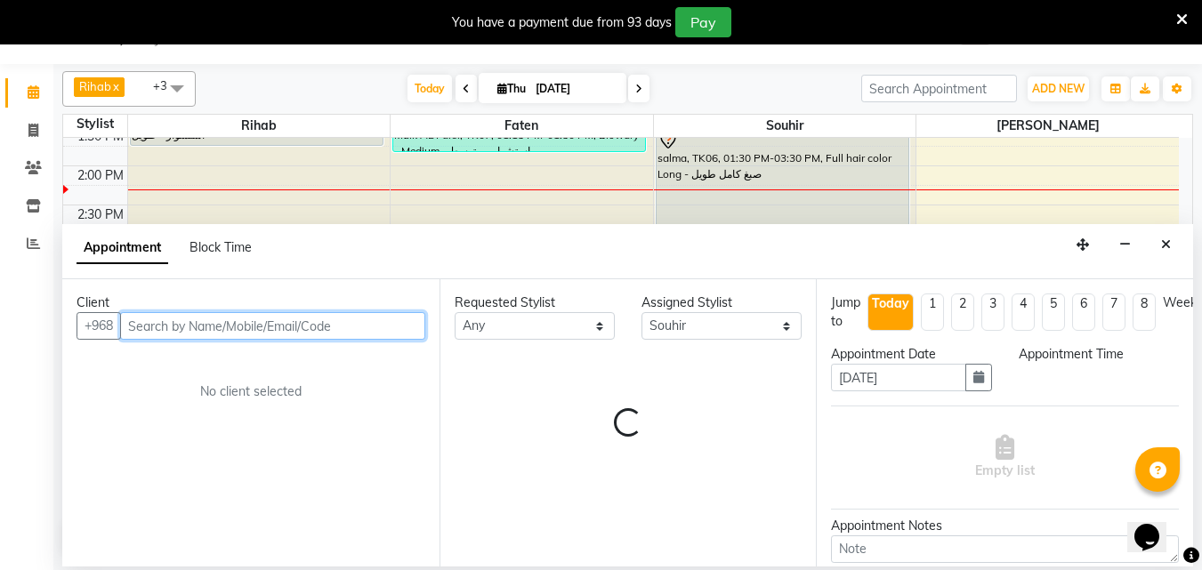
select select "930"
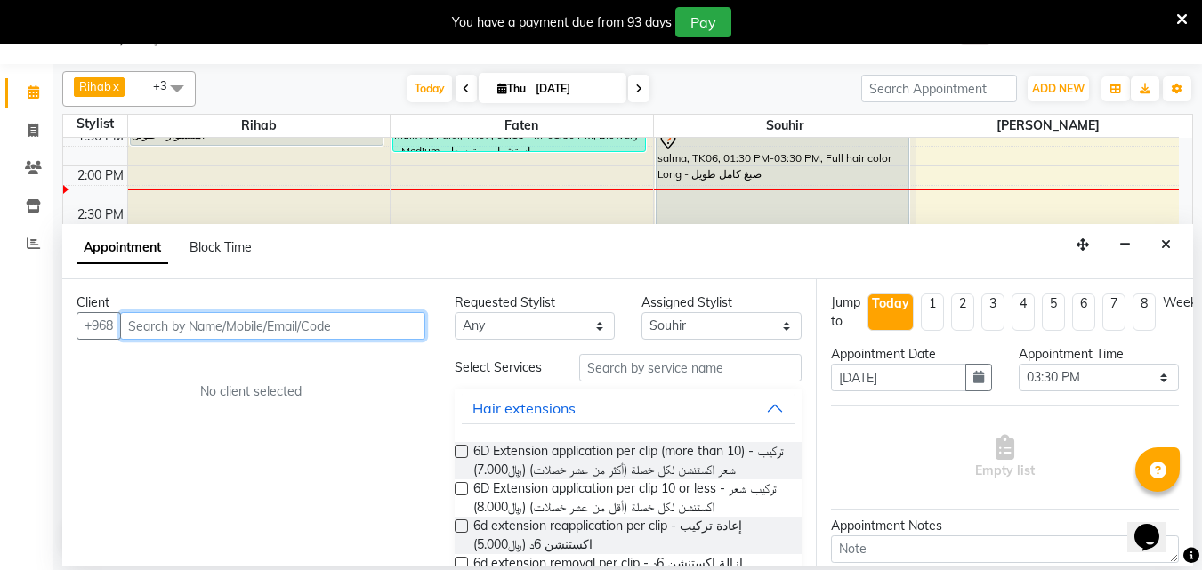
click at [180, 335] on input "text" at bounding box center [272, 326] width 305 height 28
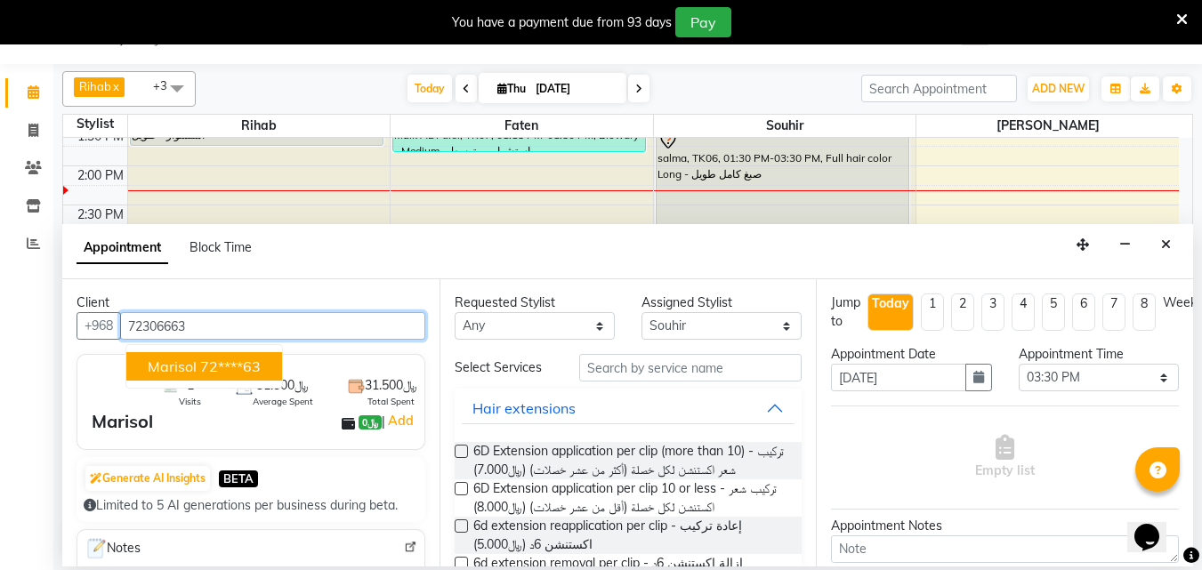
click at [210, 375] on ngb-highlight "72****63" at bounding box center [230, 367] width 61 height 18
type input "72****63"
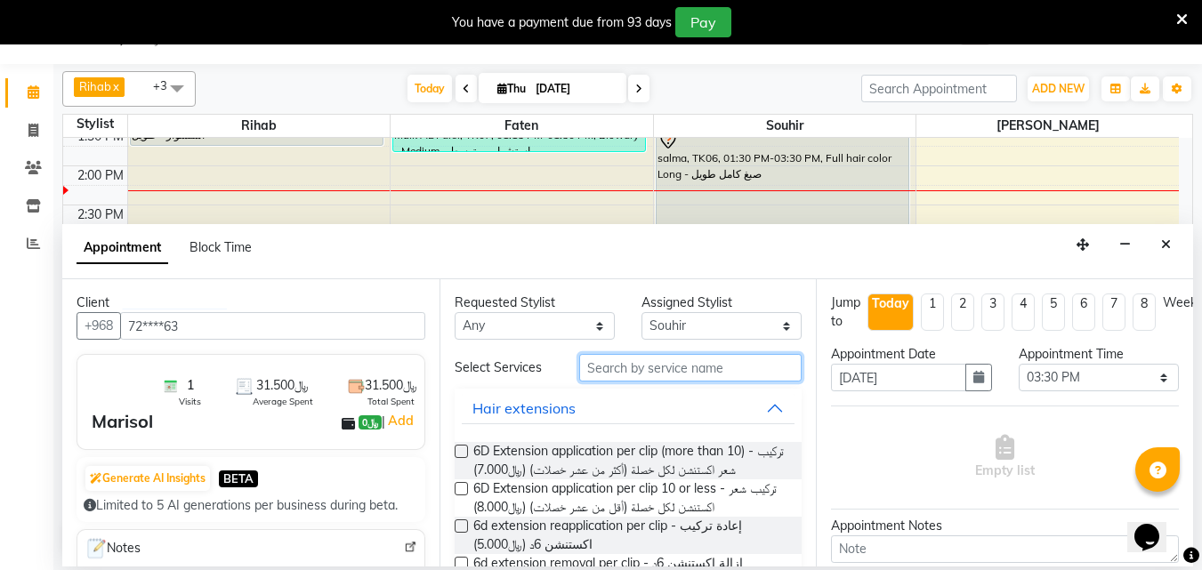
click at [610, 372] on input "text" at bounding box center [690, 368] width 222 height 28
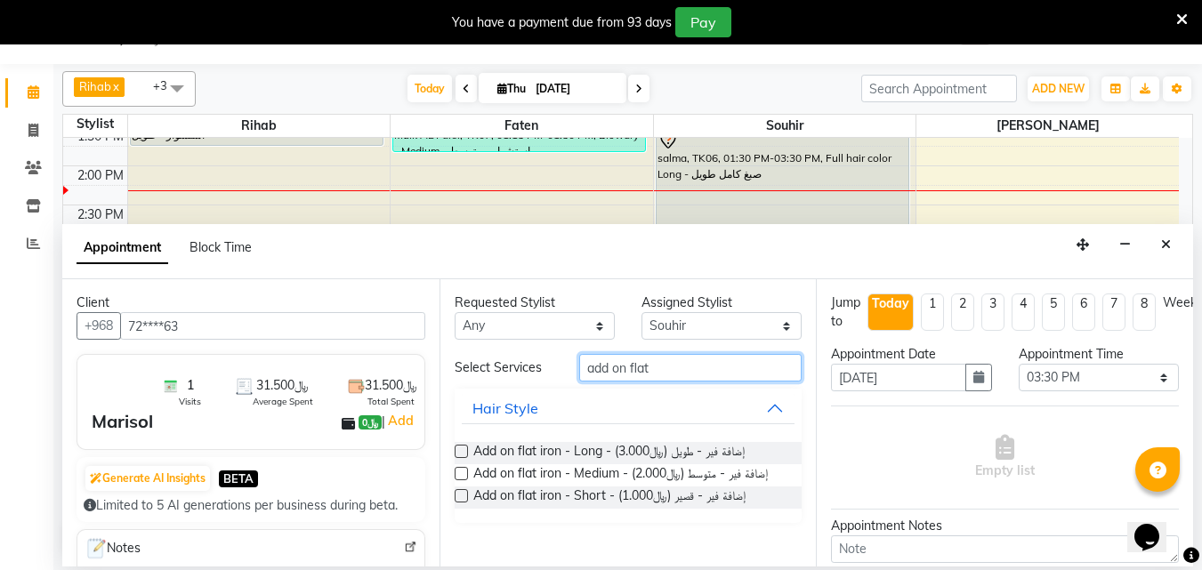
type input "add on flat"
click at [463, 480] on label at bounding box center [461, 473] width 13 height 13
click at [463, 481] on input "checkbox" at bounding box center [461, 476] width 12 height 12
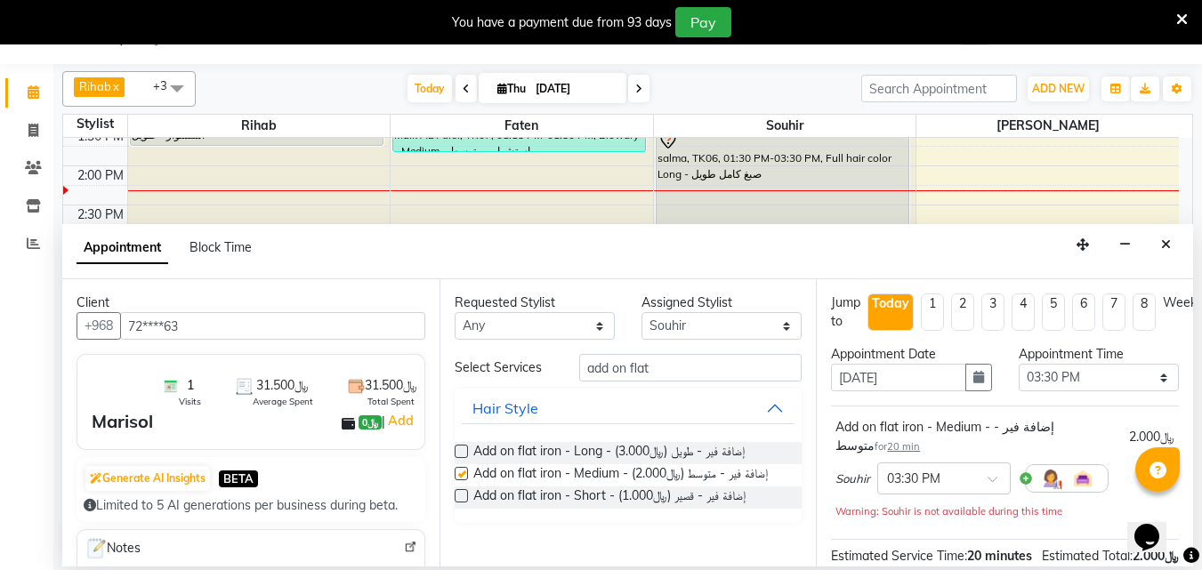
checkbox input "false"
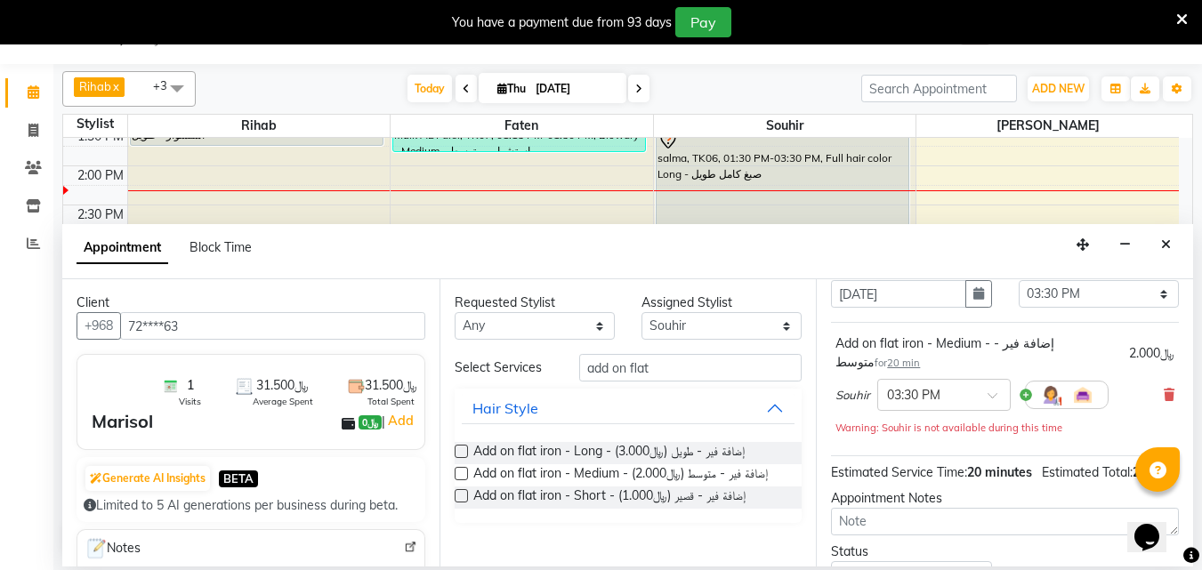
scroll to position [267, 0]
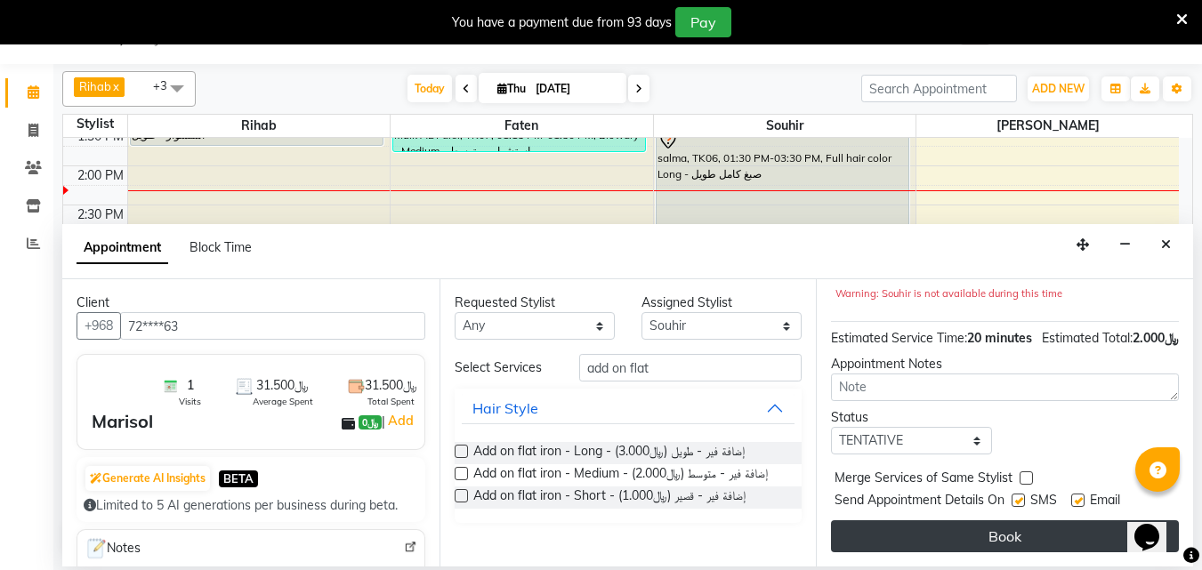
click at [1007, 521] on button "Book" at bounding box center [1005, 537] width 348 height 32
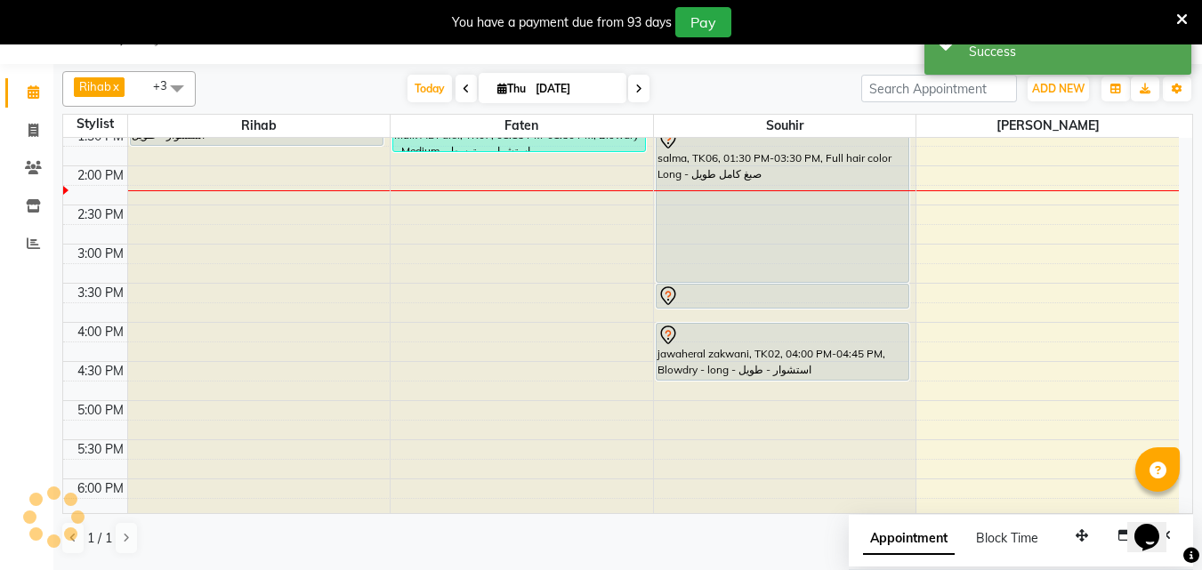
scroll to position [0, 0]
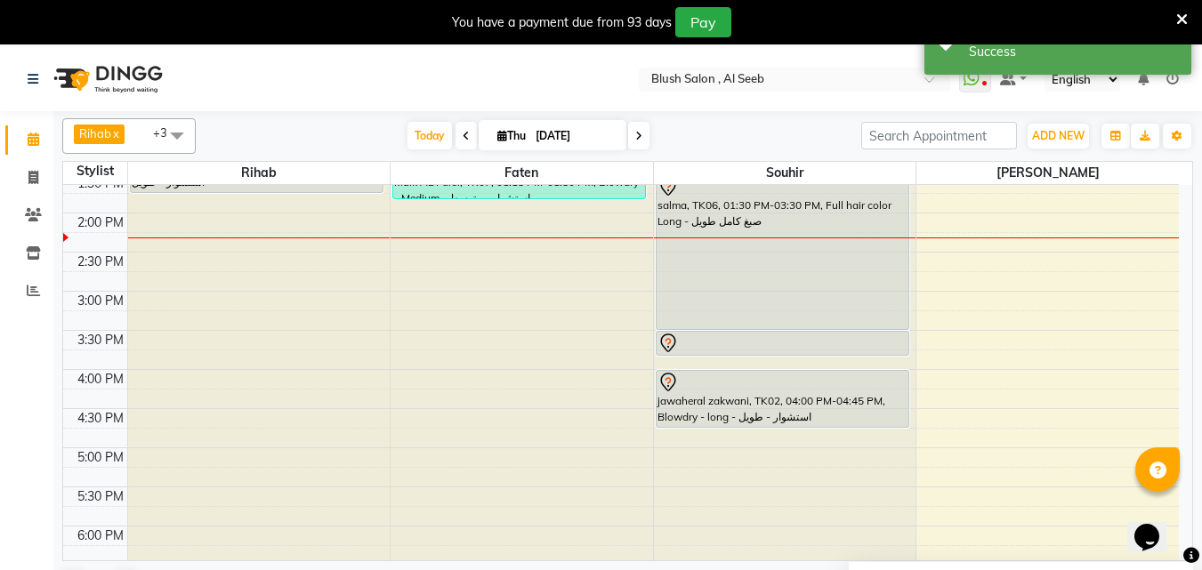
click at [739, 346] on div at bounding box center [783, 343] width 250 height 21
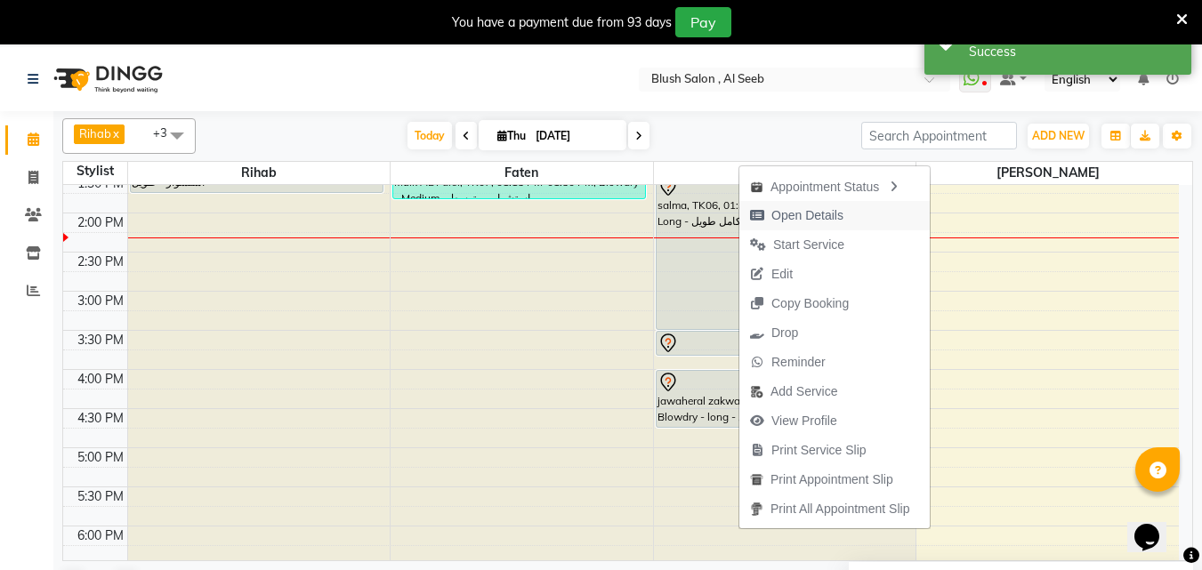
click at [849, 214] on span "Open Details" at bounding box center [796, 215] width 115 height 29
select select "7"
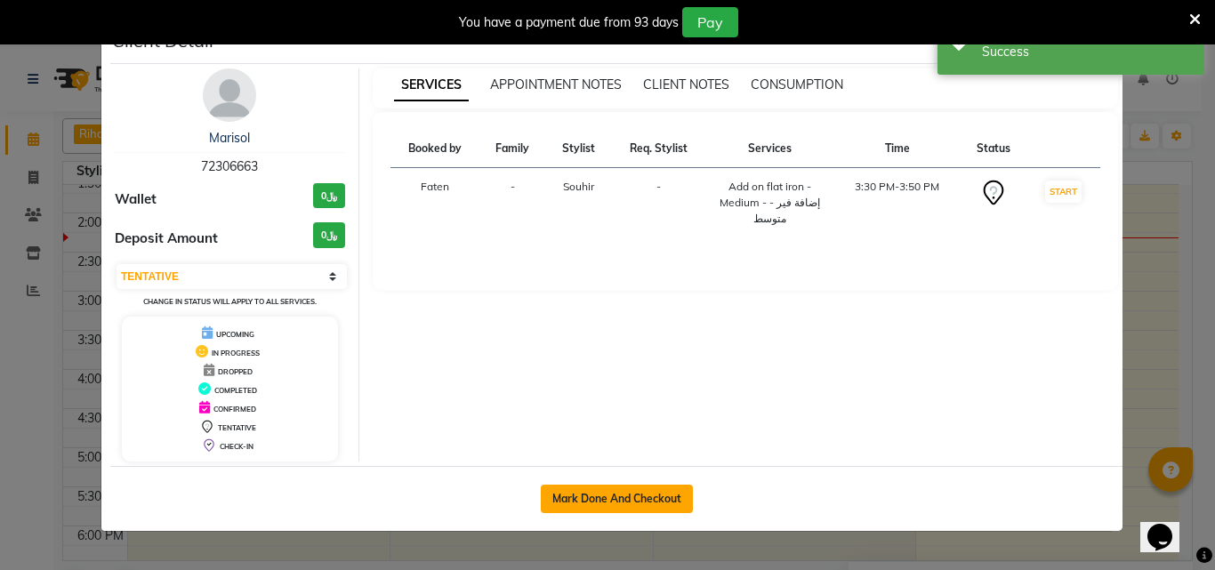
click at [633, 509] on button "Mark Done And Checkout" at bounding box center [617, 499] width 152 height 28
select select "service"
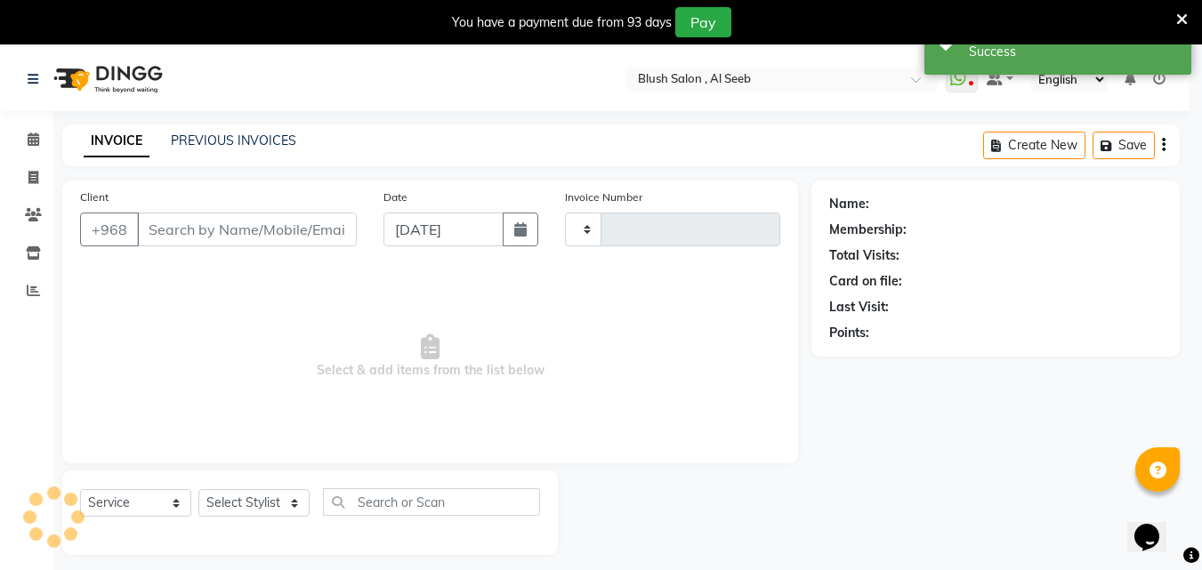
type input "0820"
select select "5589"
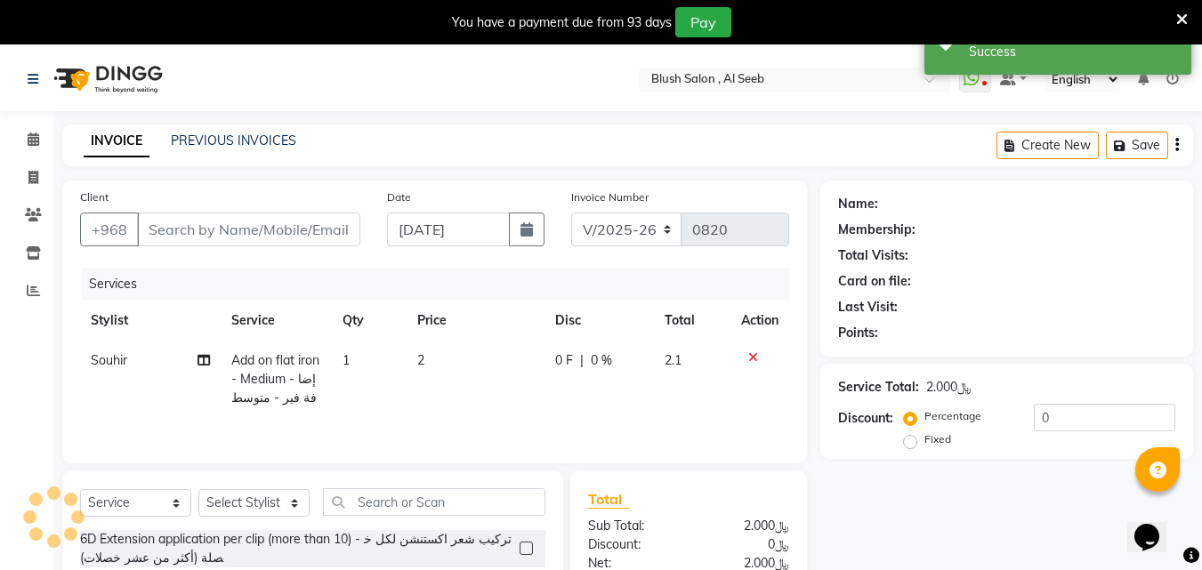
type input "72****63"
select select "40671"
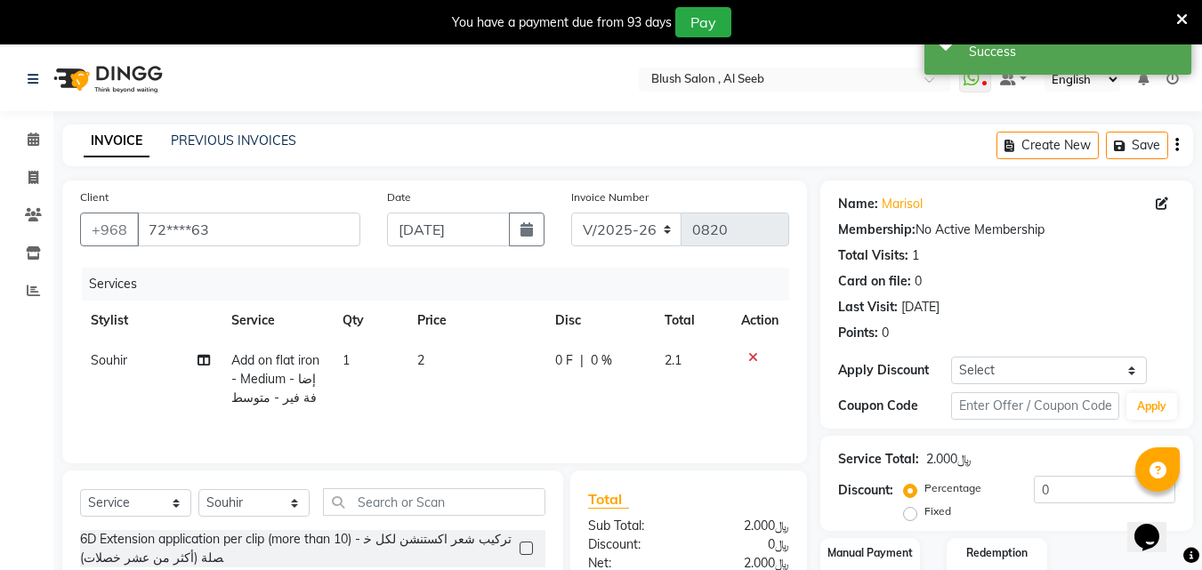
scroll to position [178, 0]
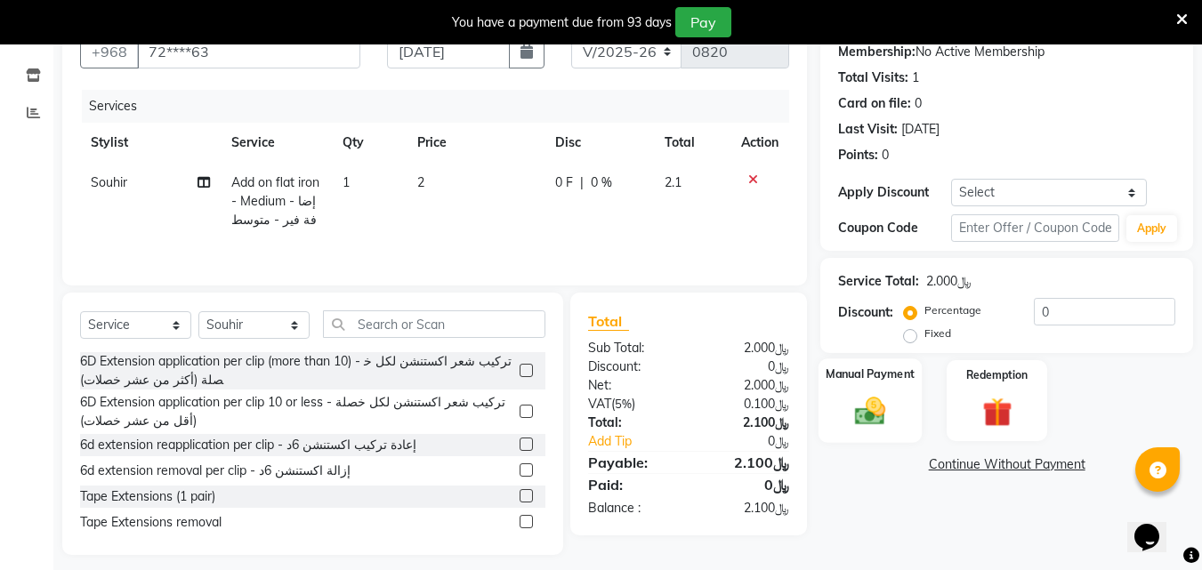
click at [884, 408] on div "Manual Payment" at bounding box center [871, 401] width 104 height 85
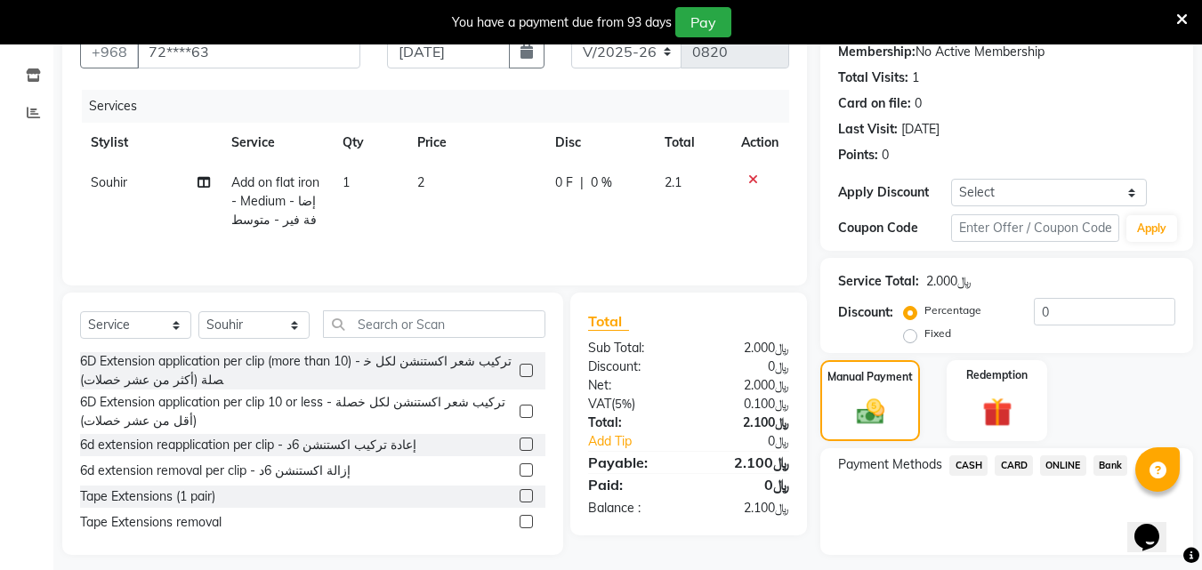
click at [1019, 476] on span "CARD" at bounding box center [1014, 466] width 38 height 20
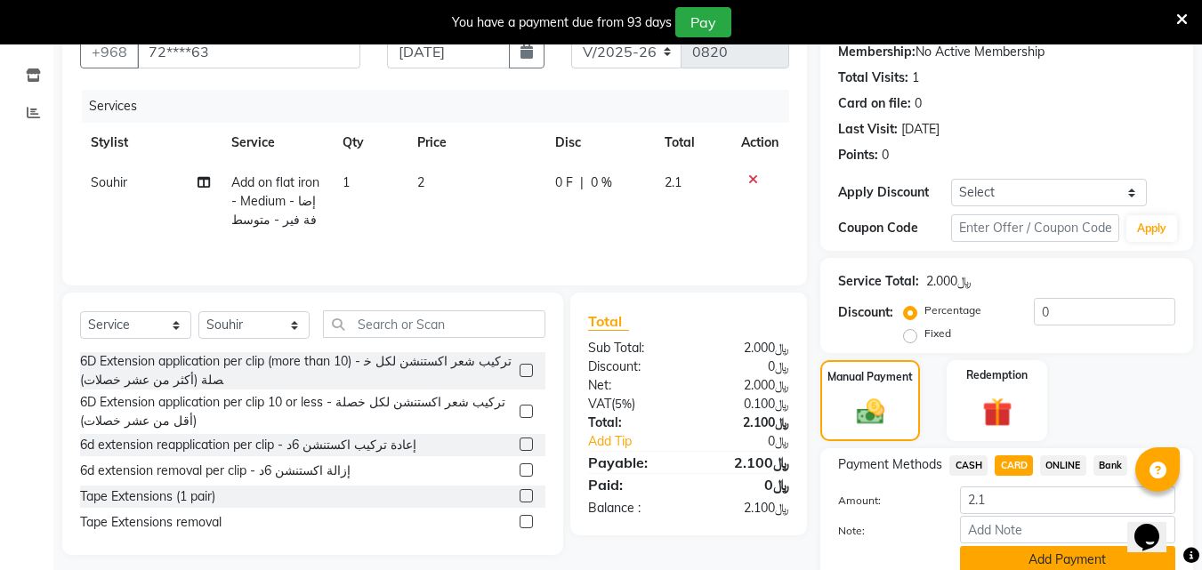
click at [1033, 546] on button "Add Payment" at bounding box center [1067, 560] width 215 height 28
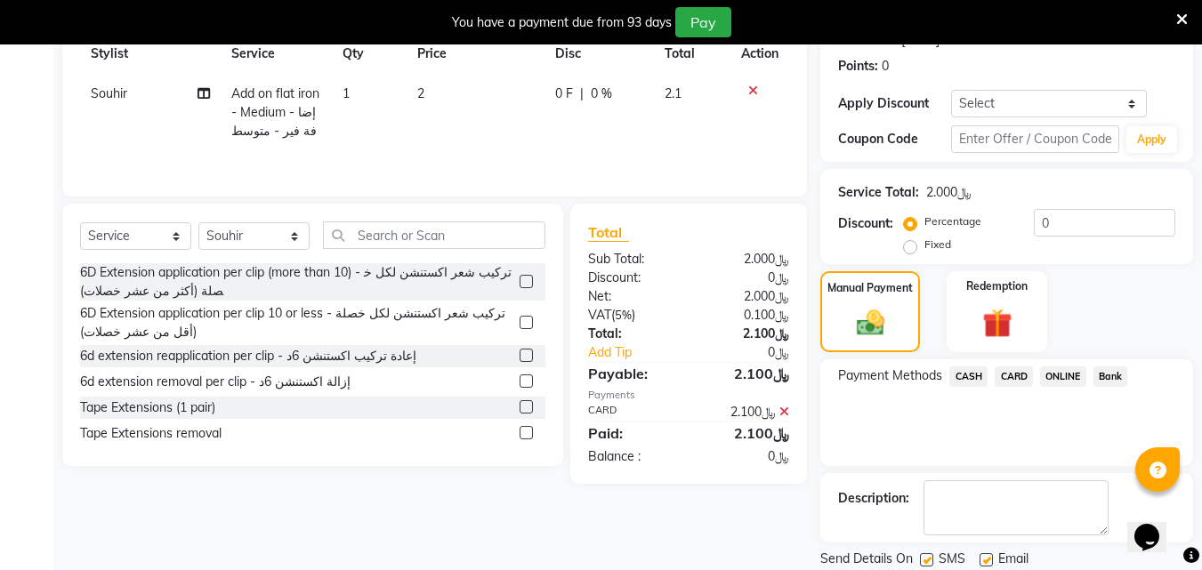
scroll to position [352, 0]
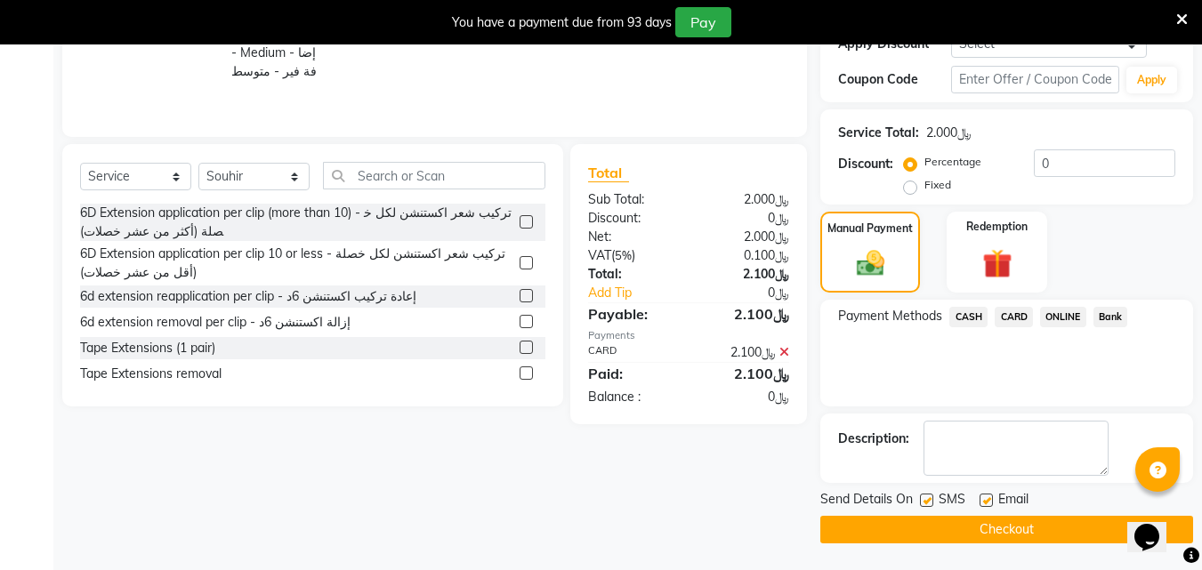
click at [1029, 529] on button "Checkout" at bounding box center [1006, 530] width 373 height 28
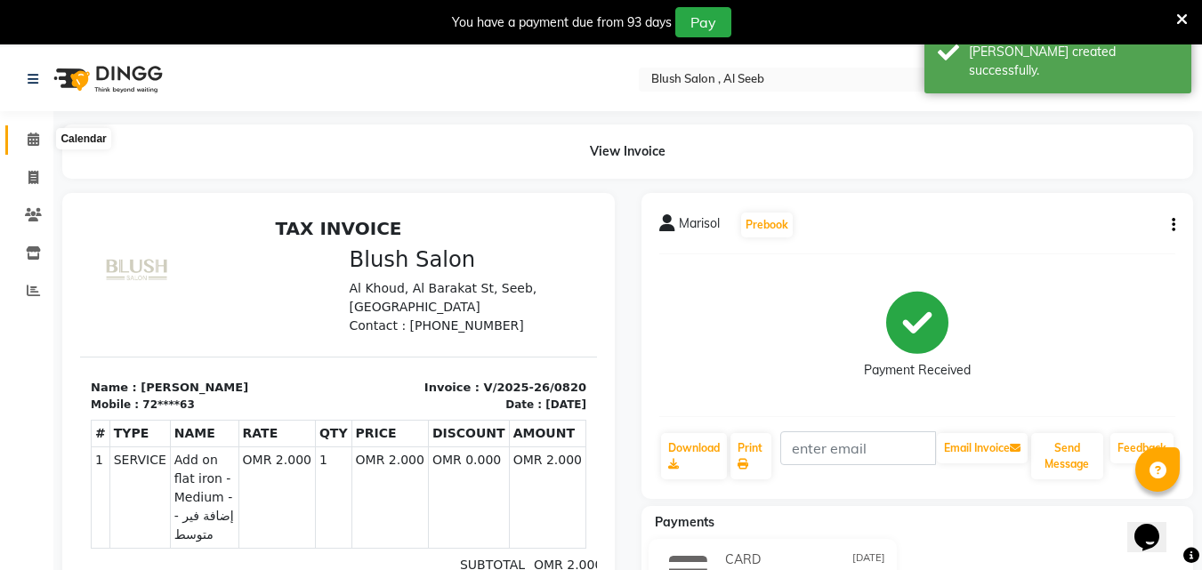
click at [36, 137] on icon at bounding box center [34, 139] width 12 height 13
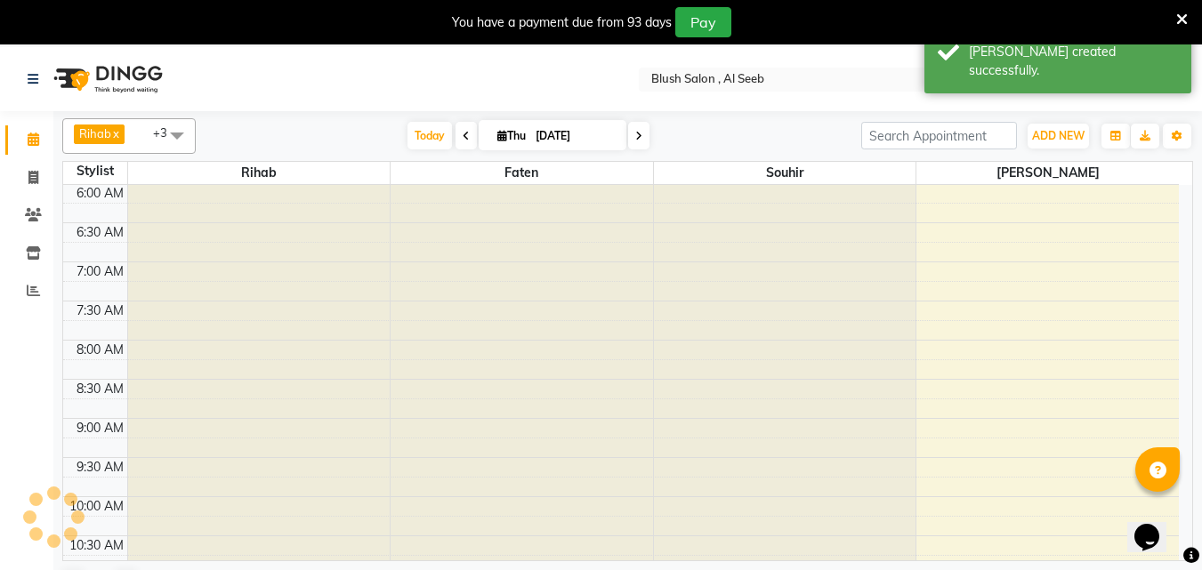
scroll to position [1094, 0]
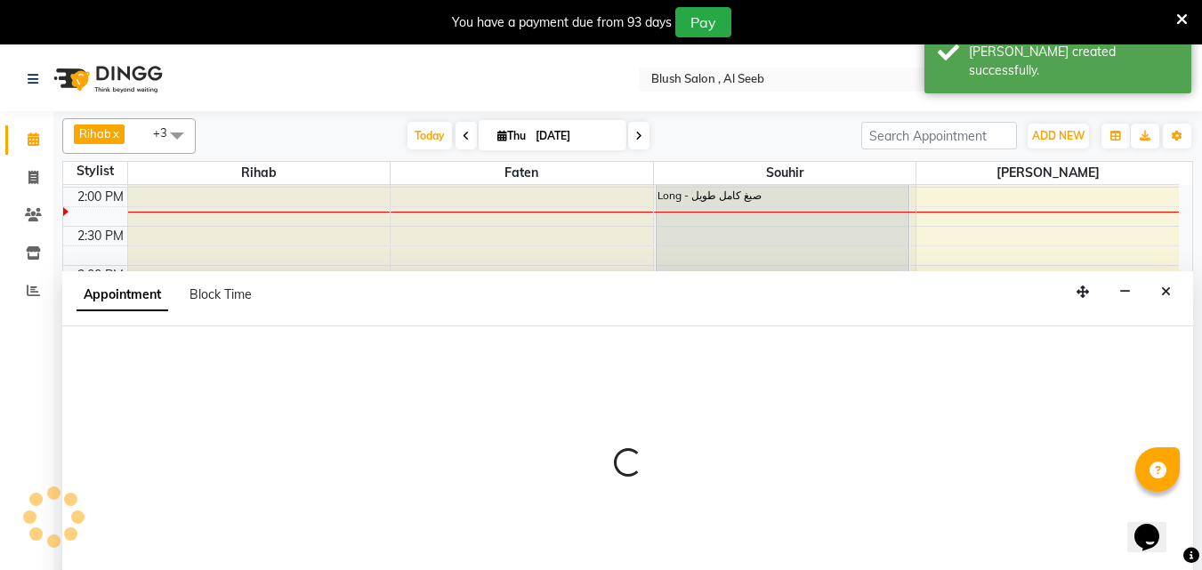
select select "40671"
select select "tentative"
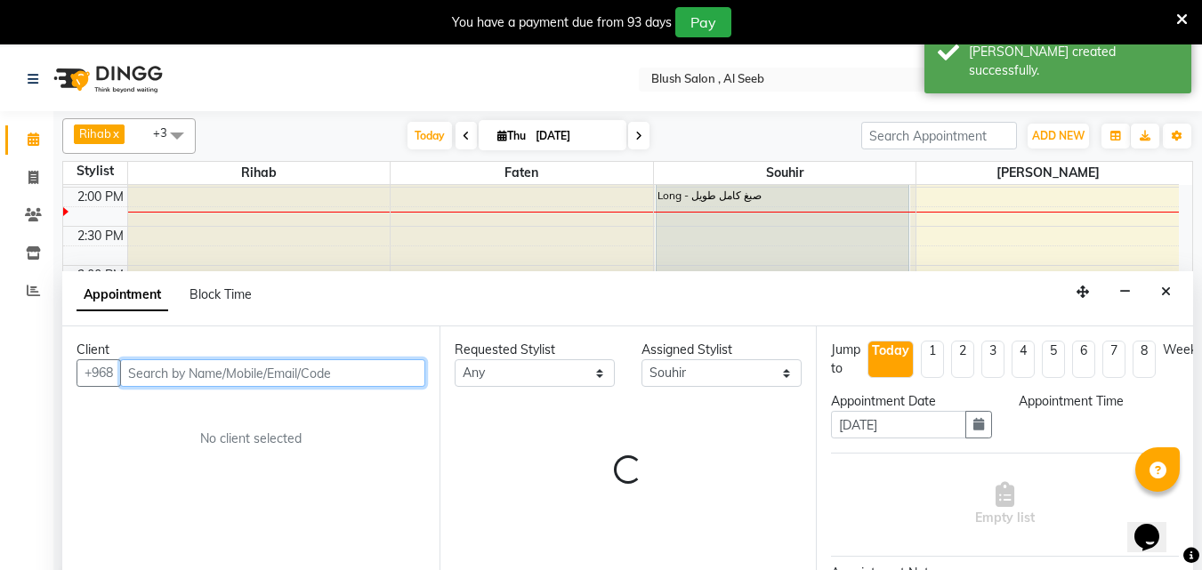
select select "1020"
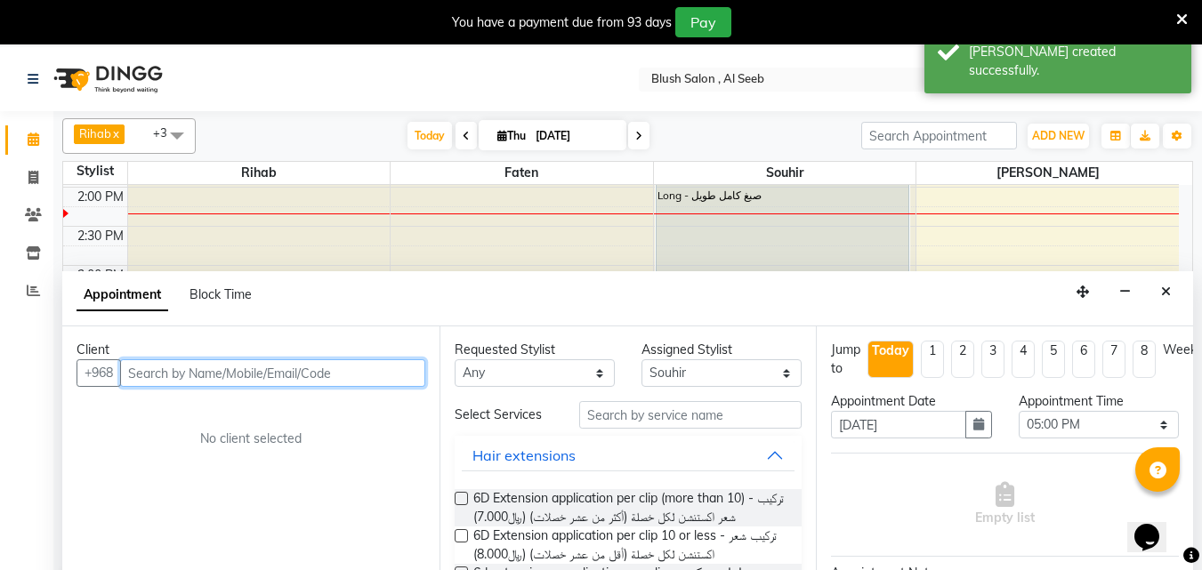
scroll to position [47, 0]
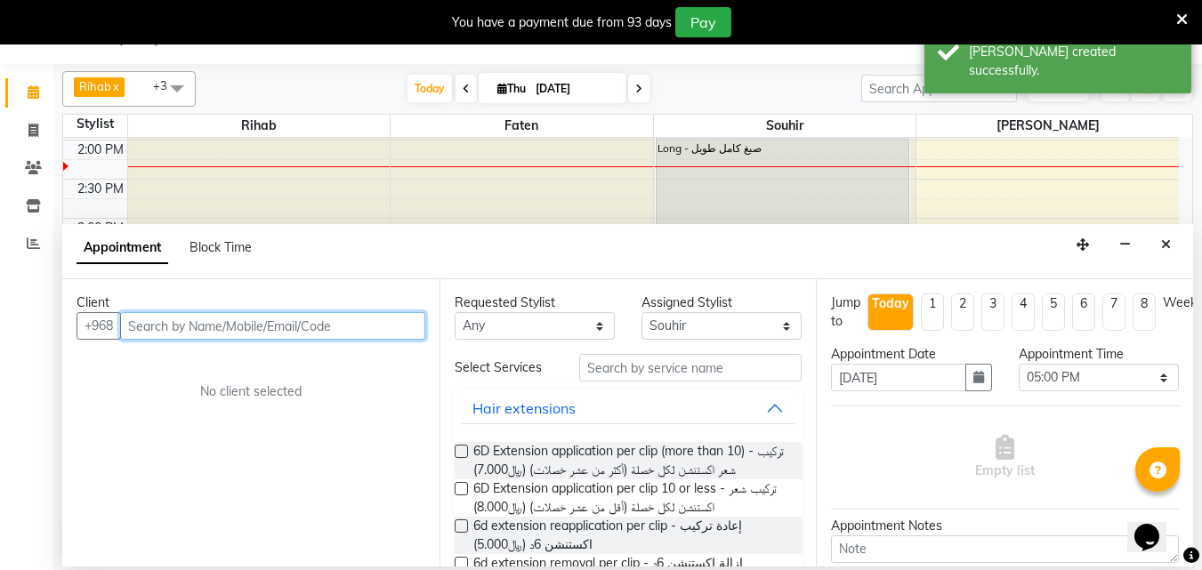
click at [217, 327] on input "text" at bounding box center [272, 326] width 305 height 28
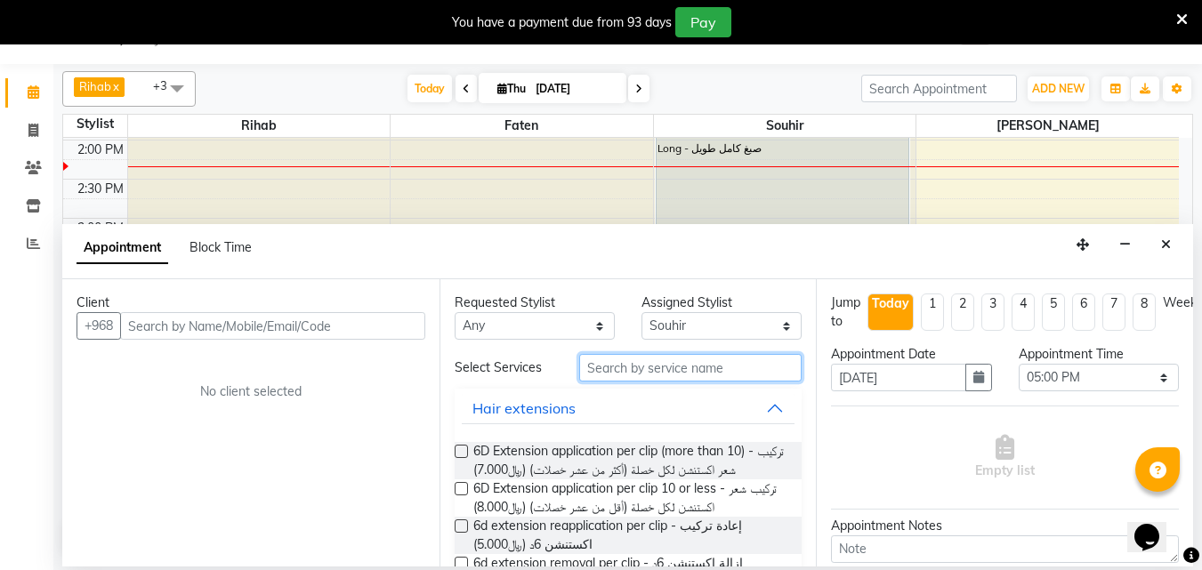
click at [688, 381] on input "text" at bounding box center [690, 368] width 222 height 28
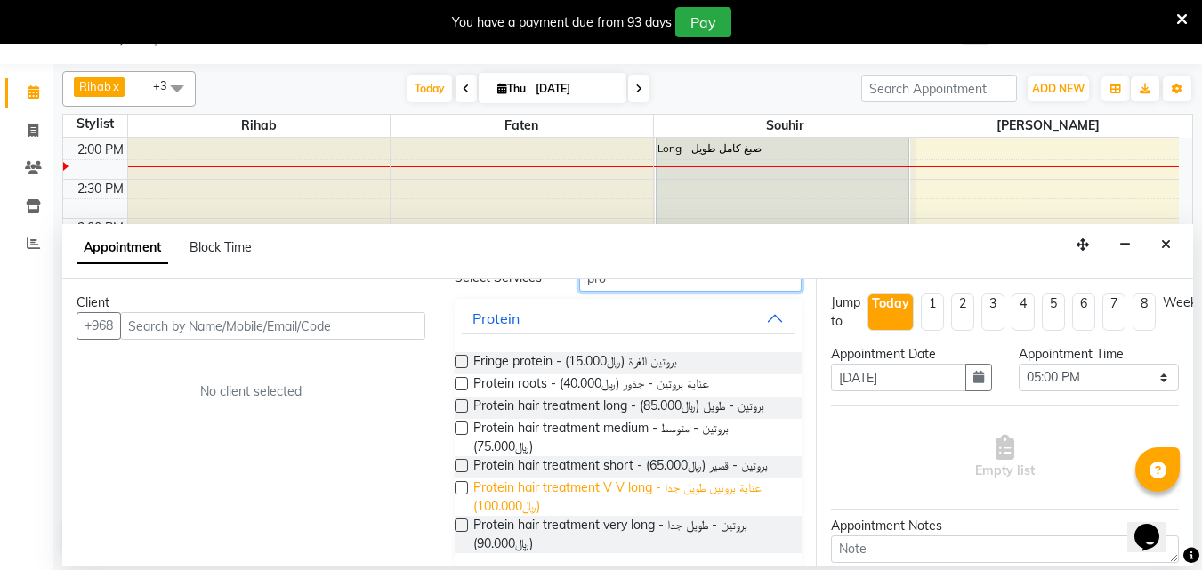
scroll to position [45, 0]
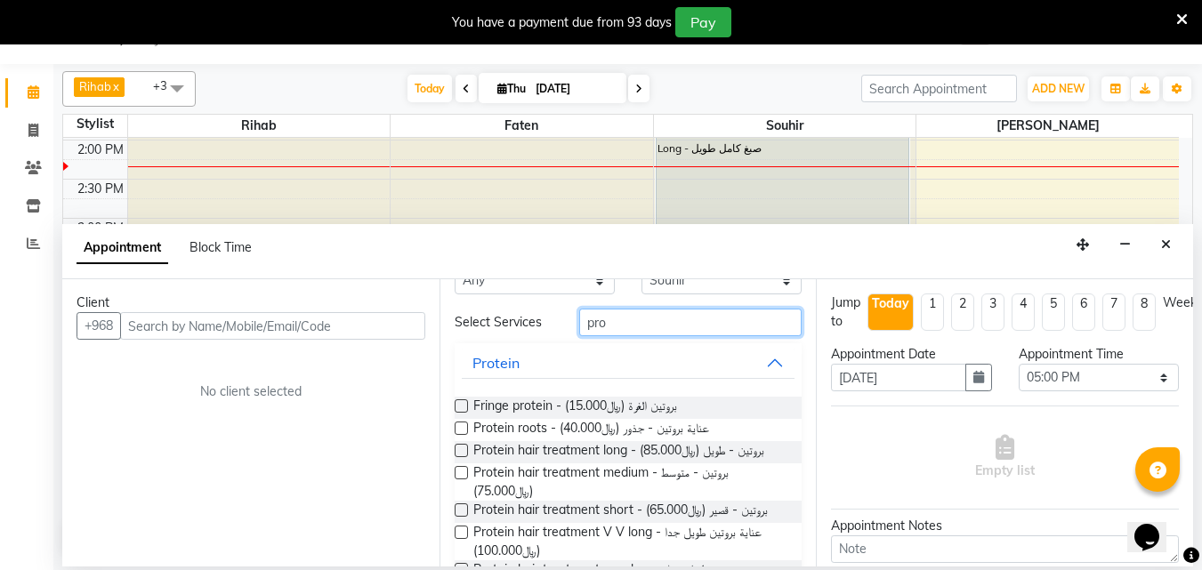
click at [631, 333] on input "pro" at bounding box center [690, 323] width 222 height 28
click at [614, 330] on input "pro" at bounding box center [690, 323] width 222 height 28
click at [600, 331] on input "pro" at bounding box center [690, 323] width 222 height 28
click at [603, 335] on input "pro" at bounding box center [690, 323] width 222 height 28
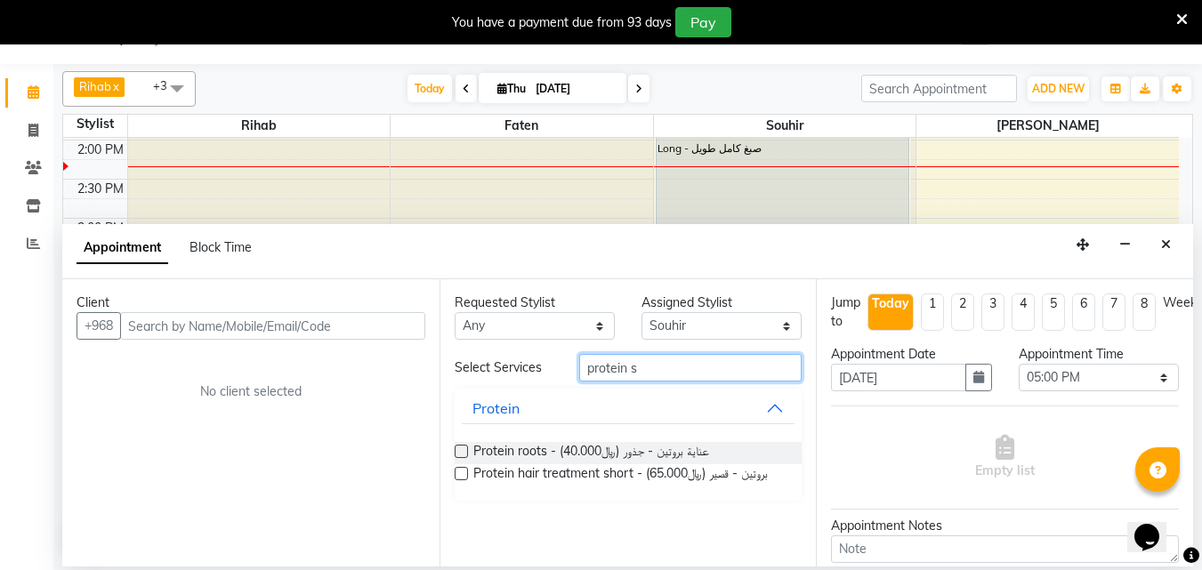
scroll to position [0, 0]
type input "protein sho"
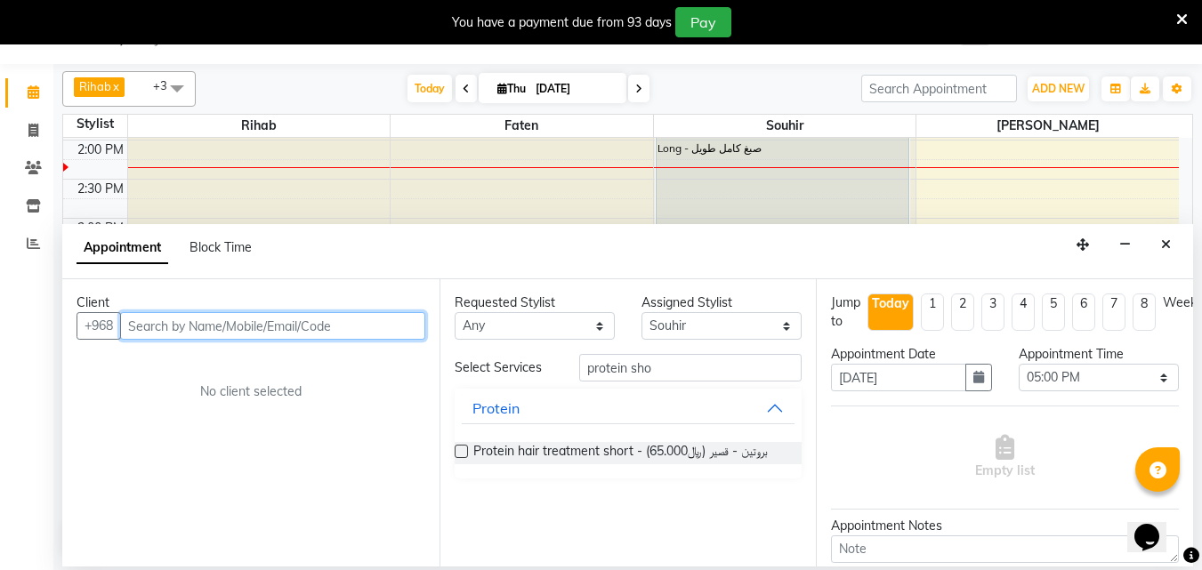
click at [282, 330] on input "text" at bounding box center [272, 326] width 305 height 28
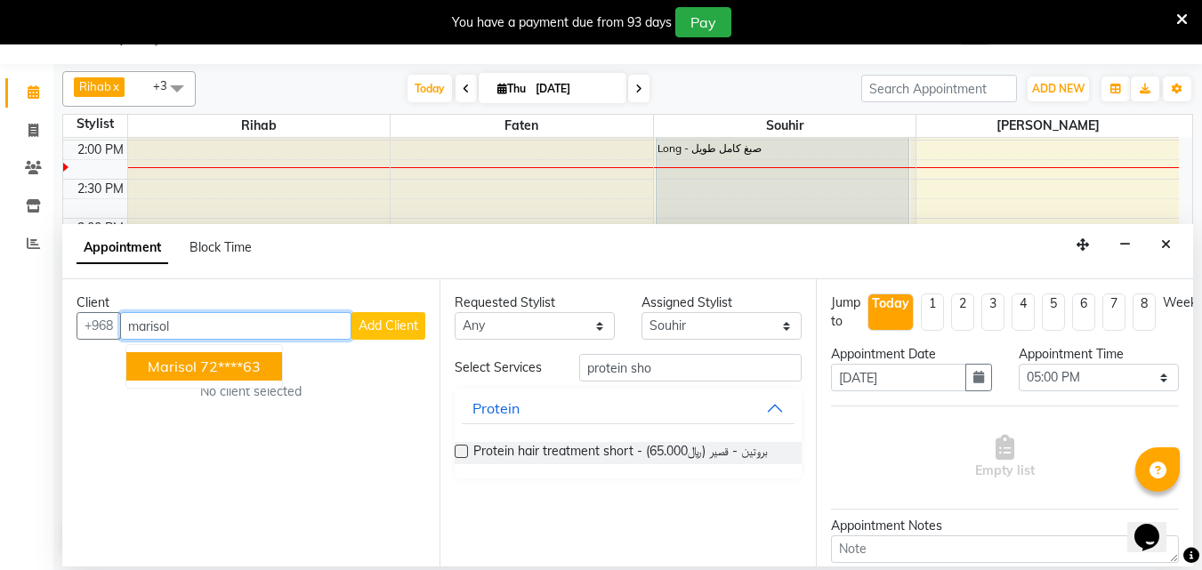
click at [238, 371] on ngb-highlight "72****63" at bounding box center [230, 367] width 61 height 18
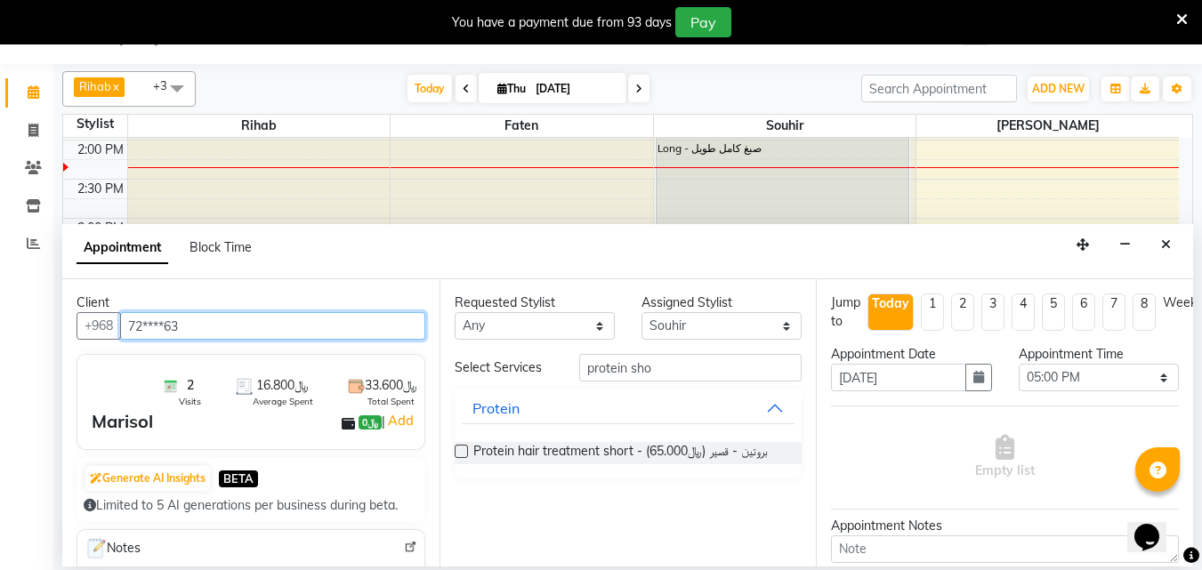
type input "72****63"
click at [464, 458] on label at bounding box center [461, 451] width 13 height 13
click at [464, 459] on input "checkbox" at bounding box center [461, 454] width 12 height 12
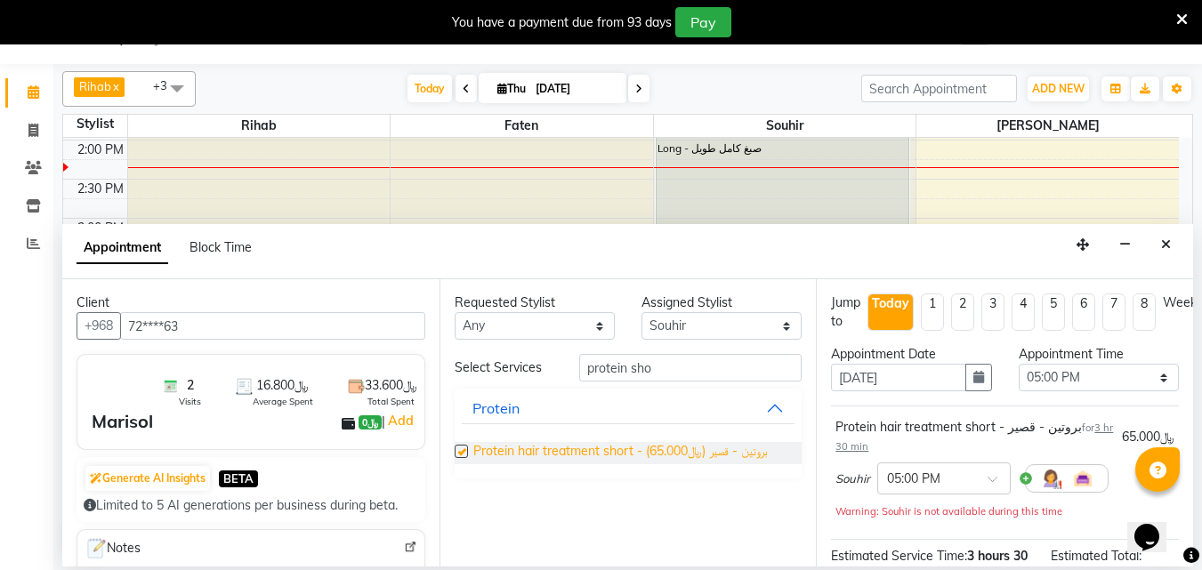
checkbox input "false"
click at [1027, 319] on li "4" at bounding box center [1023, 312] width 23 height 37
type input "[DATE]"
select select "1020"
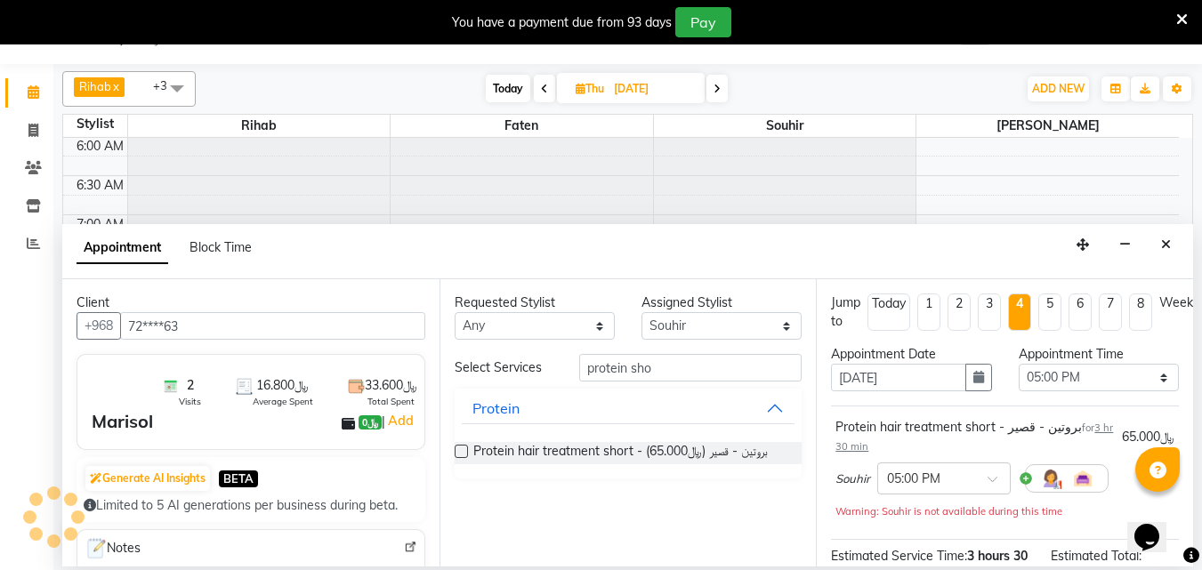
scroll to position [1097, 0]
click at [1163, 251] on icon "Close" at bounding box center [1166, 244] width 10 height 12
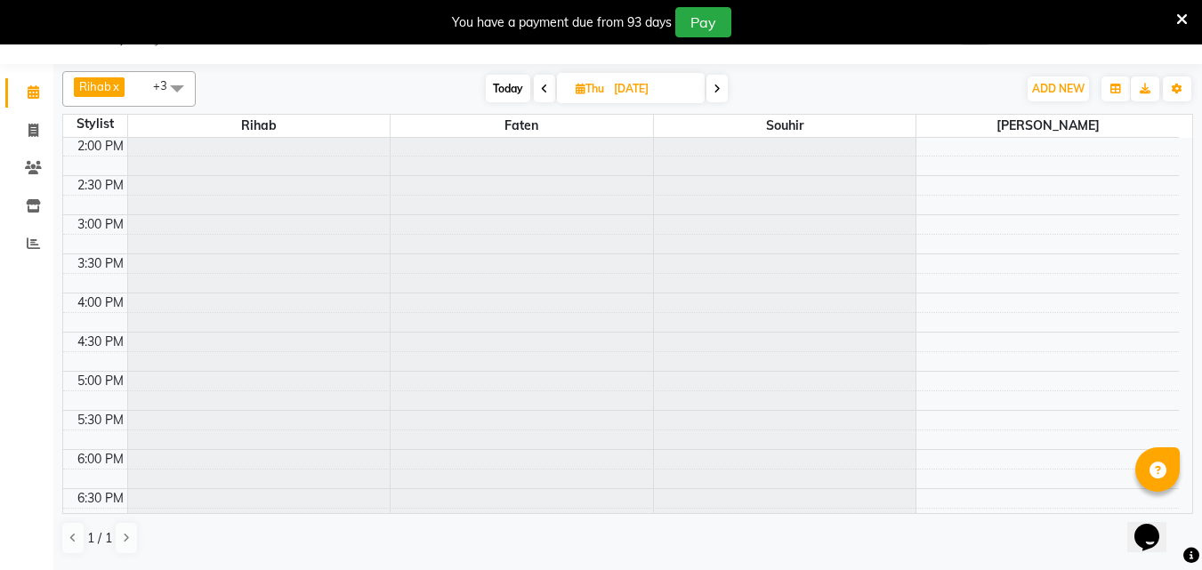
click at [718, 93] on icon at bounding box center [717, 89] width 7 height 11
type input "[DATE]"
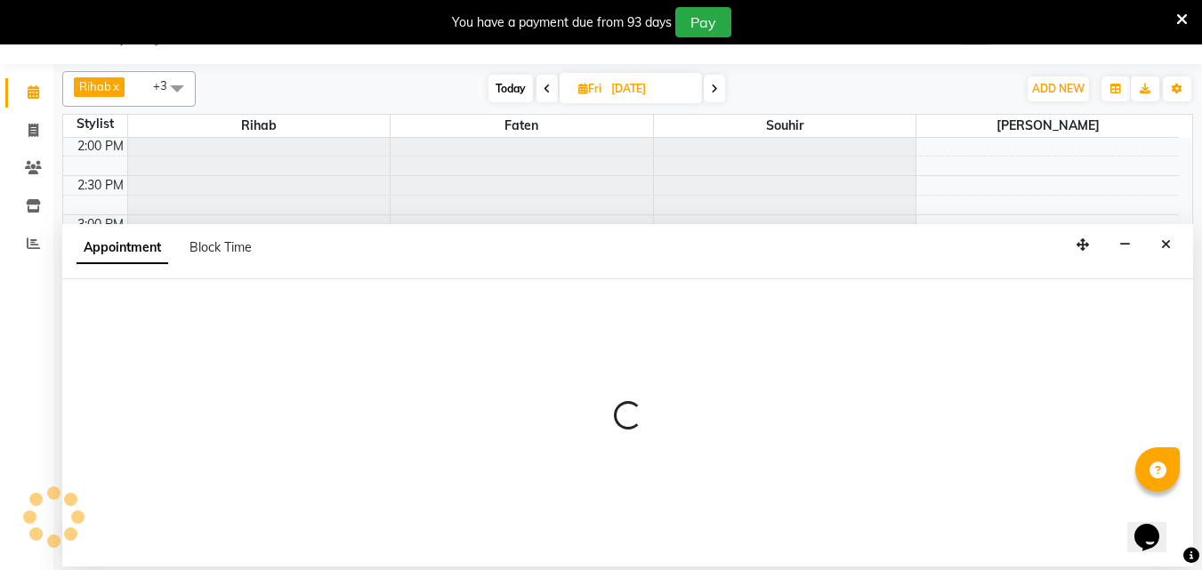
select select "40671"
select select "tentative"
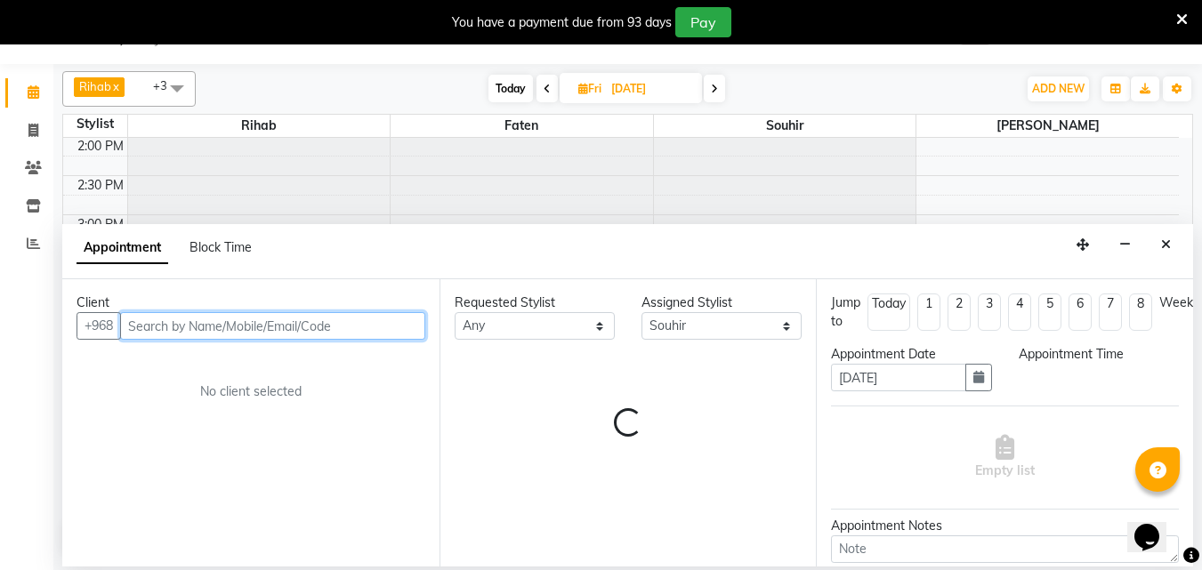
select select "960"
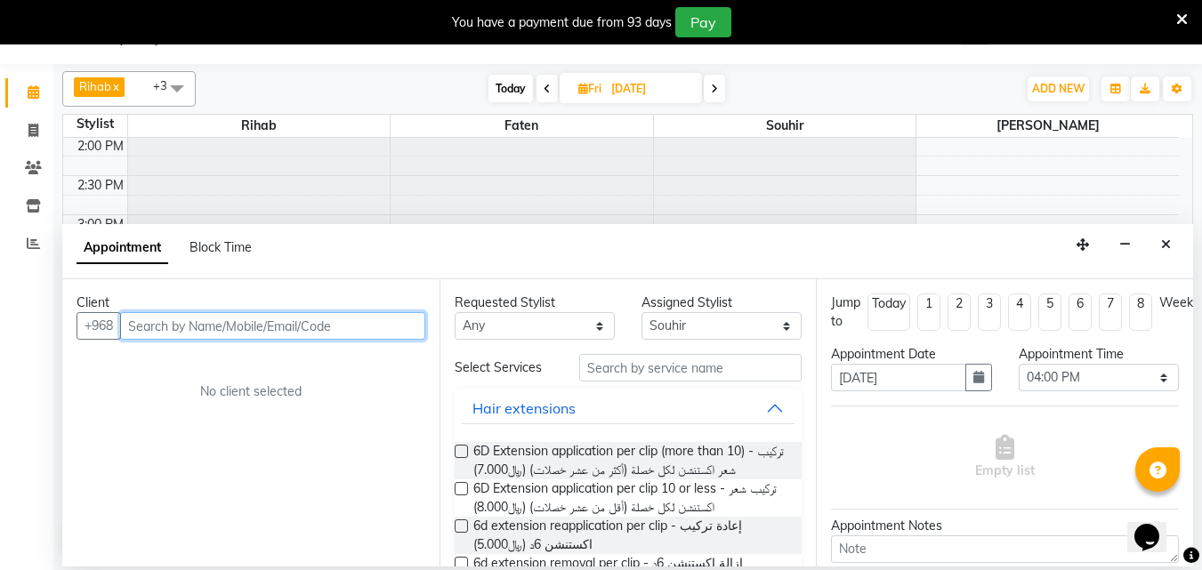
click at [336, 340] on input "text" at bounding box center [272, 326] width 305 height 28
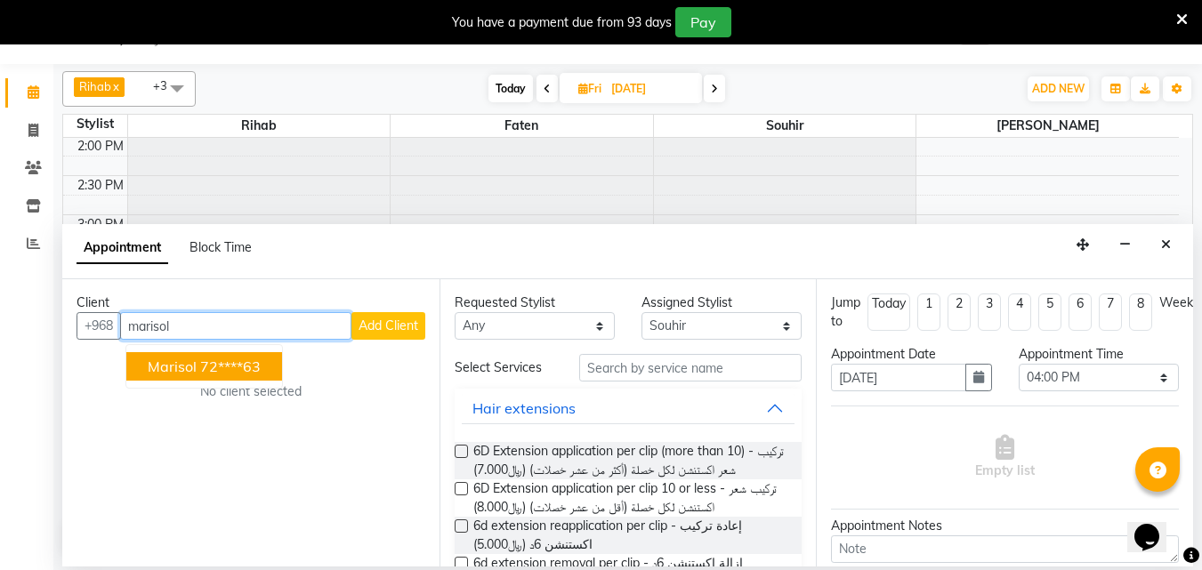
click at [261, 373] on ngb-highlight "72****63" at bounding box center [230, 367] width 61 height 18
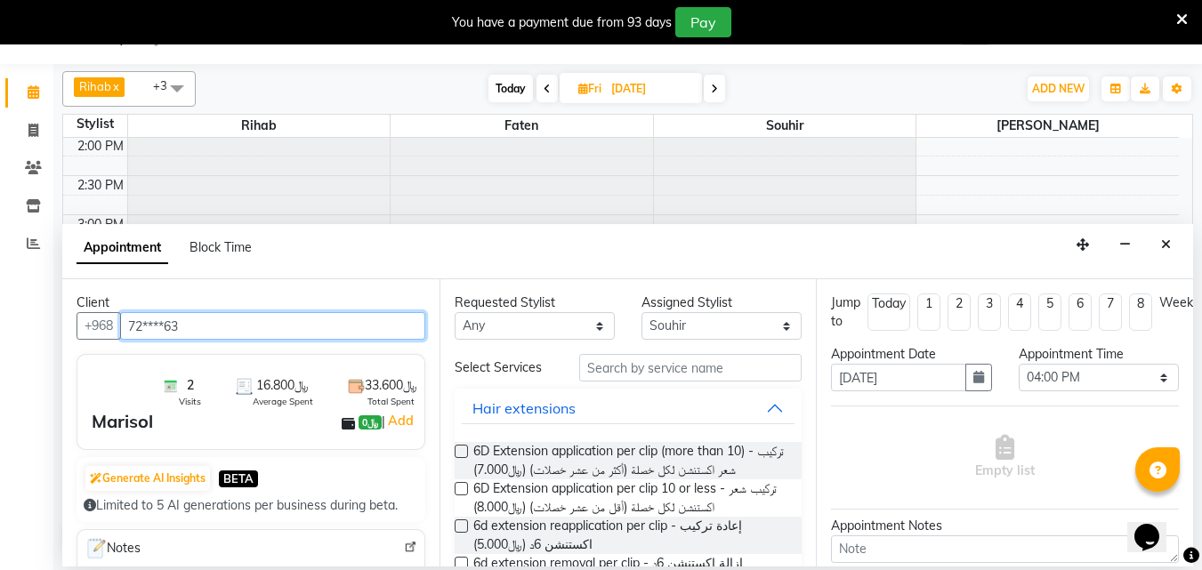
type input "72****63"
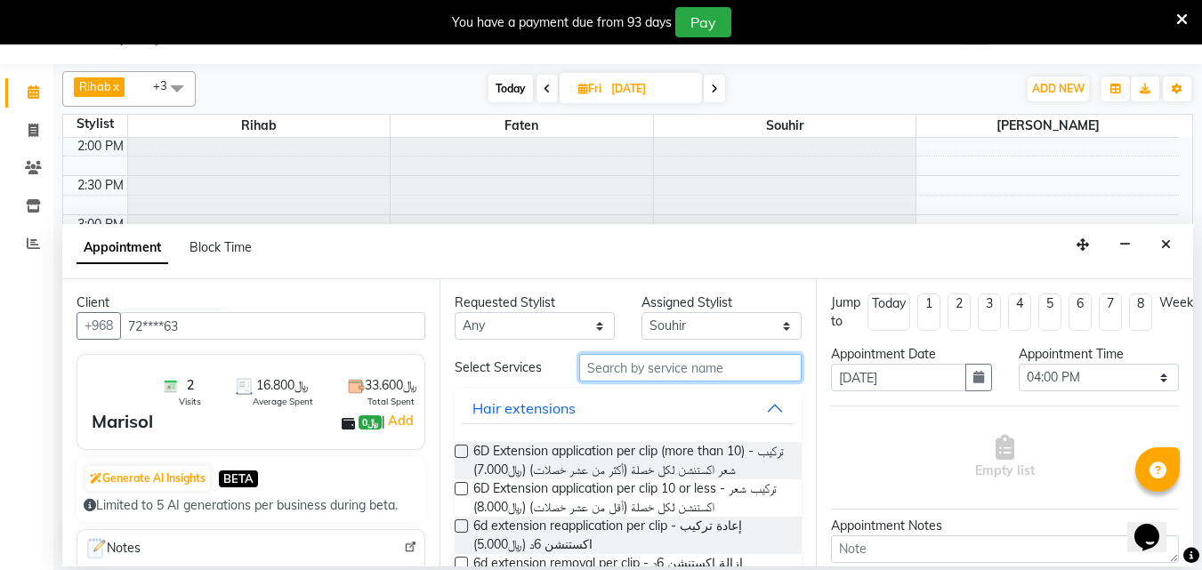
click at [626, 376] on input "text" at bounding box center [690, 368] width 222 height 28
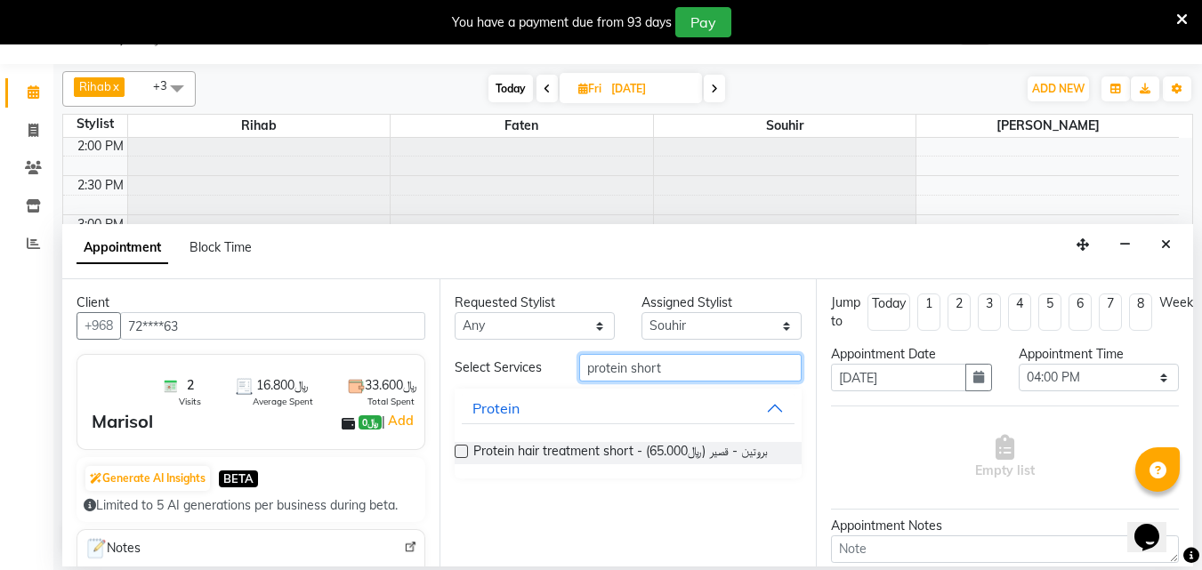
type input "protein short"
click at [463, 458] on label at bounding box center [461, 451] width 13 height 13
click at [463, 459] on input "checkbox" at bounding box center [461, 454] width 12 height 12
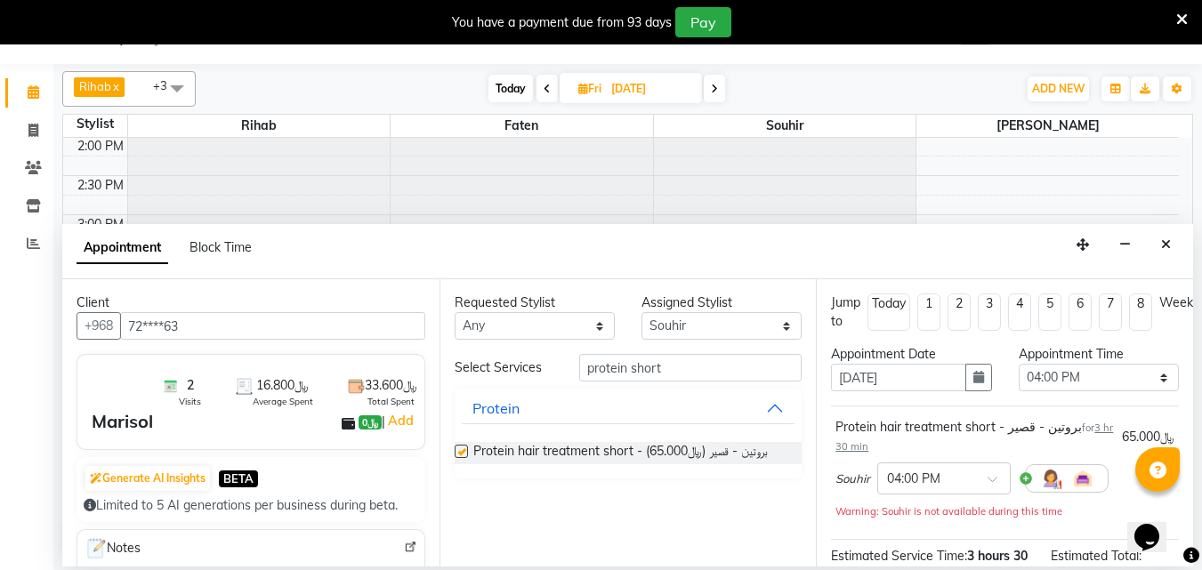
checkbox input "false"
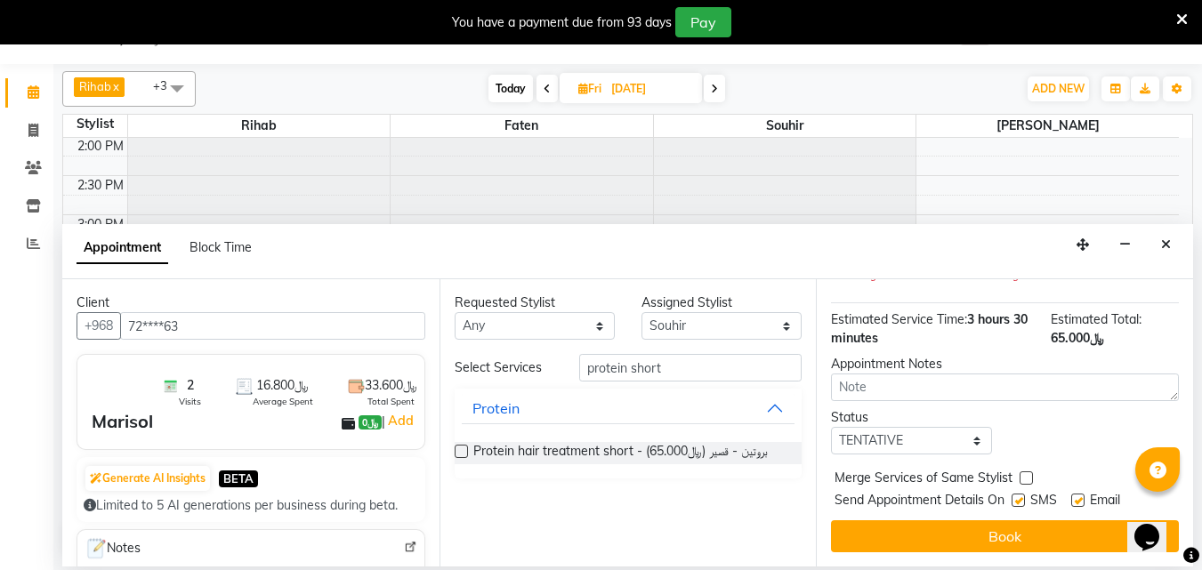
scroll to position [267, 0]
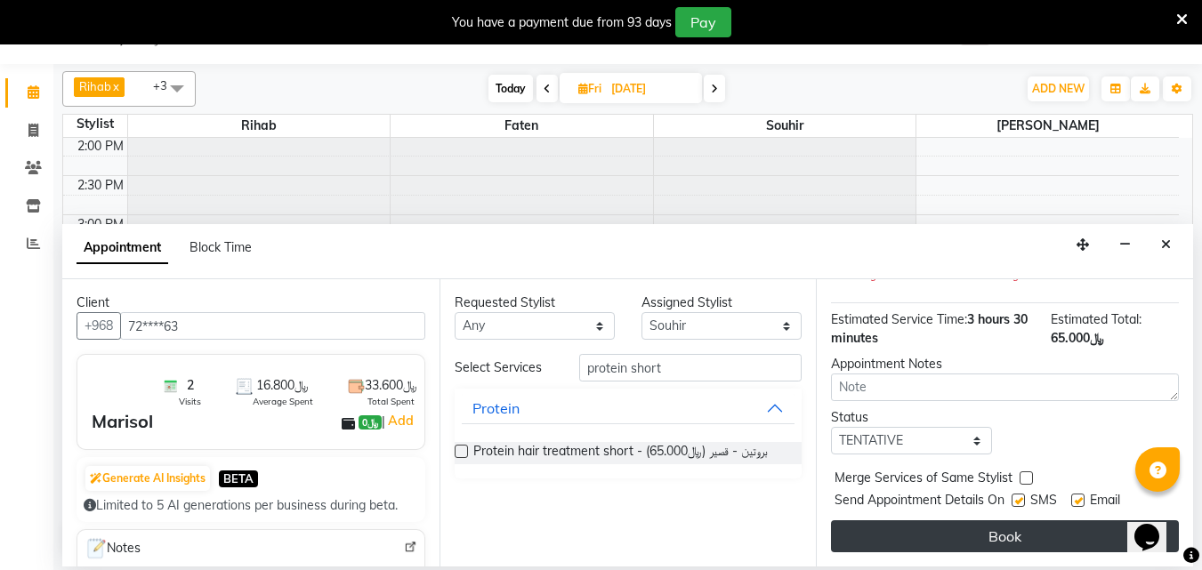
click at [1009, 529] on button "Book" at bounding box center [1005, 537] width 348 height 32
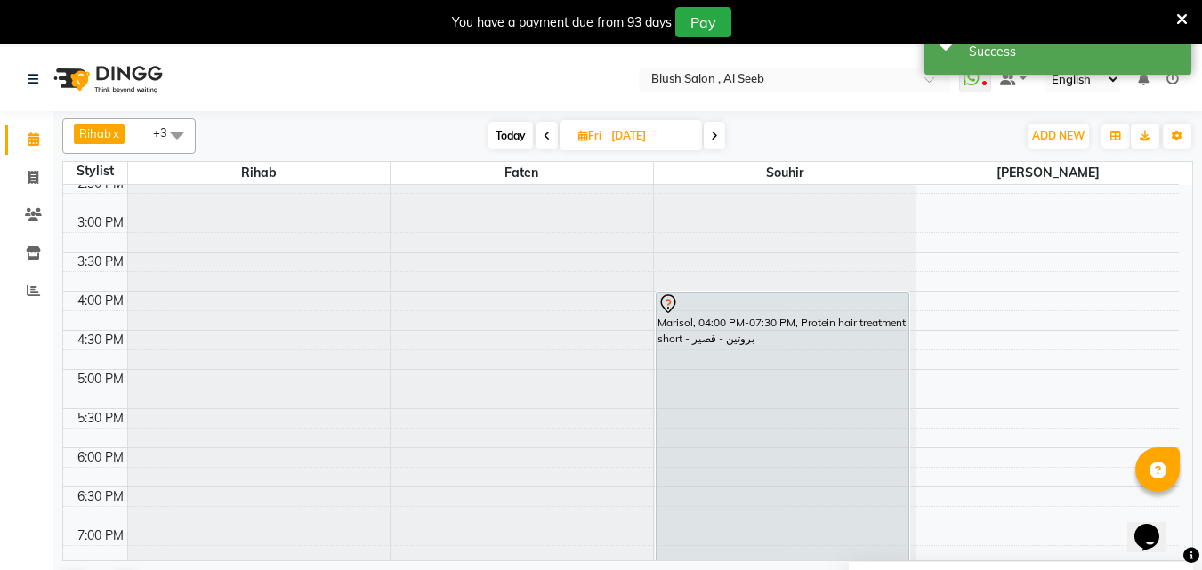
scroll to position [1186, 0]
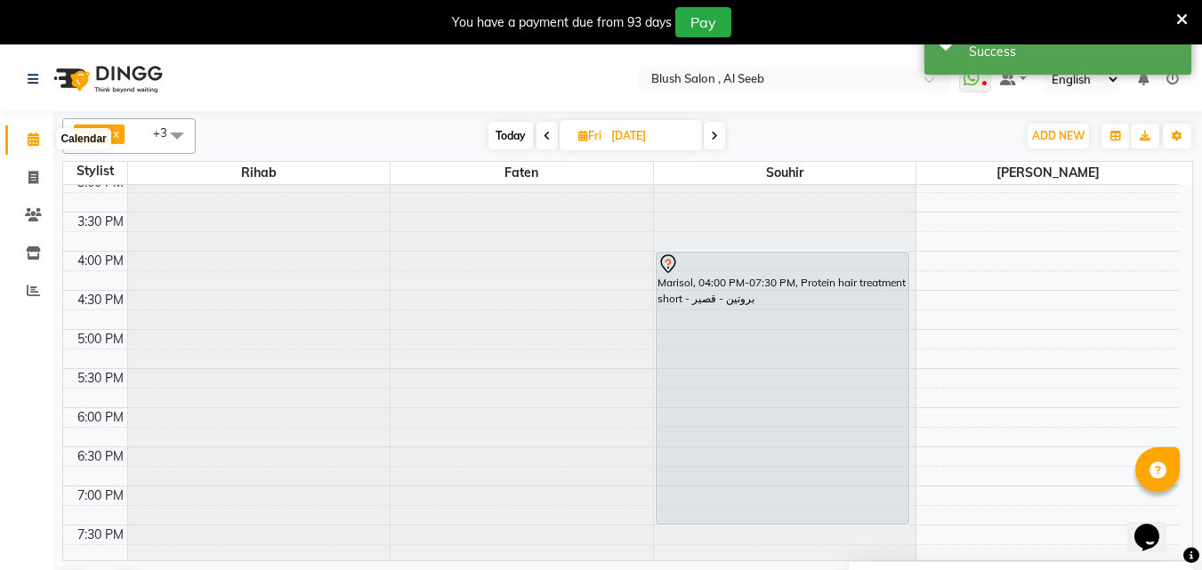
click at [35, 141] on icon at bounding box center [34, 139] width 12 height 13
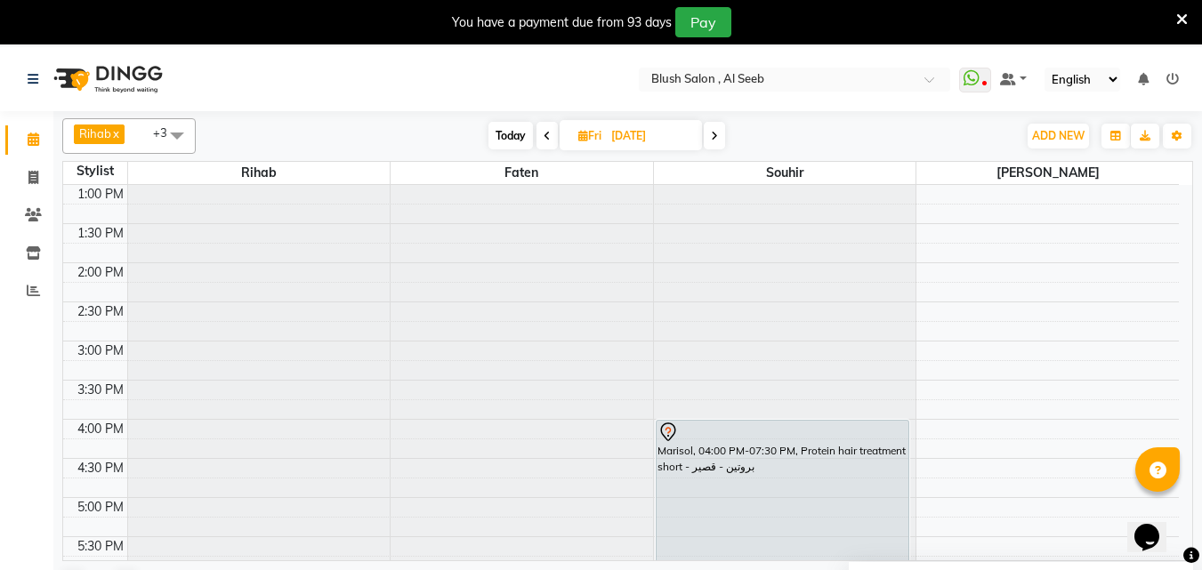
scroll to position [1008, 0]
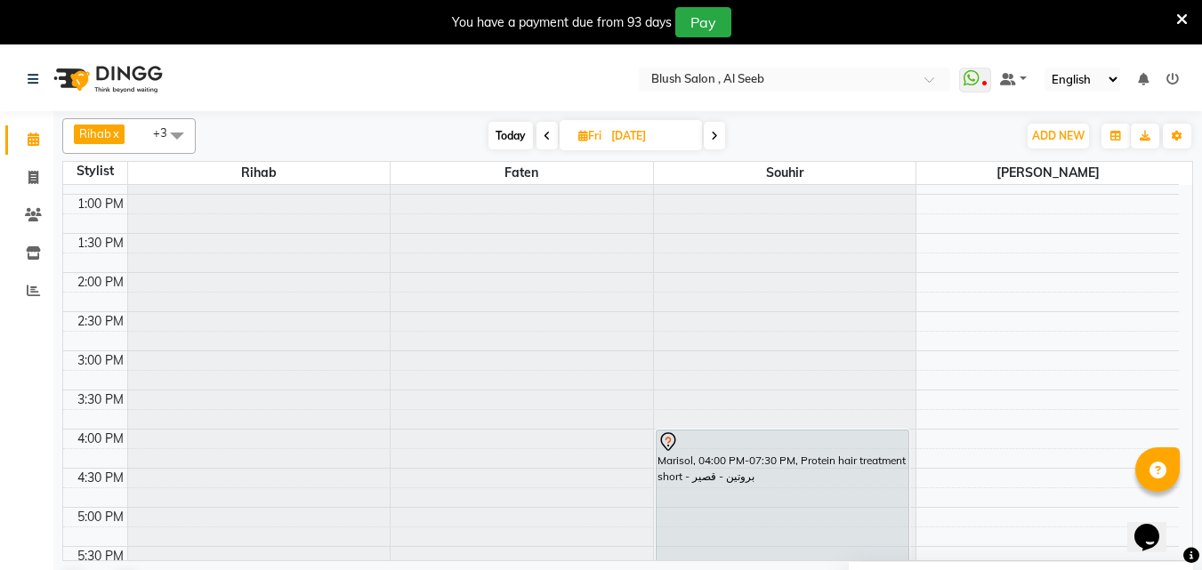
click at [516, 132] on span "Today" at bounding box center [510, 136] width 44 height 28
type input "[DATE]"
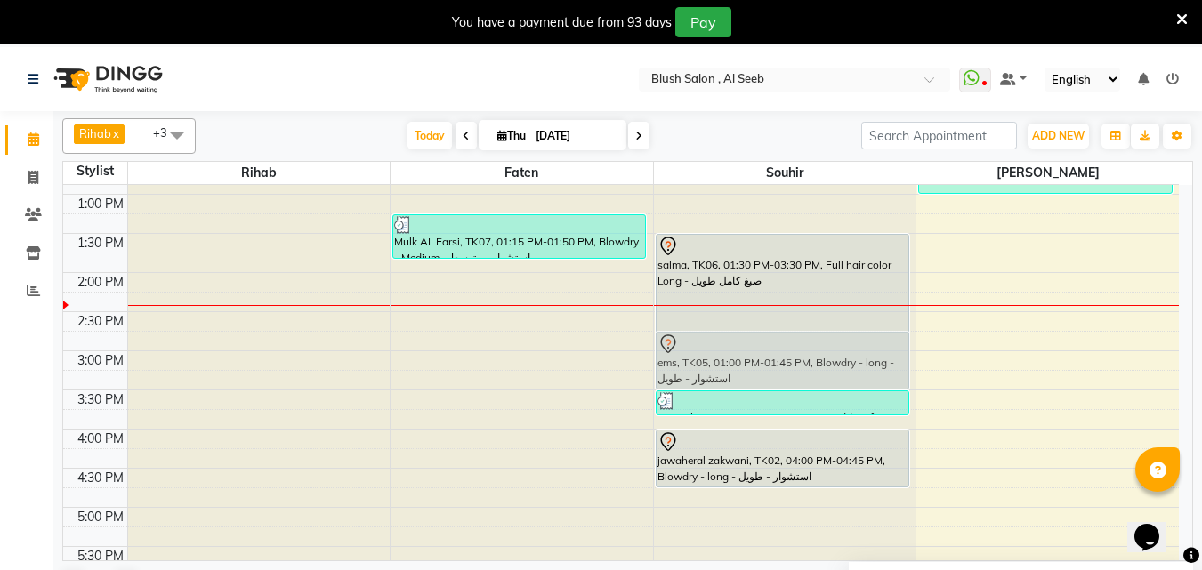
drag, startPoint x: 272, startPoint y: 224, endPoint x: 813, endPoint y: 362, distance: 558.3
click at [813, 362] on tr "ems, TK05, 01:00 PM-01:45 PM, Blowdry - long - استشوار - طويل mazoon al balushi…" at bounding box center [621, 116] width 1116 height 1878
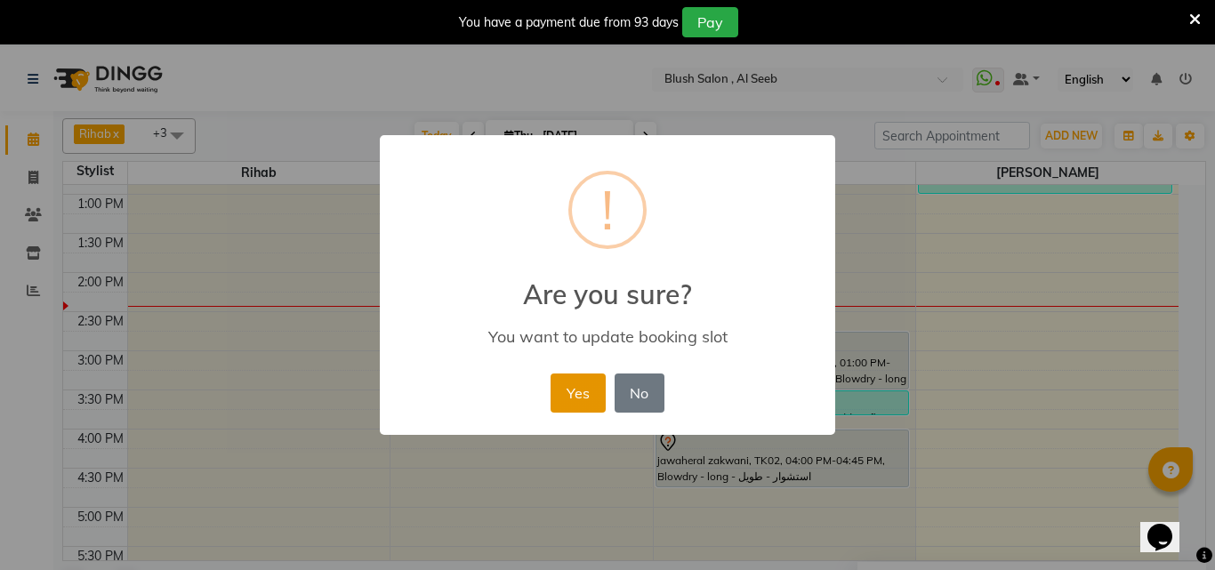
click at [570, 391] on button "Yes" at bounding box center [578, 393] width 54 height 39
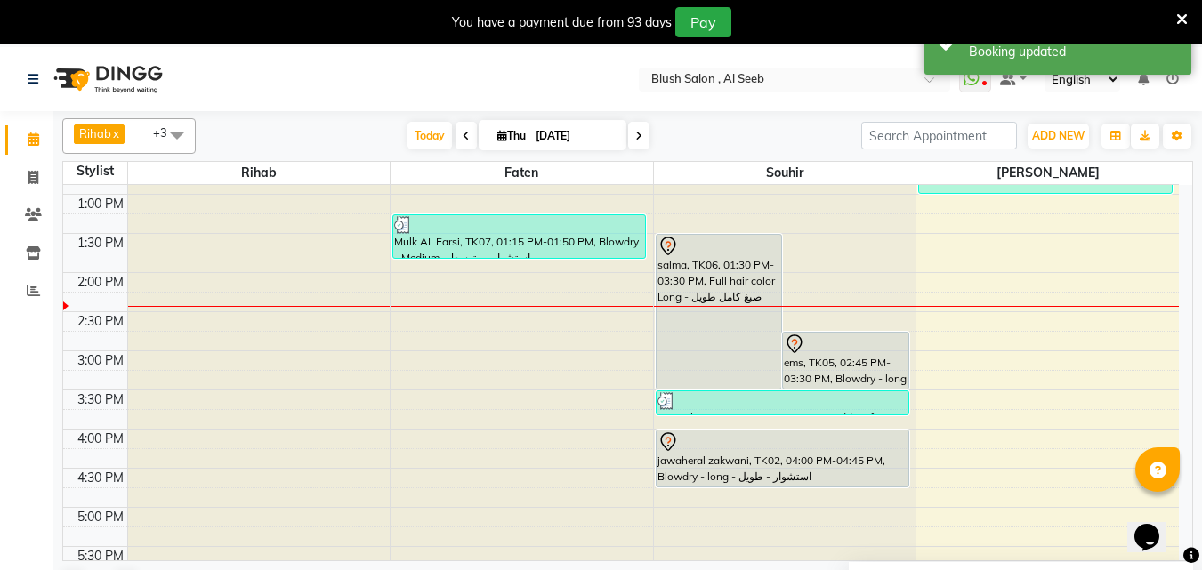
scroll to position [47, 0]
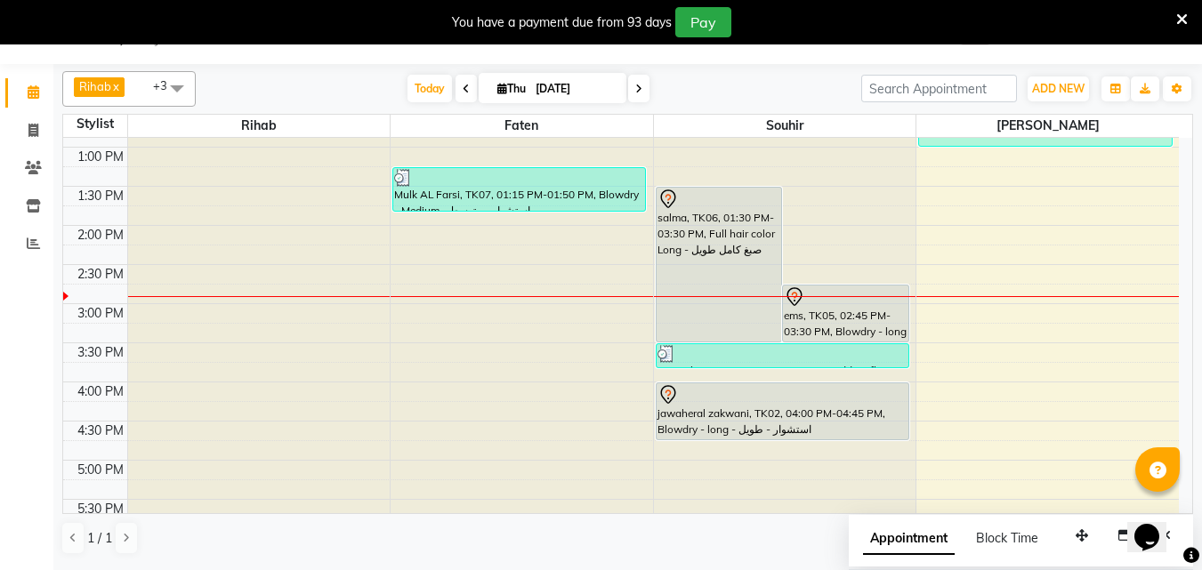
click at [744, 311] on div "salma, TK06, 01:30 PM-03:30 PM, Full hair color Long - صبغ كامل طويل" at bounding box center [719, 265] width 125 height 154
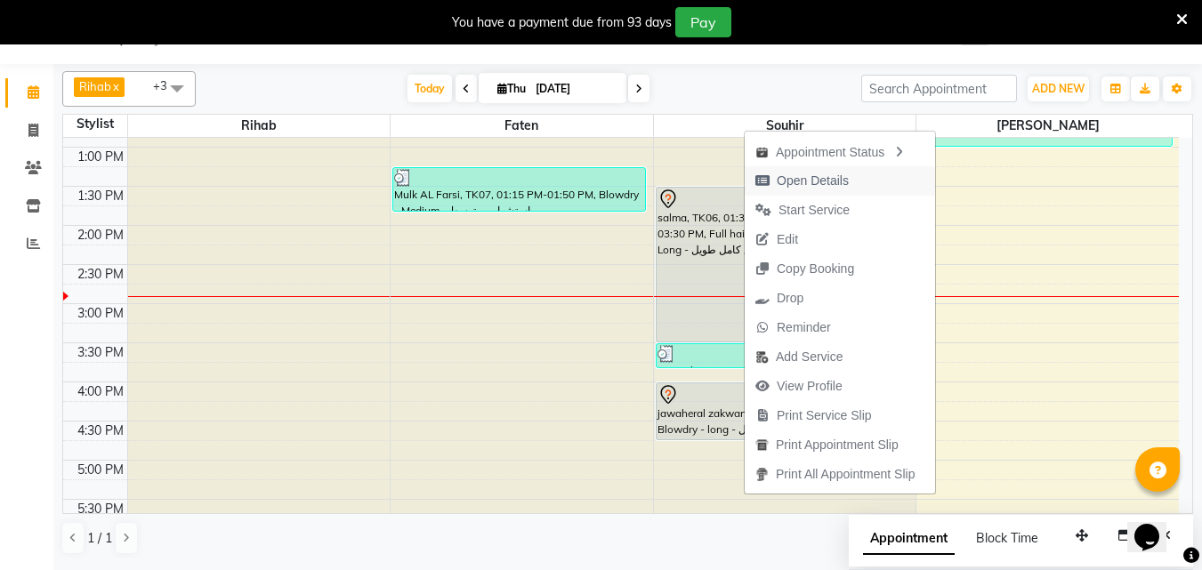
click at [798, 180] on span "Open Details" at bounding box center [813, 181] width 72 height 19
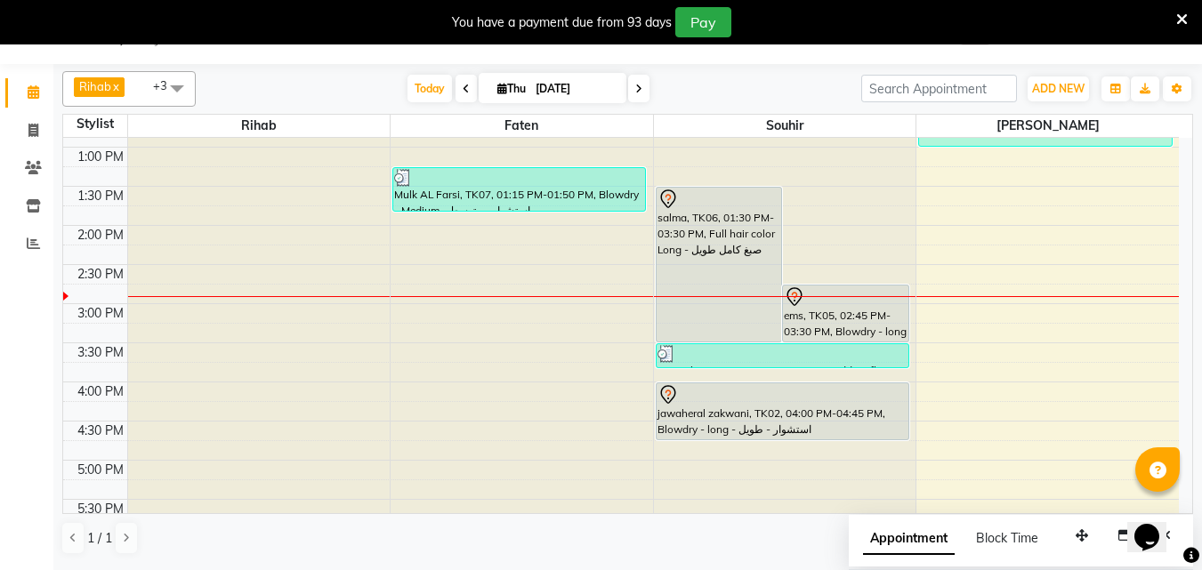
click at [714, 222] on div "salma, TK06, 01:30 PM-03:30 PM, Full hair color Long - صبغ كامل طويل" at bounding box center [719, 265] width 125 height 154
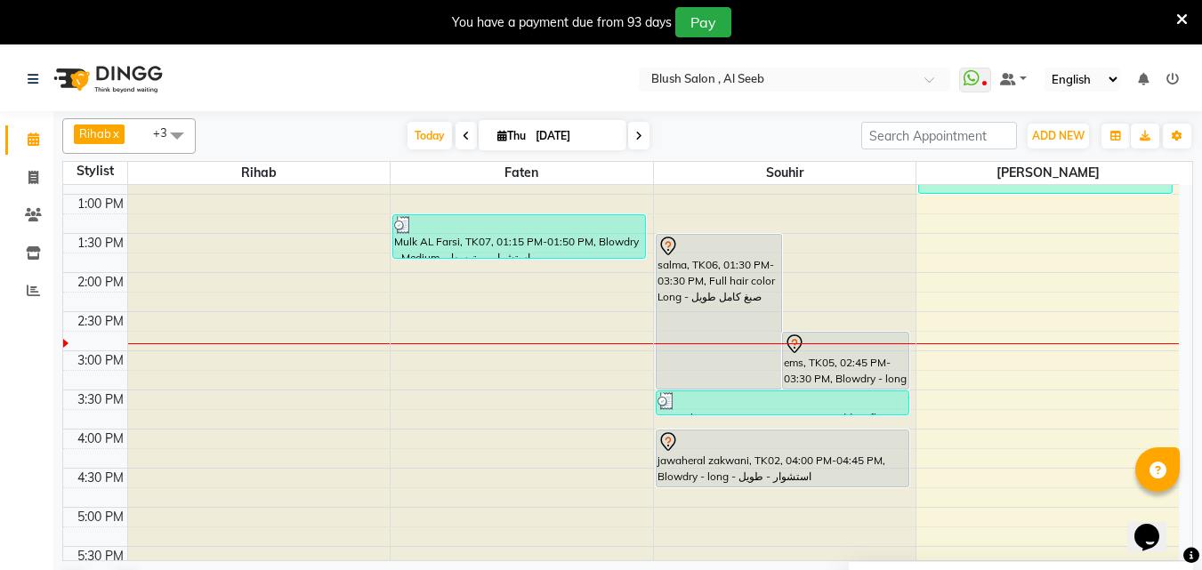
click at [757, 408] on div at bounding box center [783, 401] width 250 height 18
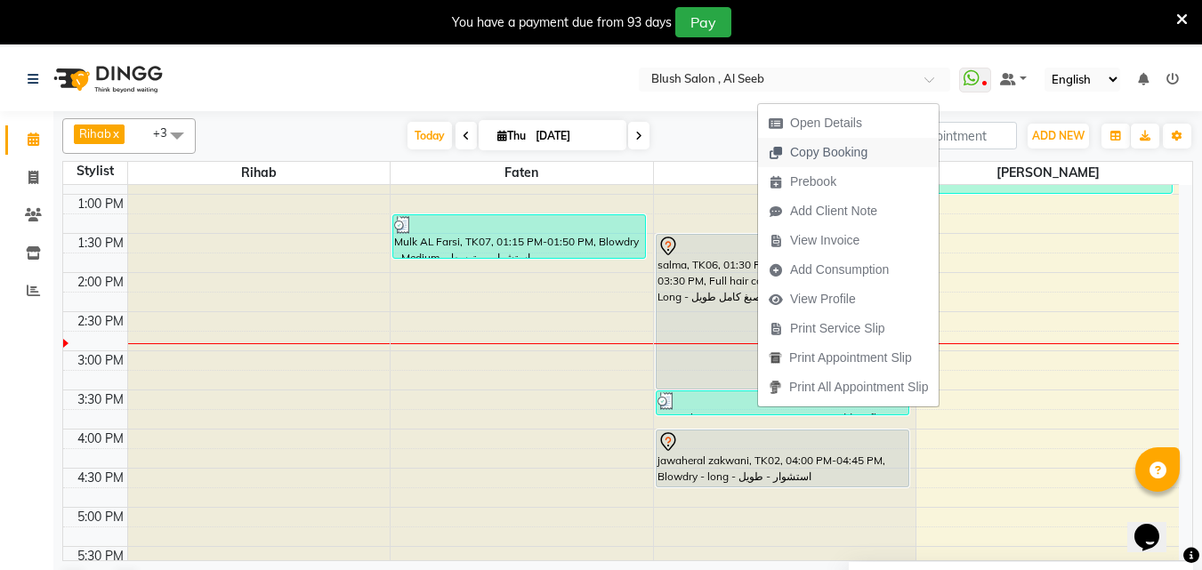
click at [860, 154] on span "Copy Booking" at bounding box center [828, 152] width 77 height 19
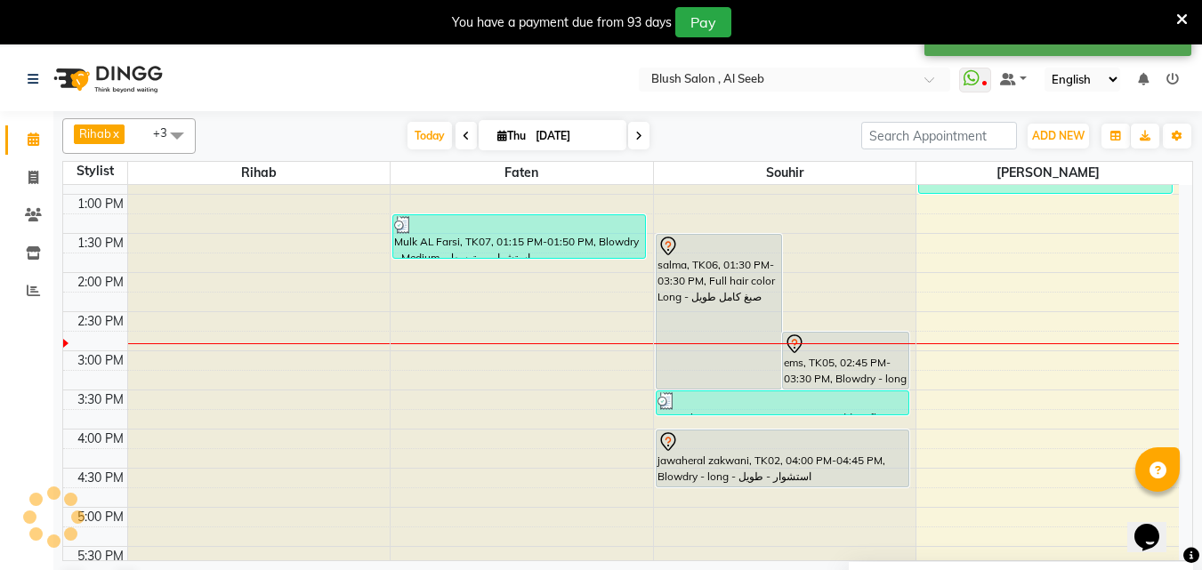
click at [868, 369] on div "ems, TK05, 02:45 PM-03:30 PM, Blowdry - long - استشوار - طويل" at bounding box center [845, 361] width 125 height 56
click at [818, 357] on div "ems, TK05, 02:45 PM-03:30 PM, Blowdry - long - استشوار - طويل" at bounding box center [845, 361] width 125 height 56
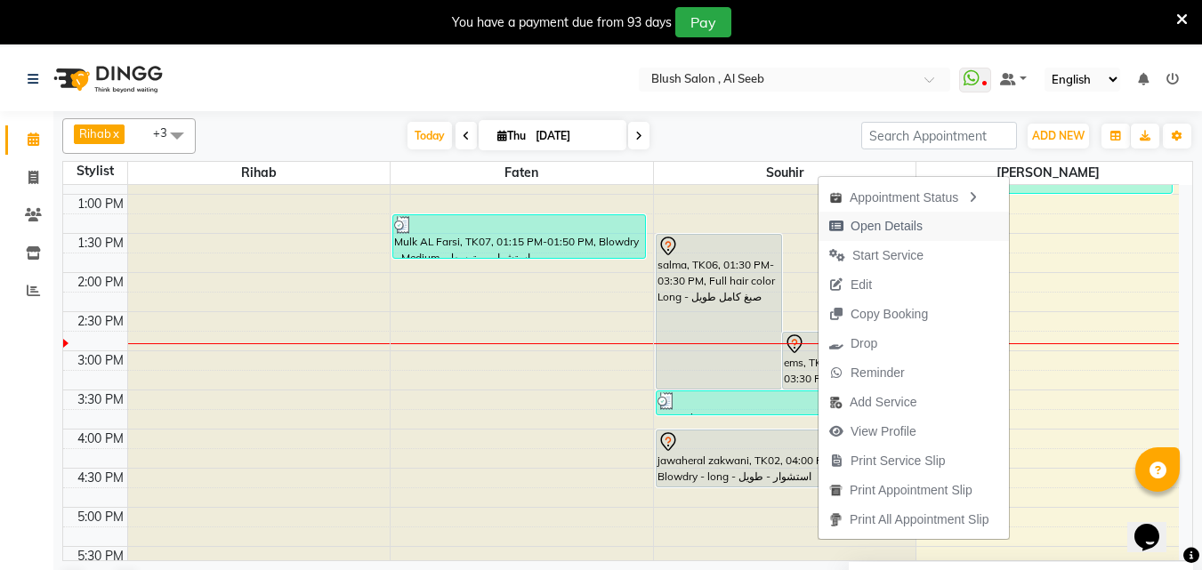
click at [884, 222] on span "Open Details" at bounding box center [887, 226] width 72 height 19
select select "7"
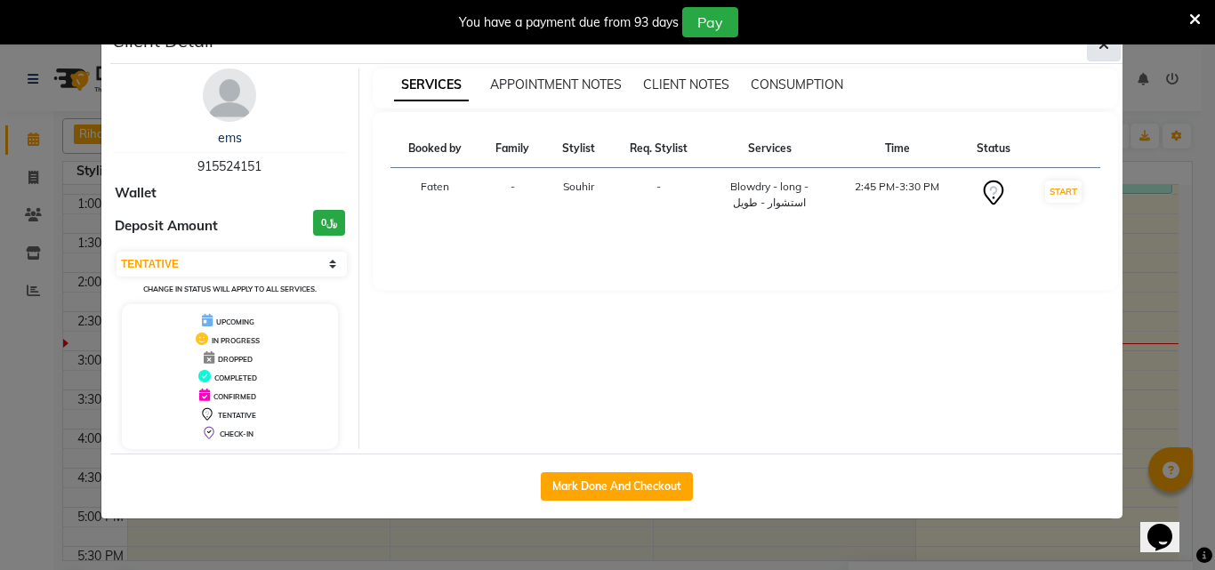
click at [1116, 52] on button "button" at bounding box center [1104, 45] width 34 height 34
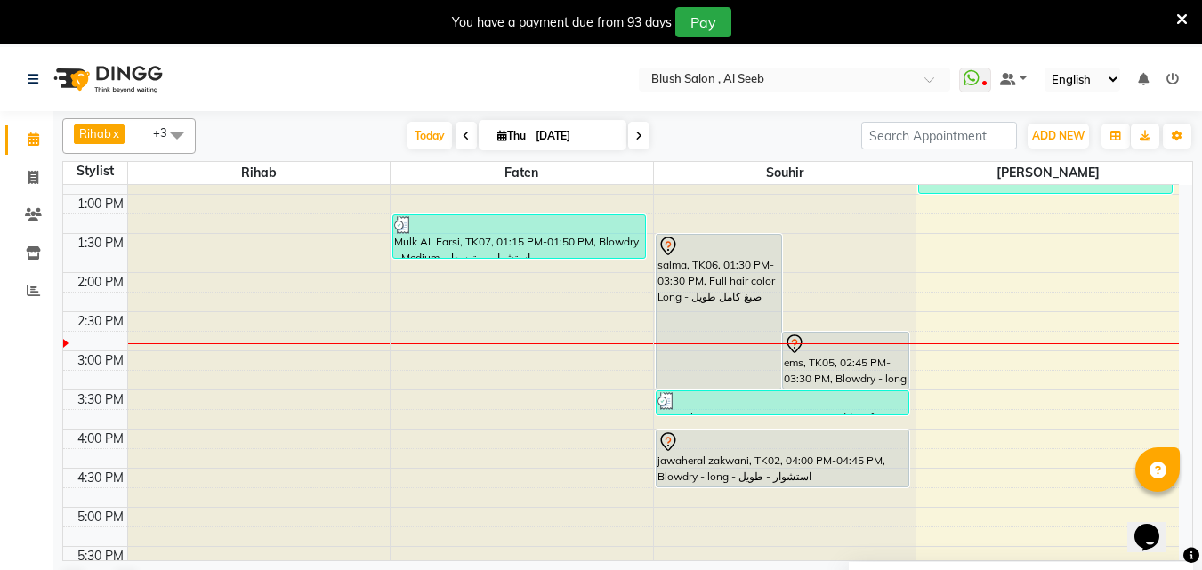
click at [796, 405] on div at bounding box center [783, 401] width 250 height 18
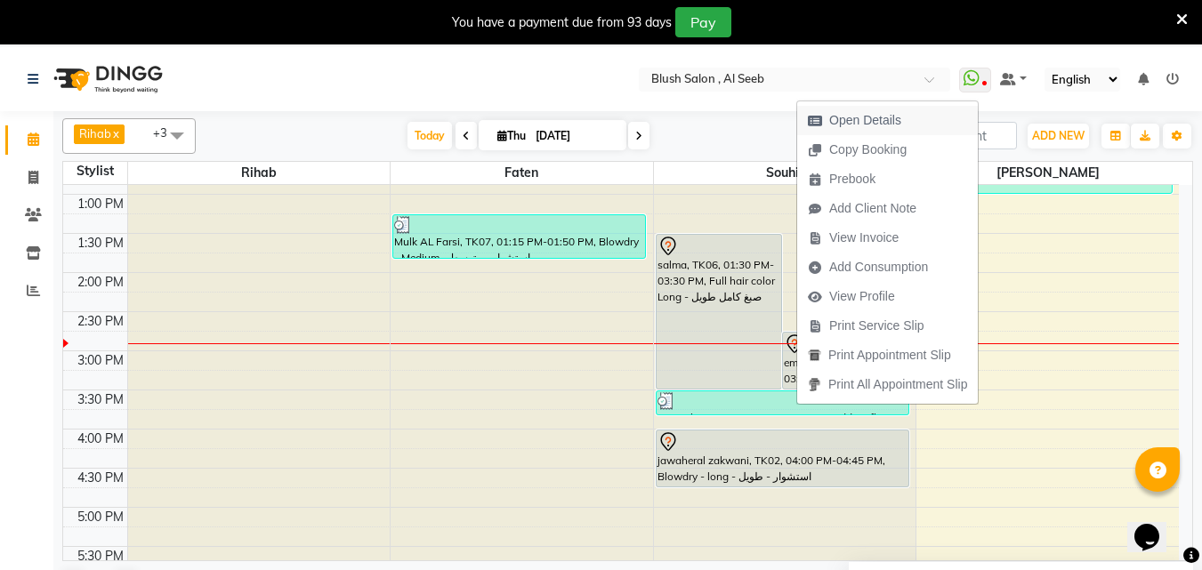
click at [885, 125] on span "Open Details" at bounding box center [865, 120] width 72 height 19
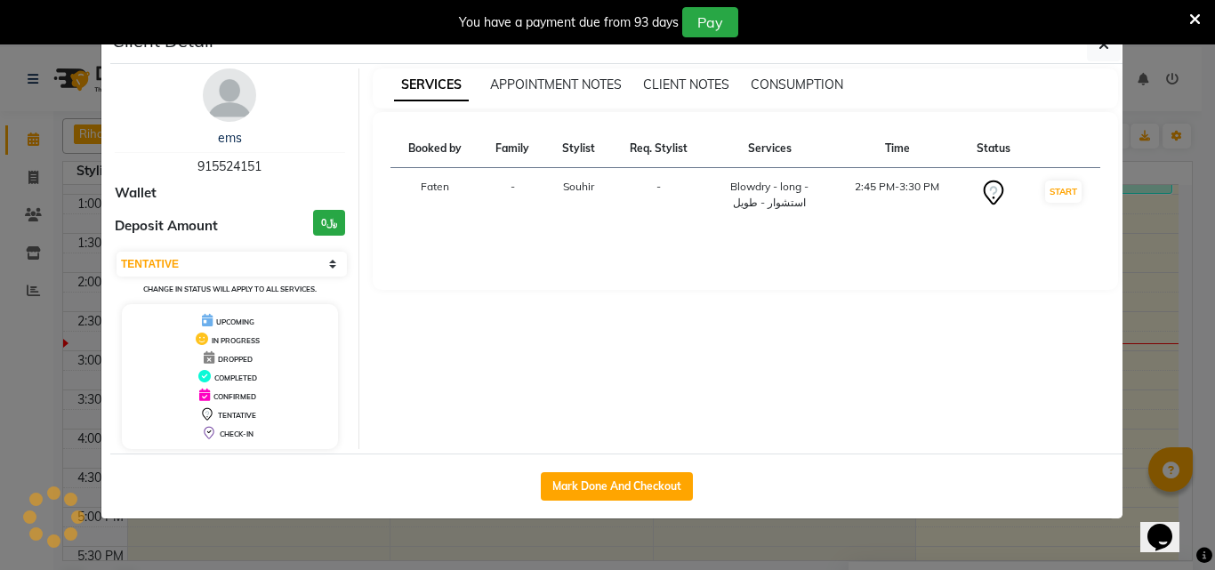
select select "3"
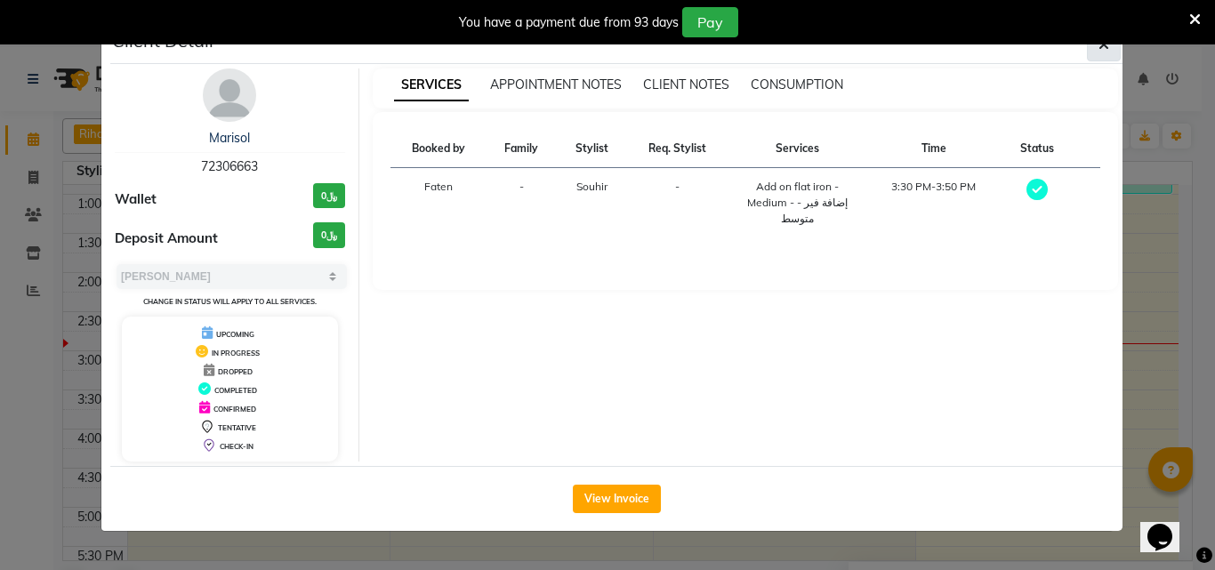
click at [1095, 52] on button "button" at bounding box center [1104, 45] width 34 height 34
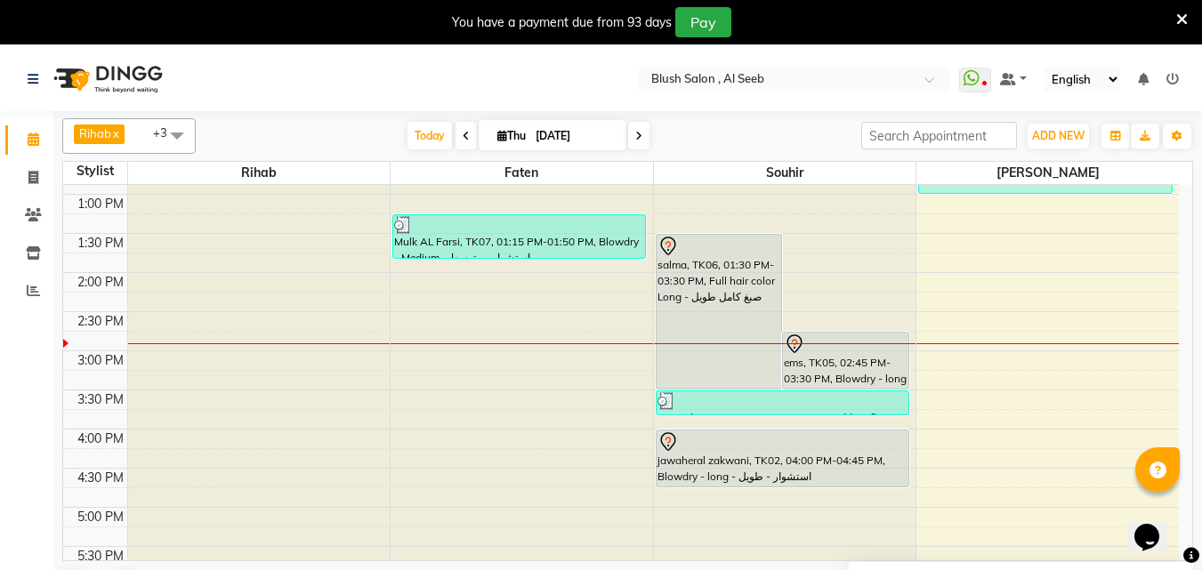
click at [727, 316] on div "salma, TK06, 01:30 PM-03:30 PM, Full hair color Long - صبغ كامل طويل" at bounding box center [719, 312] width 125 height 154
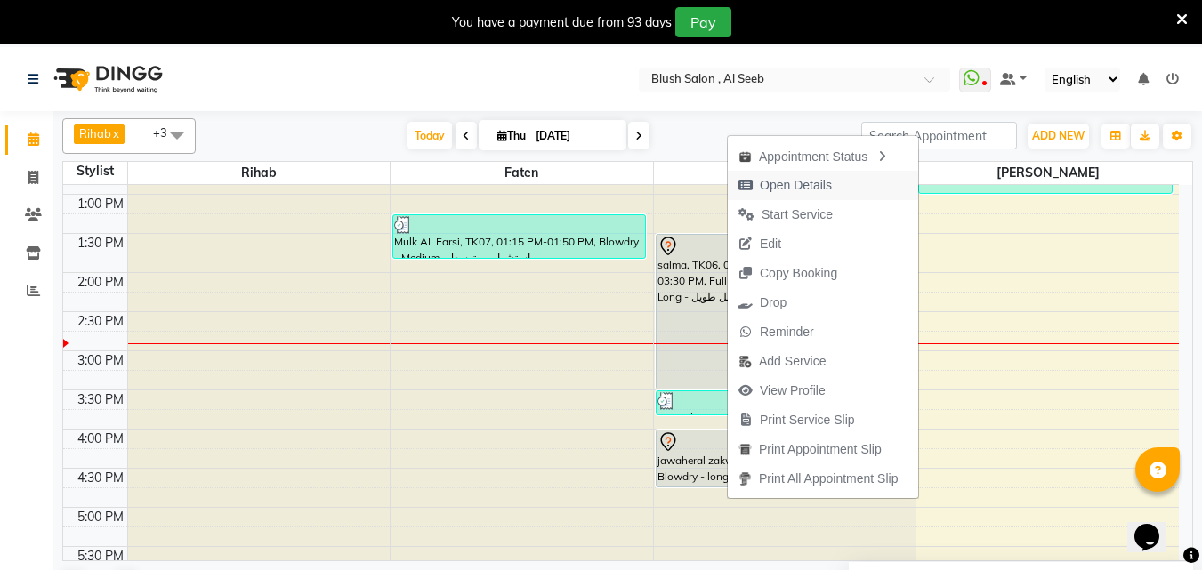
click at [782, 190] on span "Open Details" at bounding box center [796, 185] width 72 height 19
select select "7"
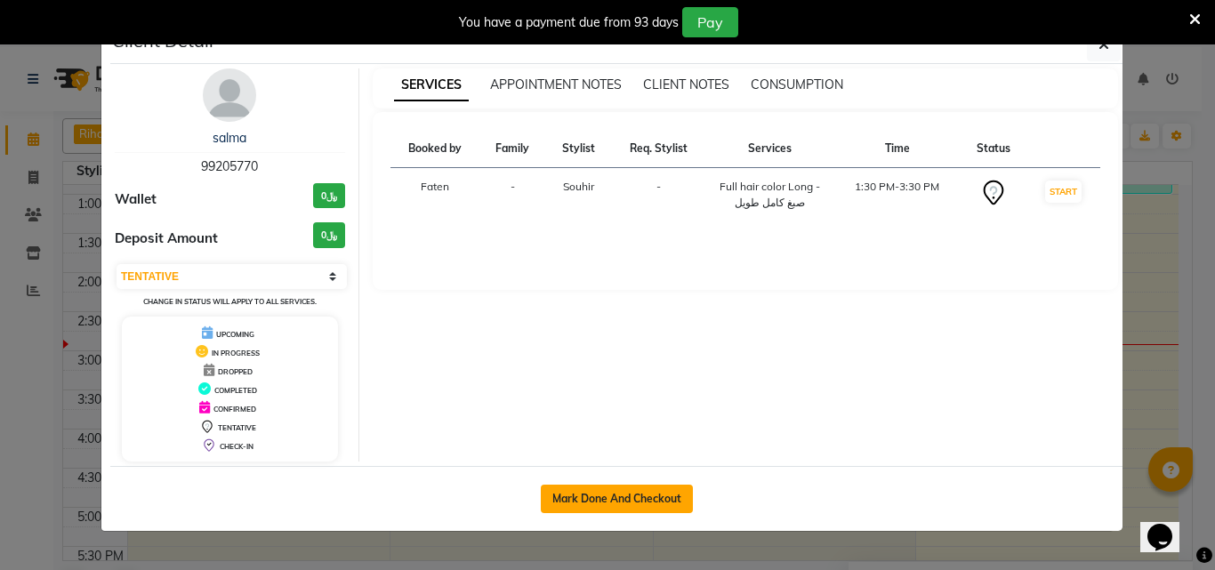
click at [597, 506] on button "Mark Done And Checkout" at bounding box center [617, 499] width 152 height 28
select select "service"
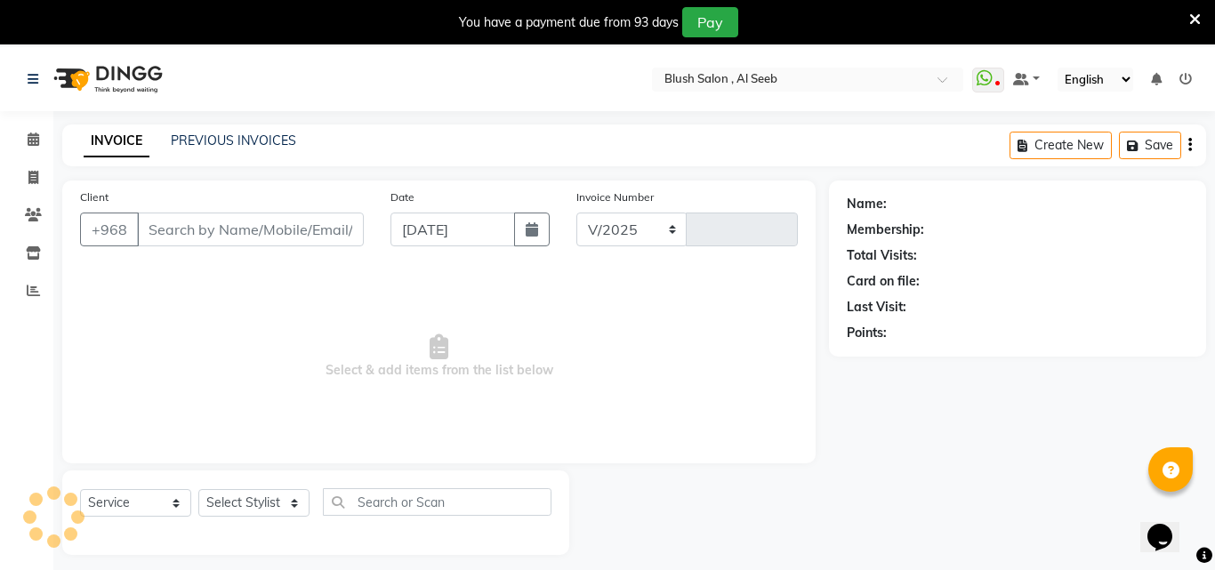
select select "5589"
type input "0821"
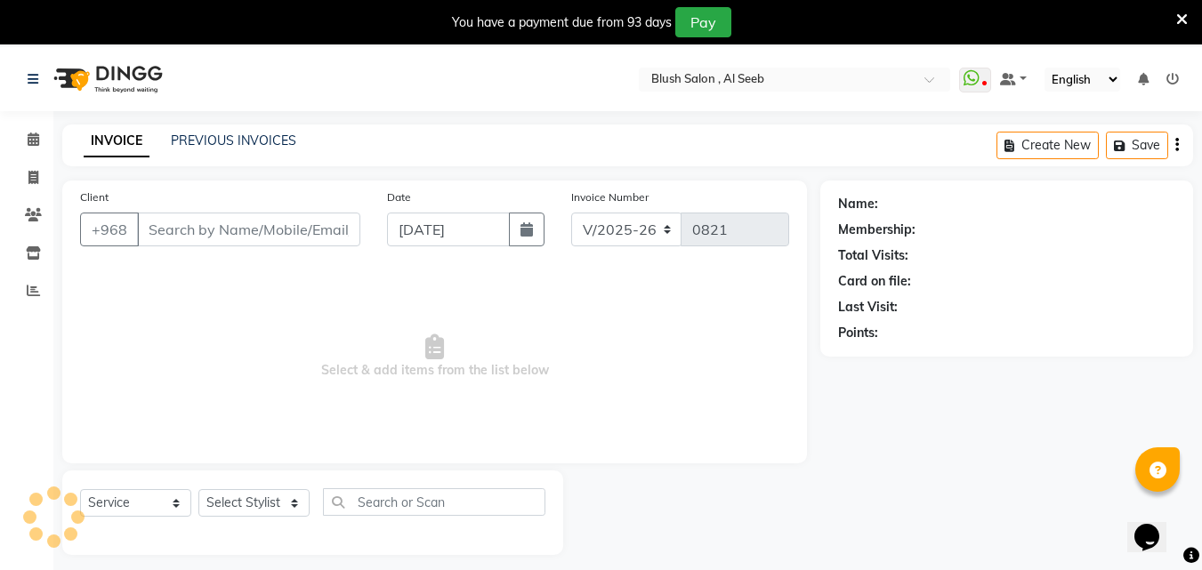
type input "99****70"
select select "40671"
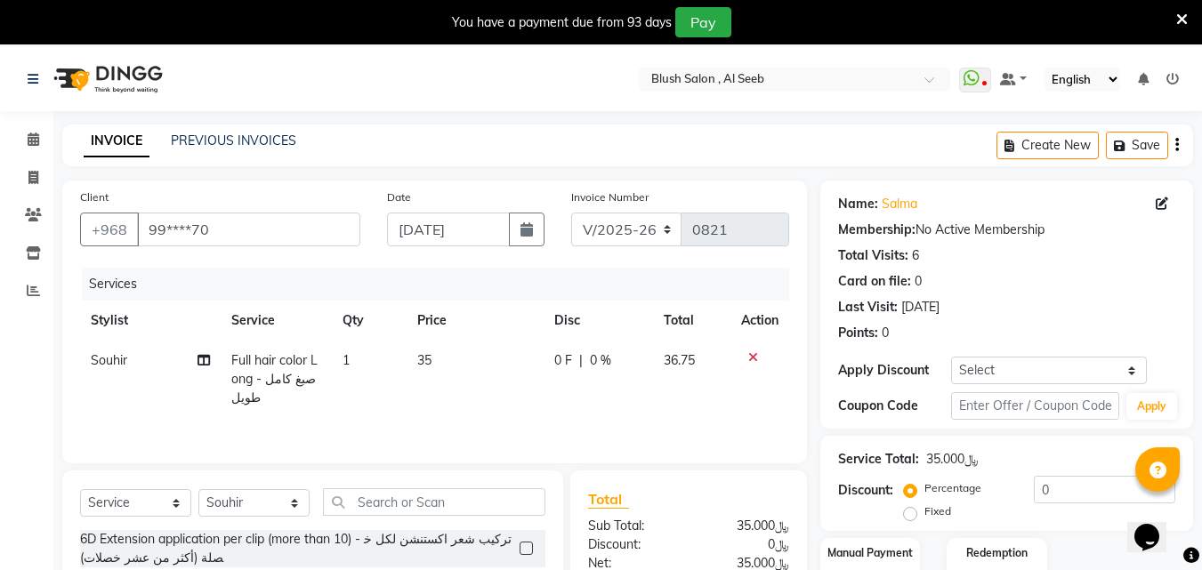
click at [609, 370] on span "0 %" at bounding box center [600, 360] width 21 height 19
select select "40671"
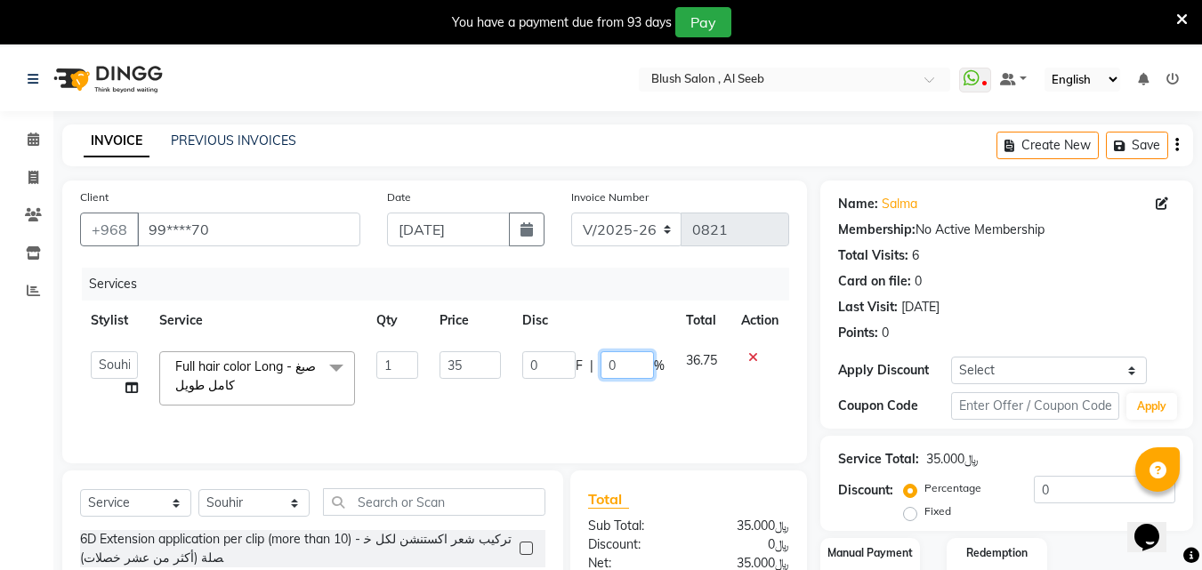
click at [615, 379] on input "0" at bounding box center [627, 365] width 53 height 28
type input "25"
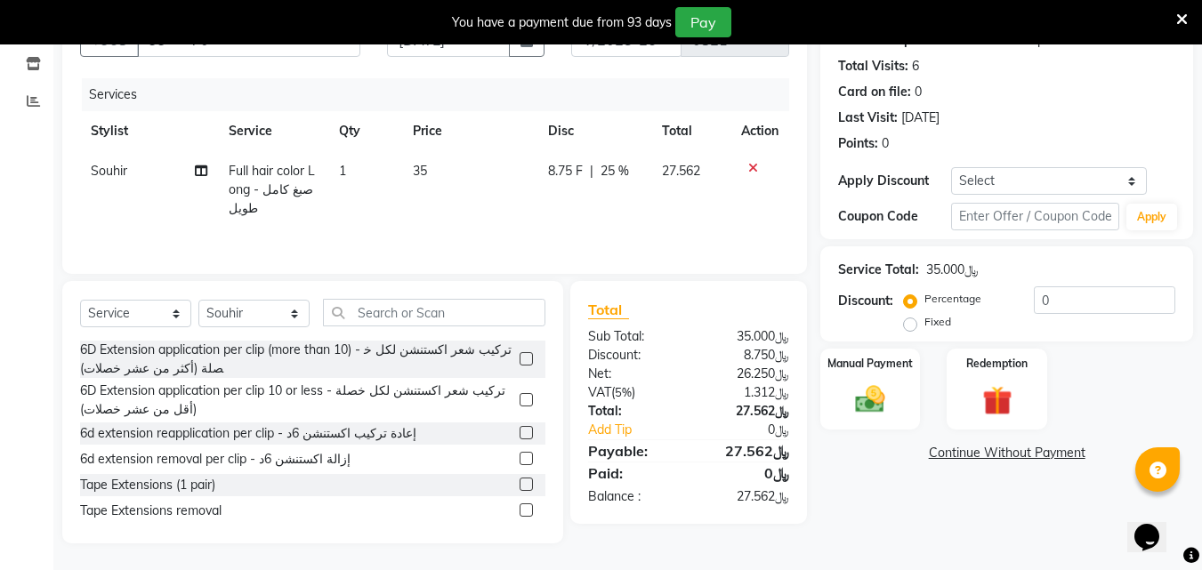
scroll to position [209, 0]
click at [870, 406] on img at bounding box center [870, 400] width 50 height 36
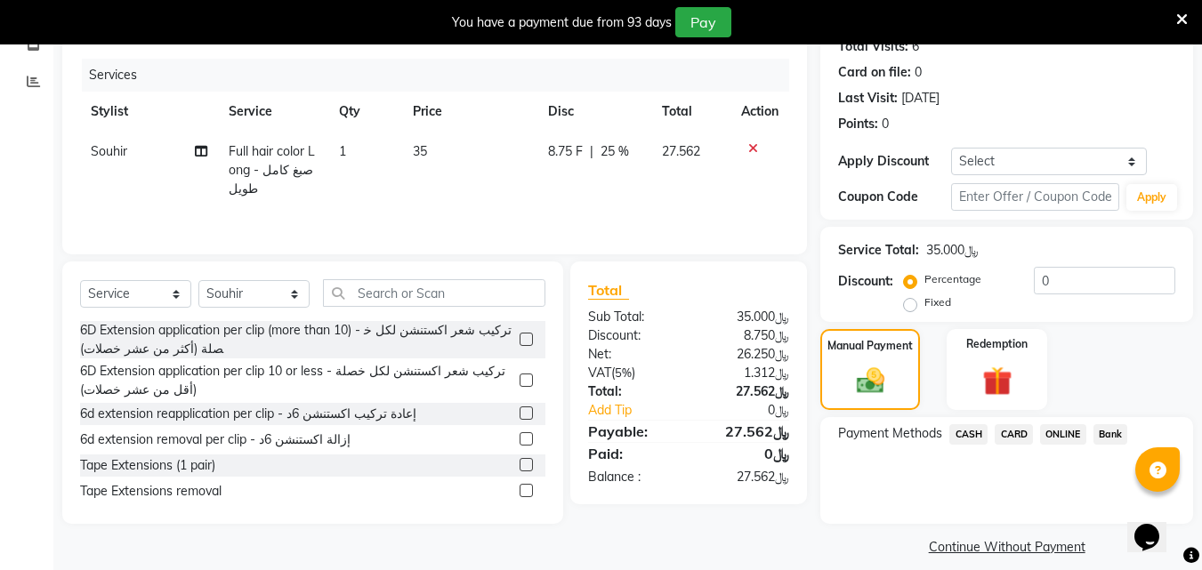
click at [1026, 445] on span "CARD" at bounding box center [1014, 434] width 38 height 20
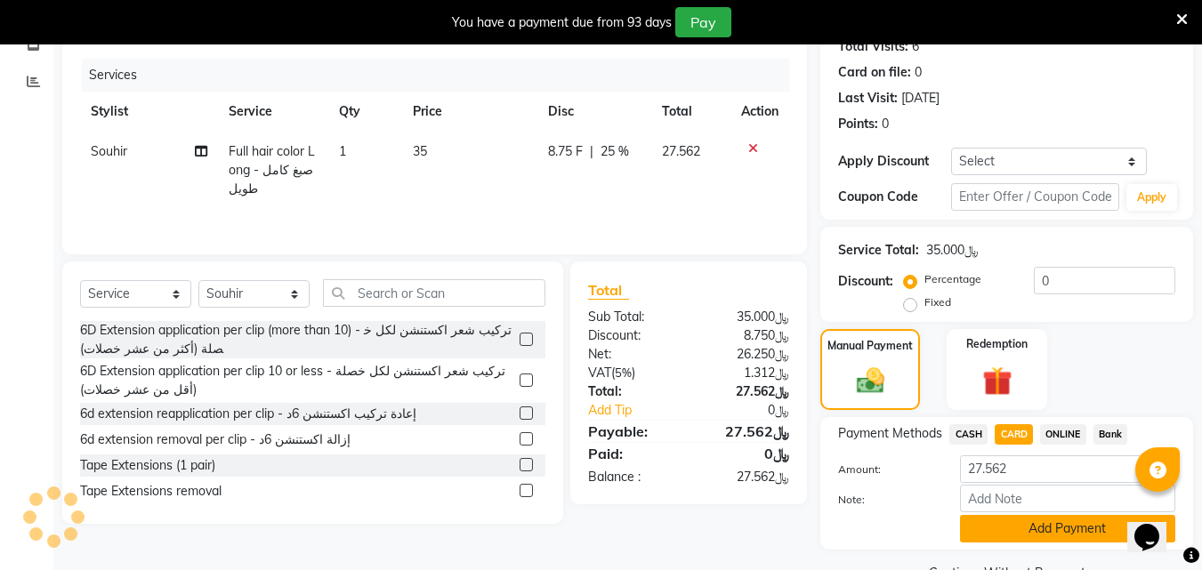
scroll to position [279, 0]
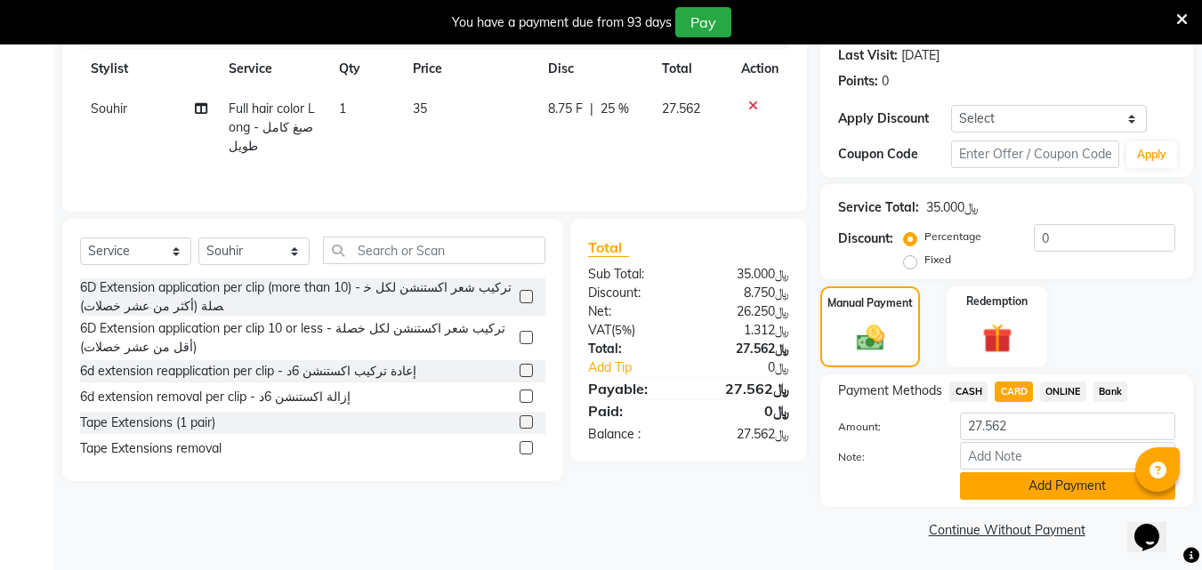
click at [1053, 487] on button "Add Payment" at bounding box center [1067, 486] width 215 height 28
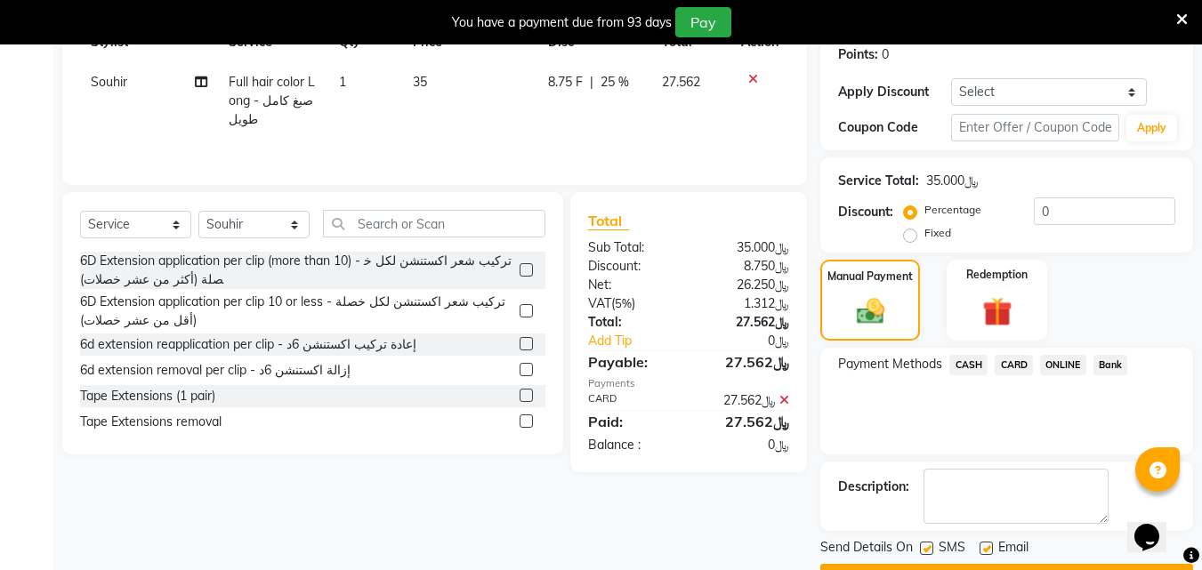
scroll to position [352, 0]
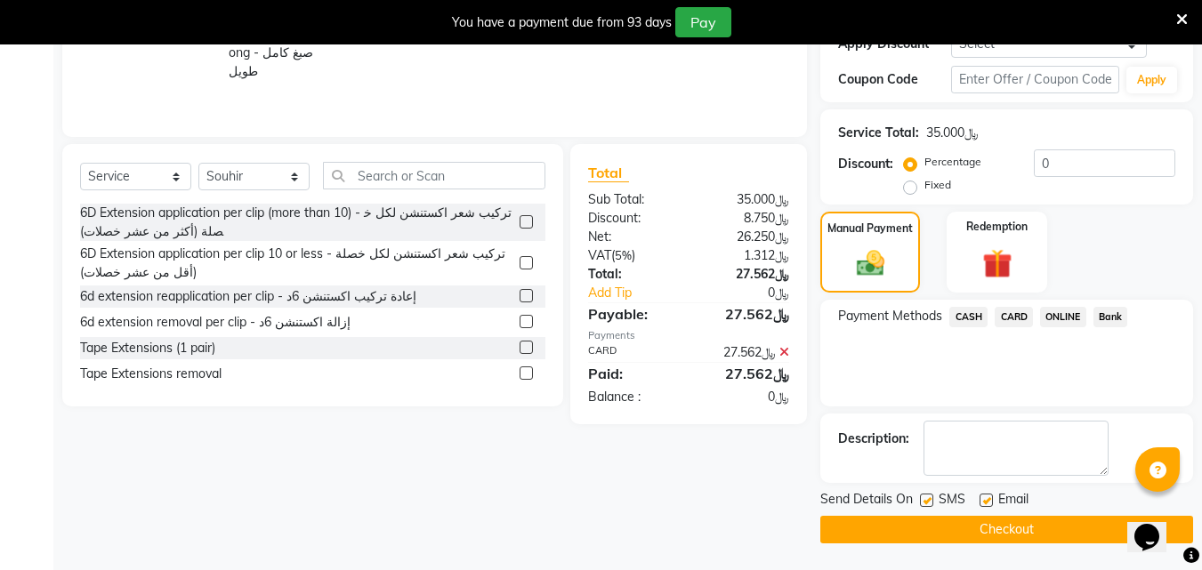
click at [1035, 527] on button "Checkout" at bounding box center [1006, 530] width 373 height 28
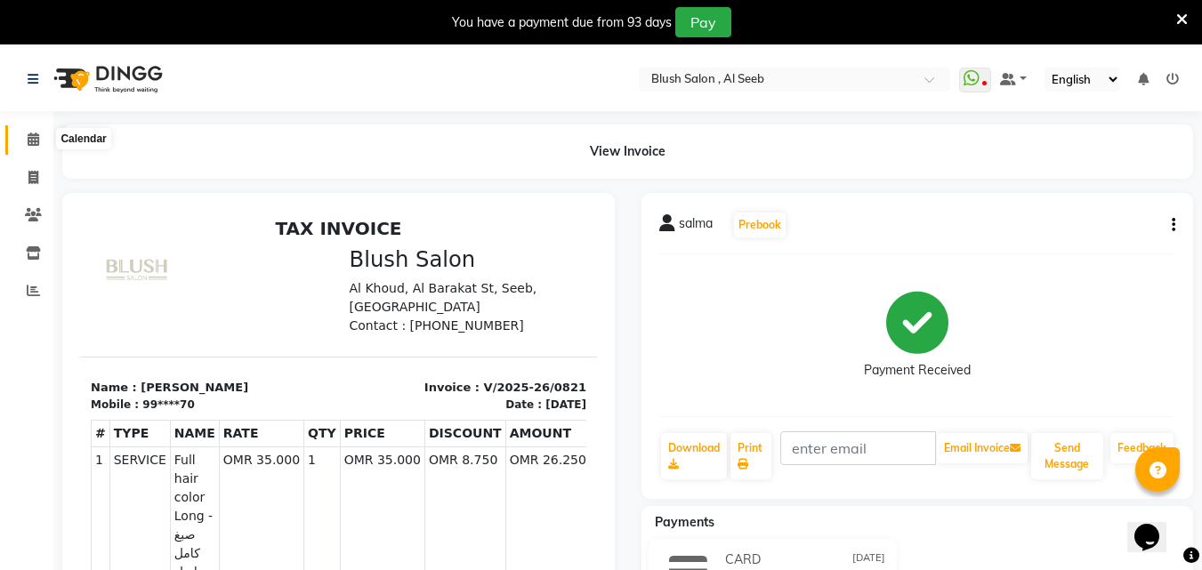
click at [29, 136] on icon at bounding box center [34, 139] width 12 height 13
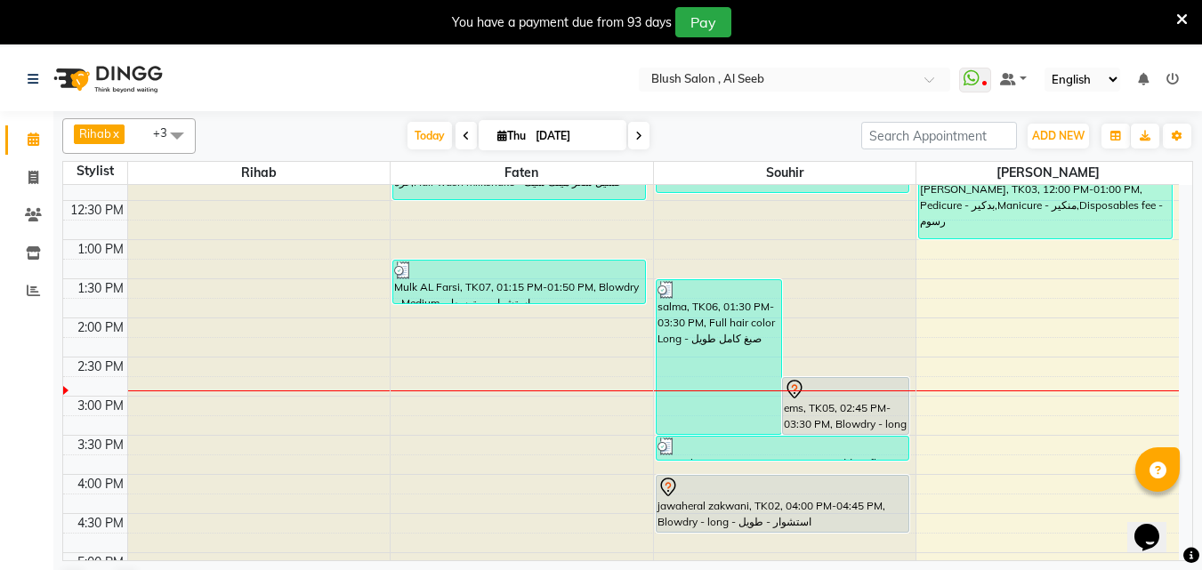
scroll to position [1005, 0]
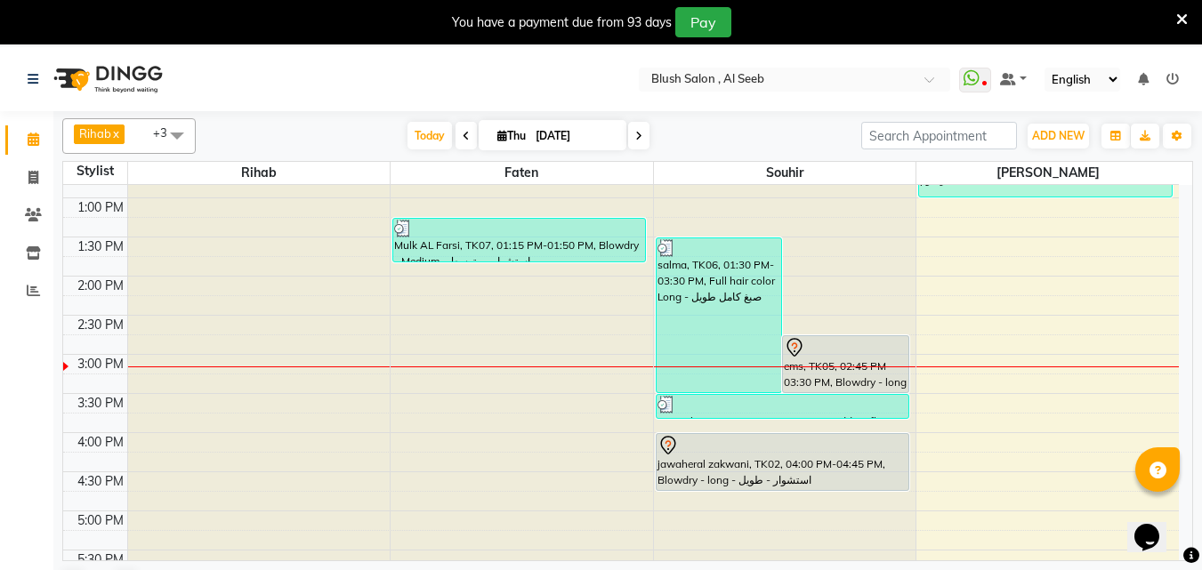
click at [820, 375] on div "ems, TK05, 02:45 PM-03:30 PM, Blowdry - long - استشوار - طويل" at bounding box center [845, 364] width 125 height 56
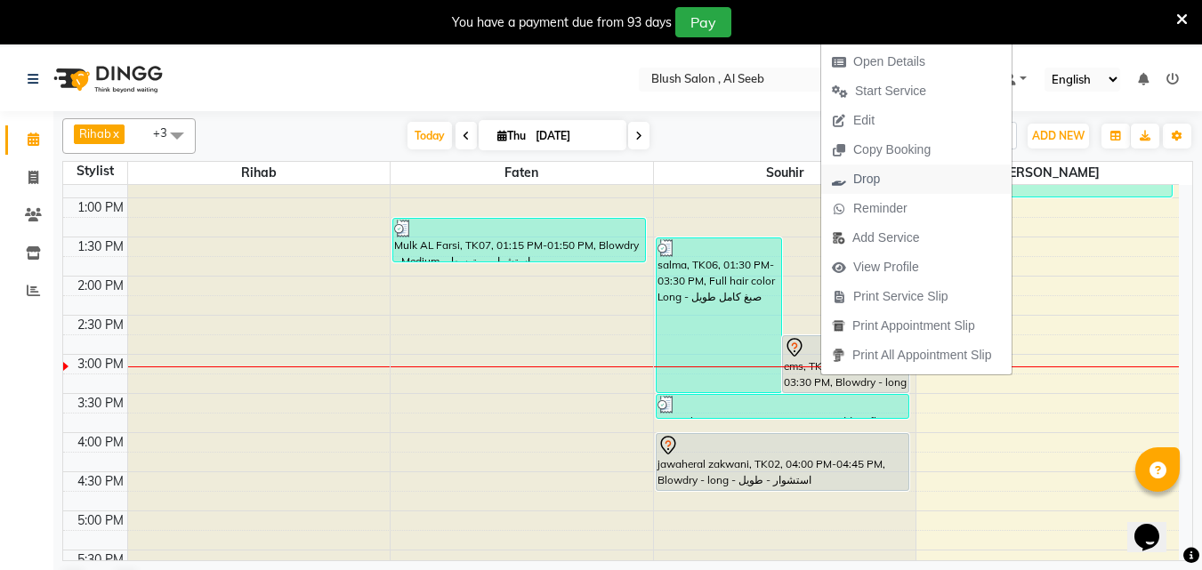
click at [875, 180] on span "Drop" at bounding box center [866, 179] width 27 height 19
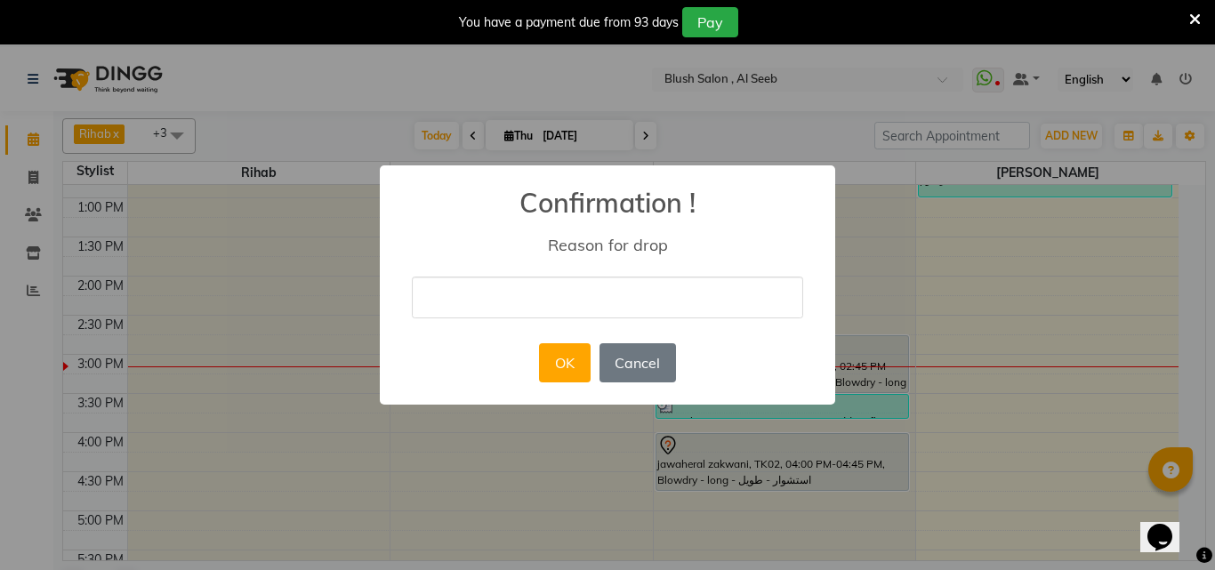
click at [554, 293] on input "text" at bounding box center [608, 298] width 392 height 42
type input "cancelled"
click at [561, 380] on button "OK" at bounding box center [564, 362] width 51 height 39
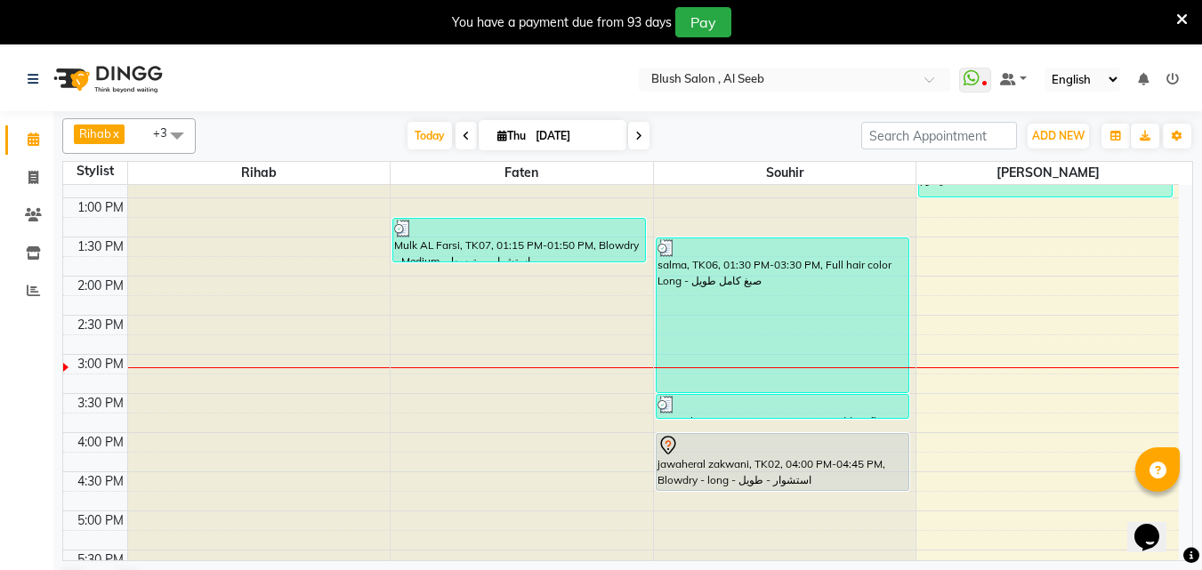
click at [771, 404] on div at bounding box center [783, 405] width 250 height 18
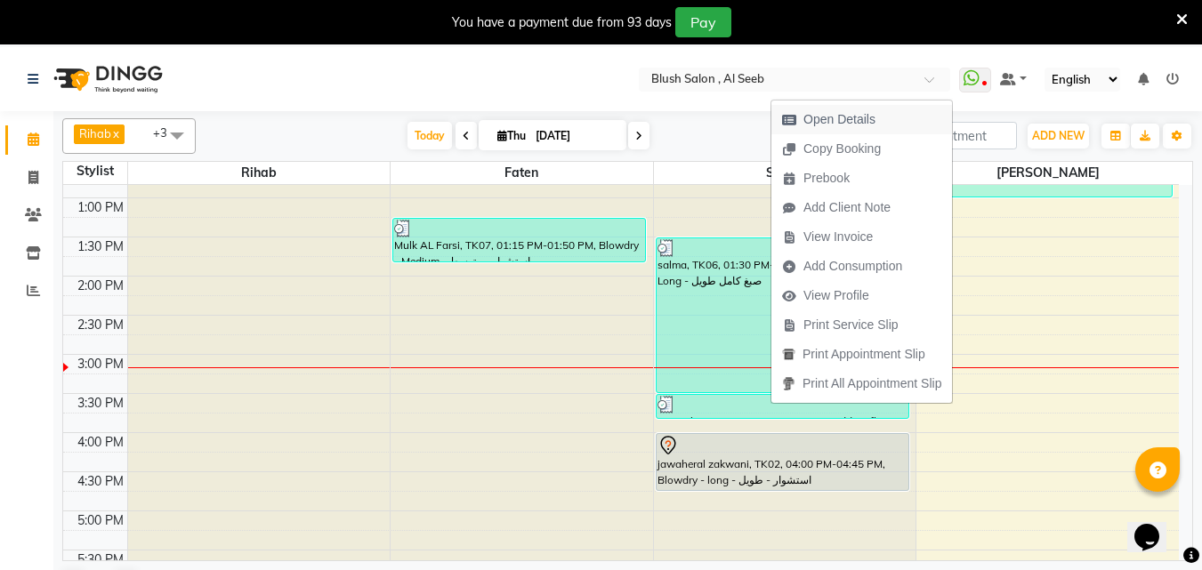
click at [812, 121] on span "Open Details" at bounding box center [839, 119] width 72 height 19
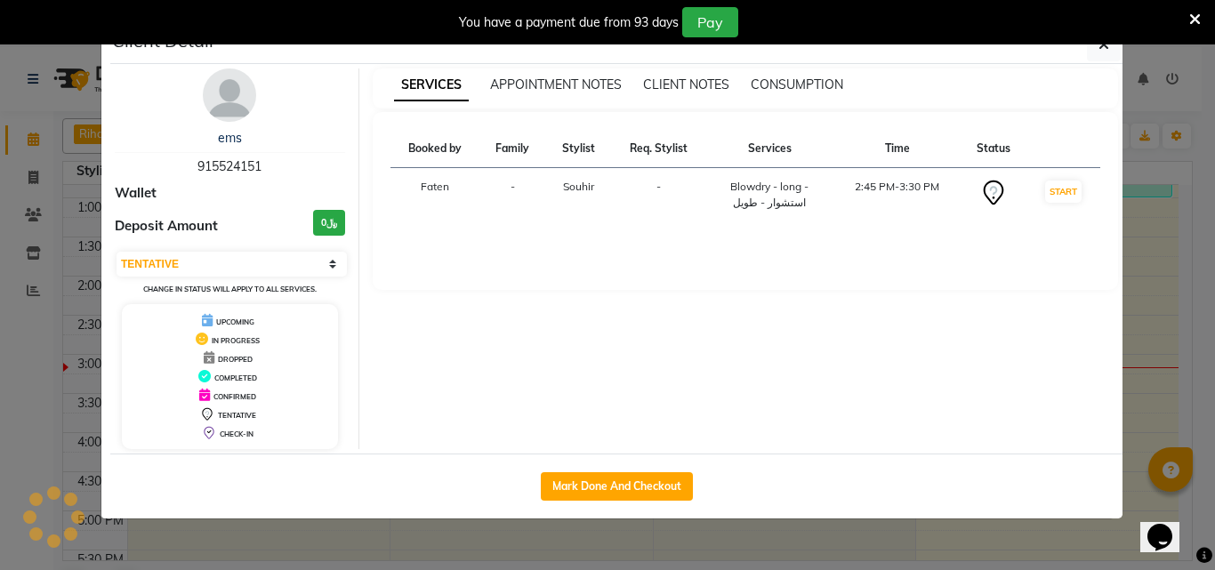
select select "3"
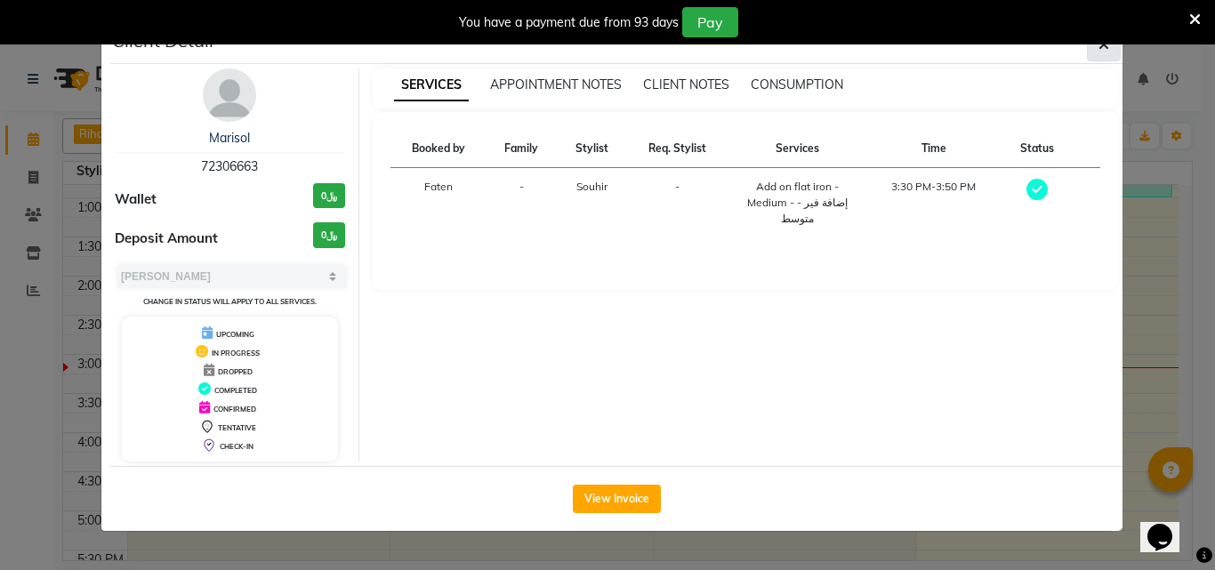
click at [1102, 51] on icon "button" at bounding box center [1104, 44] width 11 height 14
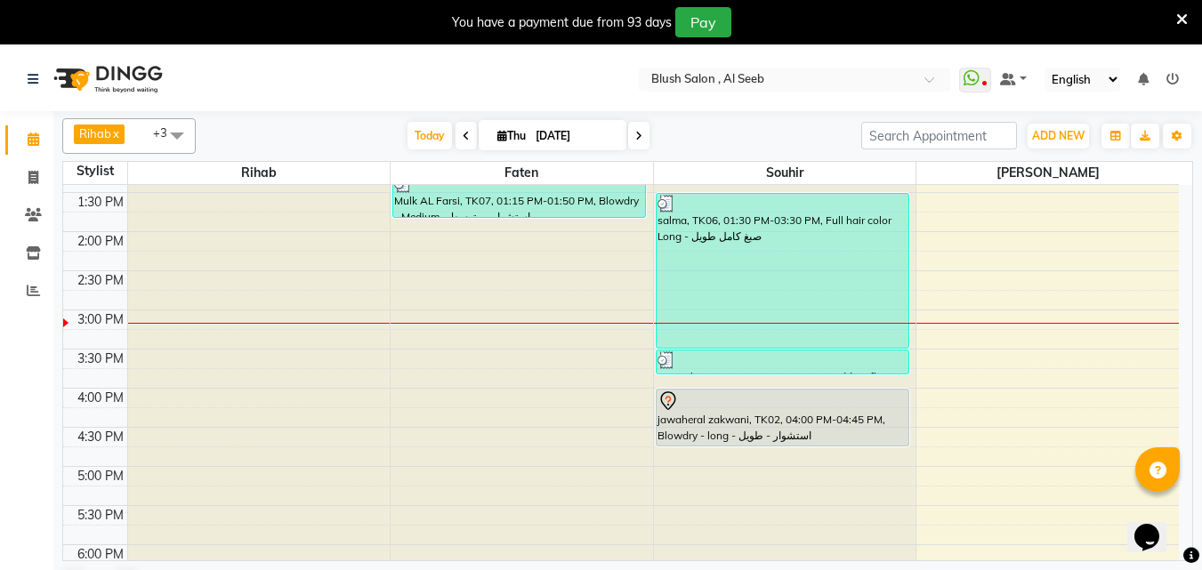
scroll to position [1094, 0]
